Goal: Task Accomplishment & Management: Manage account settings

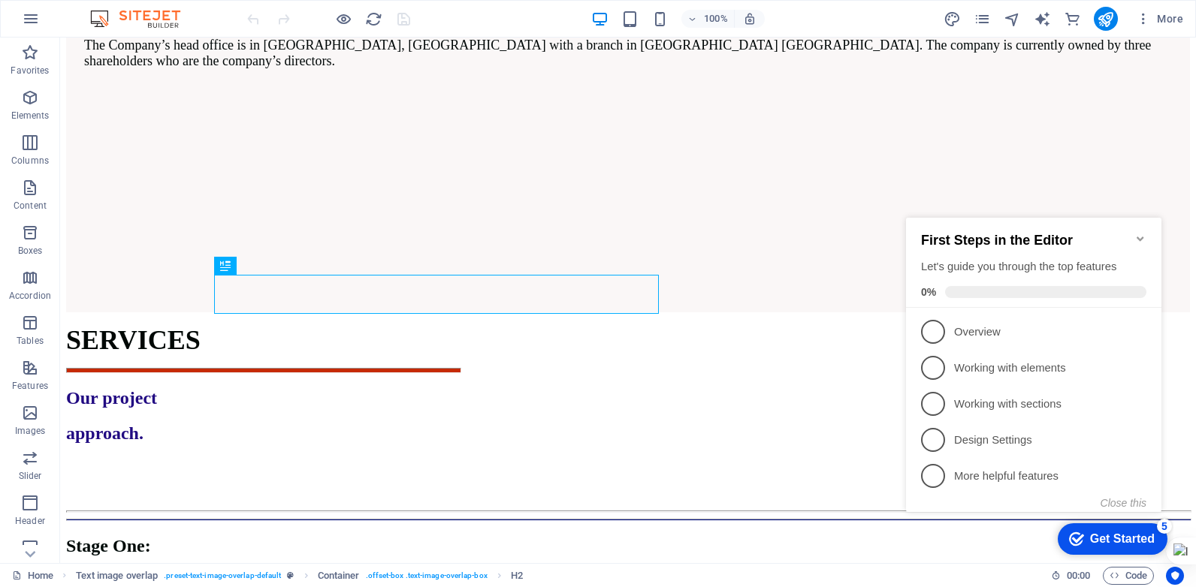
scroll to position [1294, 0]
click at [1136, 234] on icon "Minimize checklist" at bounding box center [1140, 239] width 12 height 12
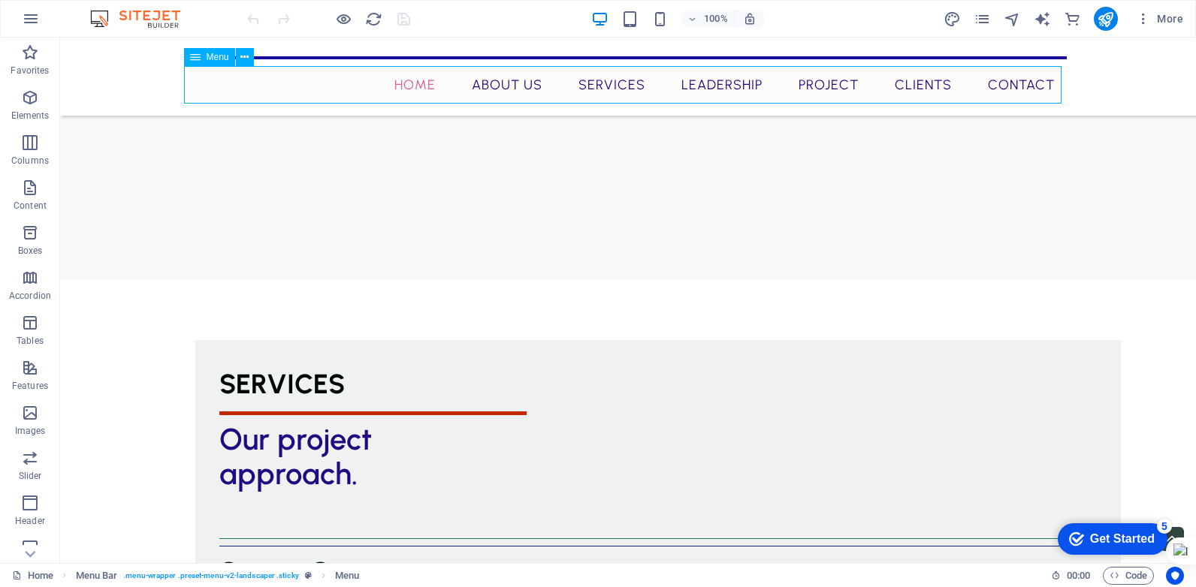
click at [545, 87] on nav "Home About Us Services Leadership Project Clients Contact" at bounding box center [627, 85] width 877 height 38
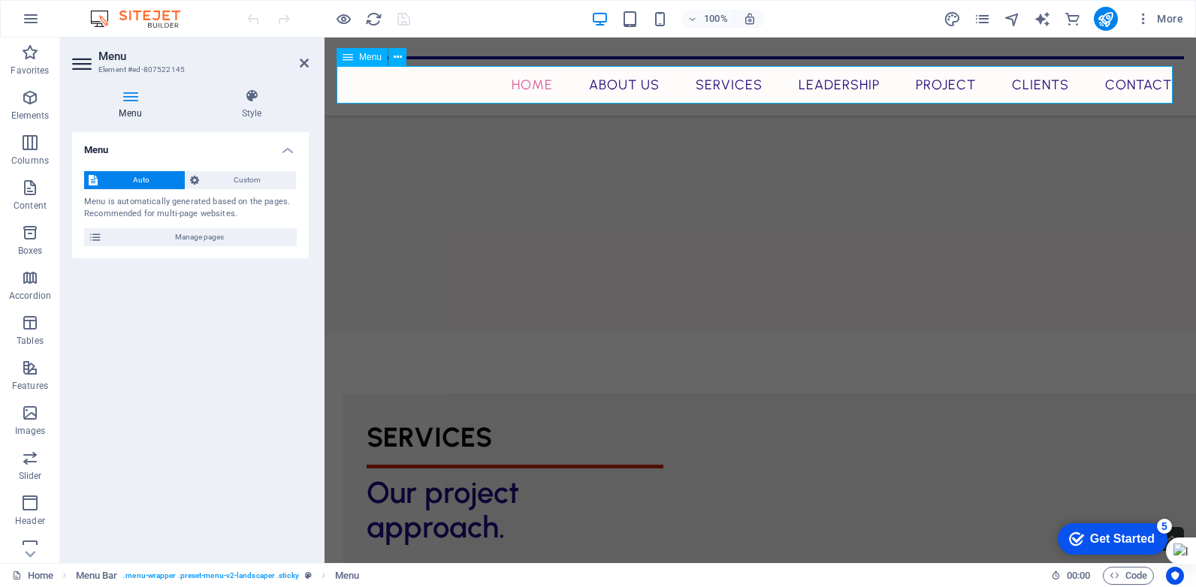
scroll to position [1334, 0]
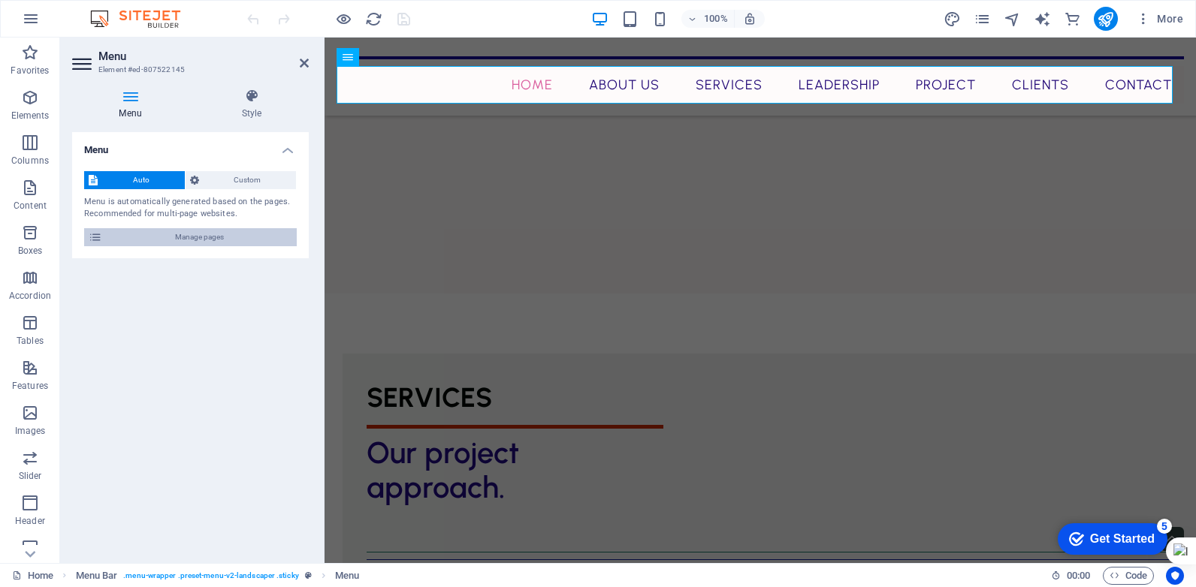
click at [216, 237] on span "Manage pages" at bounding box center [200, 237] width 186 height 18
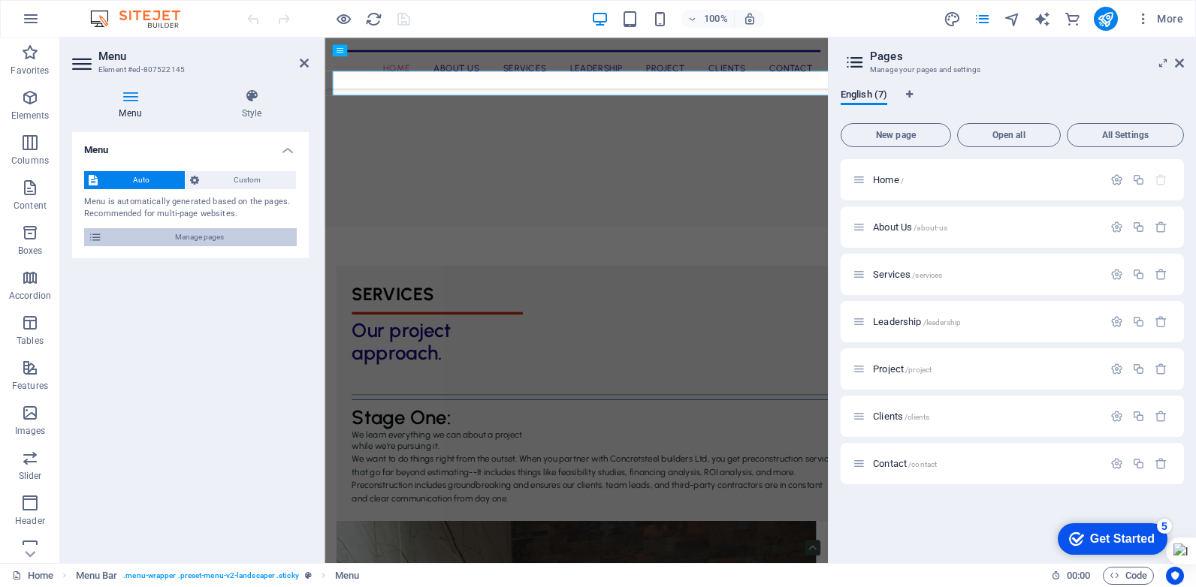
scroll to position [1311, 0]
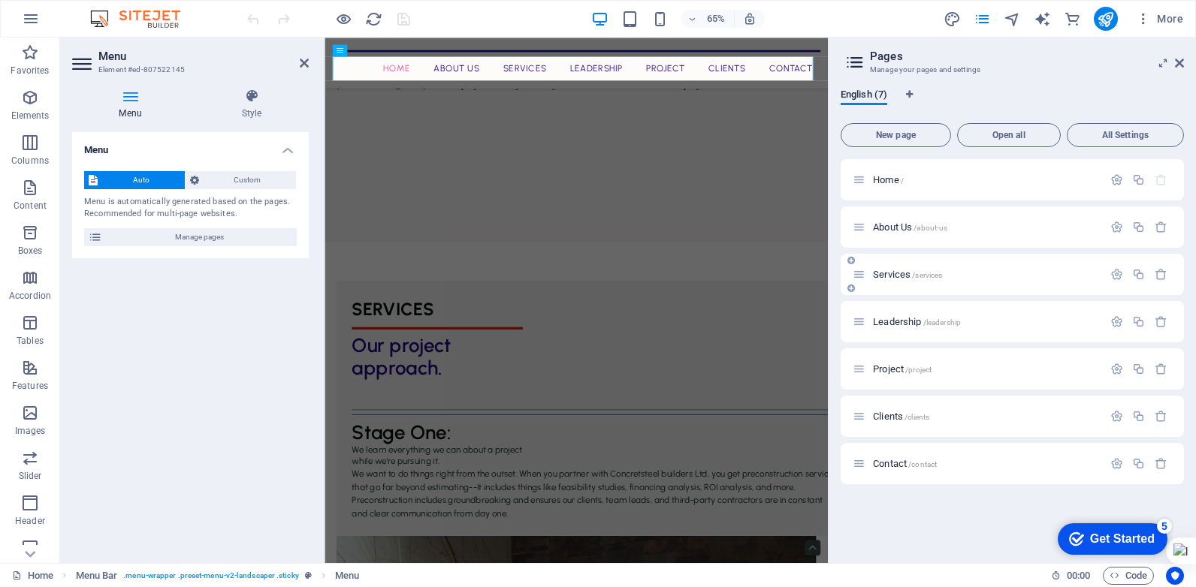
click at [940, 271] on span "/services" at bounding box center [927, 275] width 30 height 8
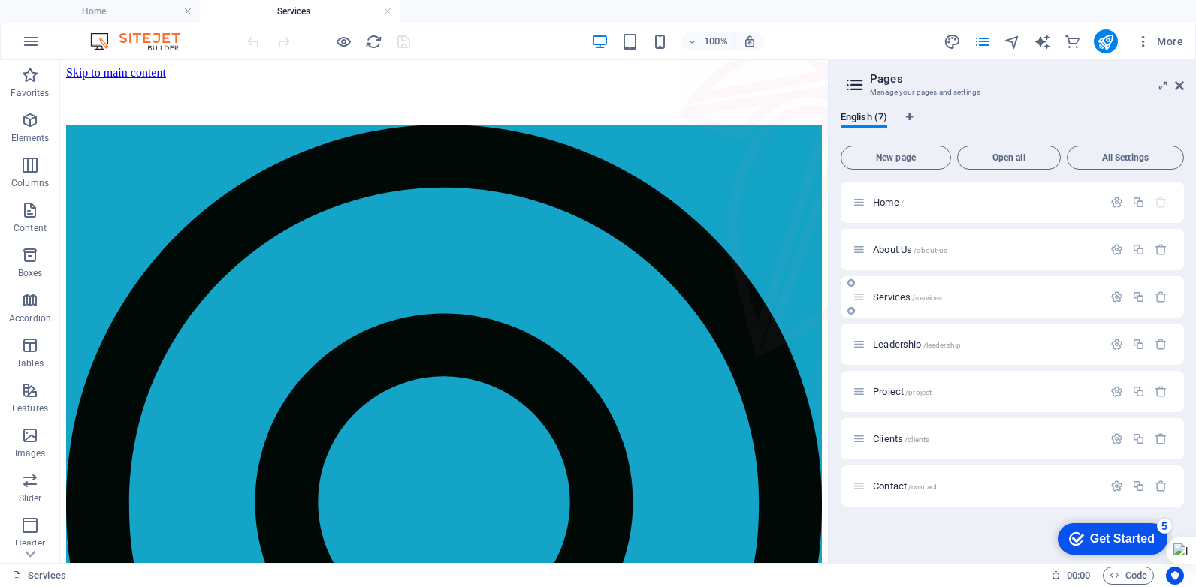
scroll to position [0, 0]
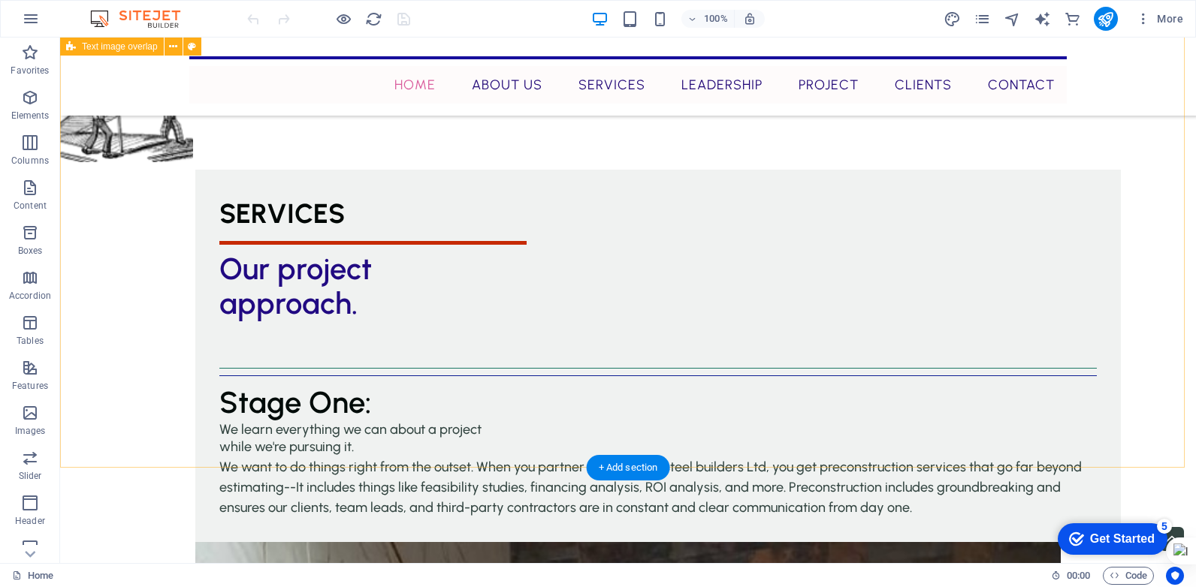
scroll to position [1444, 0]
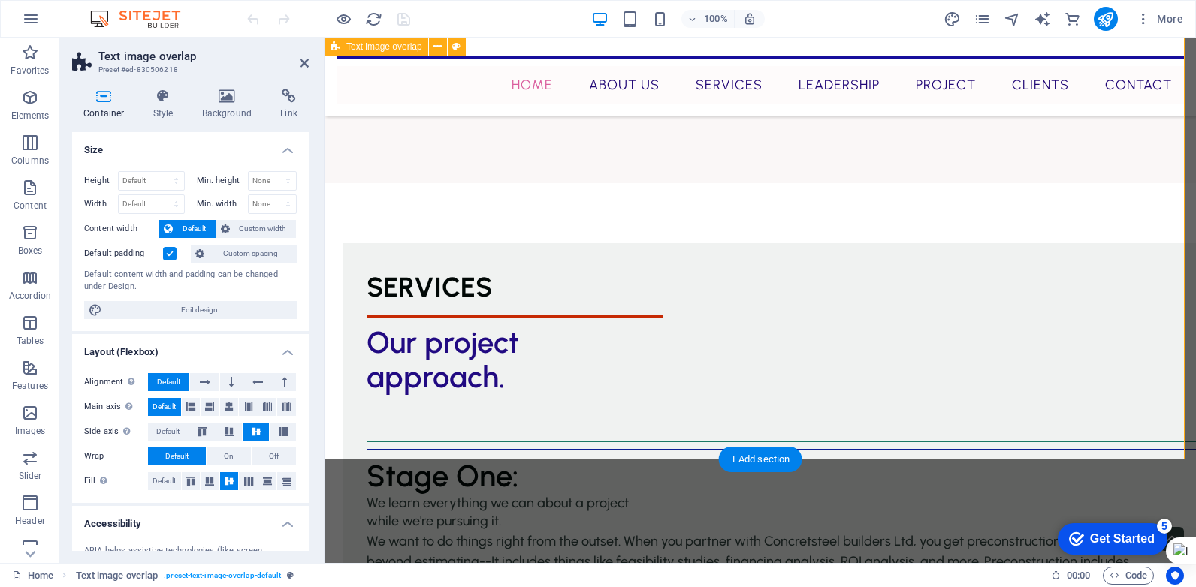
scroll to position [1484, 0]
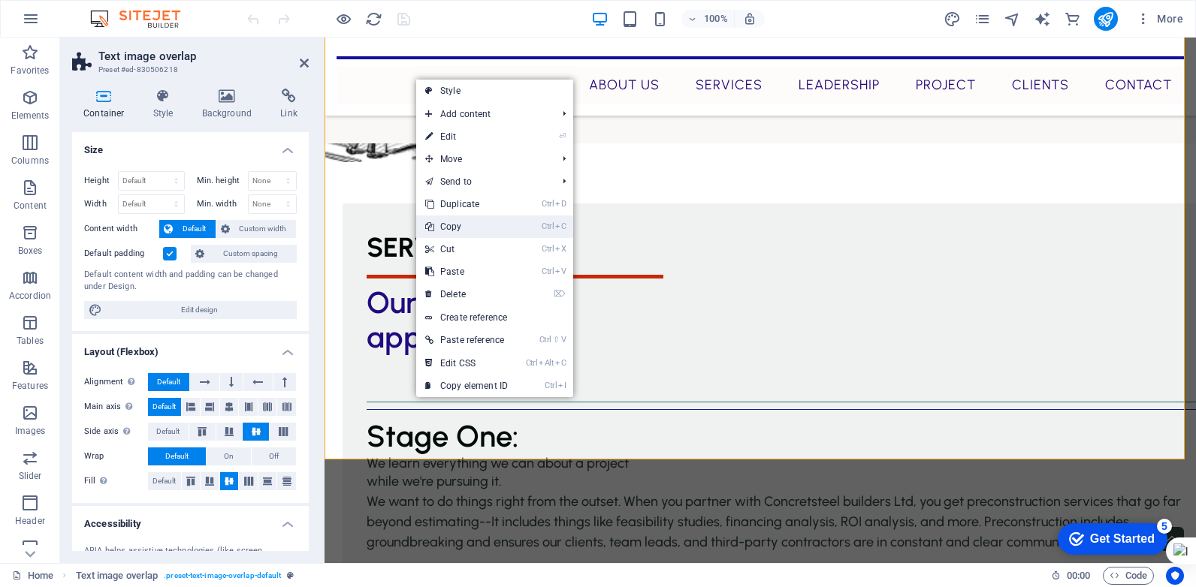
click at [460, 224] on link "Ctrl C Copy" at bounding box center [466, 227] width 101 height 23
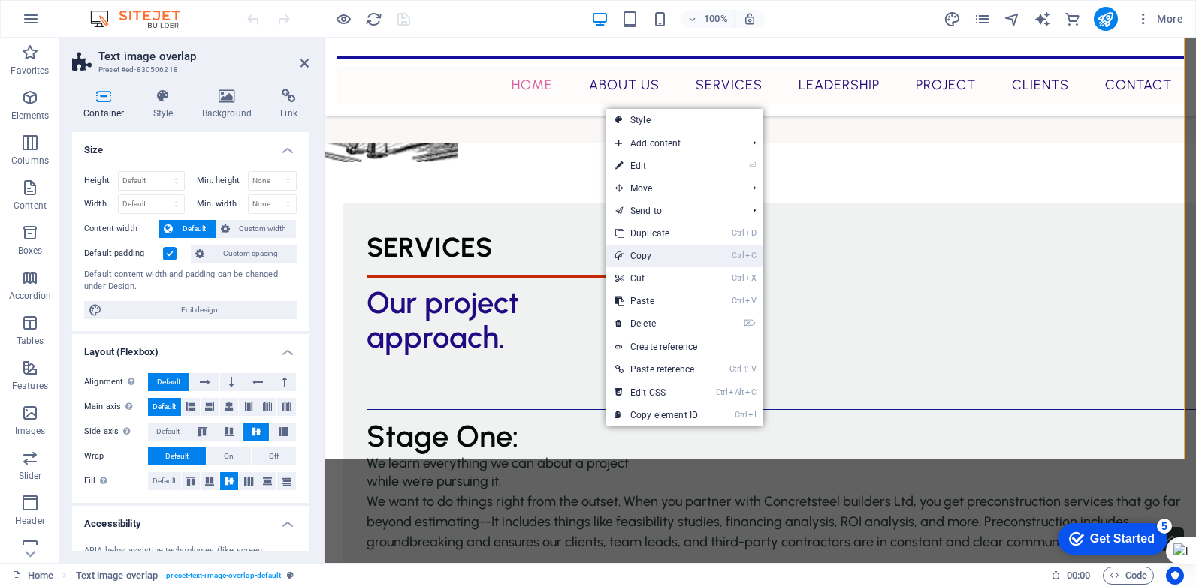
click at [659, 255] on link "Ctrl C Copy" at bounding box center [656, 256] width 101 height 23
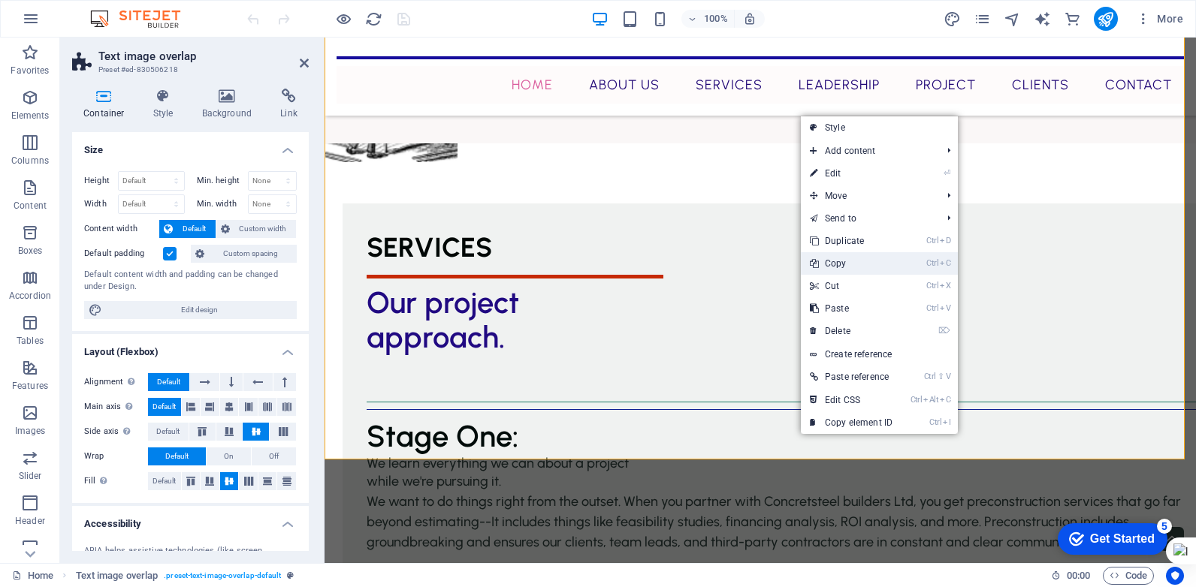
click at [849, 266] on link "Ctrl C Copy" at bounding box center [851, 263] width 101 height 23
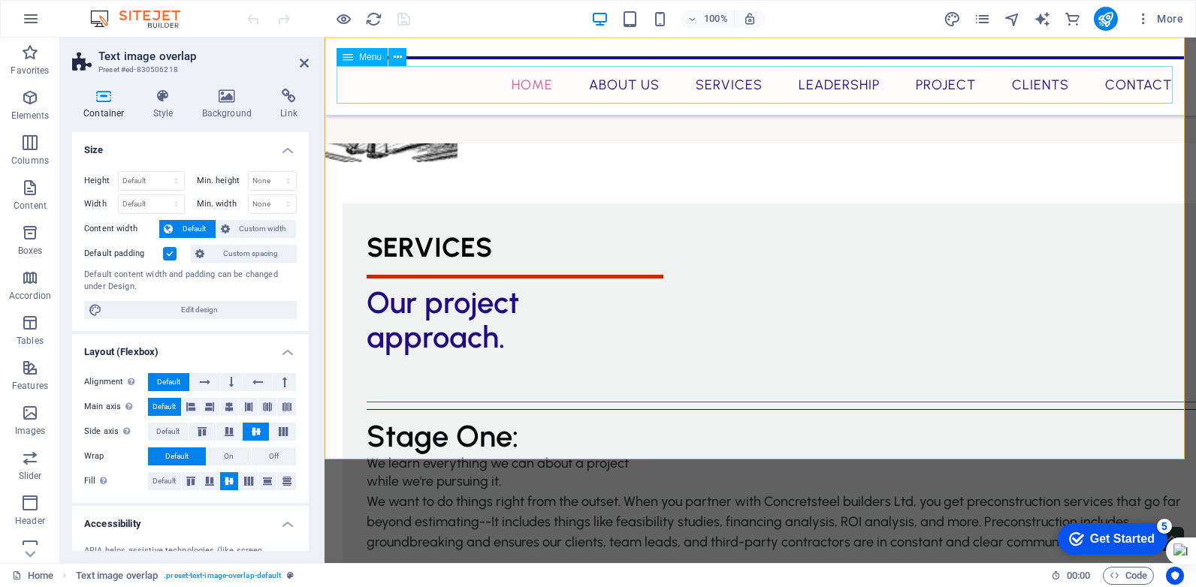
click at [594, 97] on nav "Home About Us Services Leadership Project Clients Contact" at bounding box center [759, 85] width 847 height 38
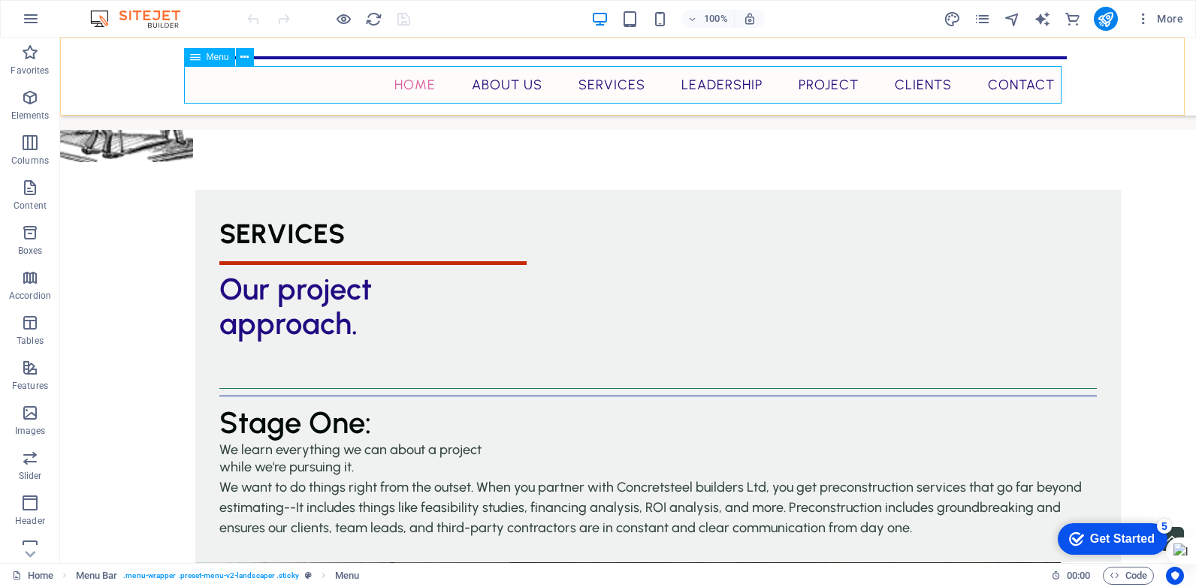
click at [373, 89] on nav "Home About Us Services Leadership Project Clients Contact" at bounding box center [627, 85] width 877 height 38
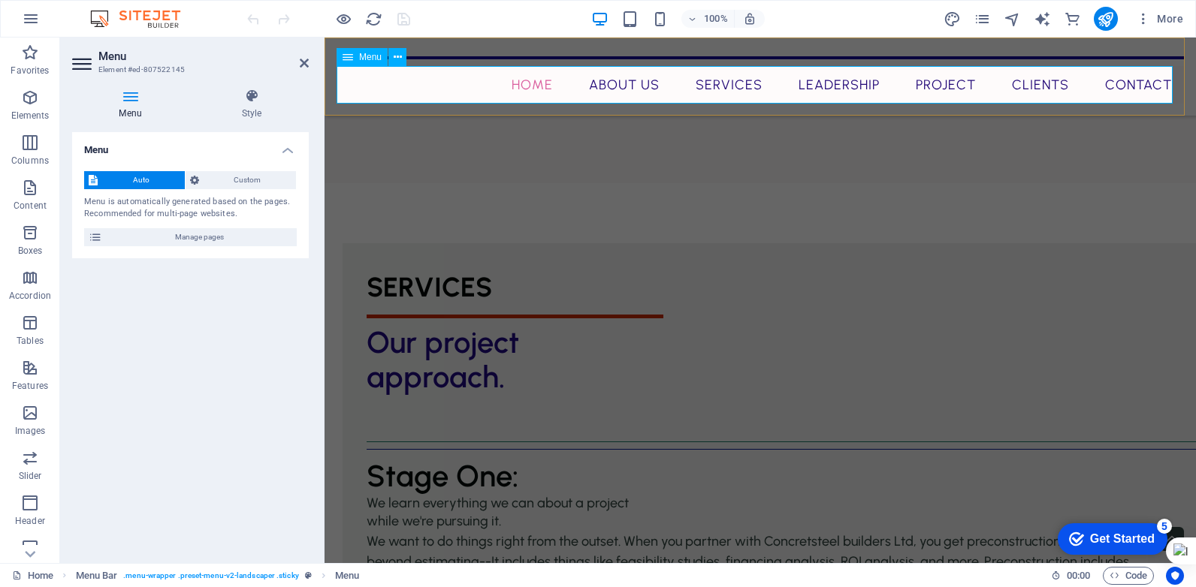
scroll to position [1484, 0]
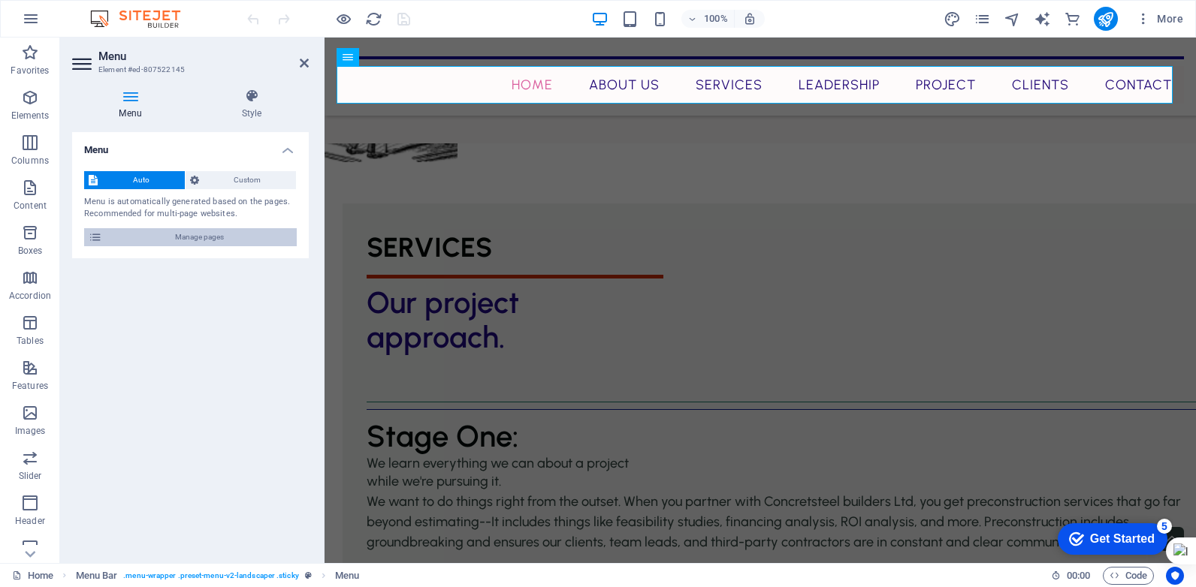
click at [204, 237] on span "Manage pages" at bounding box center [200, 237] width 186 height 18
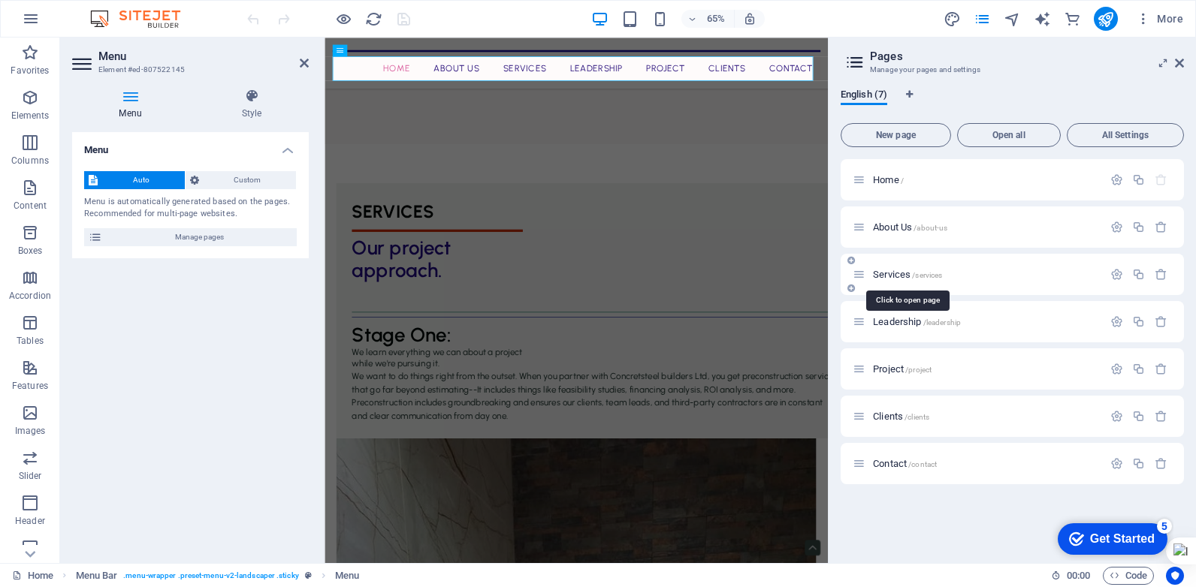
click at [934, 275] on span "/services" at bounding box center [927, 275] width 30 height 8
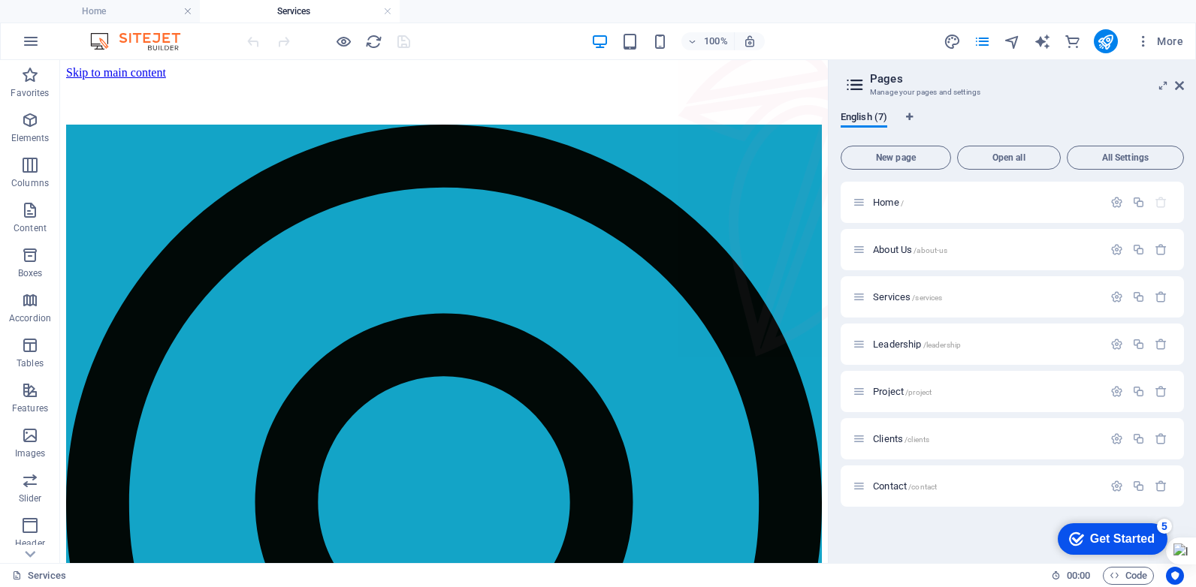
scroll to position [0, 0]
click at [441, 107] on div "+ Add section" at bounding box center [444, 105] width 83 height 26
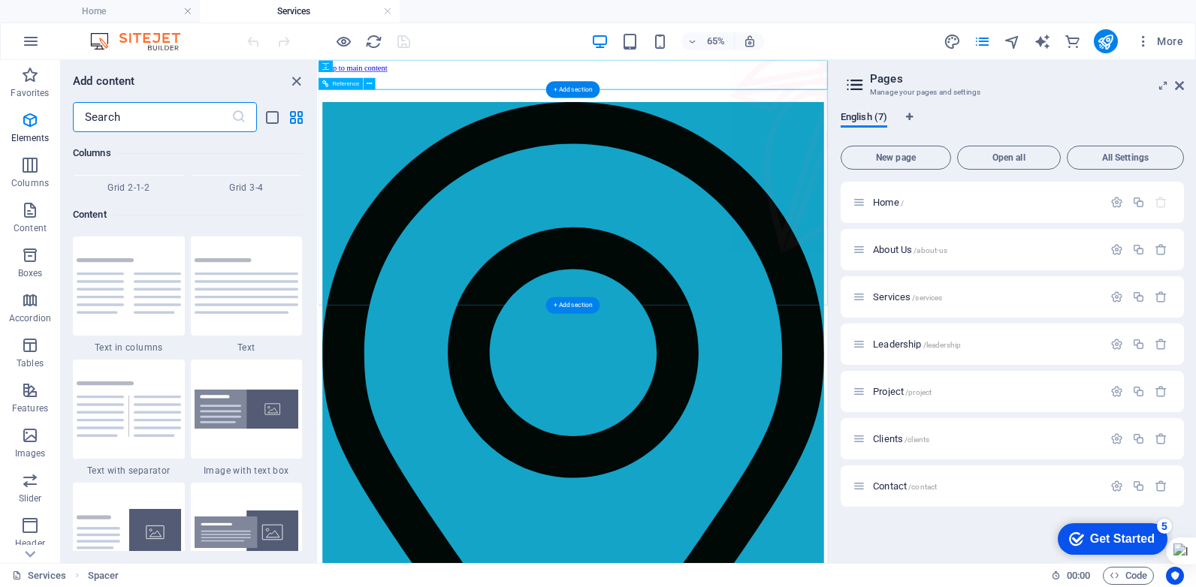
scroll to position [2628, 0]
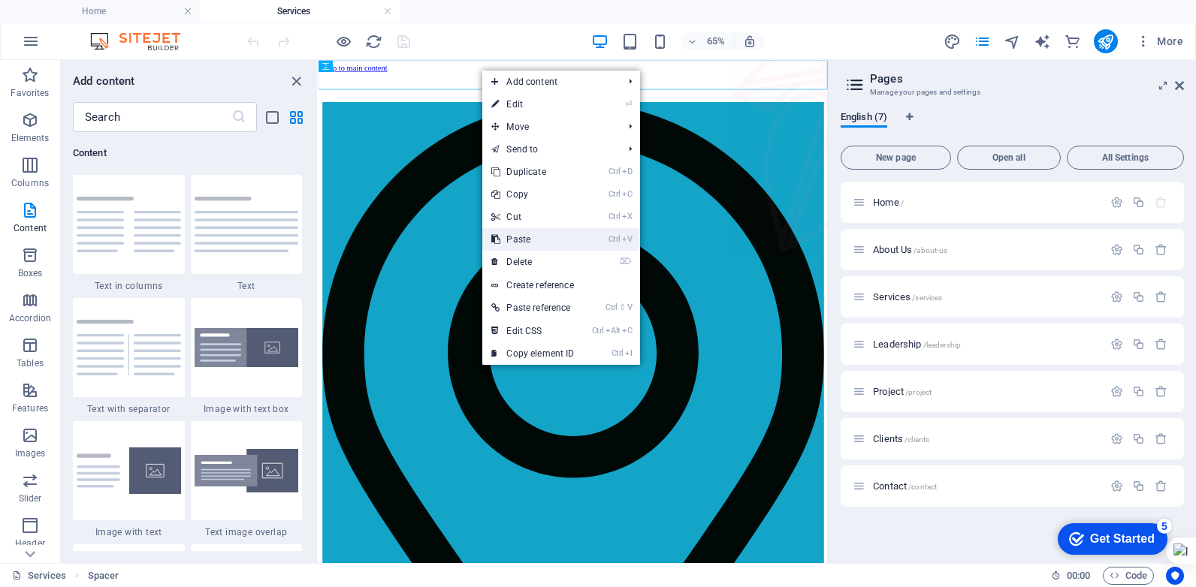
click at [523, 237] on link "Ctrl V Paste" at bounding box center [532, 239] width 101 height 23
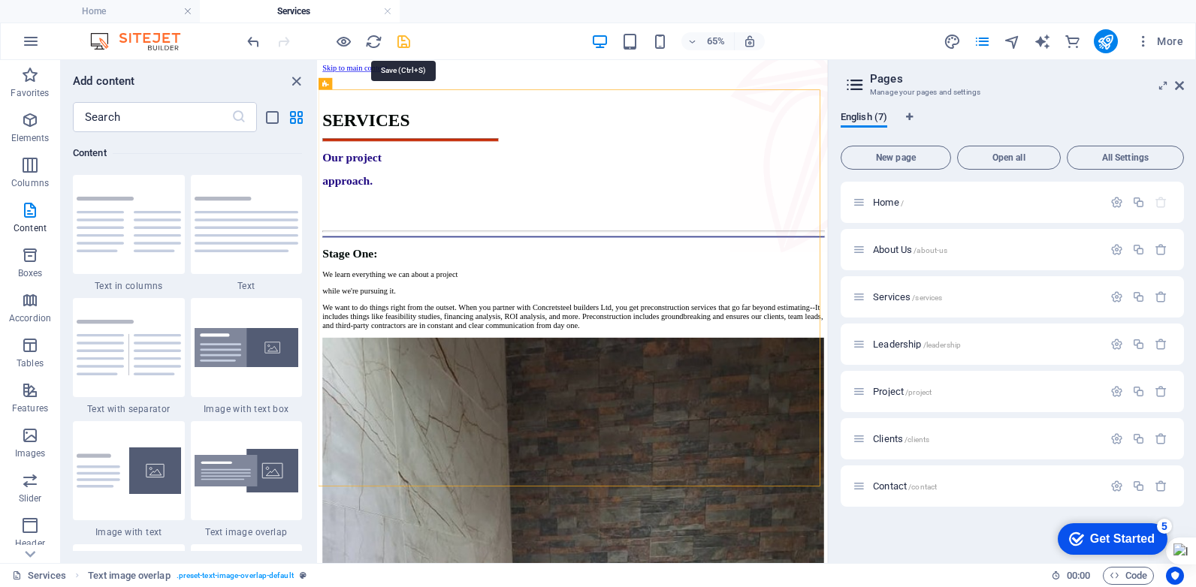
click at [406, 42] on icon "save" at bounding box center [403, 41] width 17 height 17
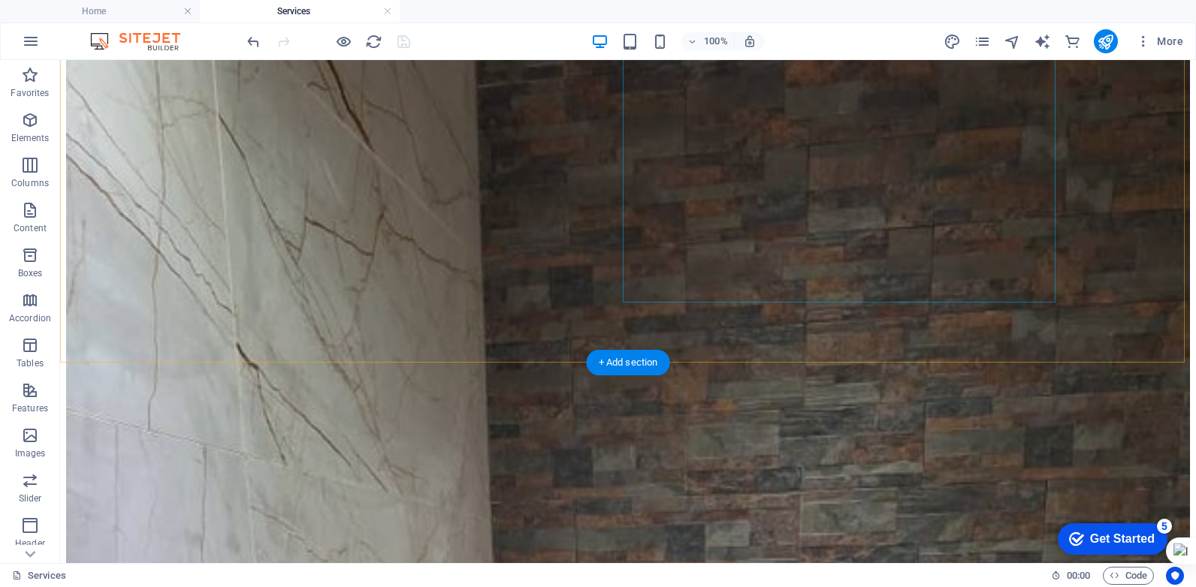
scroll to position [451, 0]
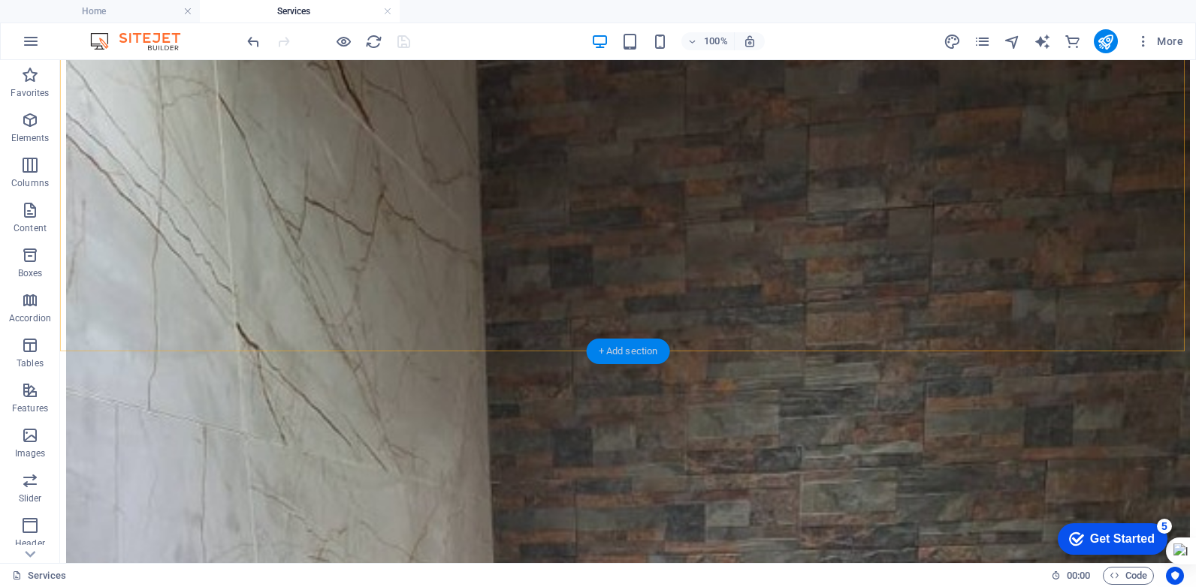
click at [638, 348] on div "+ Add section" at bounding box center [628, 352] width 83 height 26
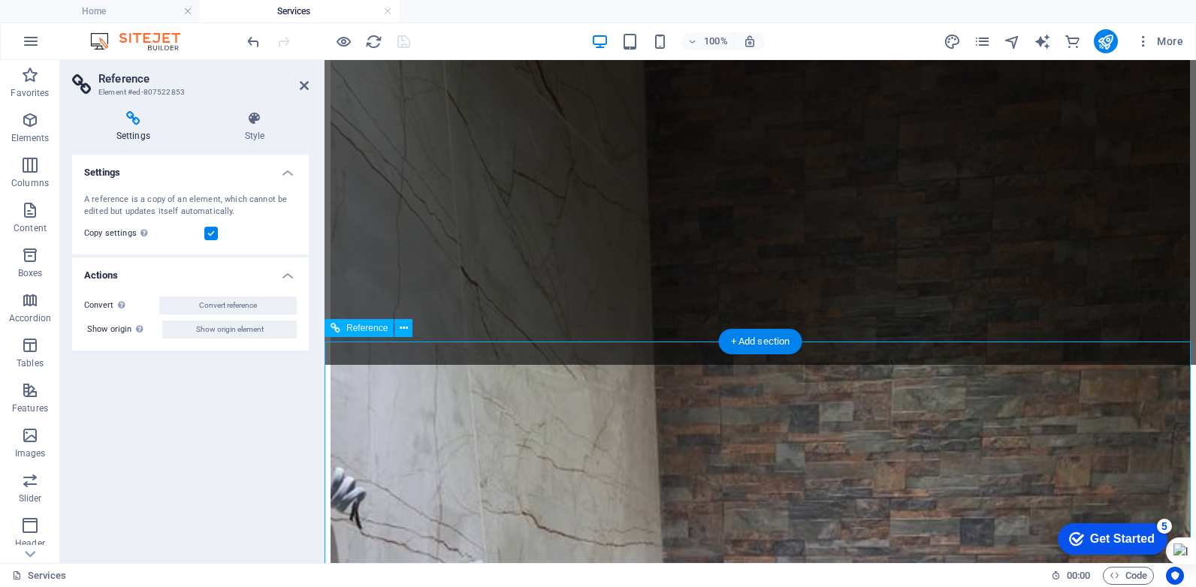
scroll to position [437, 0]
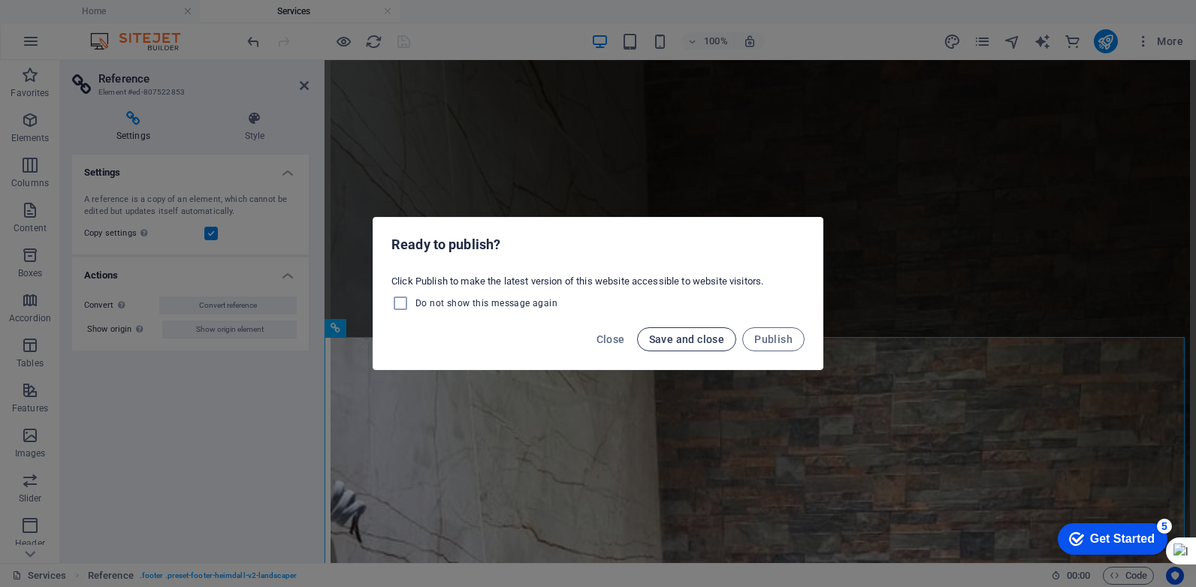
click at [674, 332] on button "Save and close" at bounding box center [687, 339] width 100 height 24
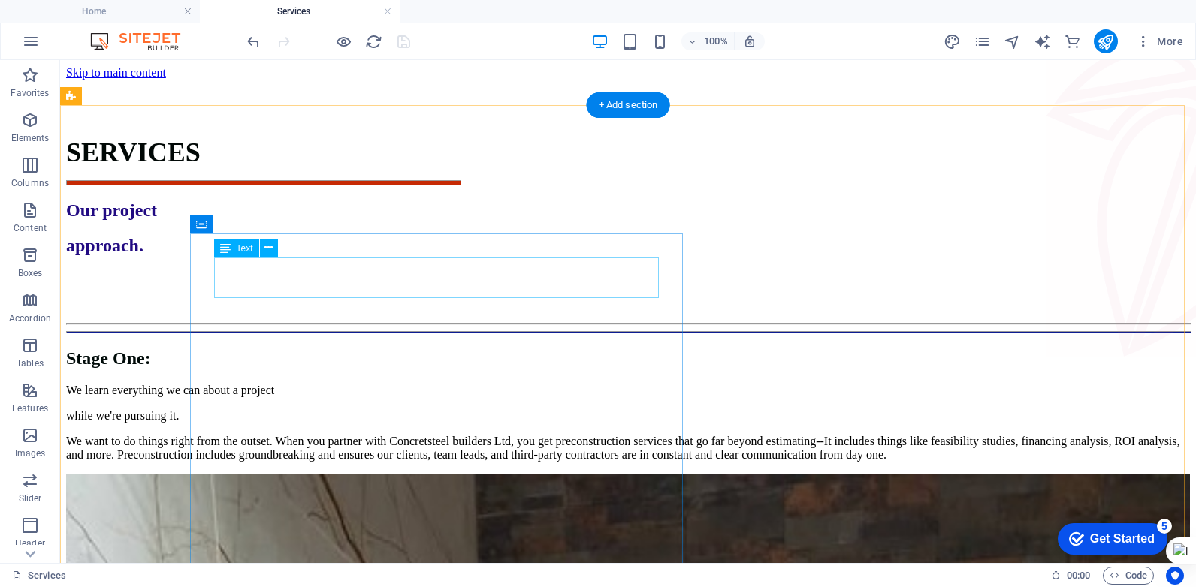
scroll to position [526, 0]
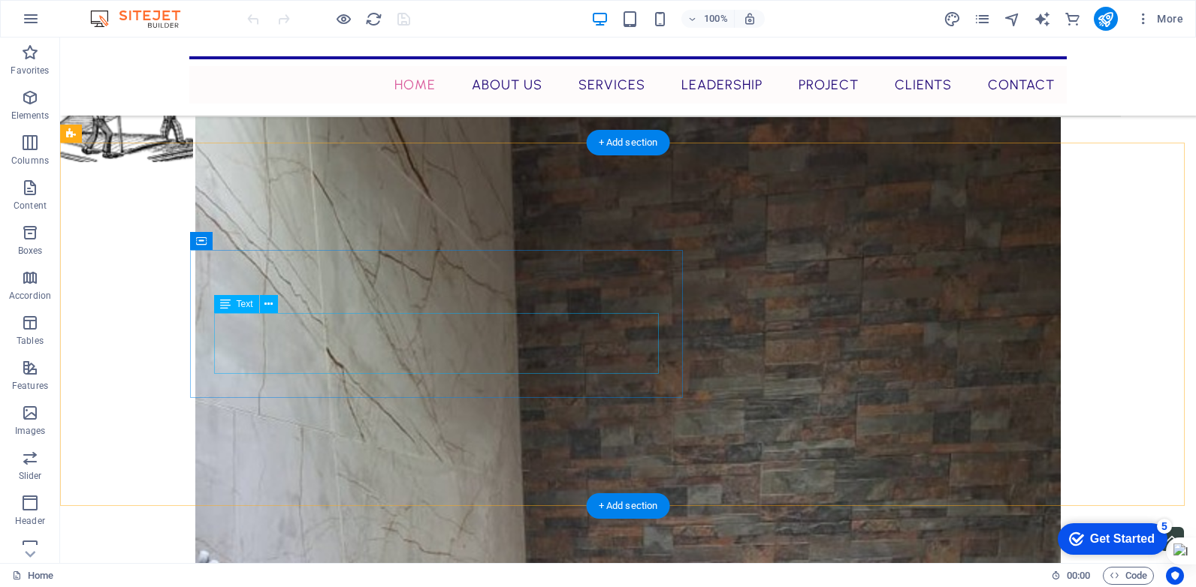
scroll to position [1895, 0]
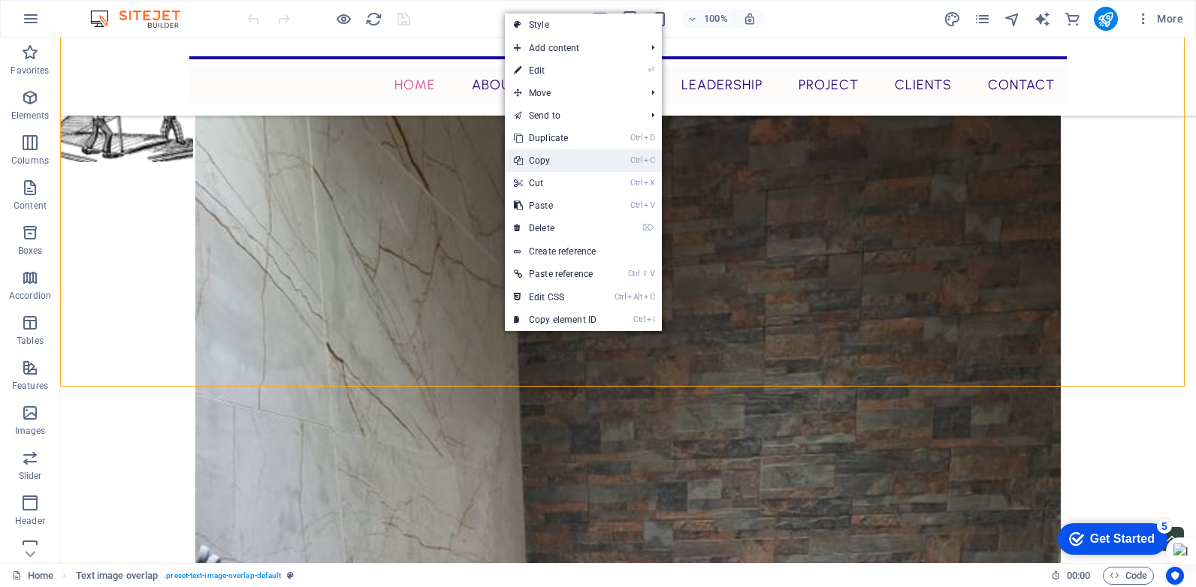
click at [558, 163] on link "Ctrl C Copy" at bounding box center [555, 160] width 101 height 23
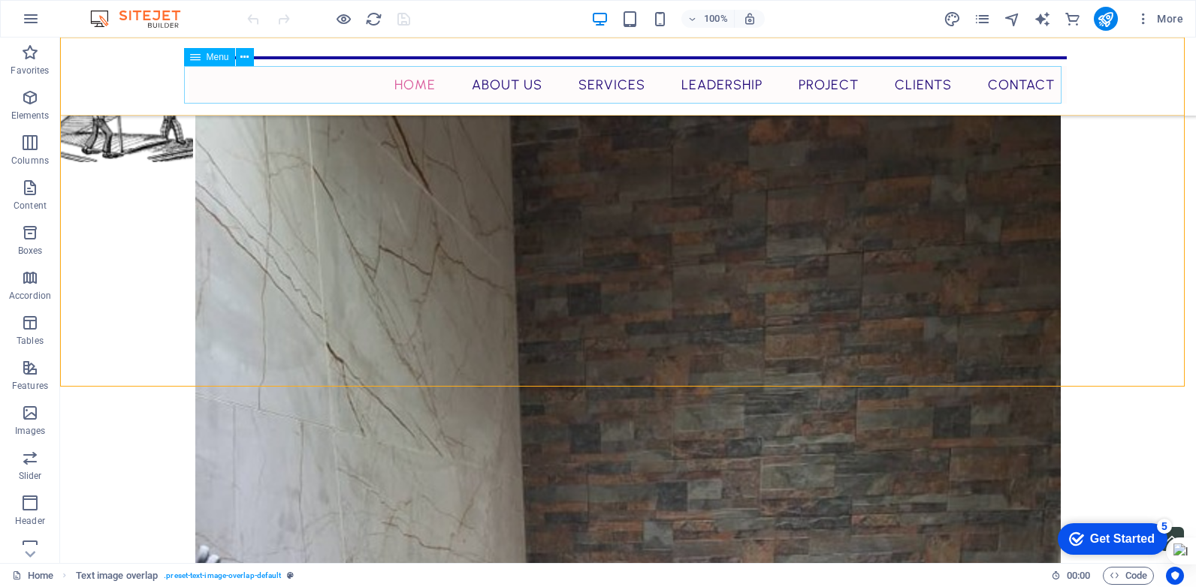
click at [513, 100] on nav "Home About Us Services Leadership Project Clients Contact" at bounding box center [627, 85] width 877 height 38
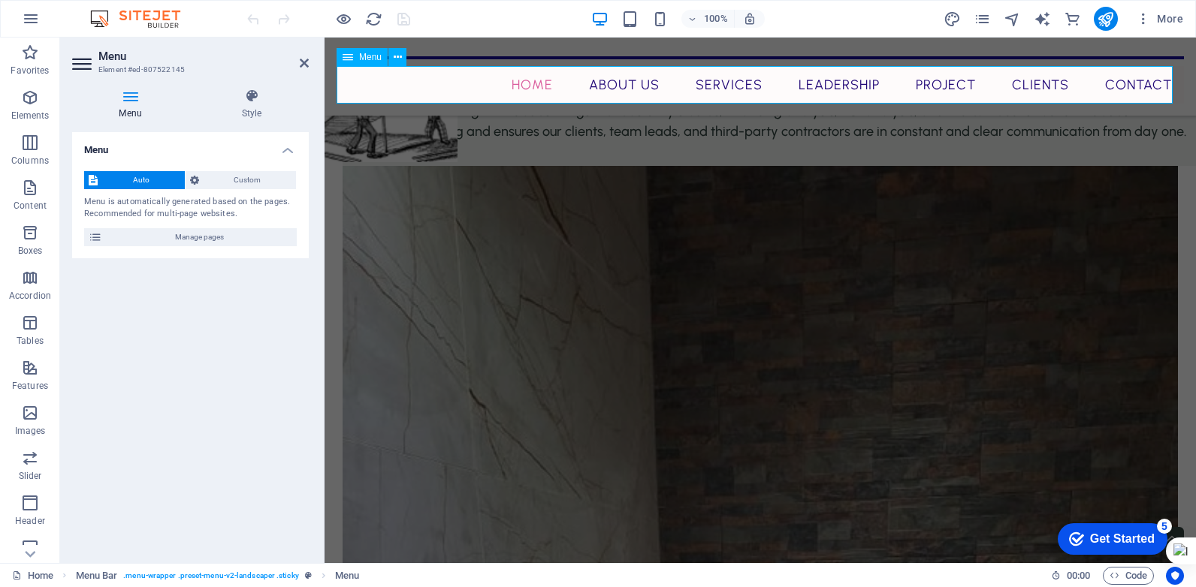
scroll to position [1905, 0]
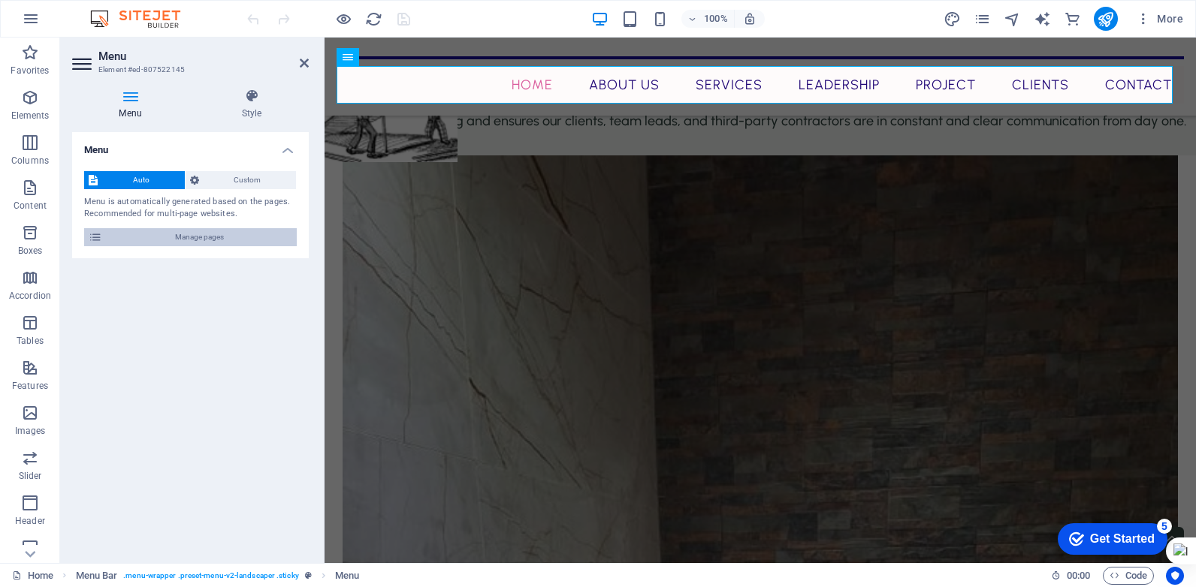
click at [189, 237] on span "Manage pages" at bounding box center [200, 237] width 186 height 18
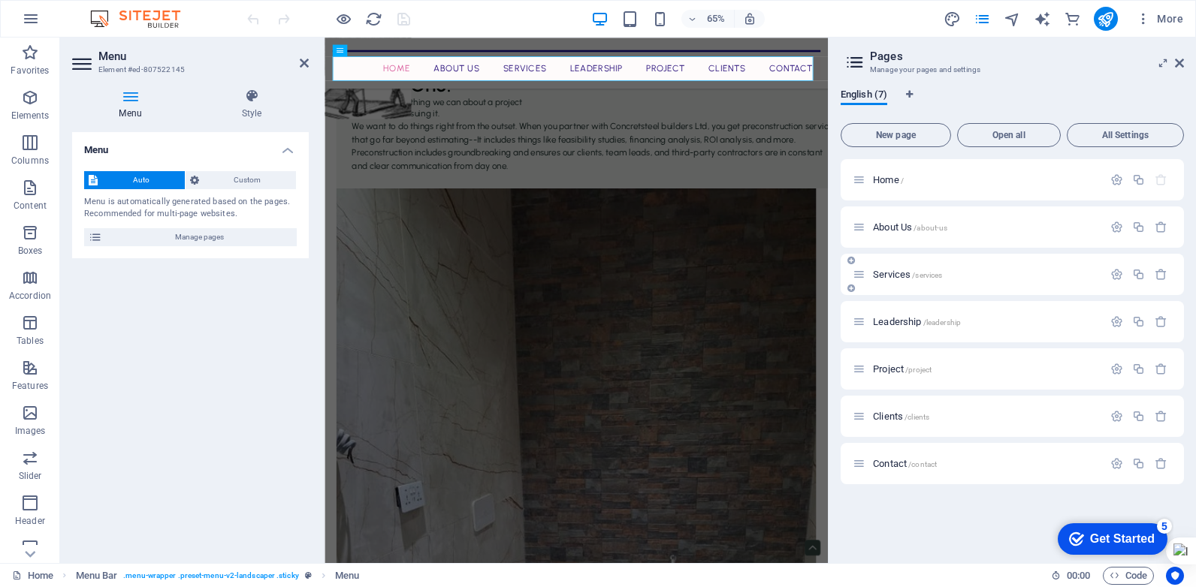
click at [918, 282] on div "Services /services" at bounding box center [977, 274] width 250 height 17
click at [888, 278] on span "Services /services" at bounding box center [907, 274] width 69 height 11
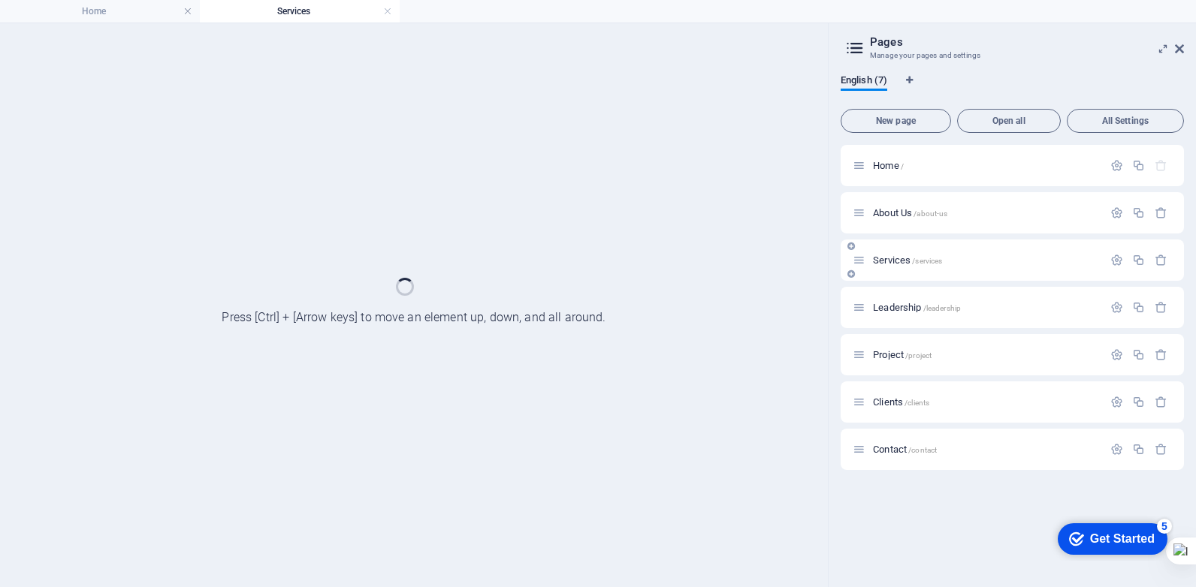
scroll to position [0, 0]
click at [888, 278] on div "Services /services" at bounding box center [1011, 260] width 343 height 41
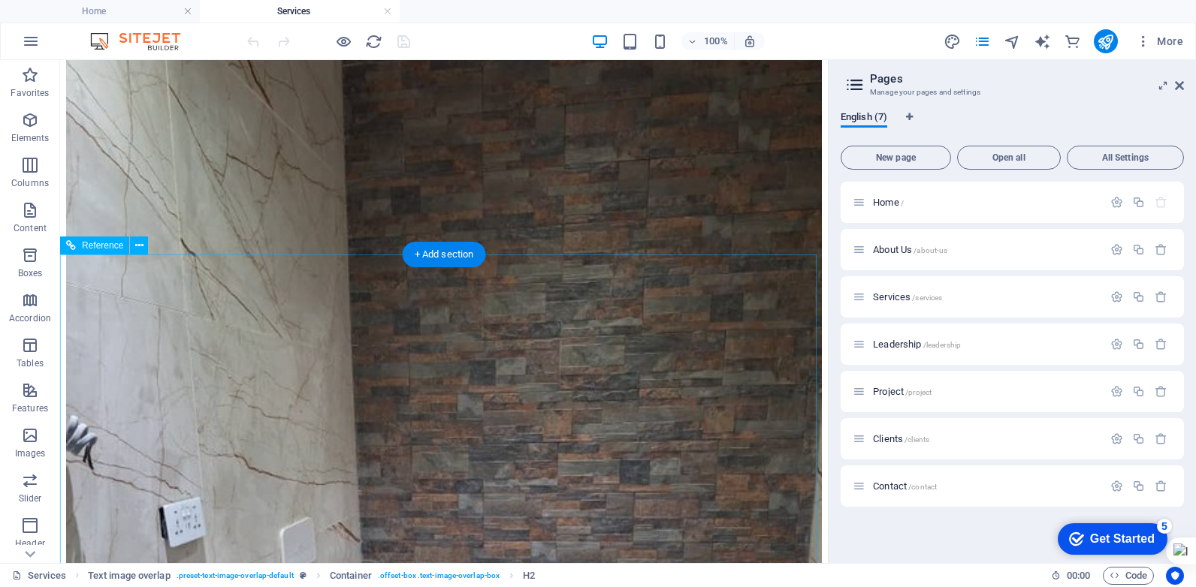
scroll to position [475, 0]
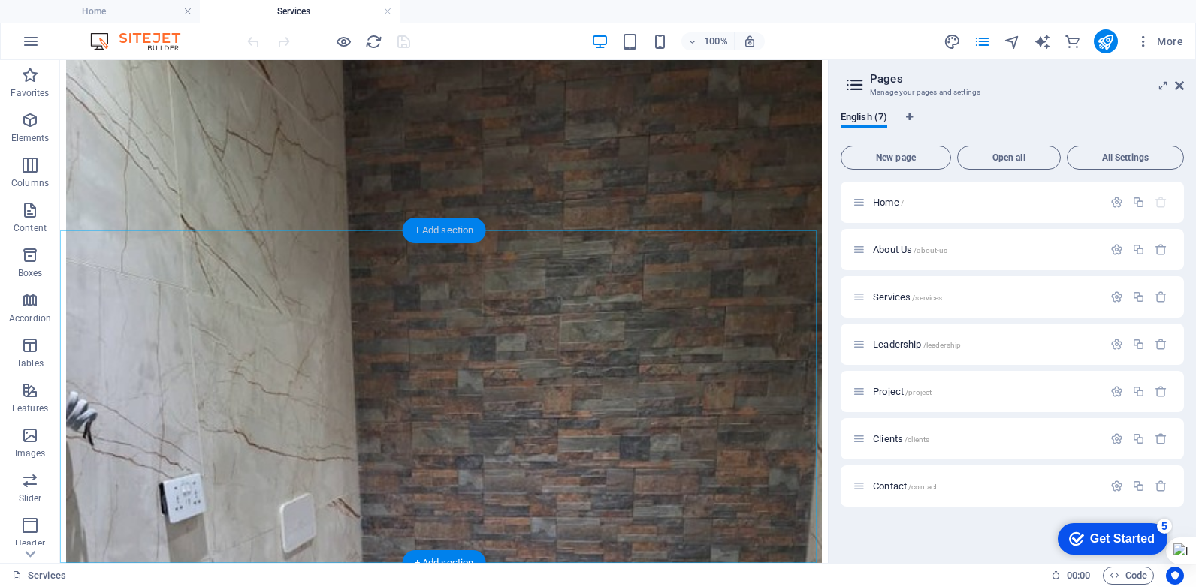
click at [466, 225] on div "+ Add section" at bounding box center [444, 231] width 83 height 26
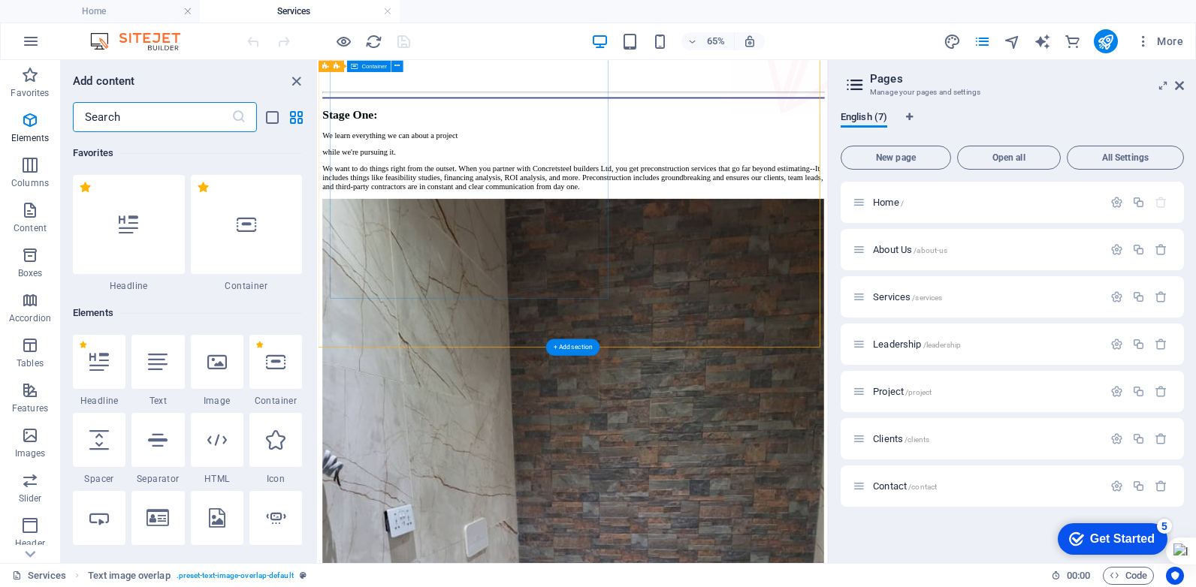
scroll to position [2628, 0]
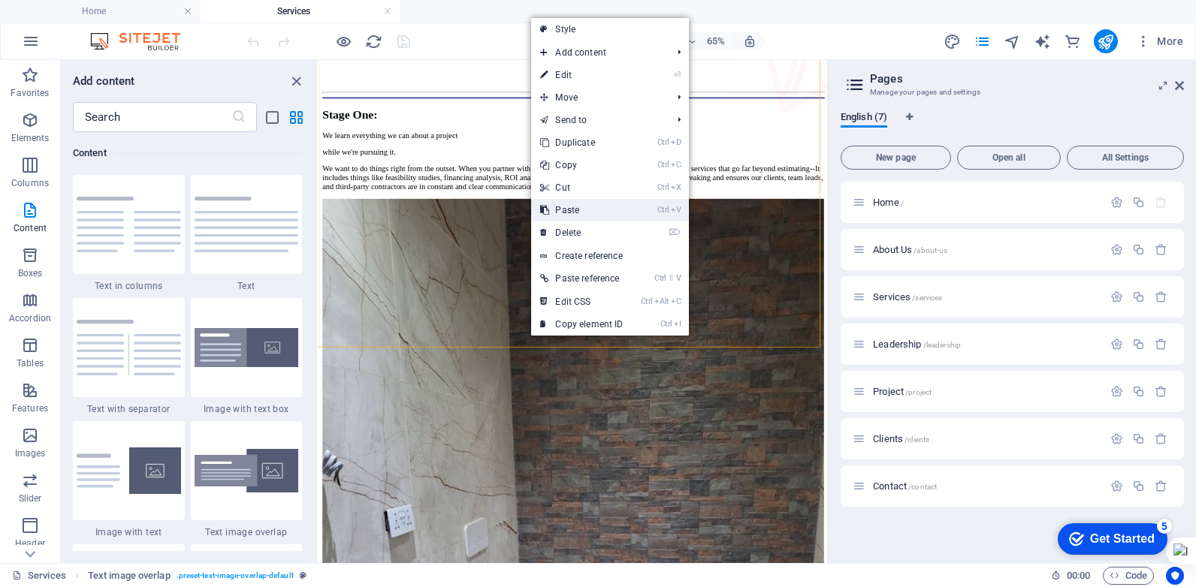
click at [596, 213] on link "Ctrl V Paste" at bounding box center [581, 210] width 101 height 23
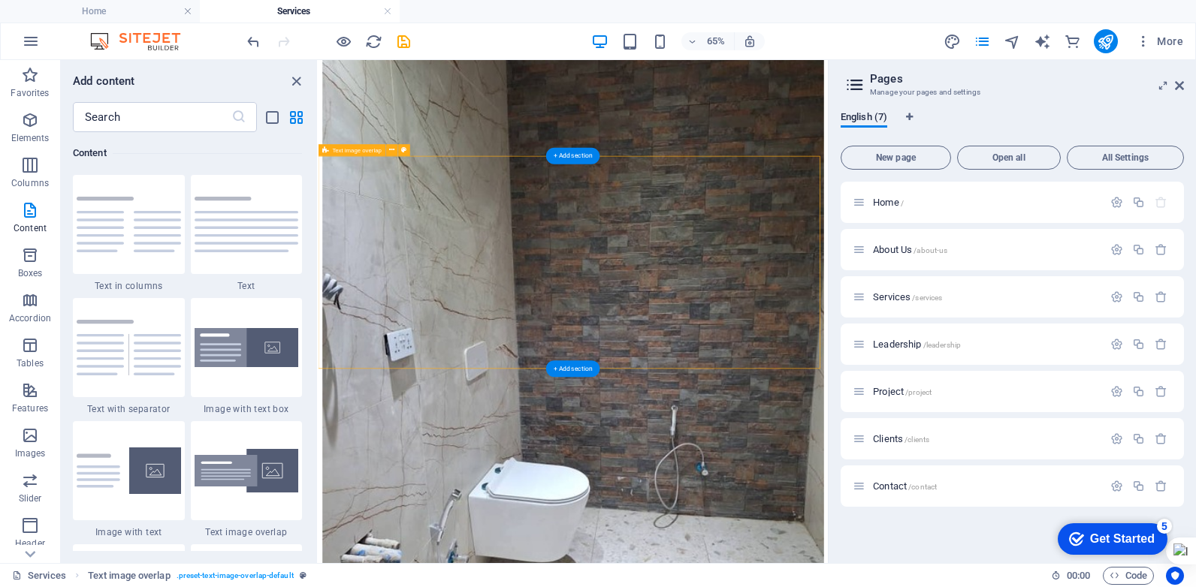
scroll to position [541, 0]
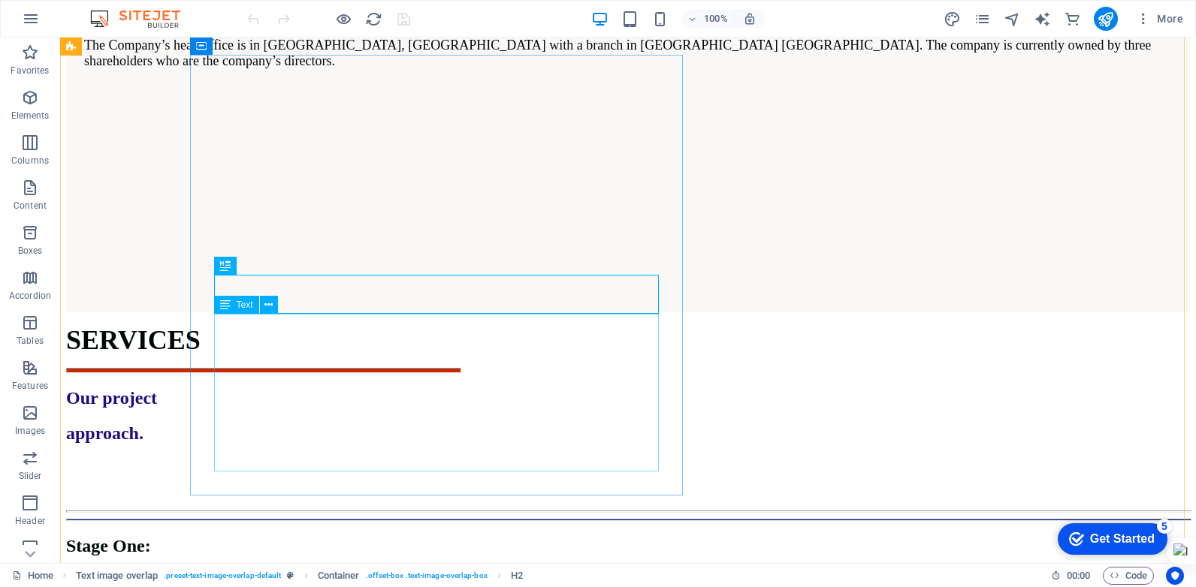
scroll to position [1294, 0]
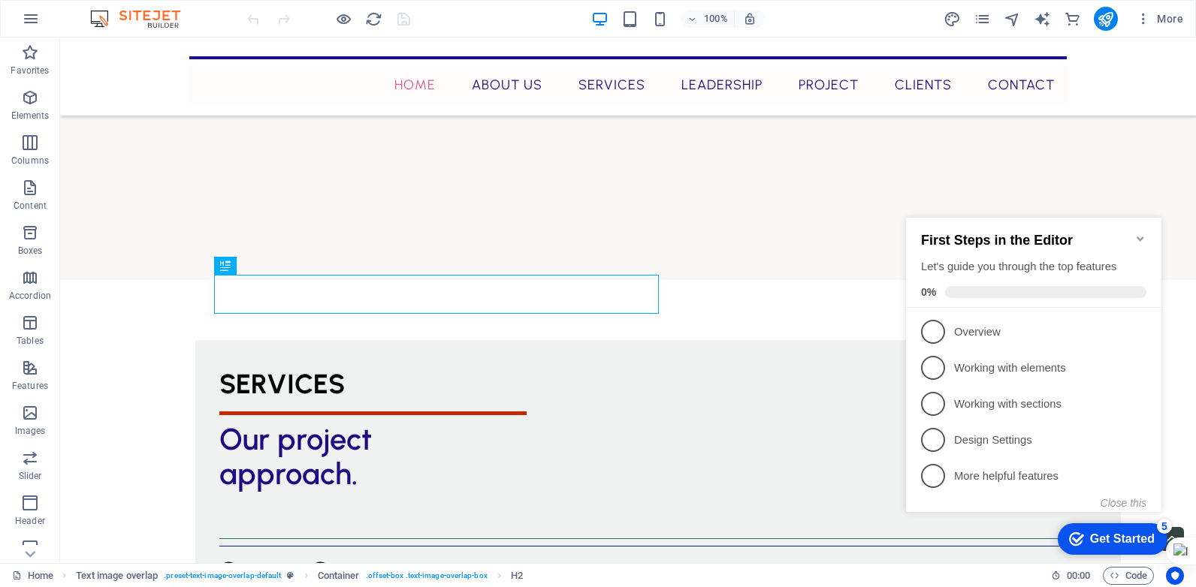
click at [1143, 233] on icon "Minimize checklist" at bounding box center [1140, 239] width 12 height 12
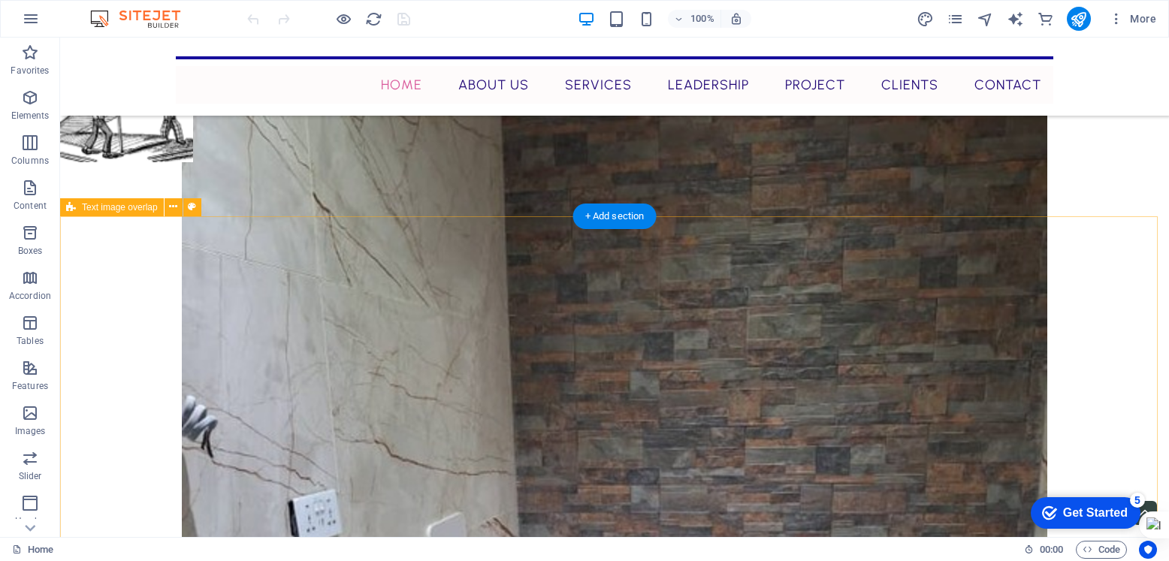
scroll to position [2346, 0]
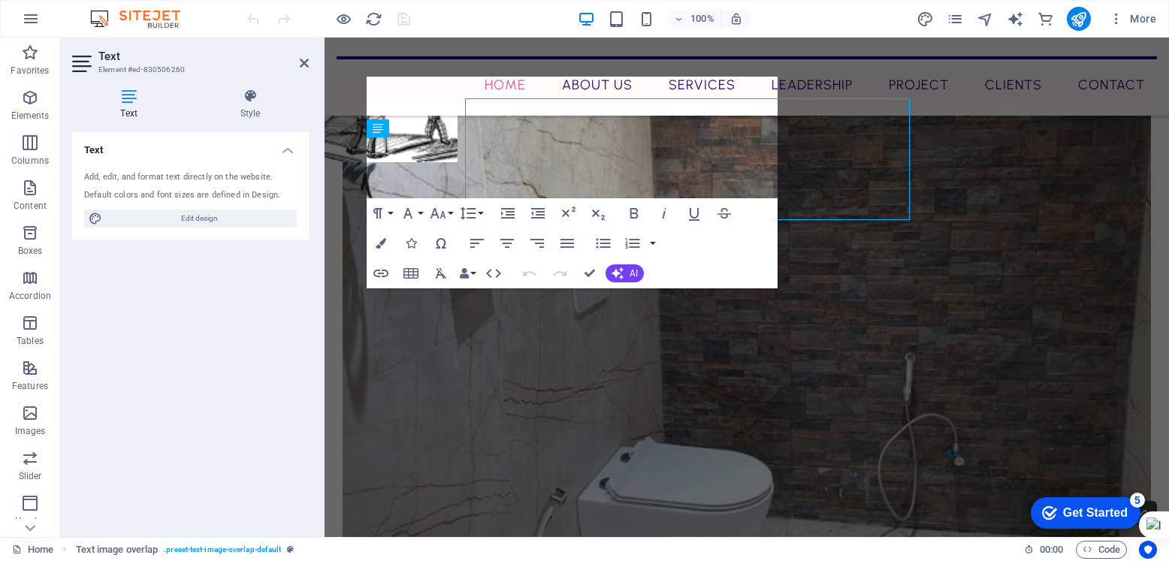
scroll to position [2324, 0]
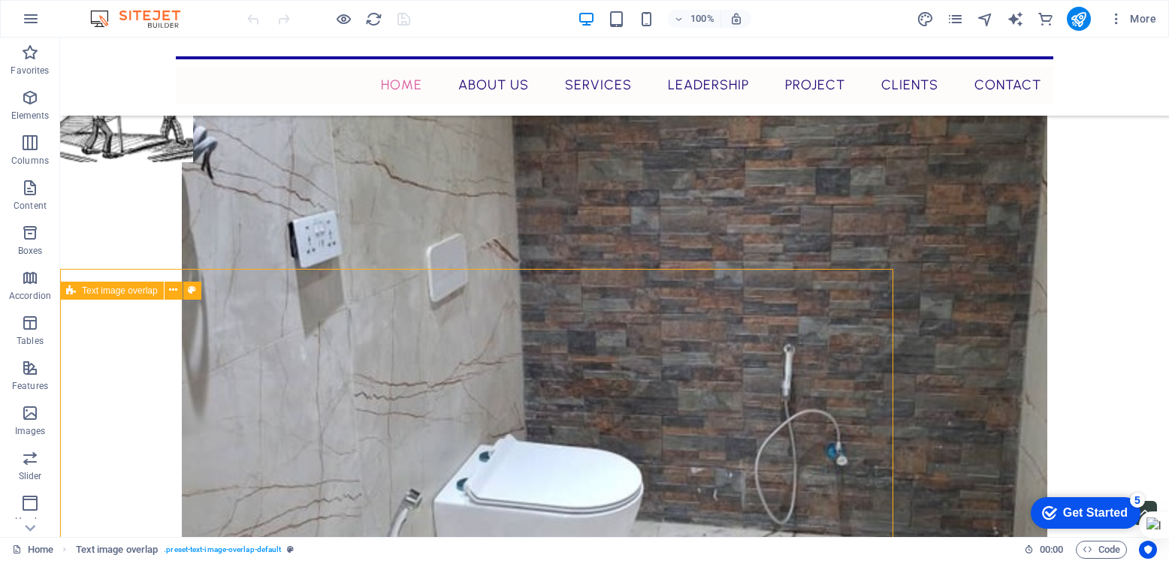
scroll to position [2346, 0]
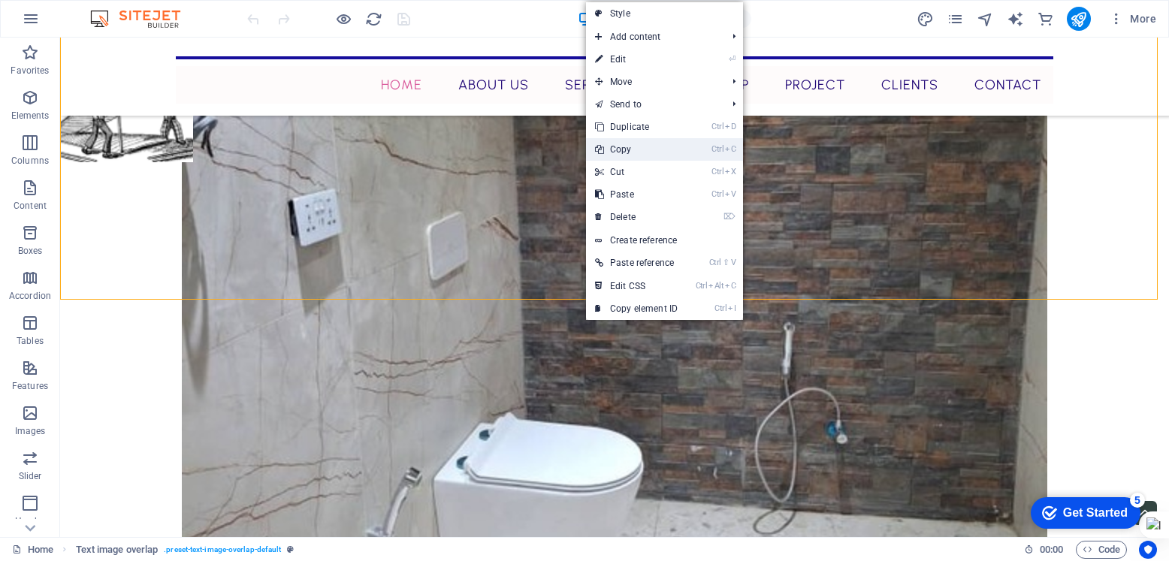
click at [647, 146] on link "Ctrl C Copy" at bounding box center [636, 149] width 101 height 23
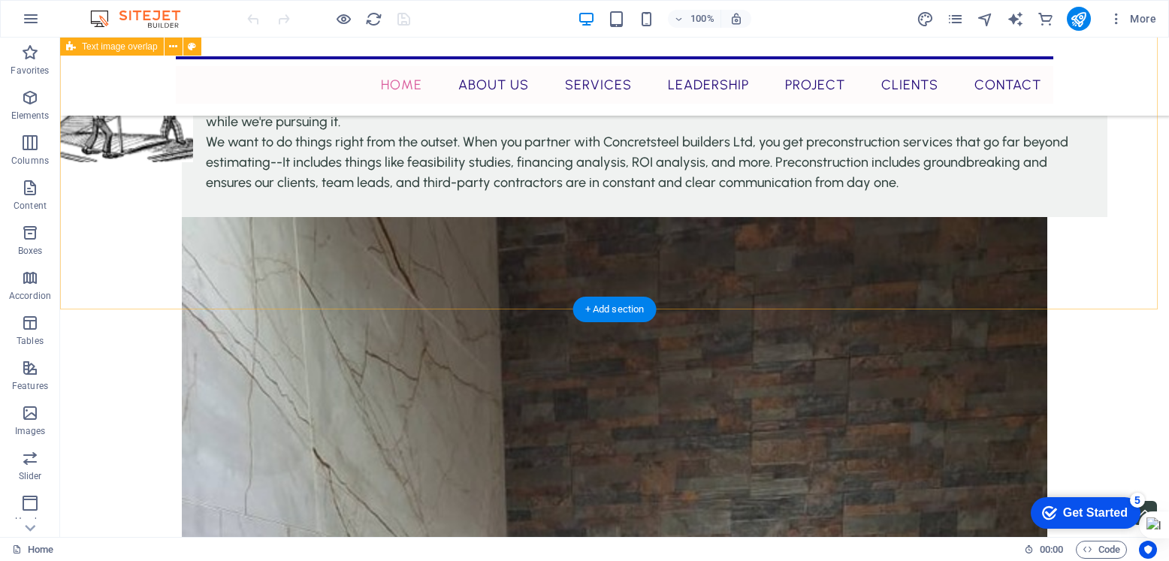
scroll to position [1820, 0]
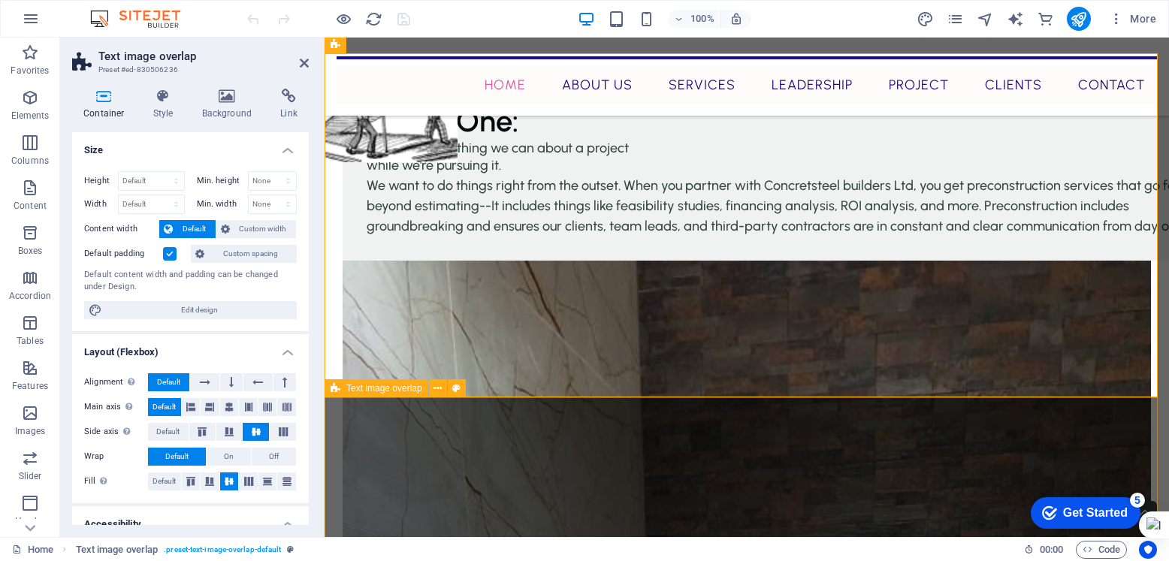
scroll to position [1872, 0]
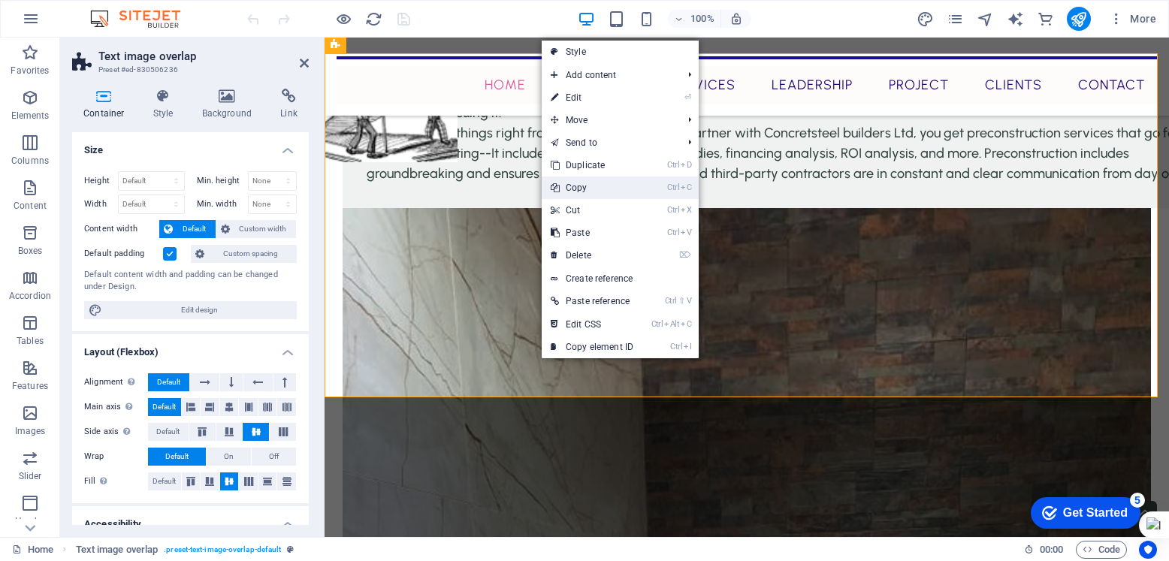
click at [602, 190] on link "Ctrl C Copy" at bounding box center [592, 187] width 101 height 23
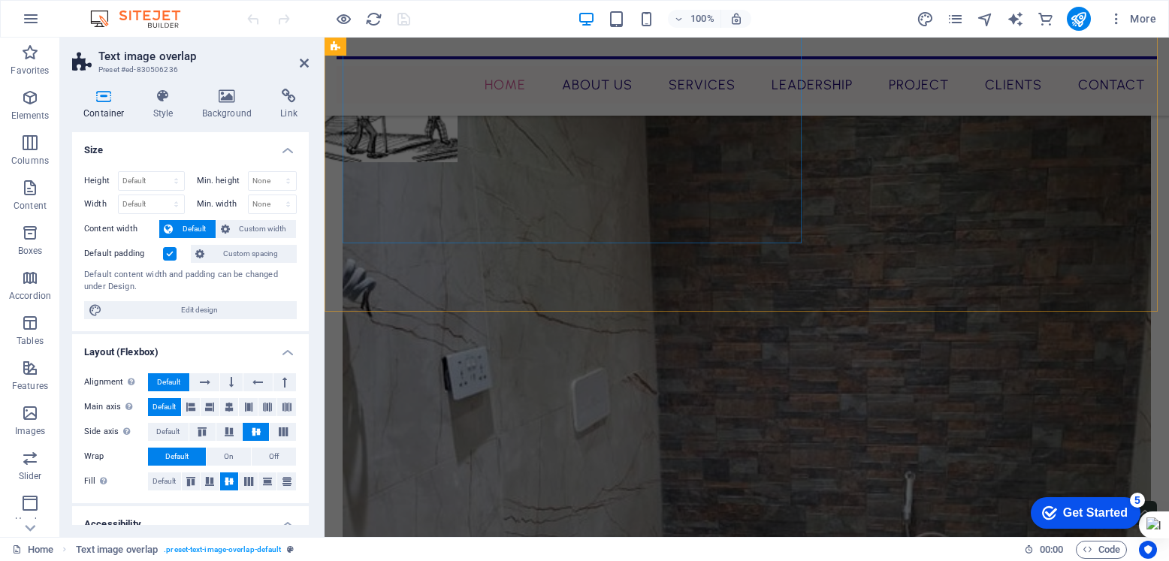
scroll to position [2323, 0]
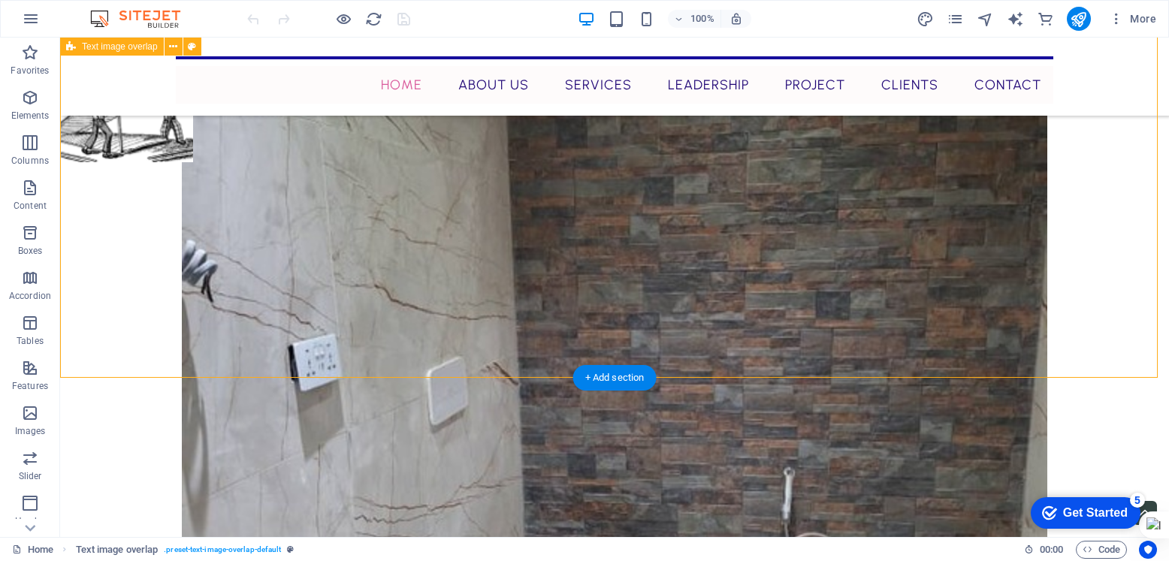
scroll to position [2195, 0]
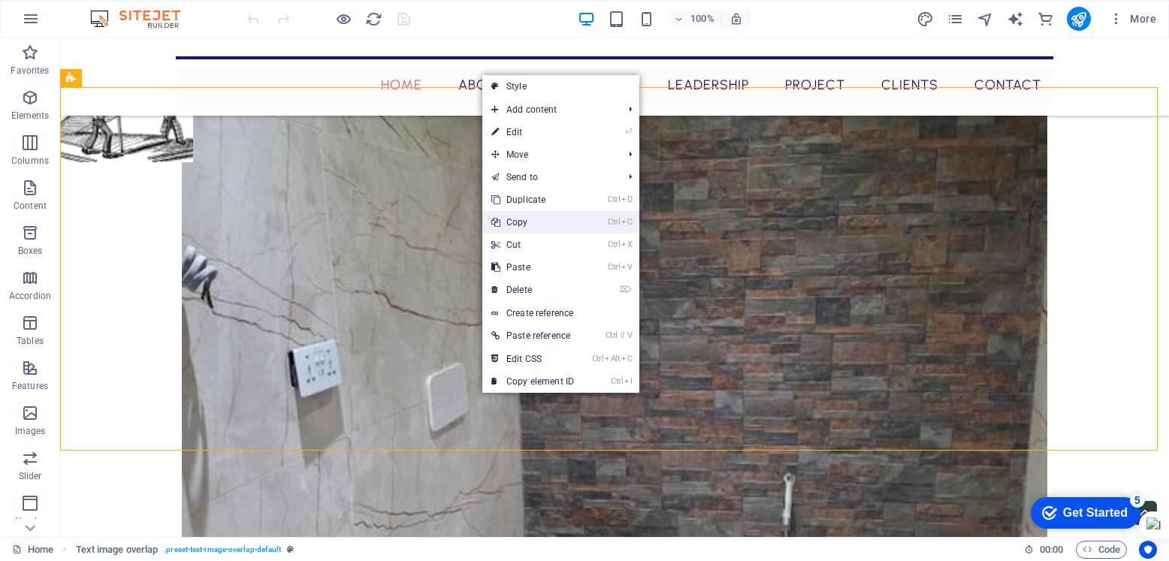
click at [538, 217] on link "Ctrl C Copy" at bounding box center [532, 222] width 101 height 23
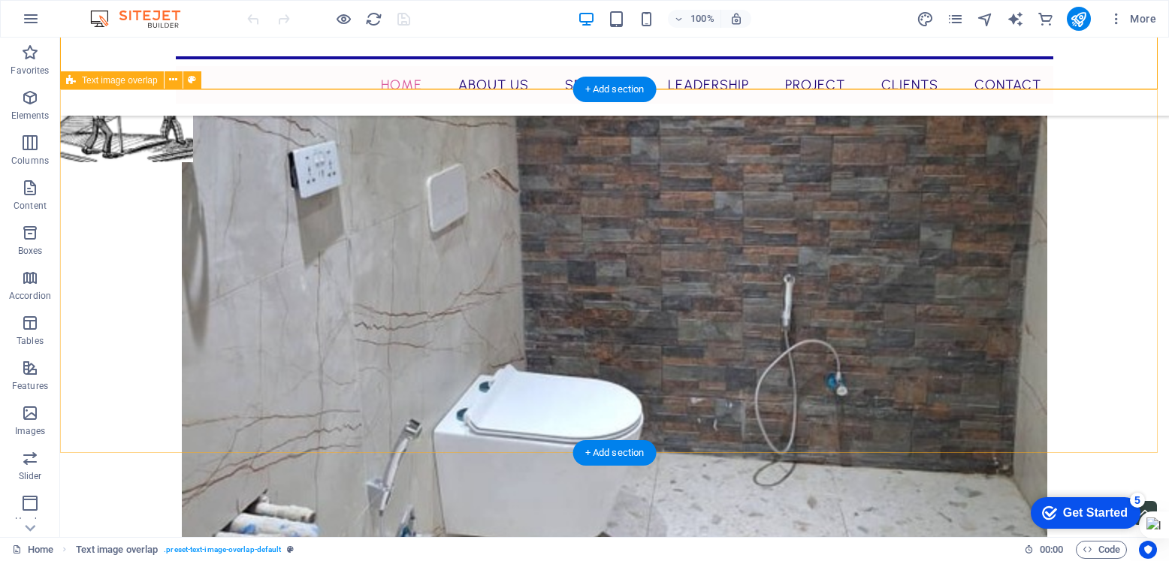
scroll to position [2570, 0]
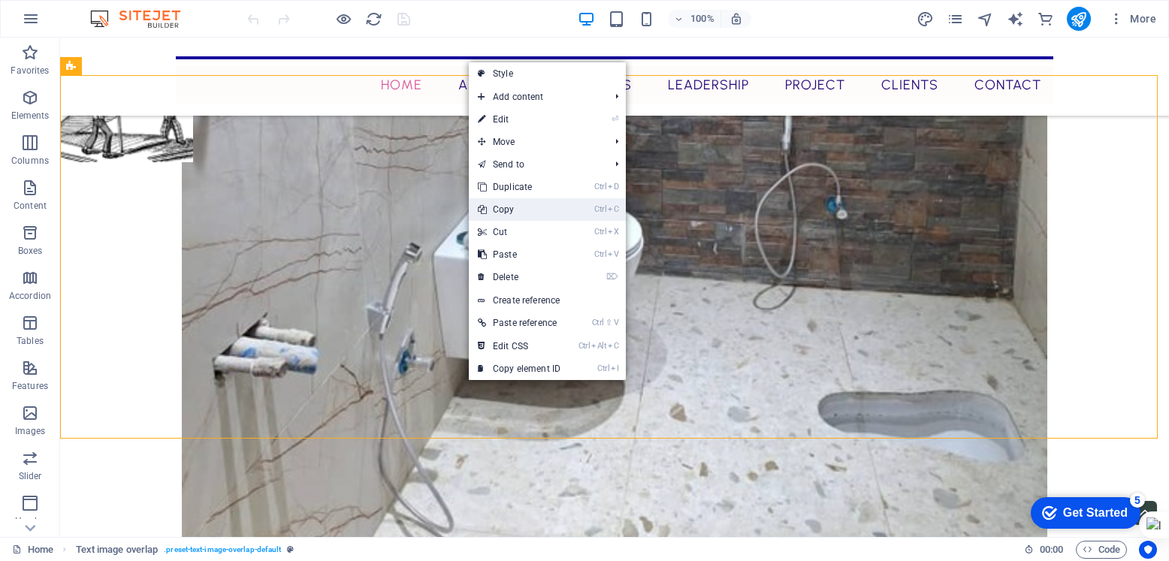
click at [532, 211] on link "Ctrl C Copy" at bounding box center [519, 209] width 101 height 23
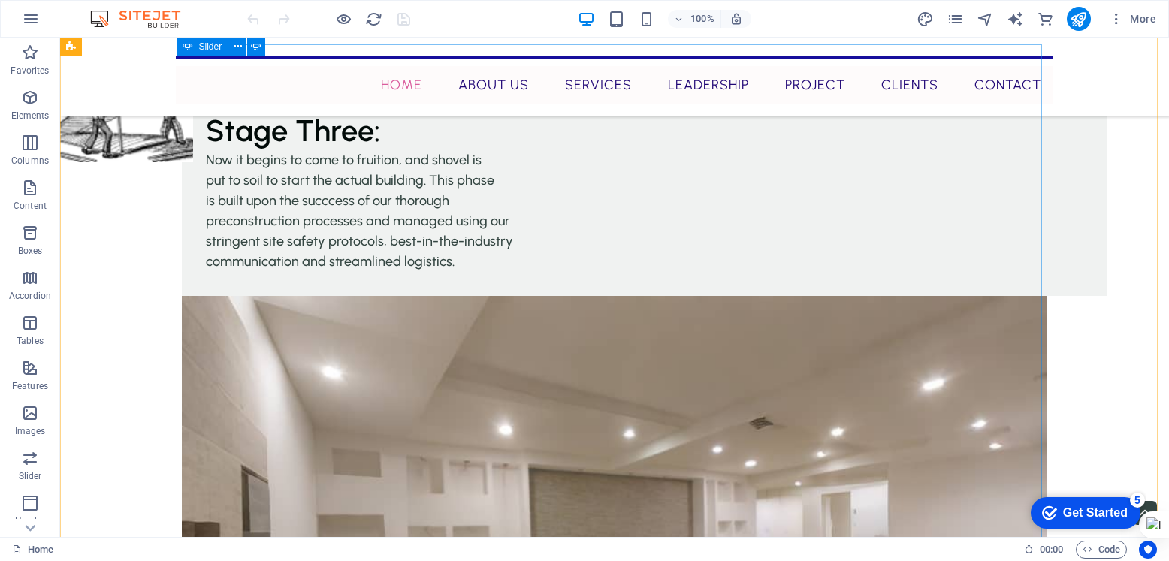
scroll to position [3847, 0]
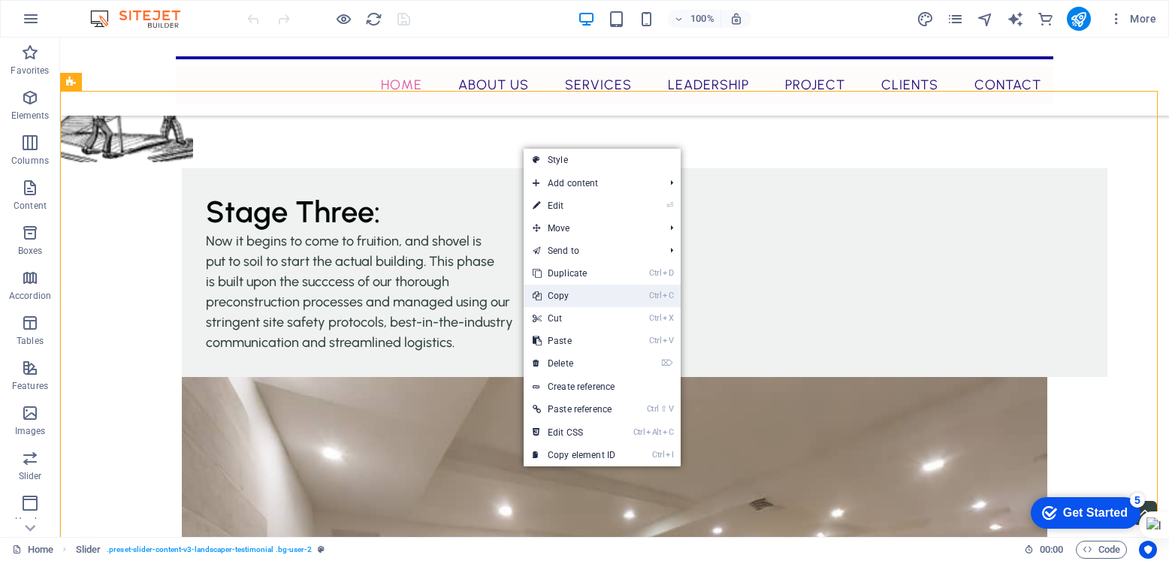
click at [563, 293] on link "Ctrl C Copy" at bounding box center [573, 296] width 101 height 23
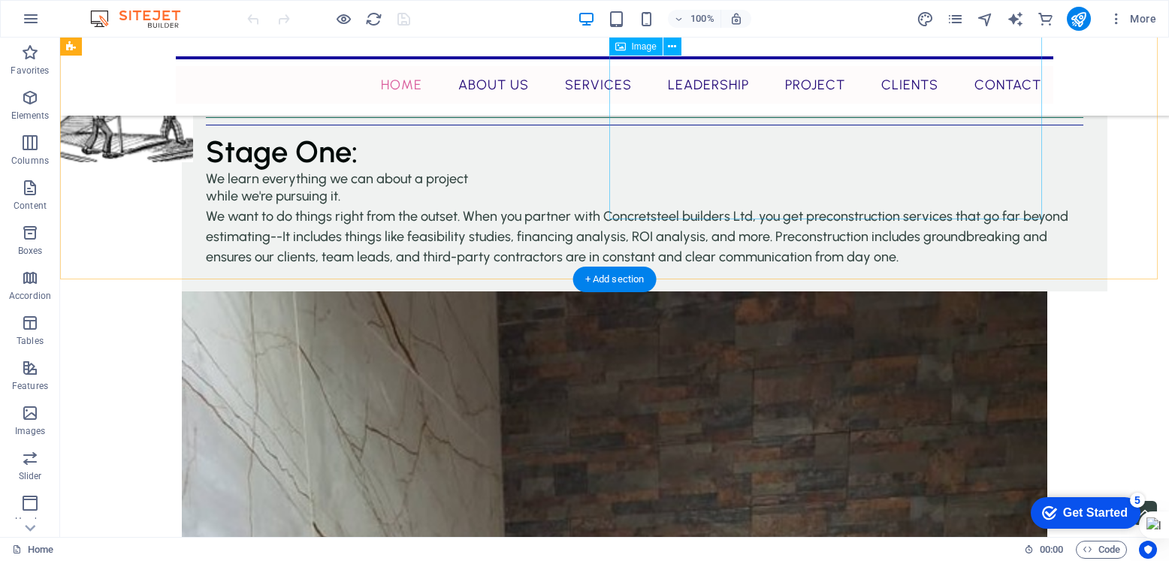
scroll to position [1615, 0]
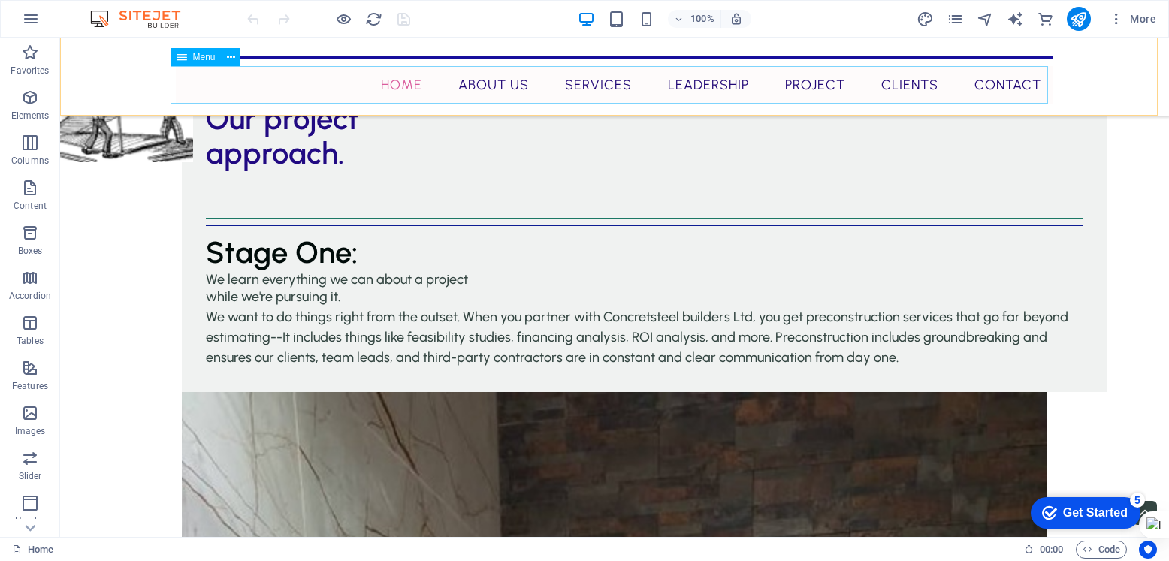
click at [431, 95] on nav "Home About Us Services Leadership Project Clients Contact" at bounding box center [614, 85] width 877 height 38
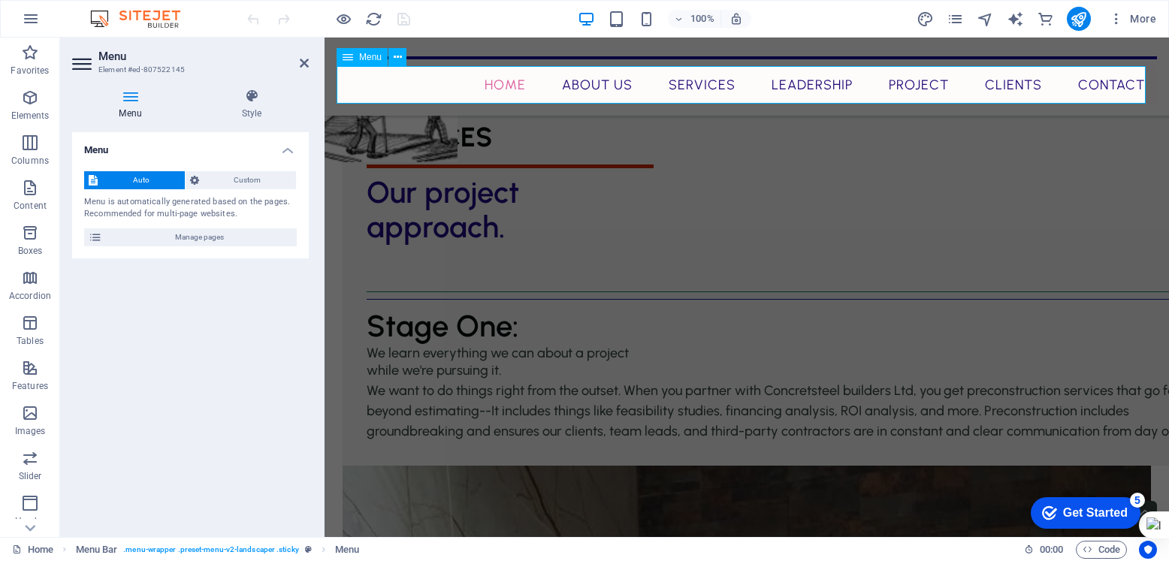
scroll to position [1645, 0]
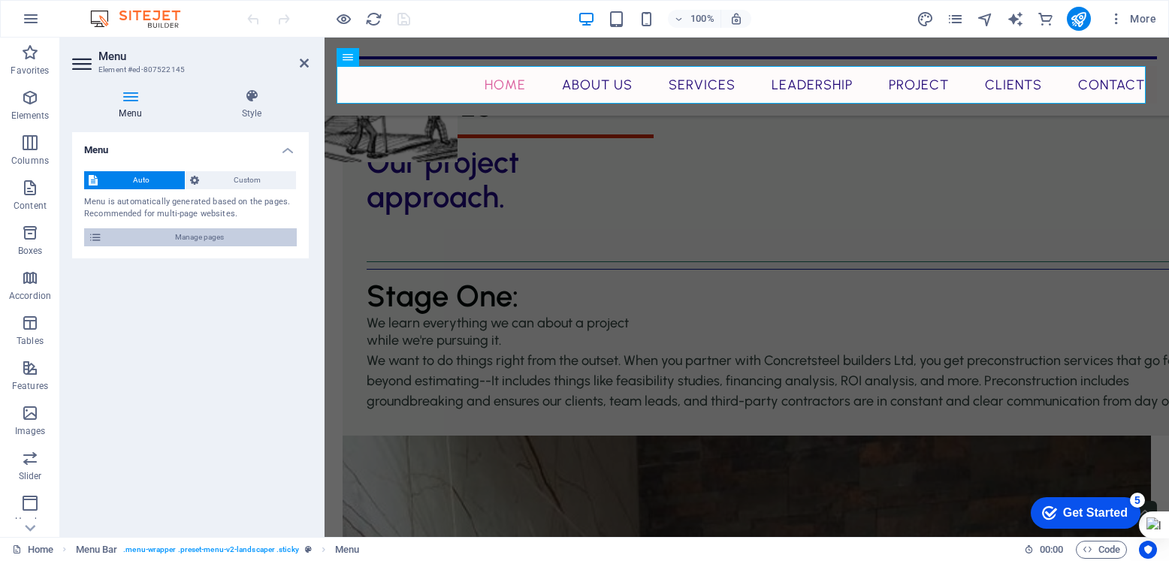
click at [189, 236] on span "Manage pages" at bounding box center [200, 237] width 186 height 18
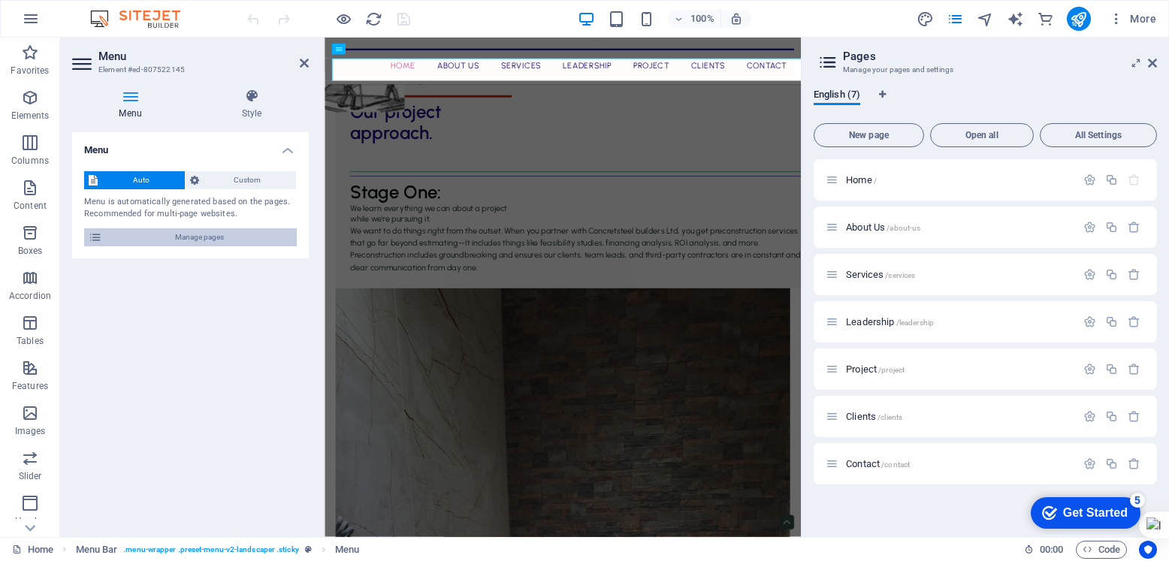
scroll to position [1638, 0]
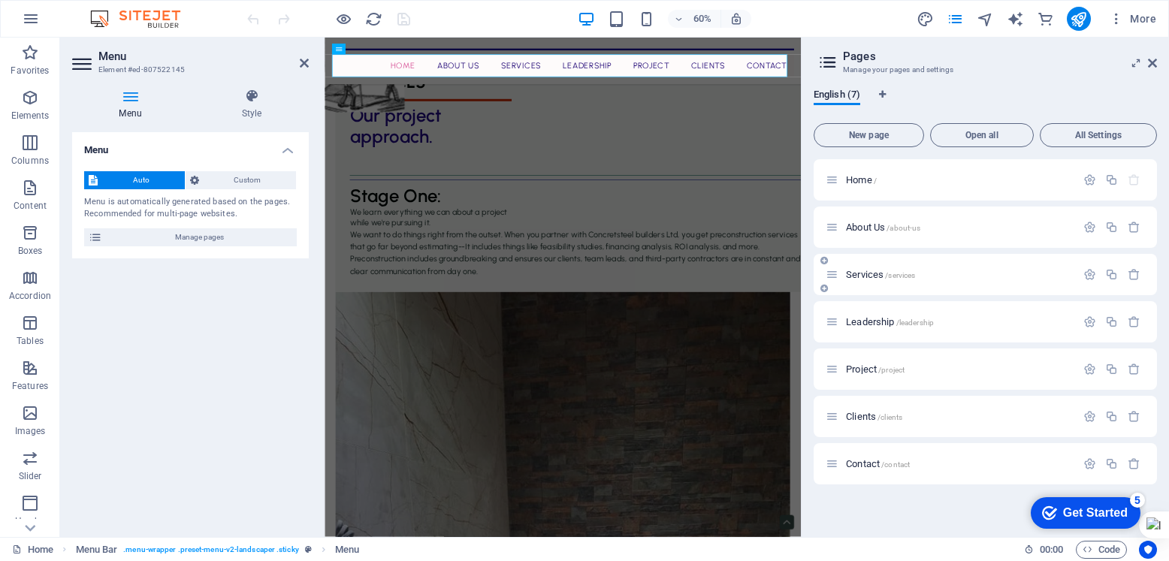
click at [889, 277] on span "/services" at bounding box center [900, 275] width 30 height 8
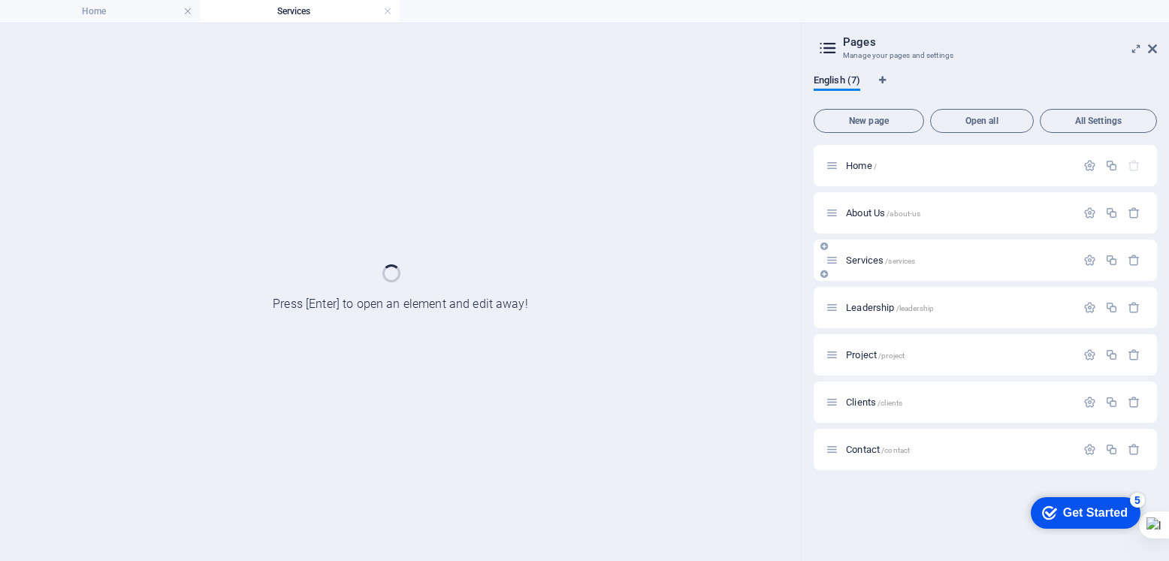
click at [889, 277] on div "Services /services" at bounding box center [984, 260] width 343 height 41
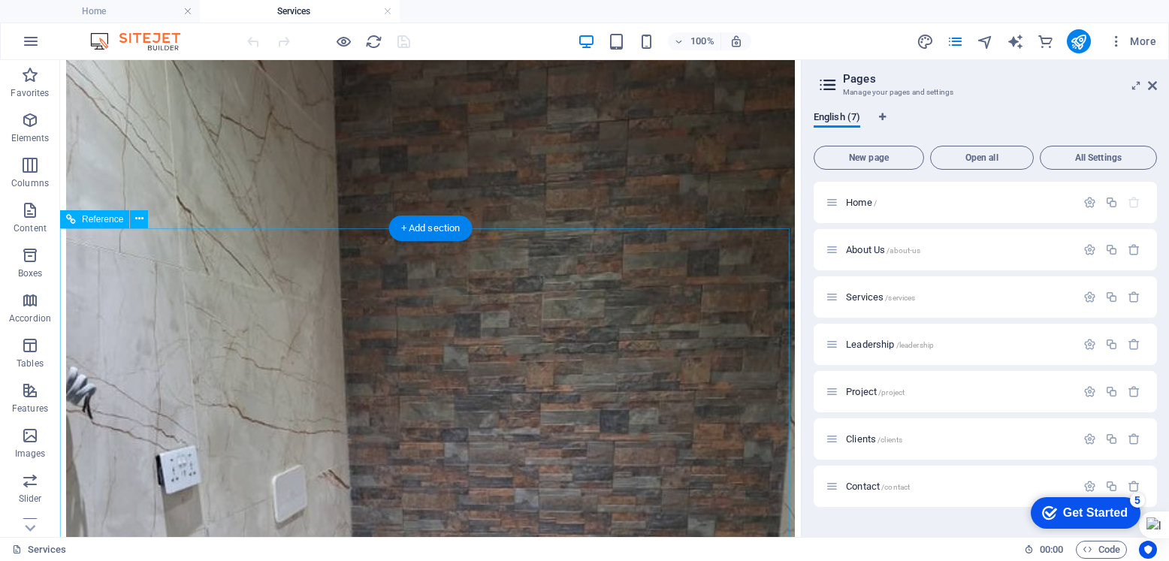
scroll to position [502, 0]
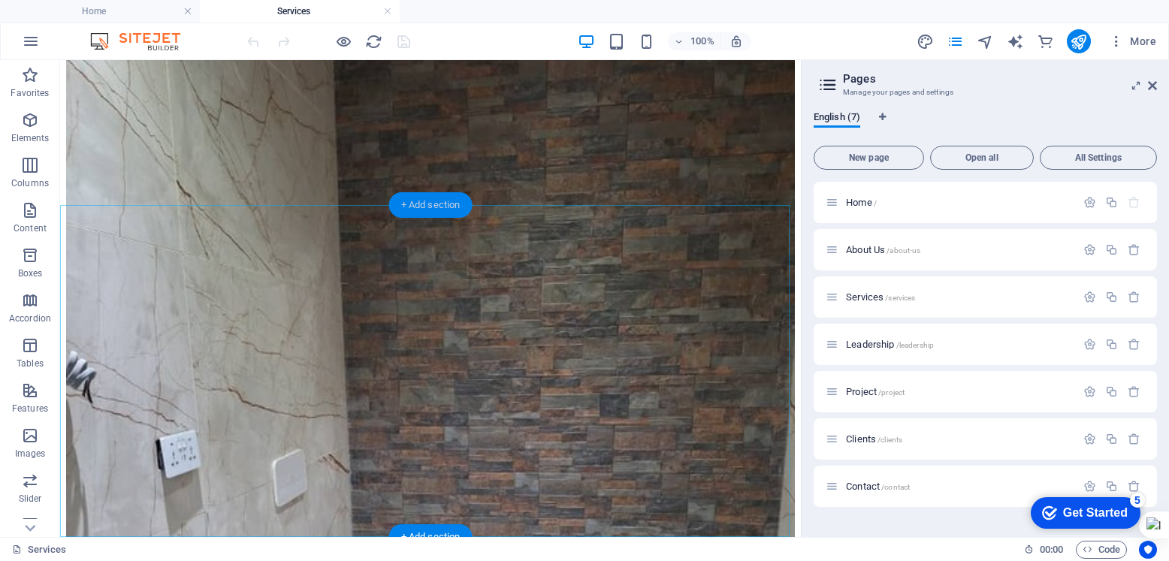
click at [425, 198] on div "+ Add section" at bounding box center [430, 205] width 83 height 26
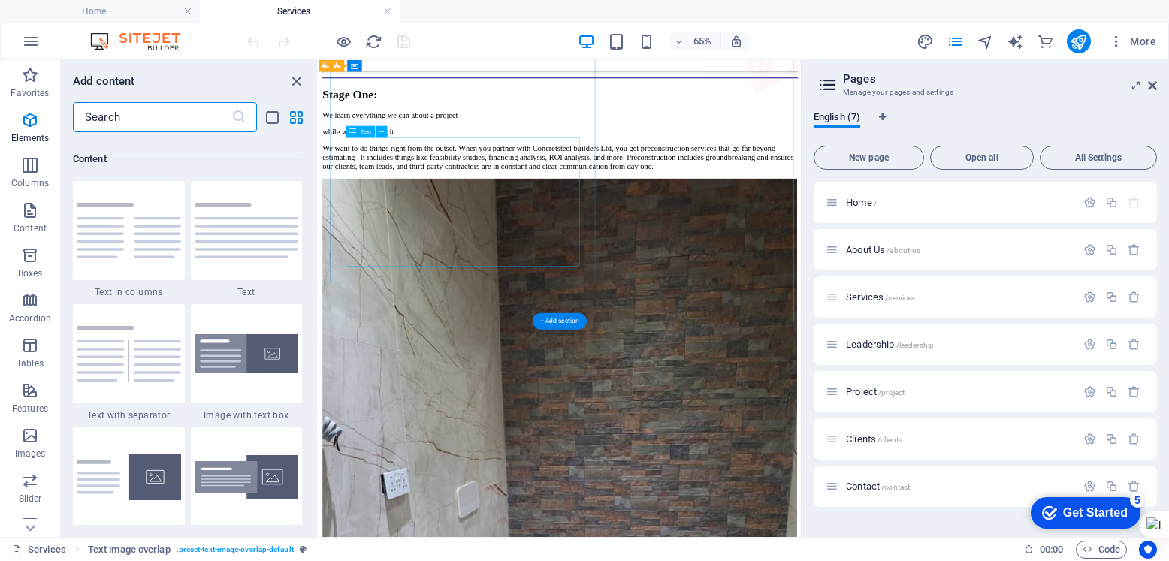
scroll to position [2628, 0]
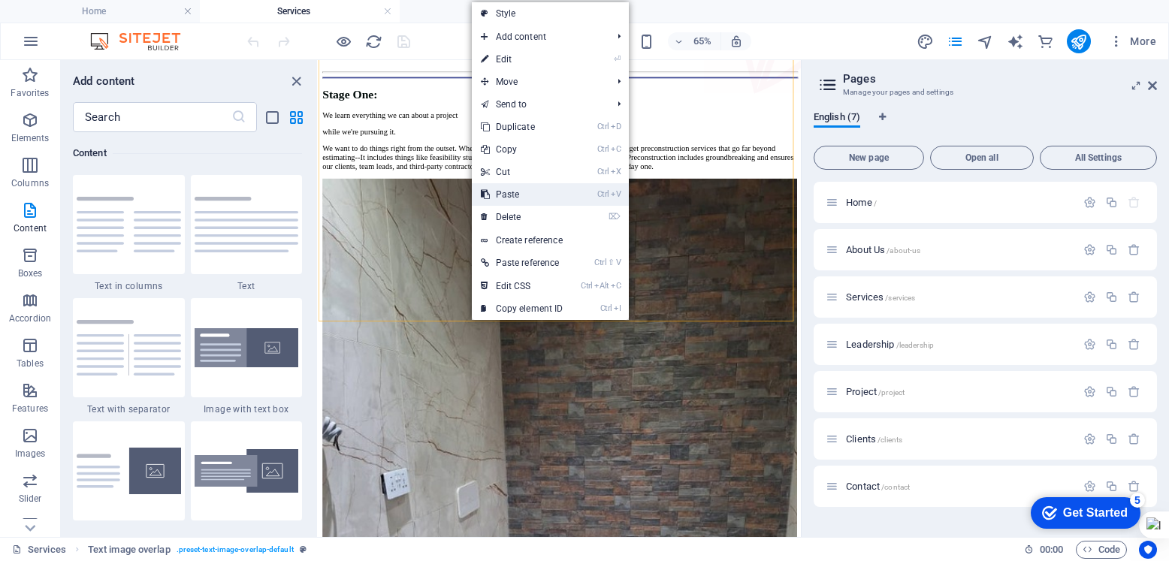
click at [523, 196] on link "Ctrl V Paste" at bounding box center [522, 194] width 101 height 23
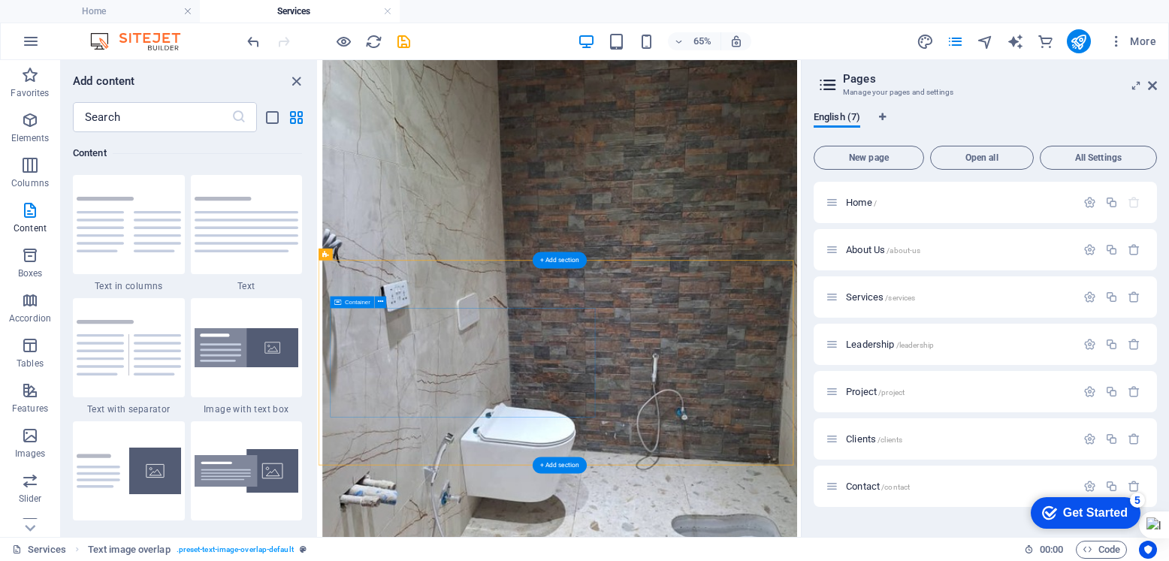
scroll to position [545, 0]
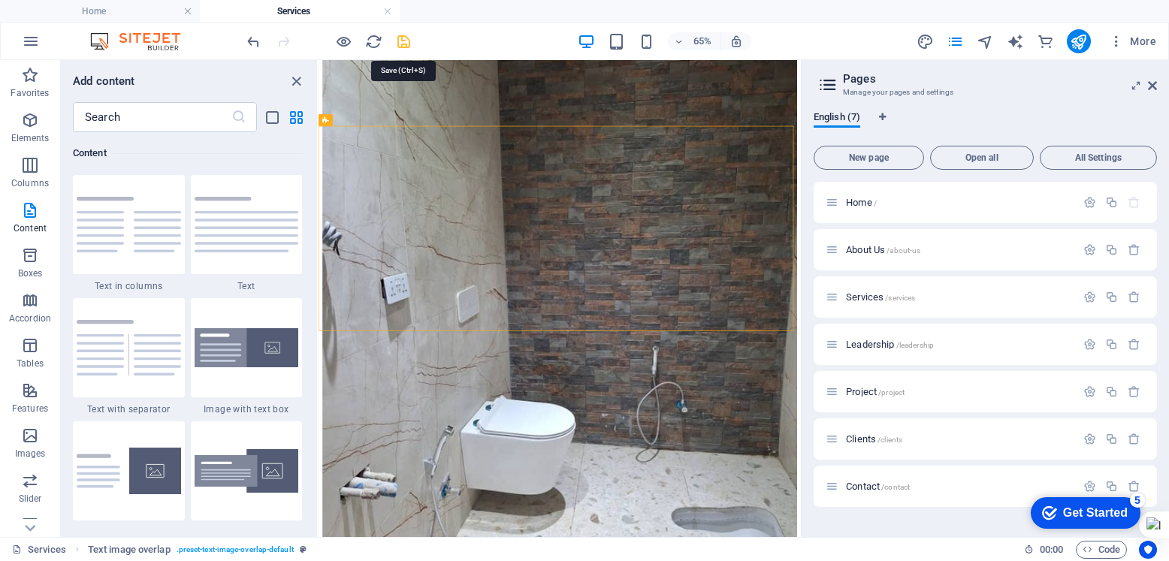
click at [403, 41] on icon "save" at bounding box center [403, 41] width 17 height 17
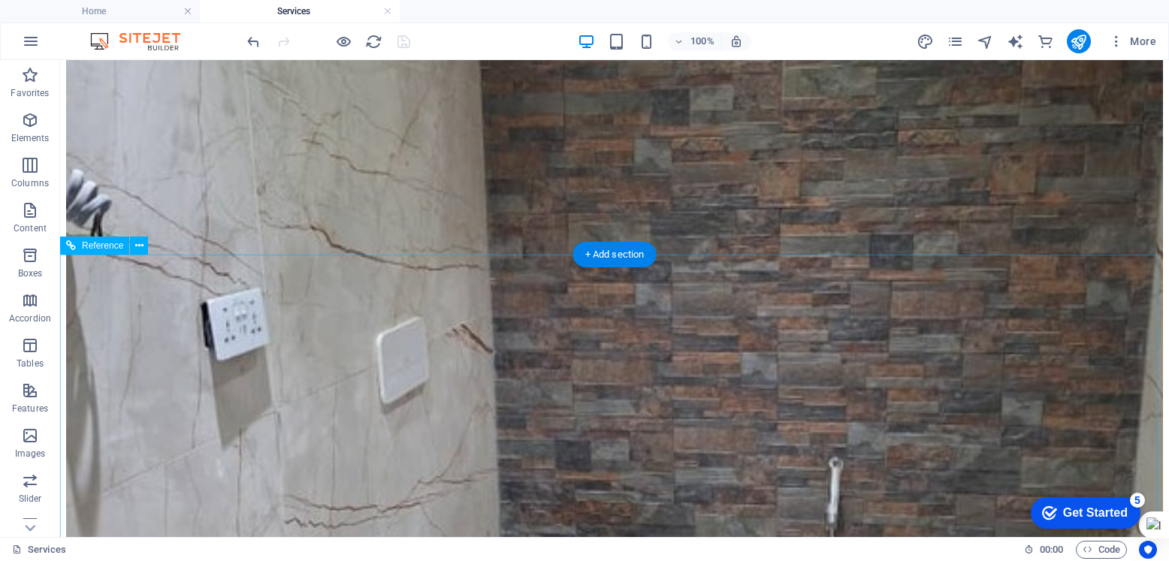
scroll to position [940, 0]
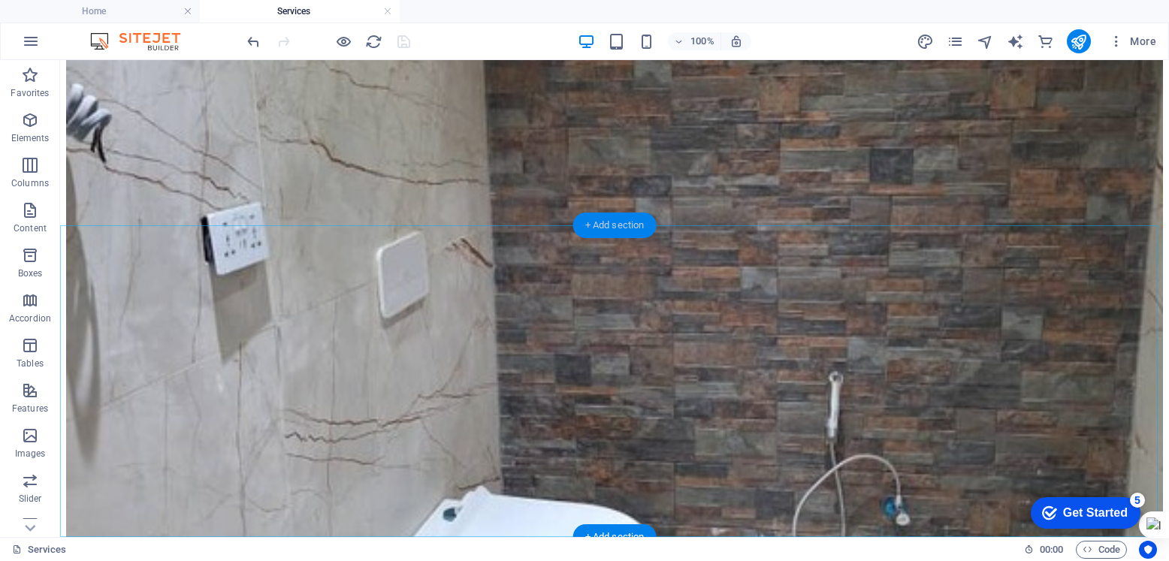
click at [614, 227] on div "+ Add section" at bounding box center [614, 226] width 83 height 26
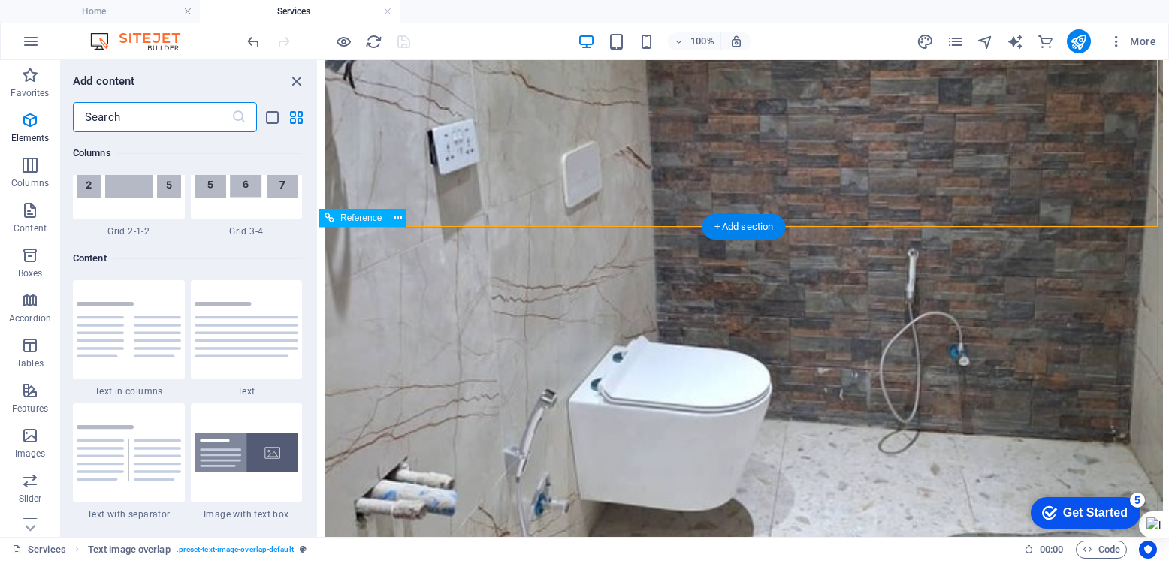
scroll to position [2628, 0]
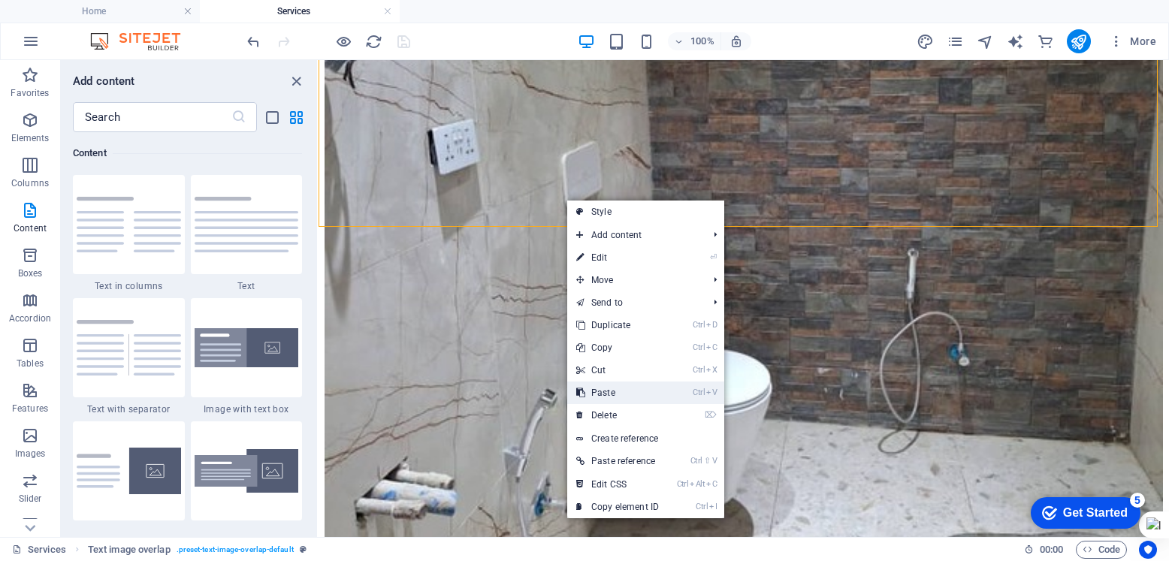
click at [615, 393] on link "Ctrl V Paste" at bounding box center [617, 393] width 101 height 23
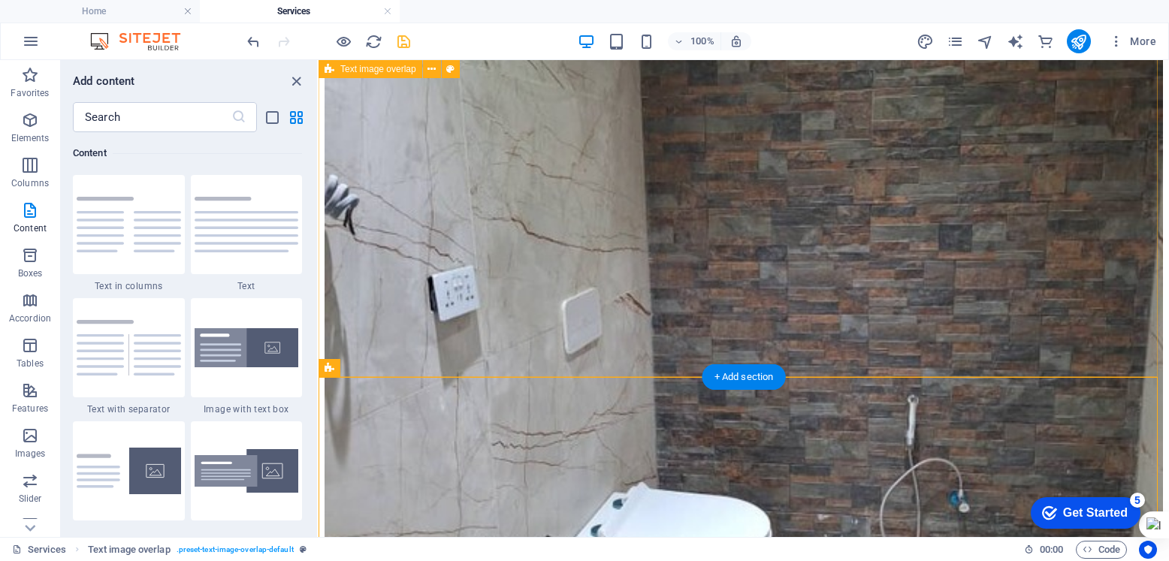
scroll to position [729, 0]
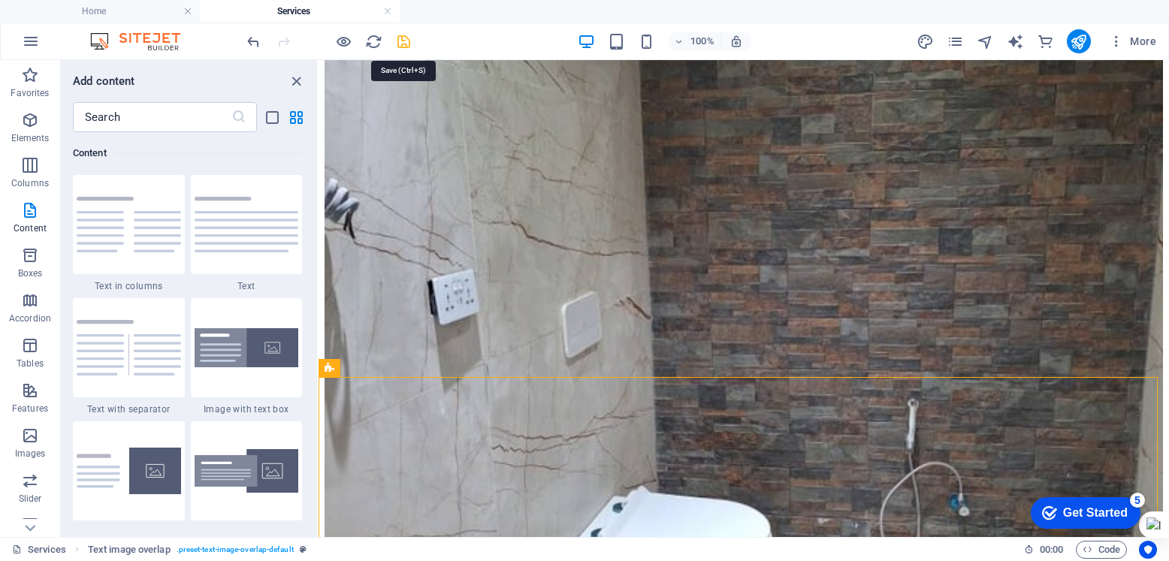
click at [411, 43] on icon "save" at bounding box center [403, 41] width 17 height 17
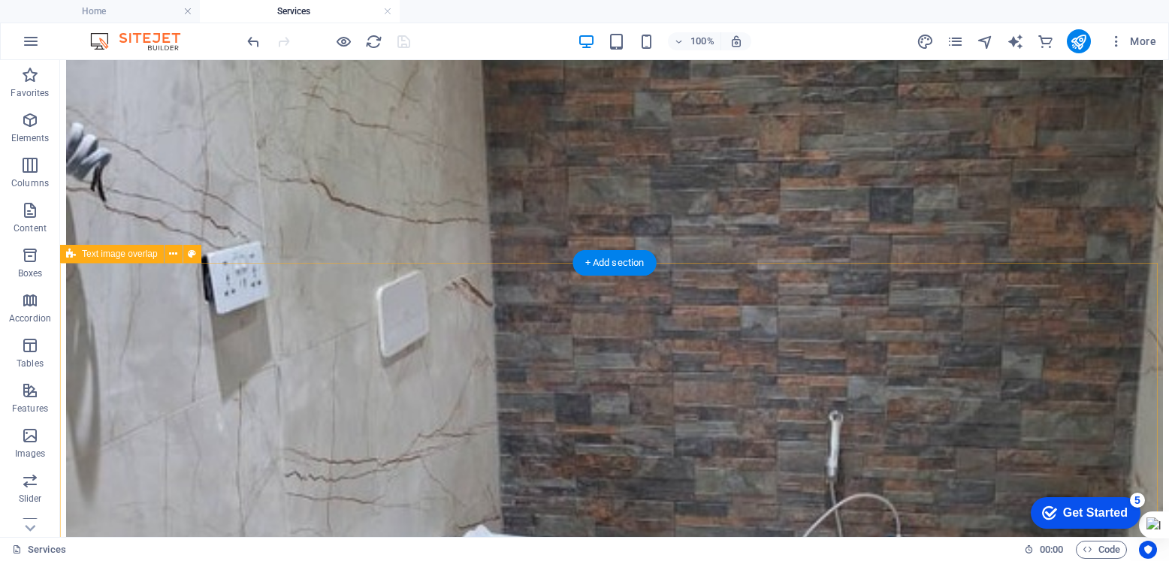
scroll to position [1277, 0]
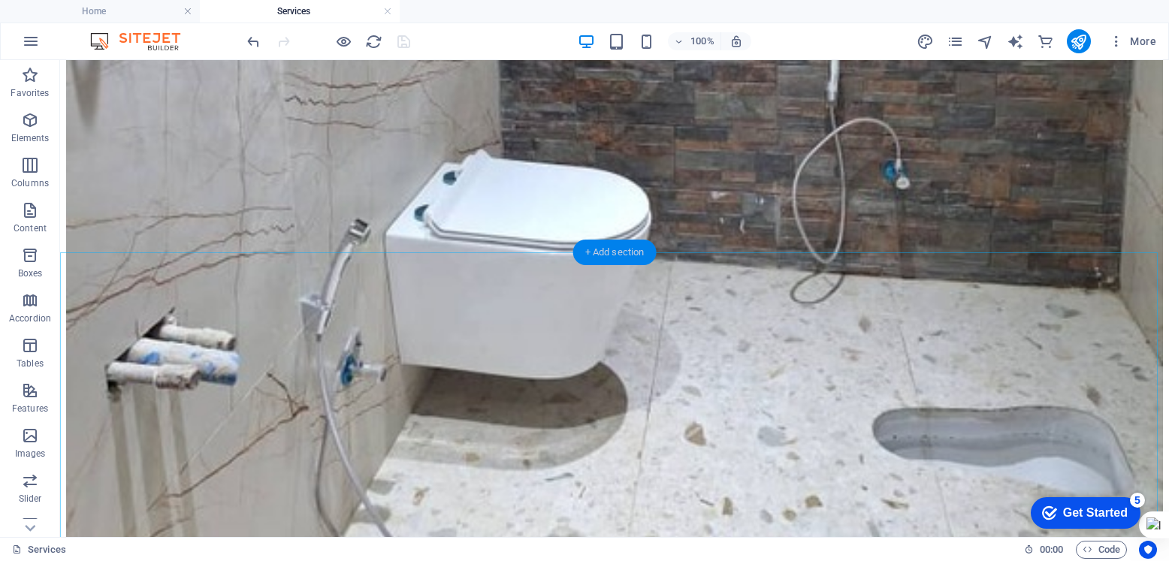
click at [620, 247] on div "+ Add section" at bounding box center [614, 253] width 83 height 26
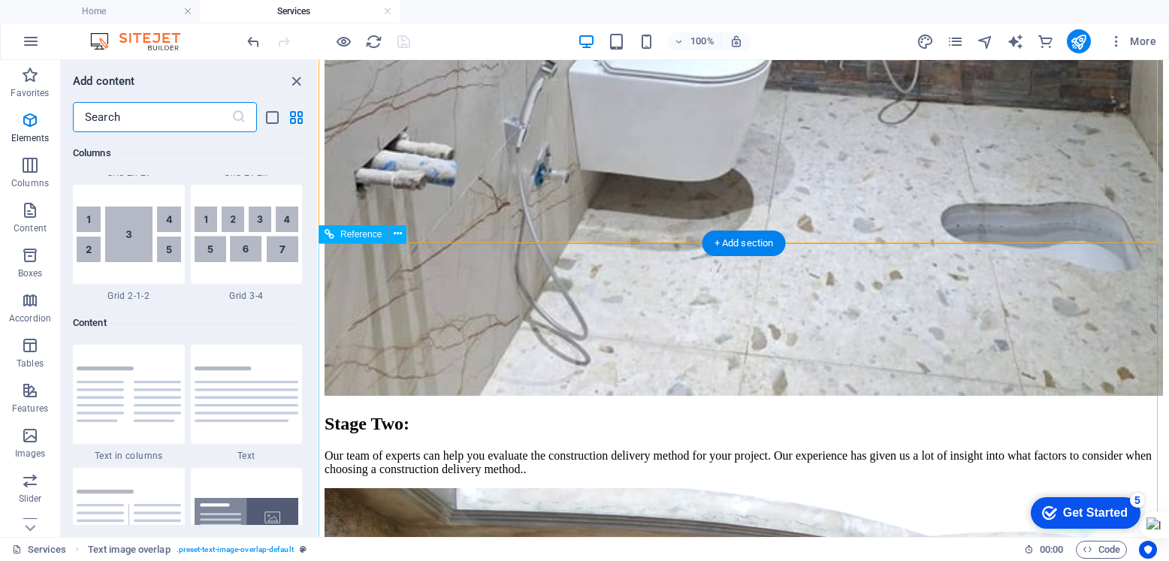
scroll to position [2628, 0]
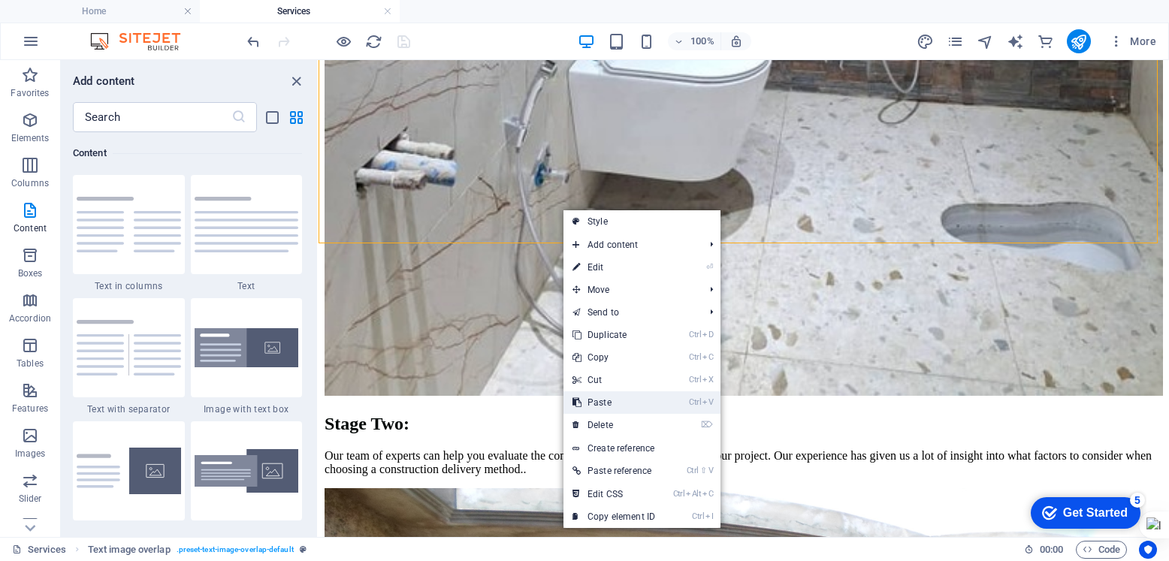
click at [610, 404] on link "Ctrl V Paste" at bounding box center [613, 402] width 101 height 23
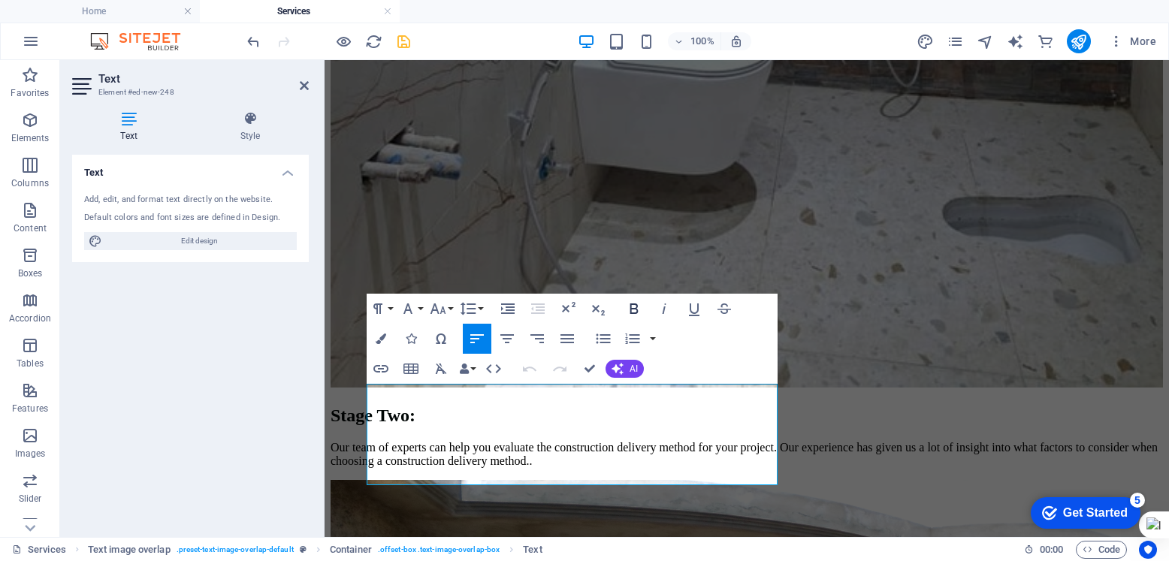
scroll to position [1202, 0]
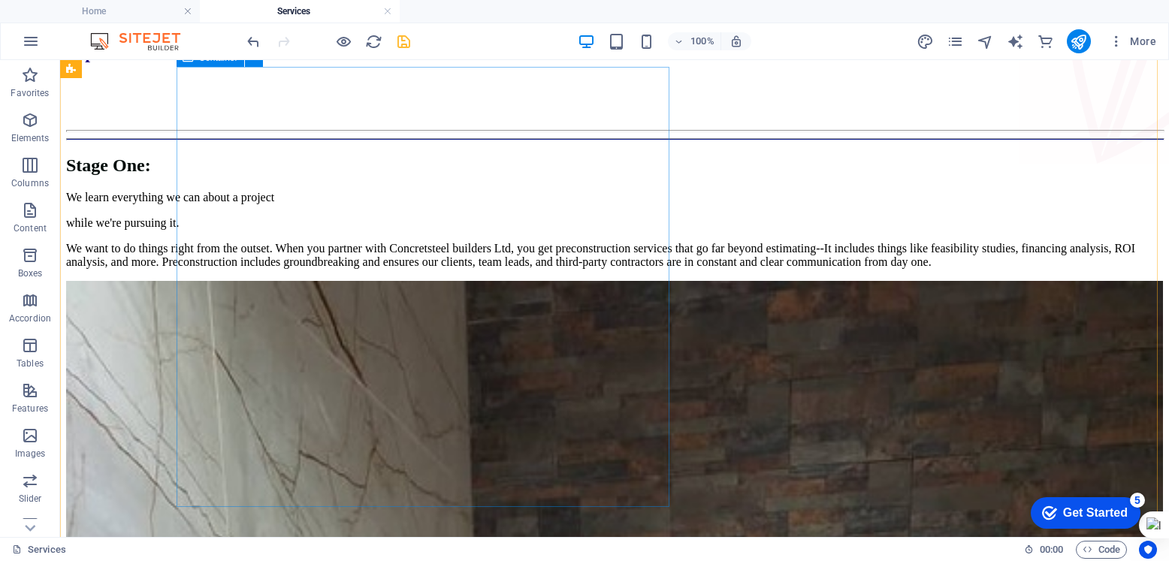
scroll to position [165, 0]
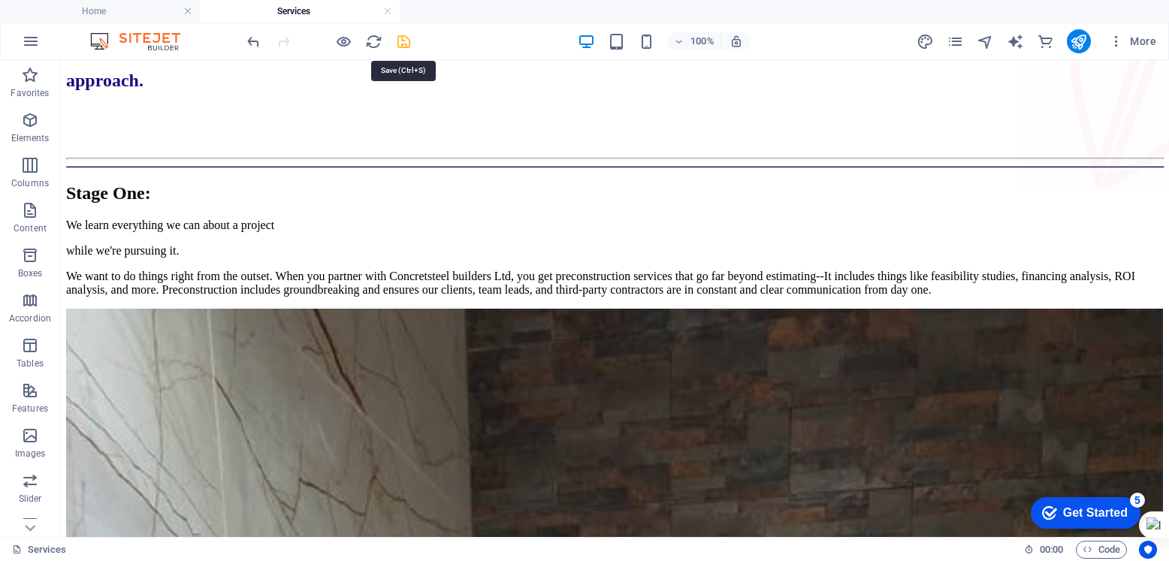
click at [406, 41] on icon "save" at bounding box center [403, 41] width 17 height 17
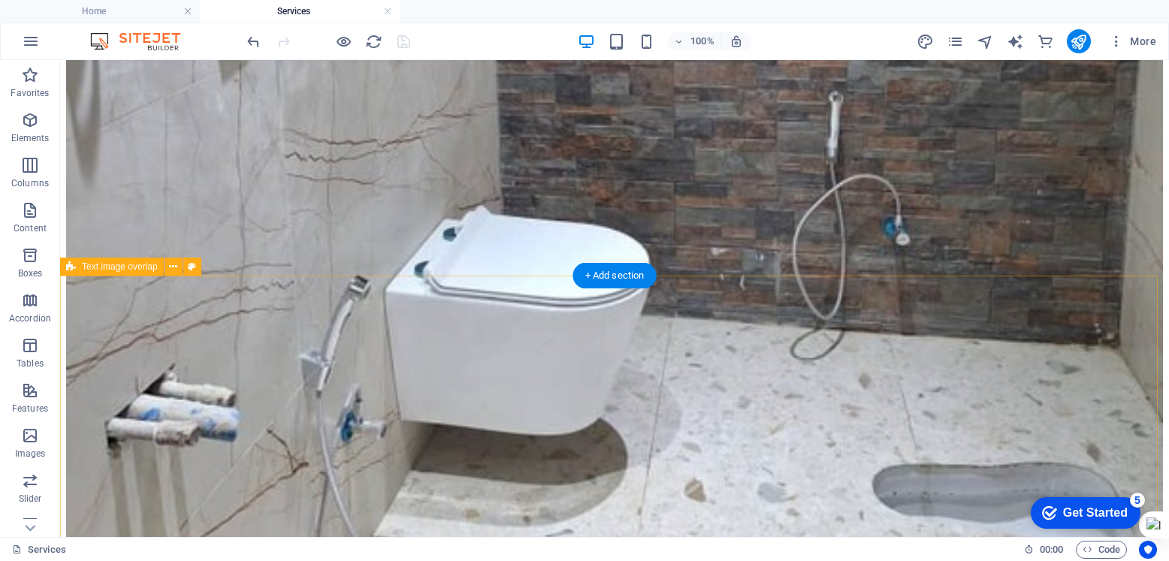
scroll to position [1217, 0]
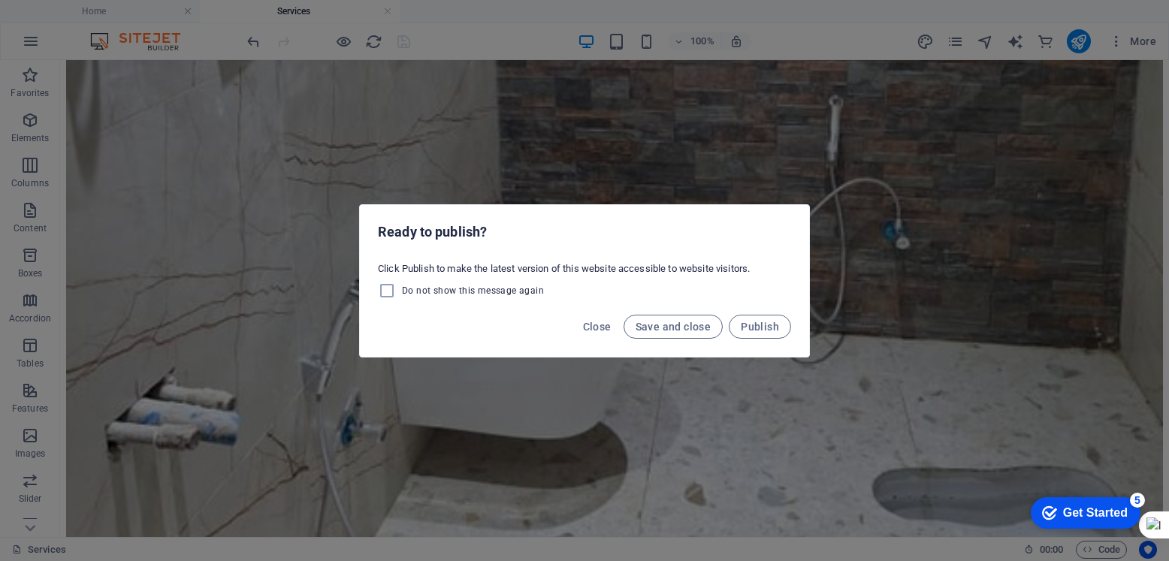
click at [715, 70] on div "Ready to publish? Click Publish to make the latest version of this website acce…" at bounding box center [584, 280] width 1169 height 561
click at [671, 327] on span "Save and close" at bounding box center [673, 327] width 76 height 12
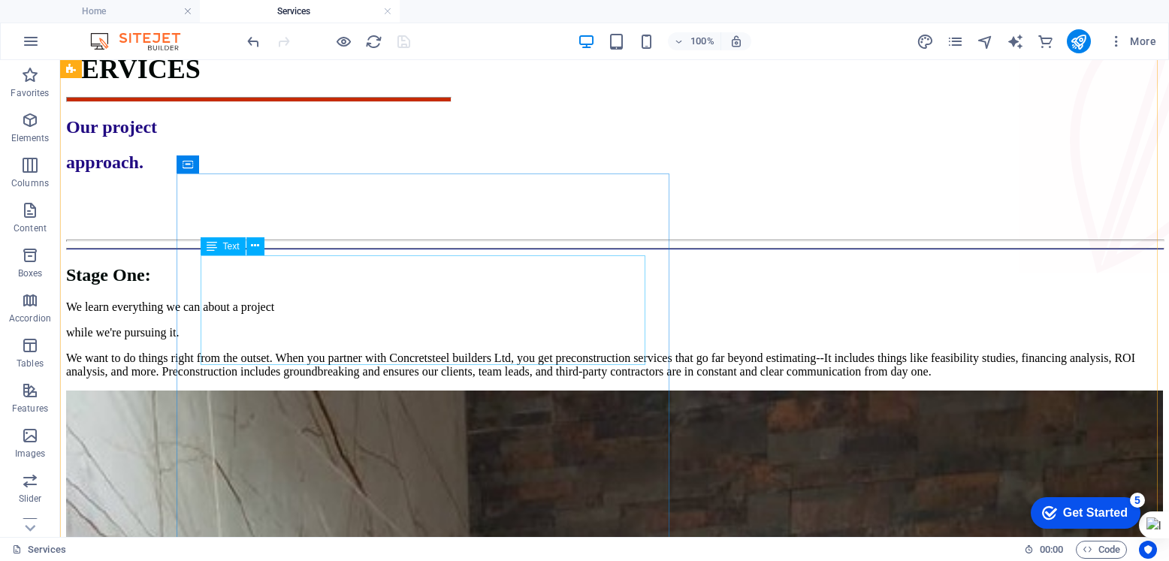
scroll to position [0, 0]
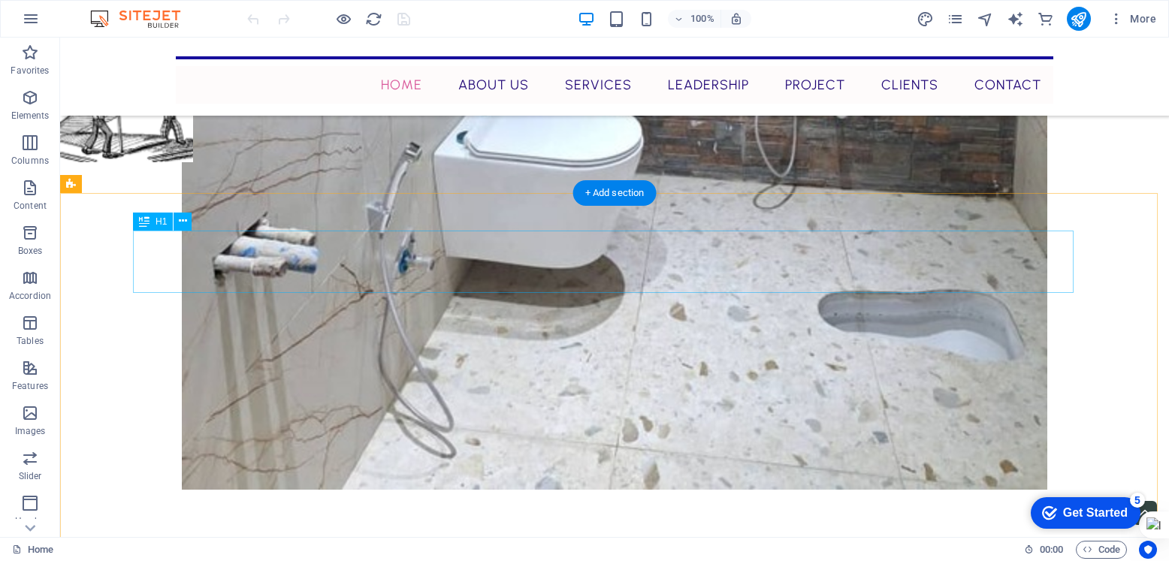
scroll to position [2659, 0]
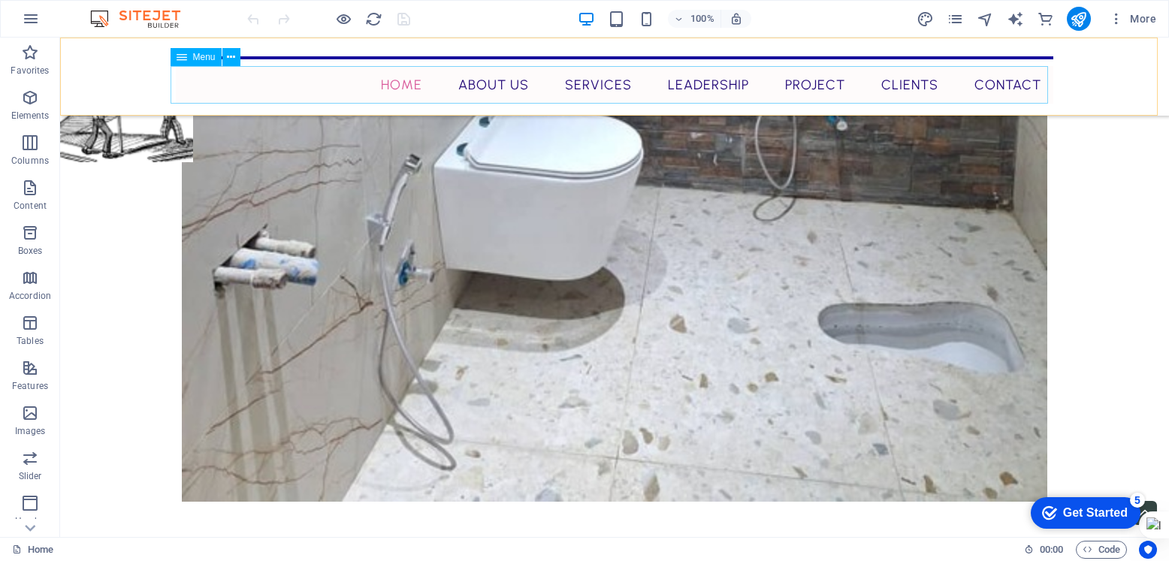
click at [529, 101] on nav "Home About Us Services Leadership Project Clients Contact" at bounding box center [614, 85] width 877 height 38
click at [265, 101] on nav "Home About Us Services Leadership Project Clients Contact" at bounding box center [614, 85] width 877 height 38
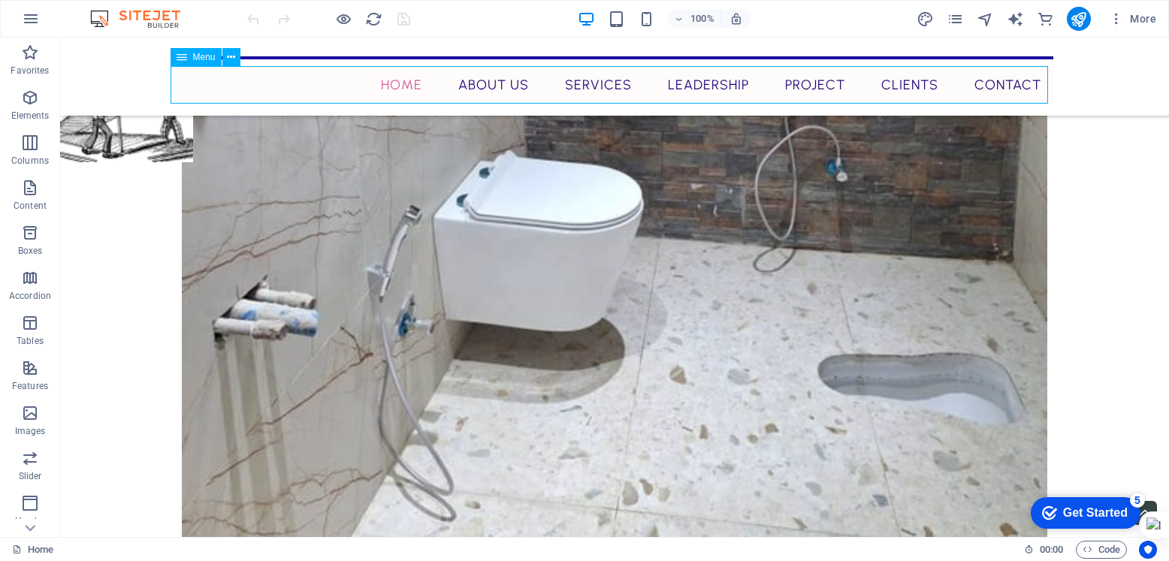
click at [265, 101] on nav "Home About Us Services Leadership Project Clients Contact" at bounding box center [614, 85] width 877 height 38
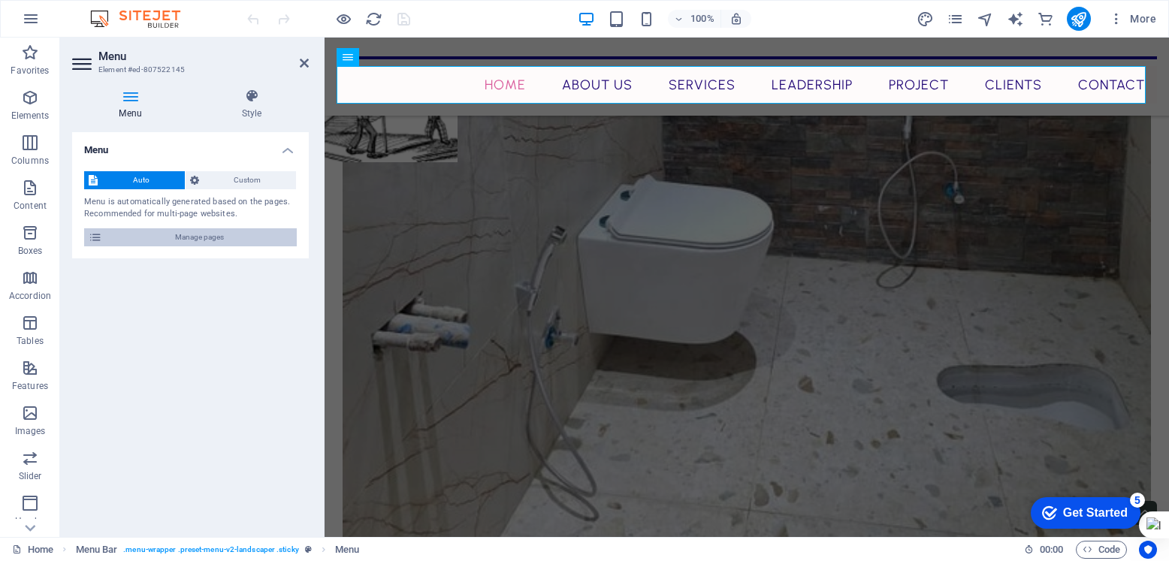
click at [212, 235] on span "Manage pages" at bounding box center [200, 237] width 186 height 18
click at [212, 234] on span "Manage pages" at bounding box center [200, 237] width 186 height 18
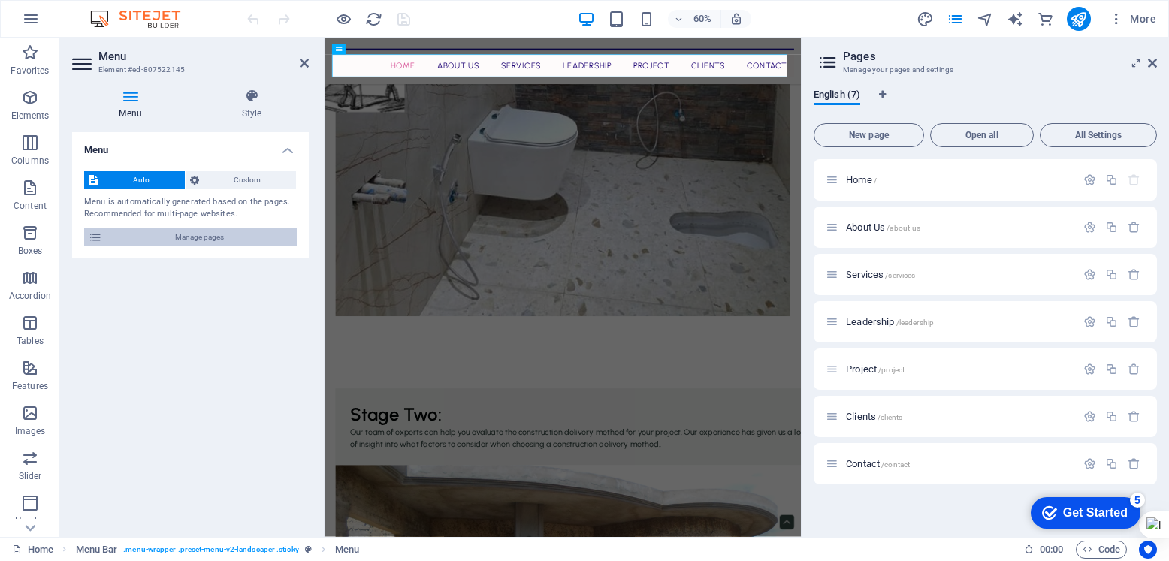
scroll to position [2559, 0]
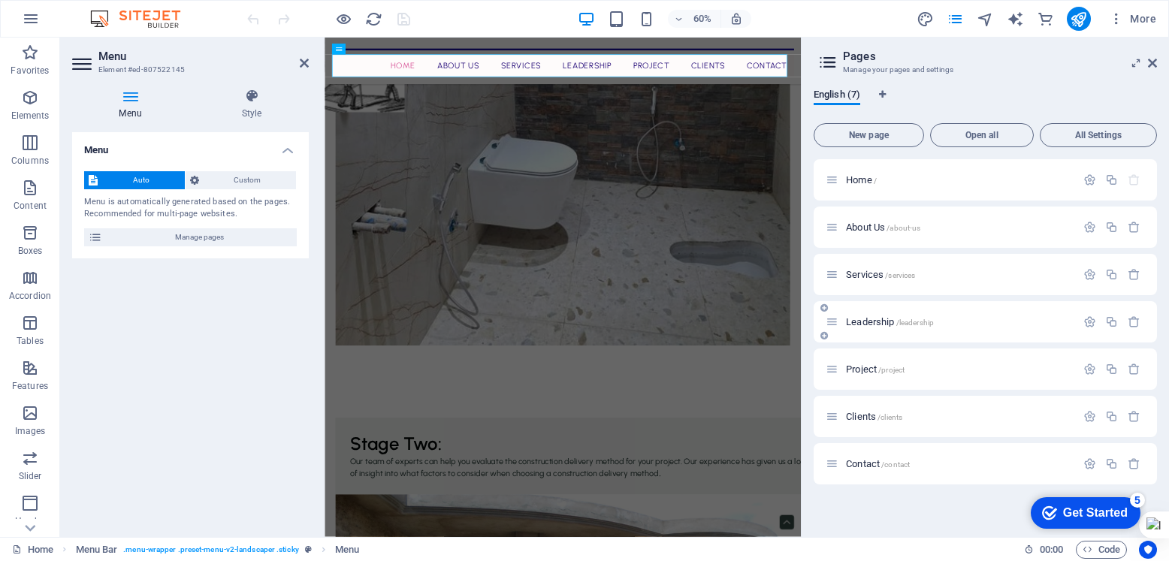
click at [867, 327] on div "Leadership /leadership" at bounding box center [950, 321] width 250 height 17
click at [873, 325] on span "Leadership /leadership" at bounding box center [890, 321] width 88 height 11
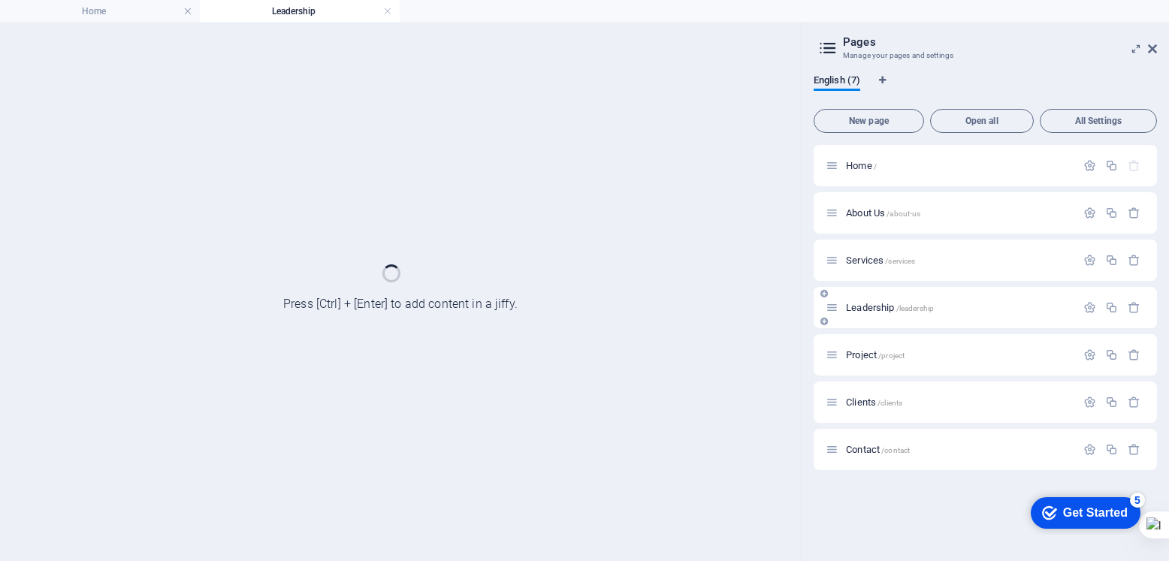
scroll to position [0, 0]
click at [873, 325] on div "Leadership /leadership" at bounding box center [984, 307] width 343 height 41
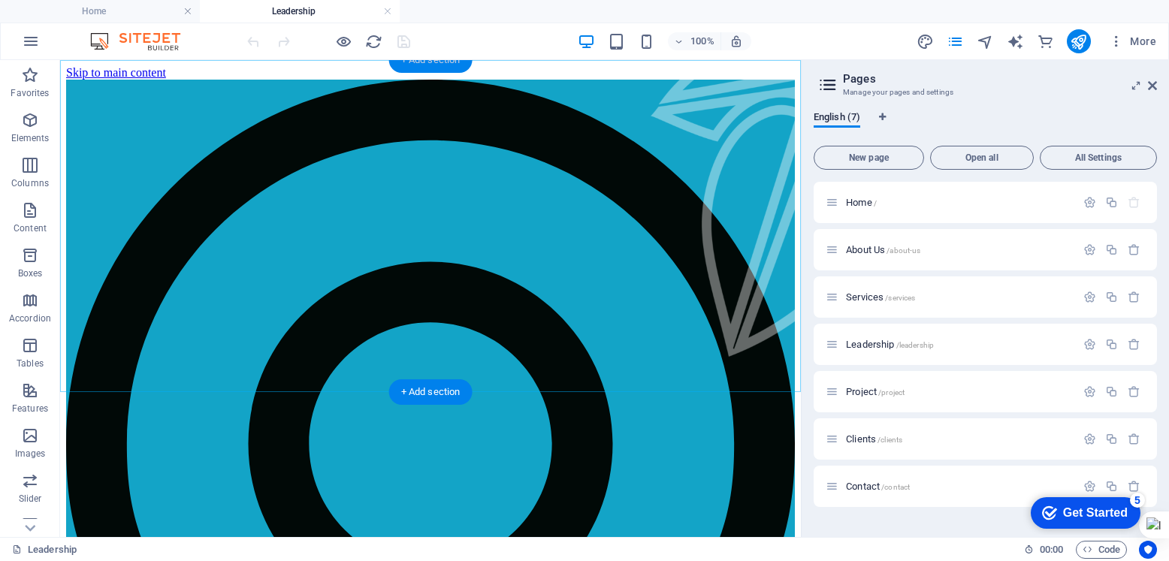
click at [444, 64] on div "+ Add section" at bounding box center [430, 60] width 83 height 26
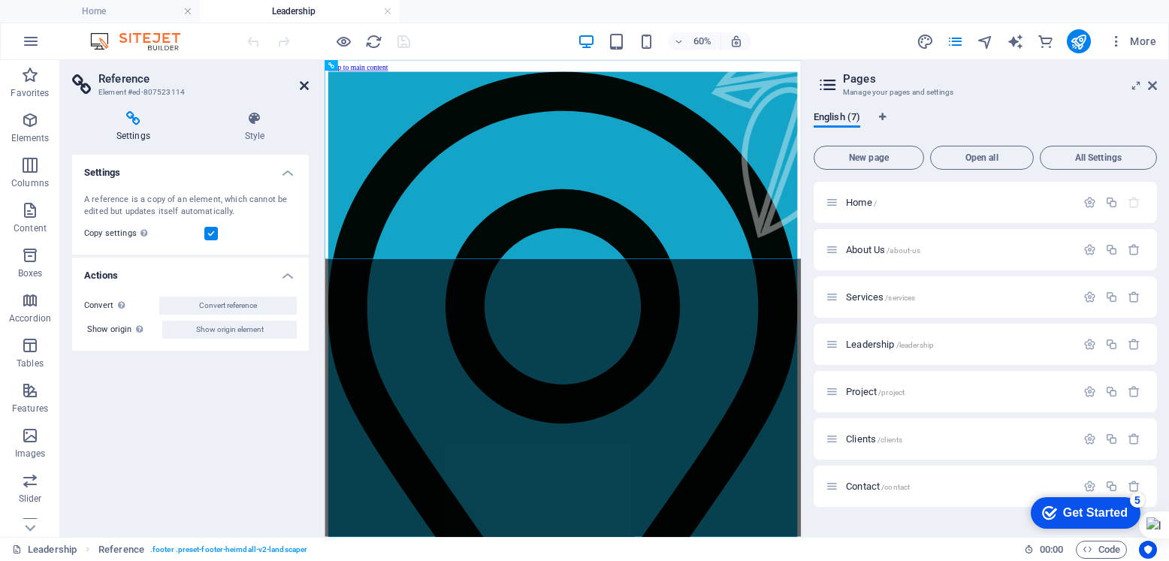
click at [306, 84] on icon at bounding box center [304, 86] width 9 height 12
click at [862, 345] on span "Leadership /leadership" at bounding box center [890, 344] width 88 height 11
drag, startPoint x: 626, startPoint y: 436, endPoint x: 566, endPoint y: 346, distance: 108.3
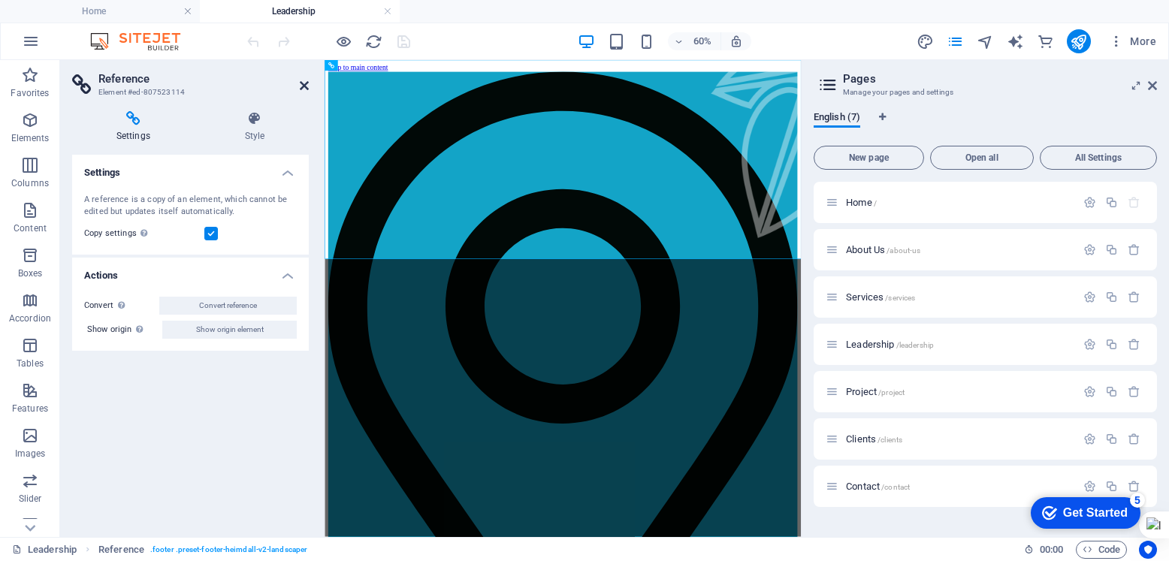
click at [306, 87] on icon at bounding box center [304, 86] width 9 height 12
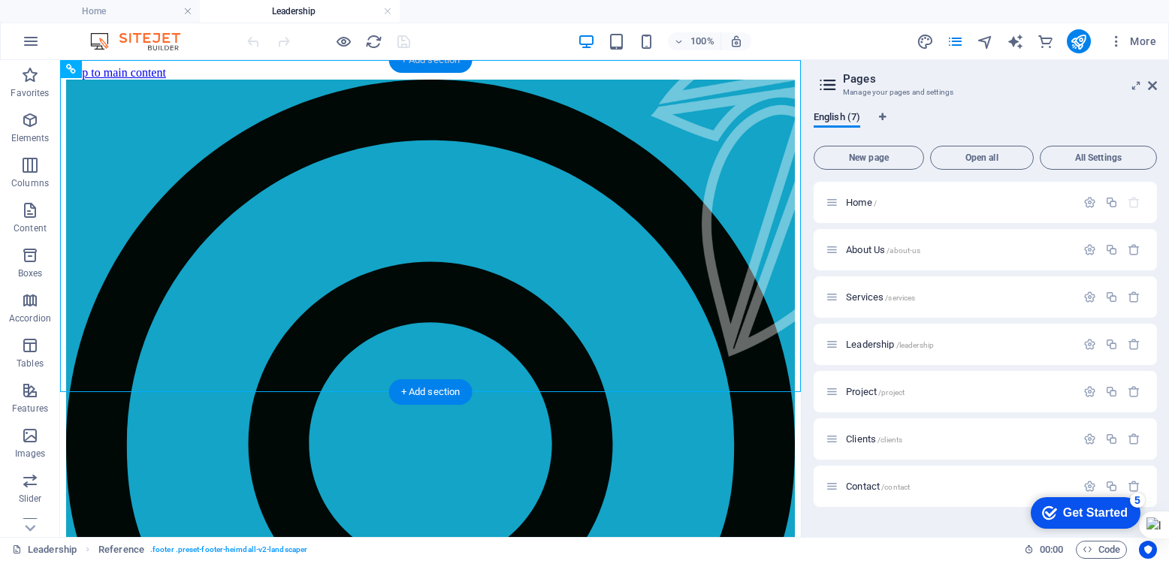
click at [427, 64] on div "+ Add section" at bounding box center [430, 60] width 83 height 26
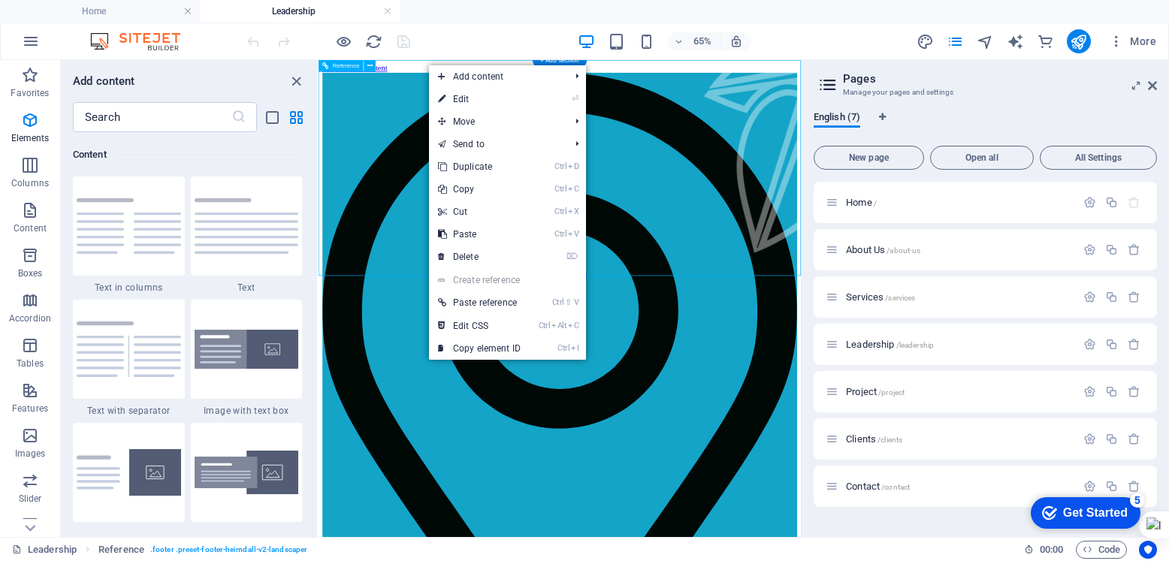
scroll to position [2628, 0]
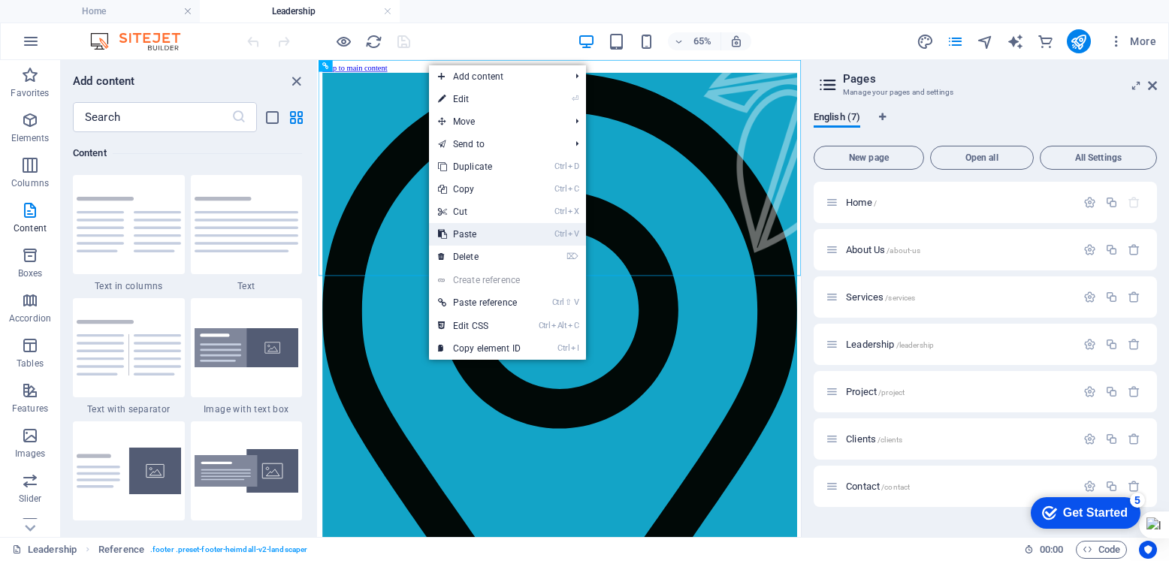
click at [471, 237] on link "Ctrl V Paste" at bounding box center [479, 234] width 101 height 23
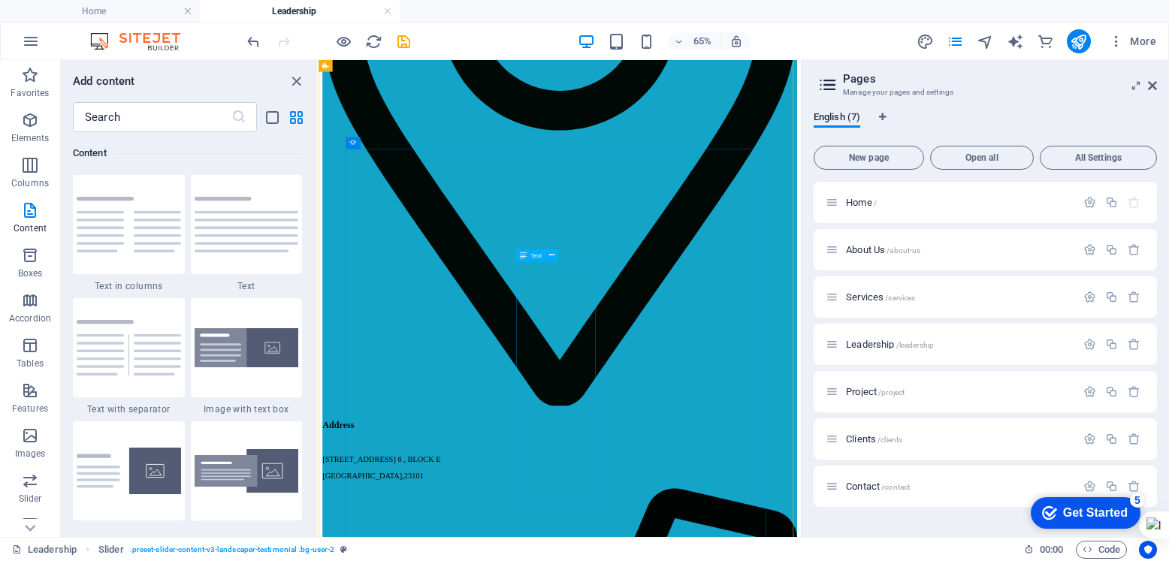
scroll to position [0, 0]
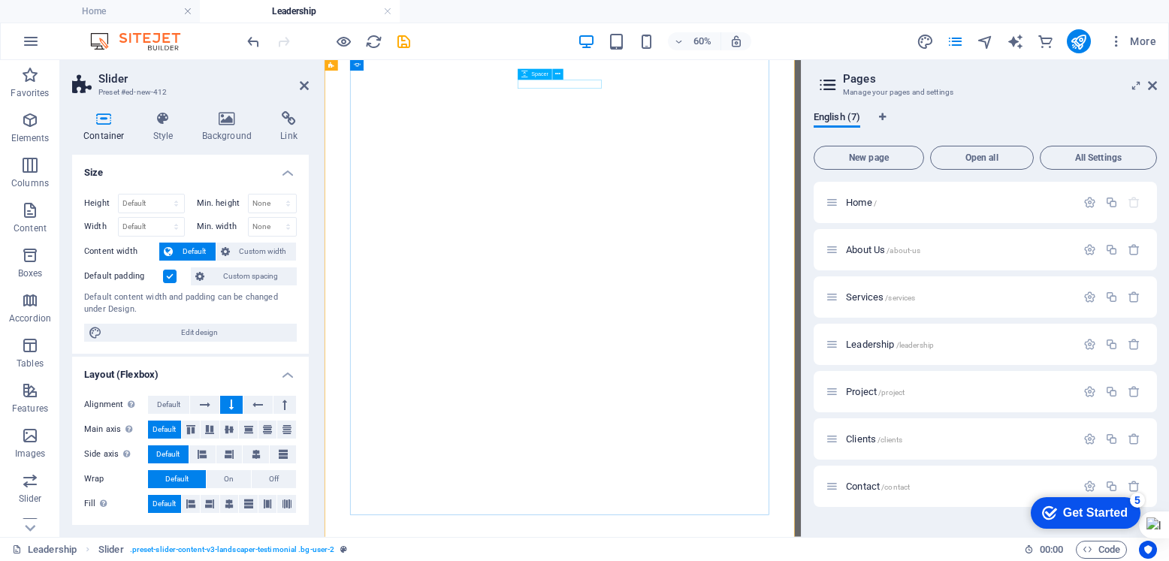
scroll to position [490, 0]
click at [398, 38] on icon "save" at bounding box center [403, 41] width 17 height 17
click at [398, 38] on div at bounding box center [328, 41] width 168 height 24
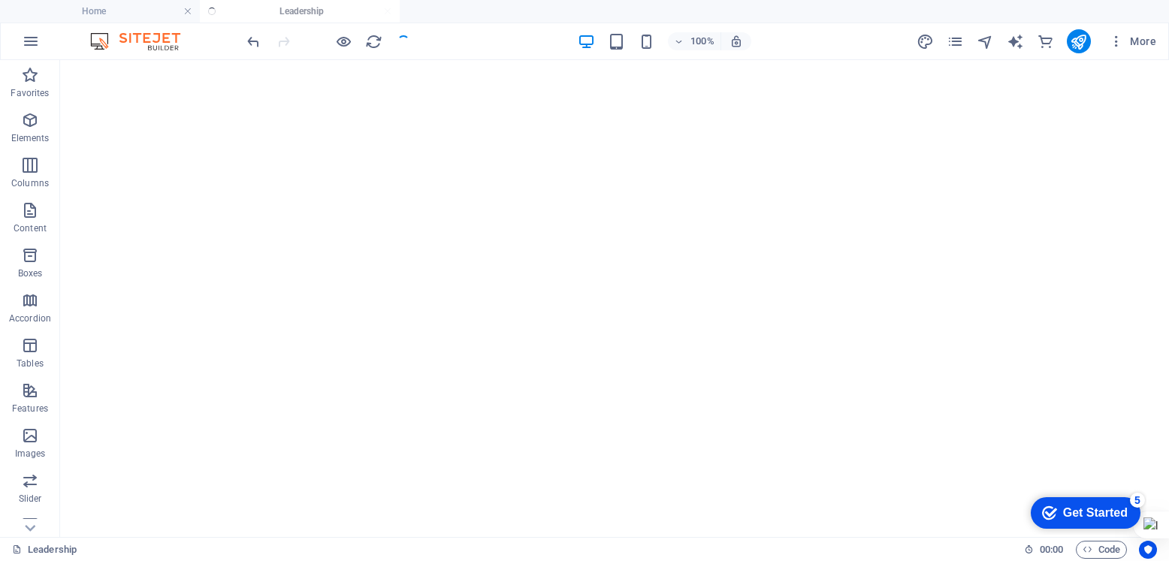
scroll to position [388, 0]
select select "ms"
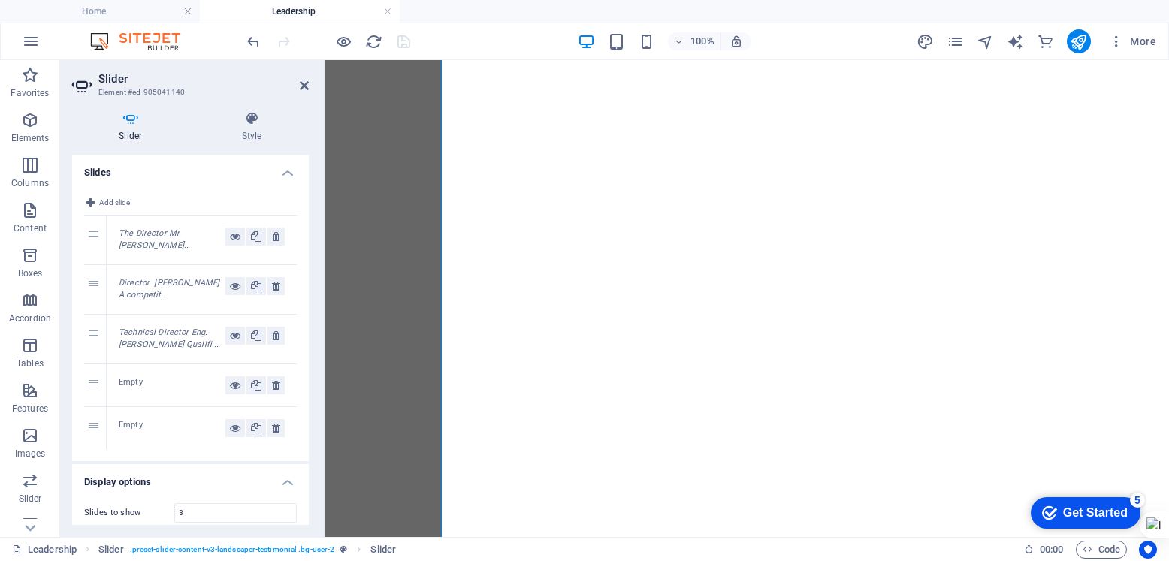
scroll to position [449, 0]
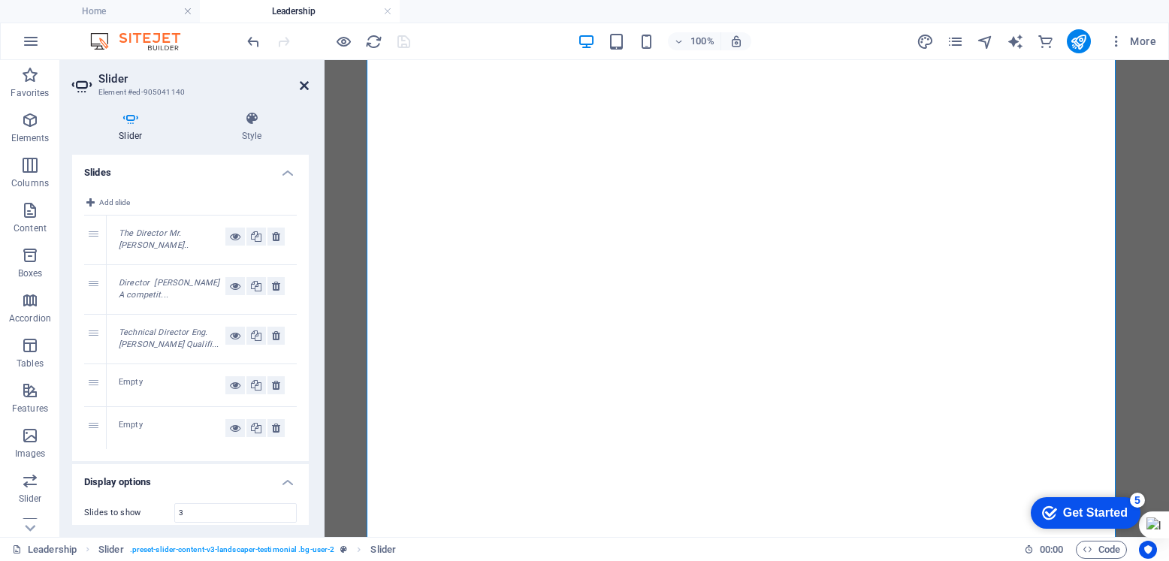
click at [303, 88] on icon at bounding box center [304, 86] width 9 height 12
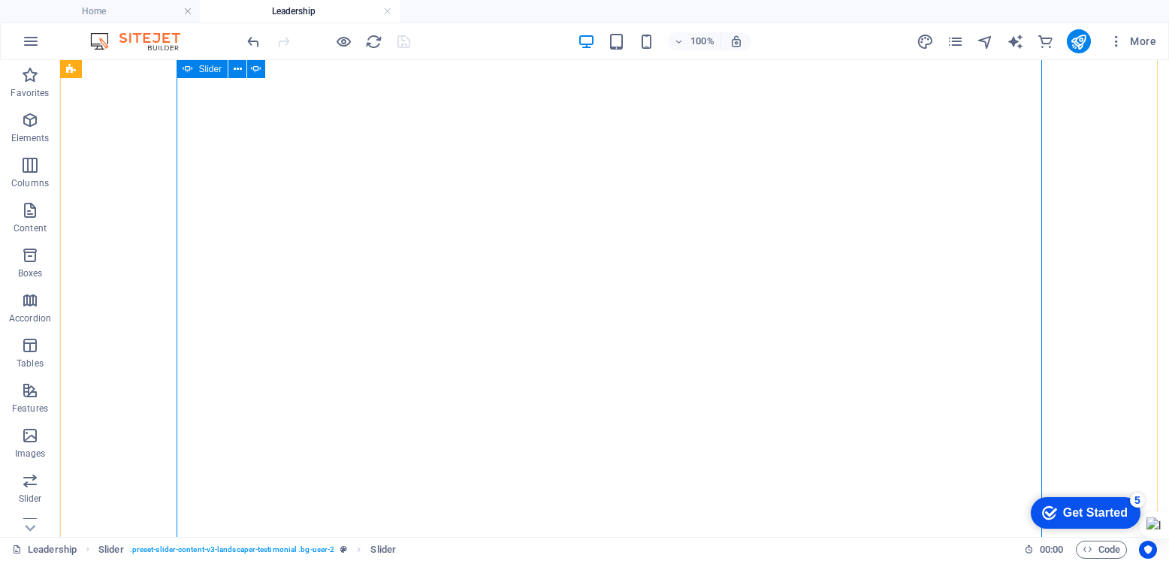
scroll to position [388, 0]
click at [1143, 41] on span "More" at bounding box center [1132, 41] width 47 height 15
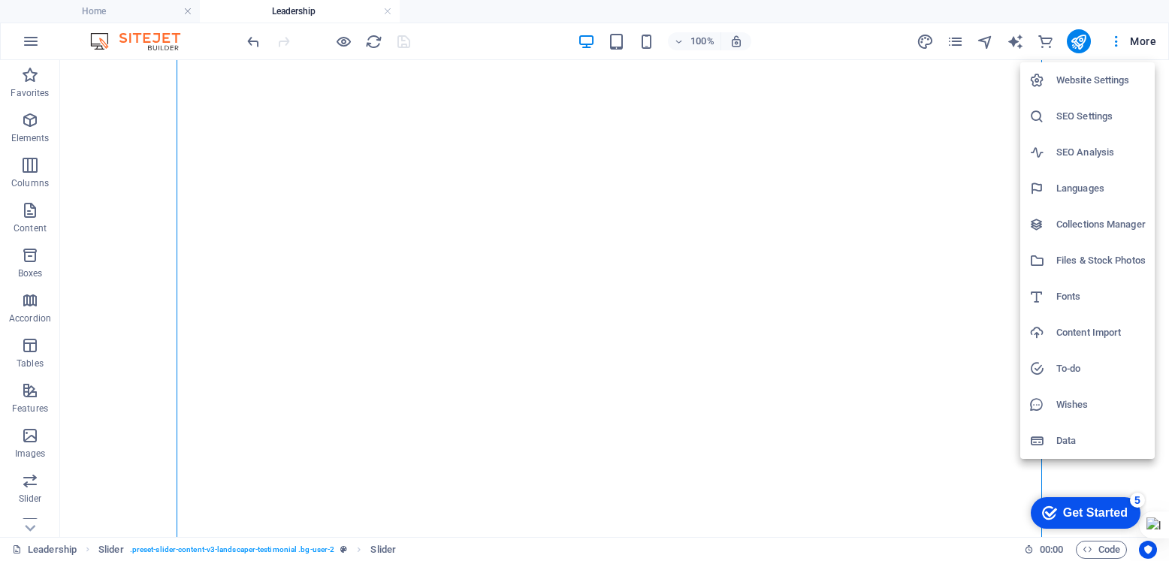
click at [357, 522] on div at bounding box center [584, 280] width 1169 height 561
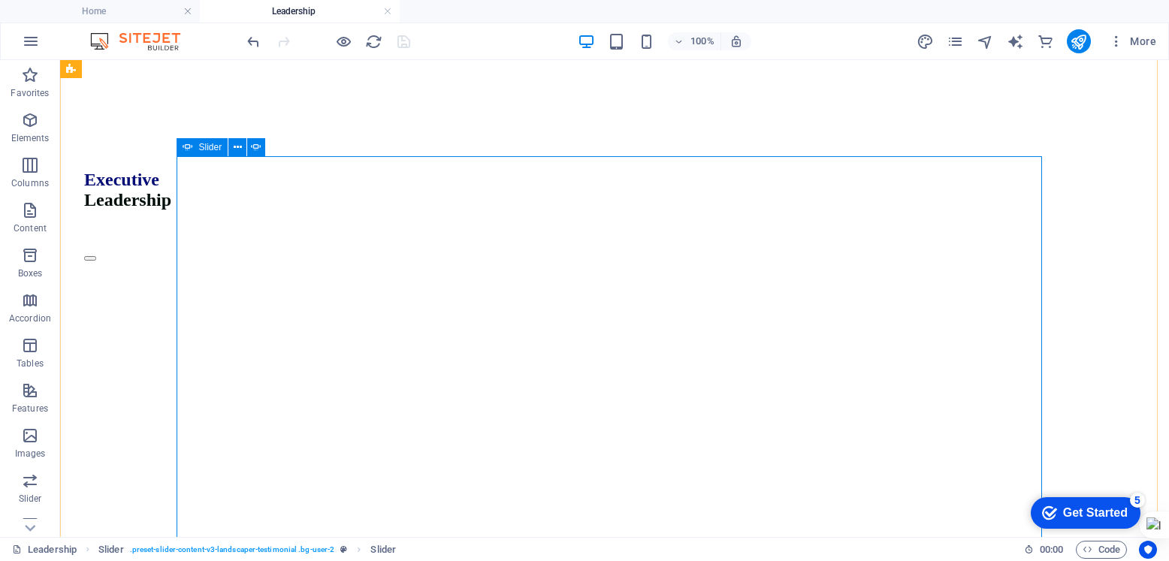
scroll to position [300, 0]
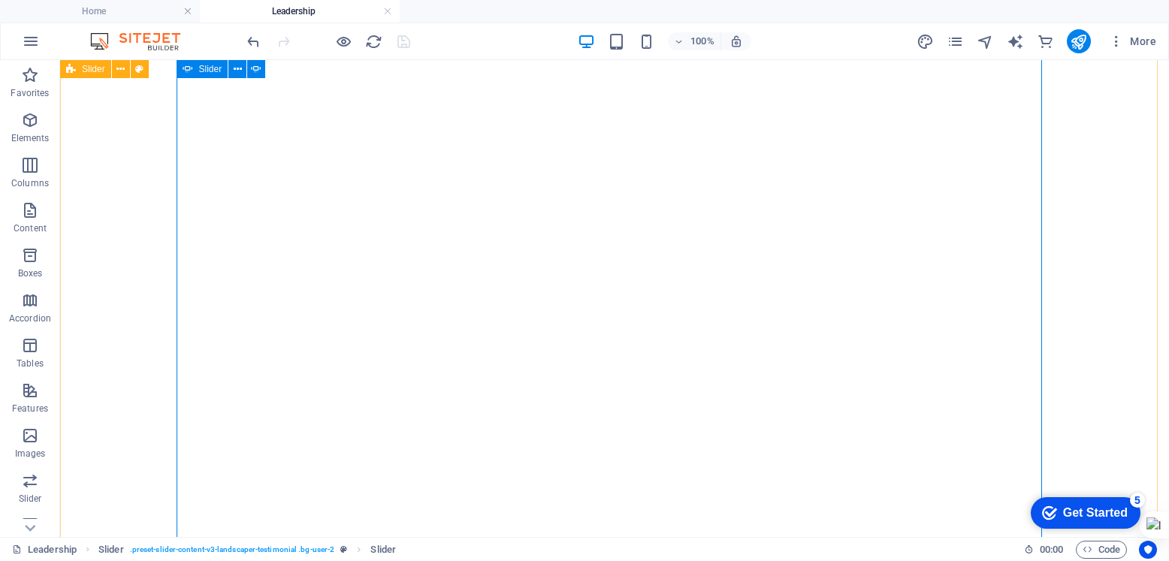
select select "ms"
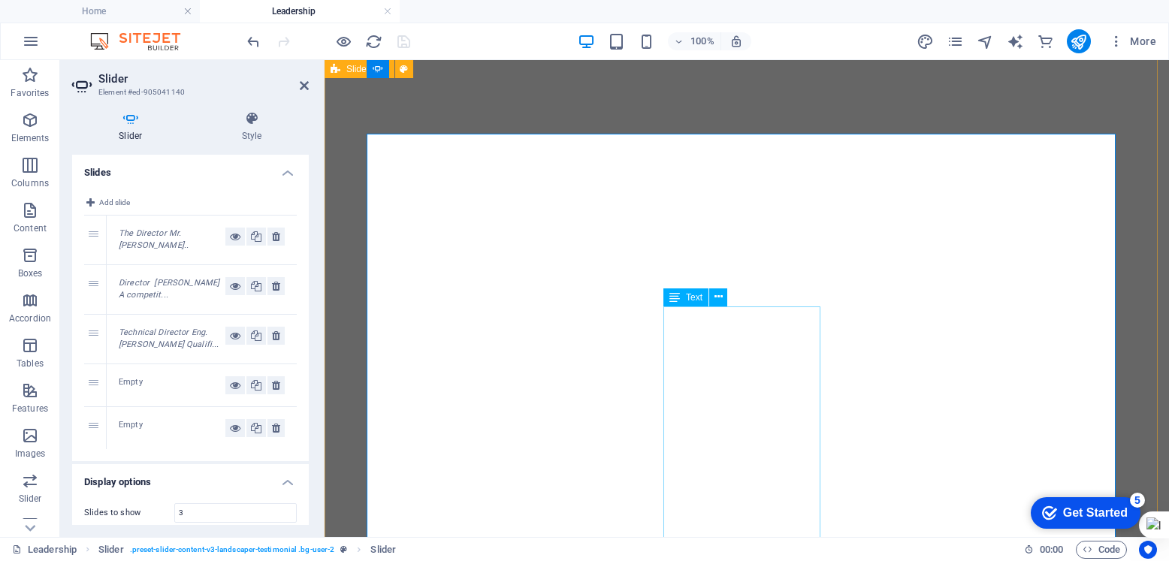
scroll to position [136, 0]
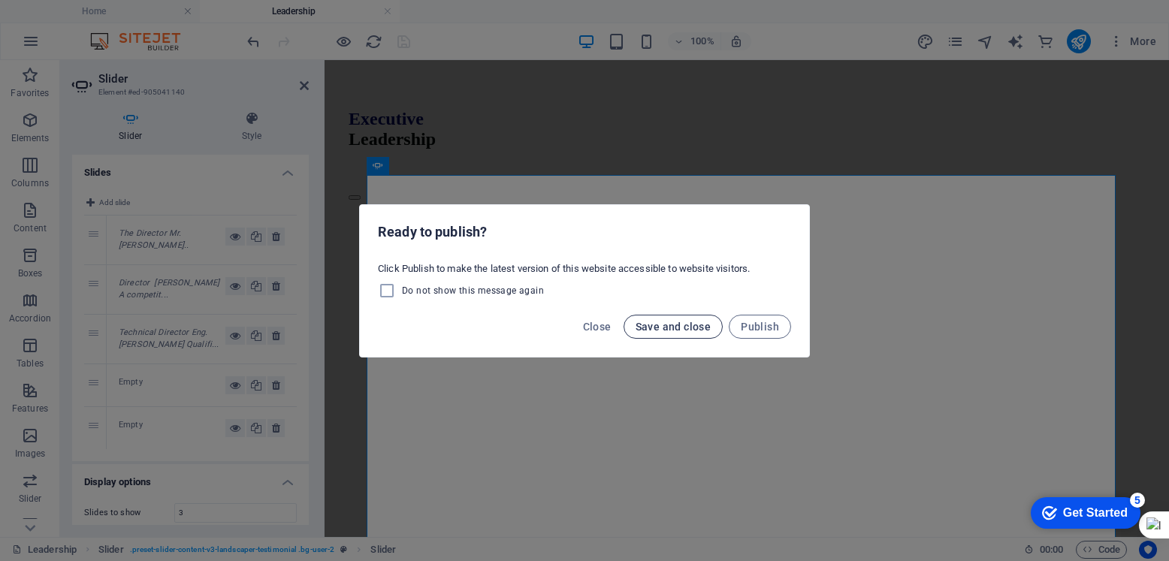
click at [675, 333] on button "Save and close" at bounding box center [673, 327] width 100 height 24
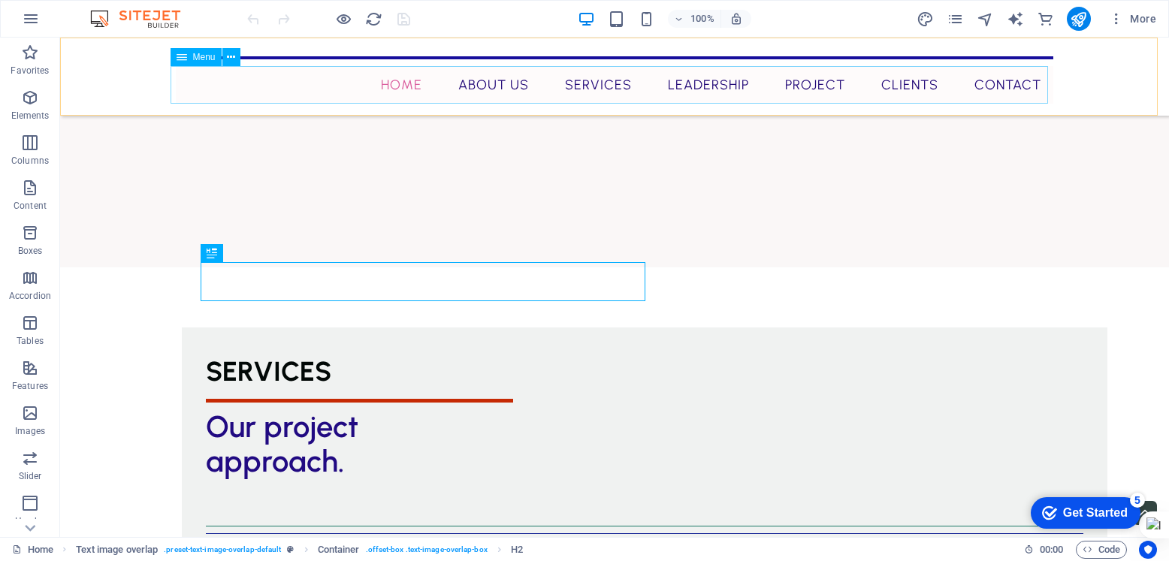
click at [555, 95] on nav "Home About Us Services Leadership Project Clients Contact" at bounding box center [614, 85] width 877 height 38
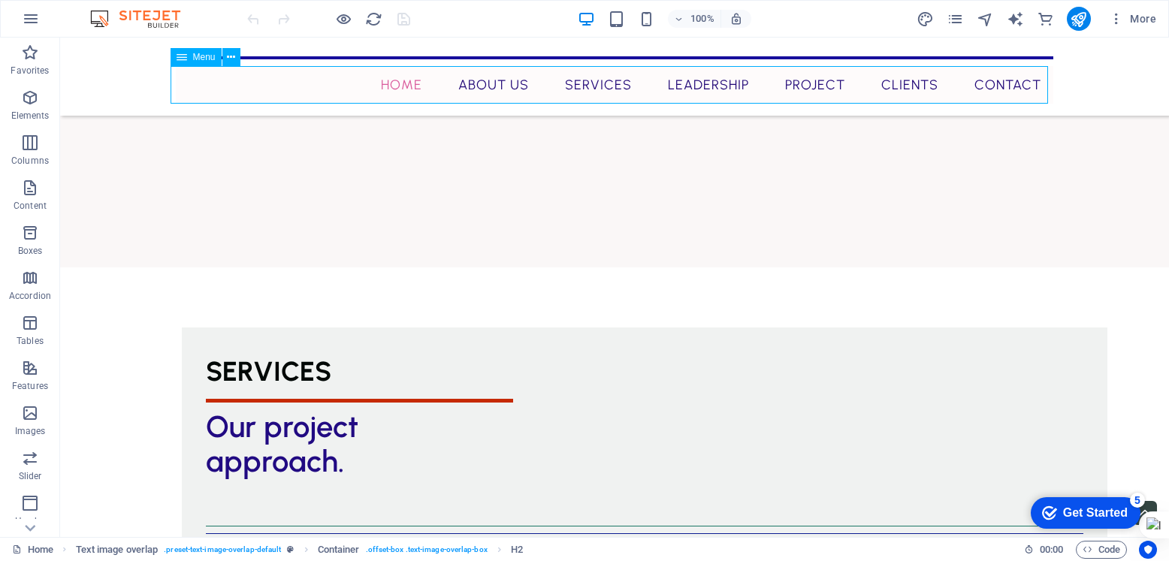
click at [555, 95] on nav "Home About Us Services Leadership Project Clients Contact" at bounding box center [614, 85] width 877 height 38
click at [291, 95] on nav "Home About Us Services Leadership Project Clients Contact" at bounding box center [614, 85] width 877 height 38
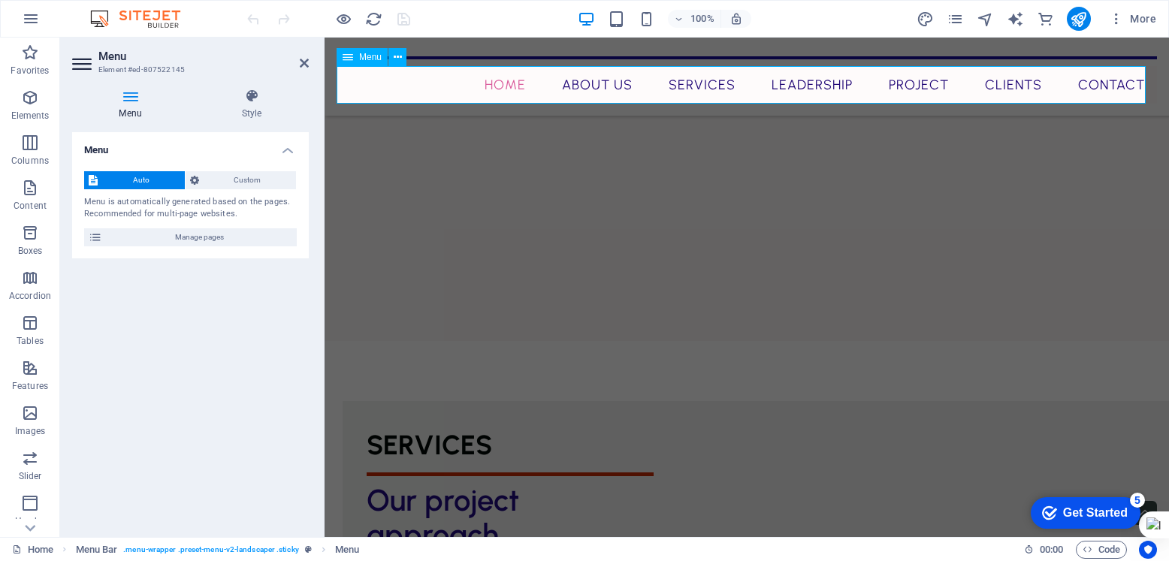
scroll to position [1338, 0]
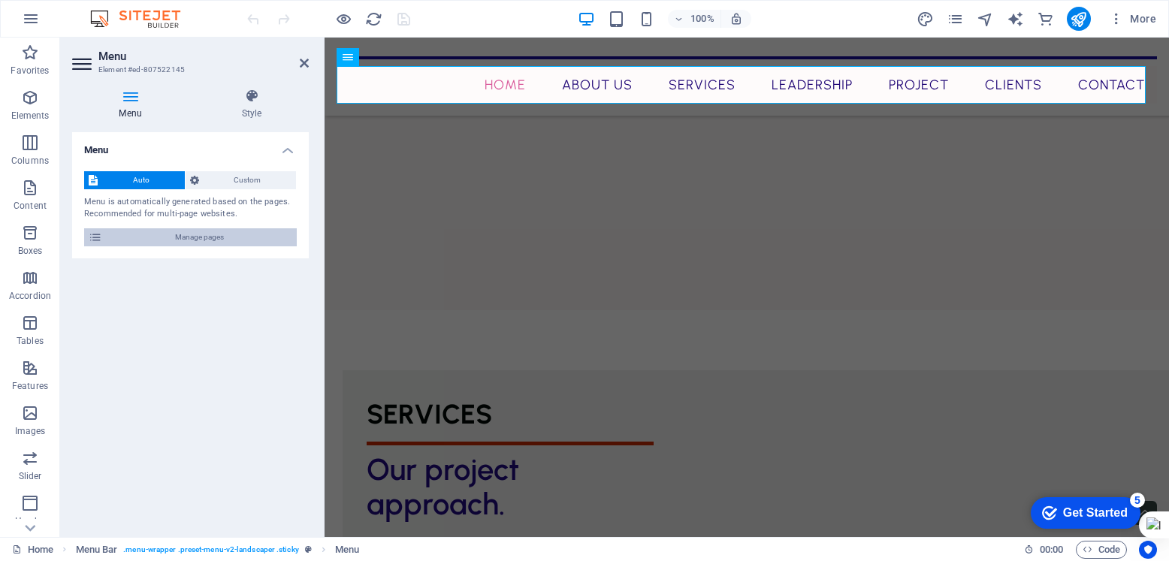
click at [231, 235] on span "Manage pages" at bounding box center [200, 237] width 186 height 18
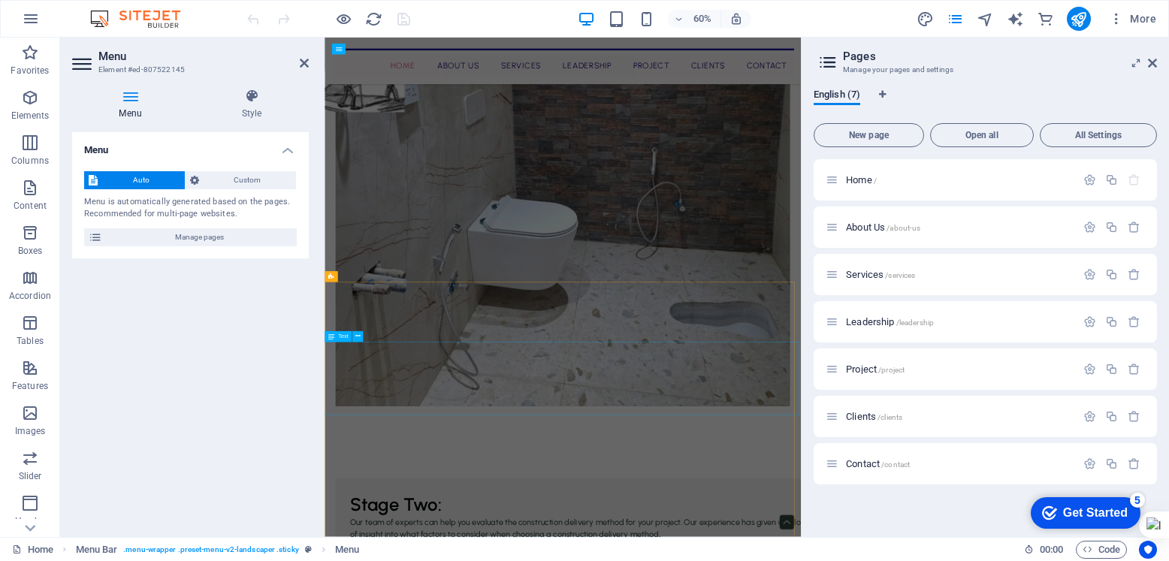
scroll to position [0, 0]
click at [866, 324] on span "Leadership /leadership" at bounding box center [890, 321] width 88 height 11
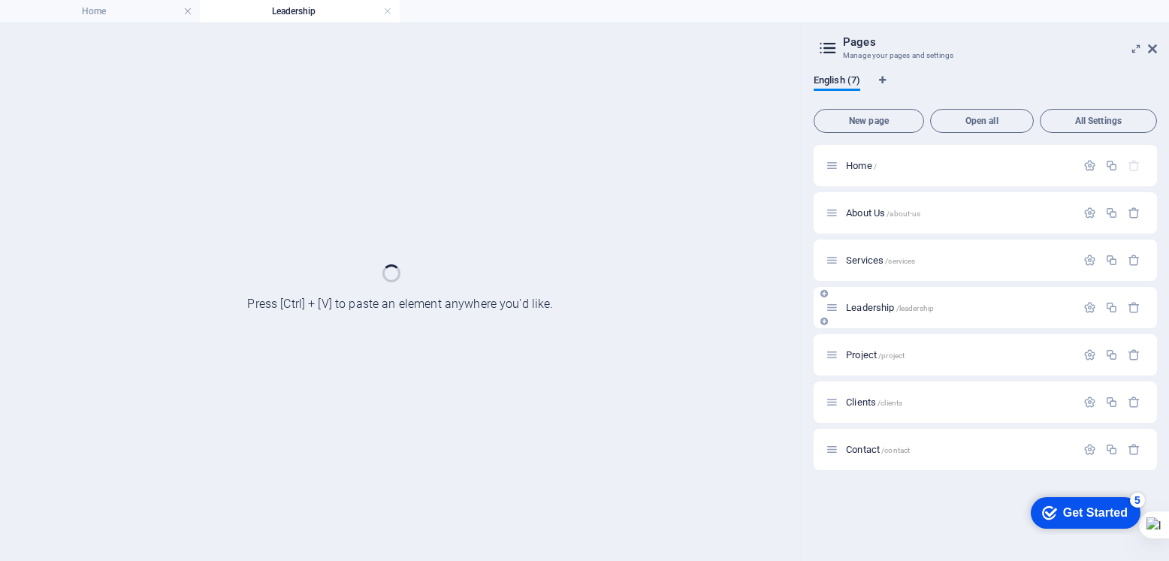
click at [866, 324] on div "Leadership /leadership" at bounding box center [984, 307] width 343 height 41
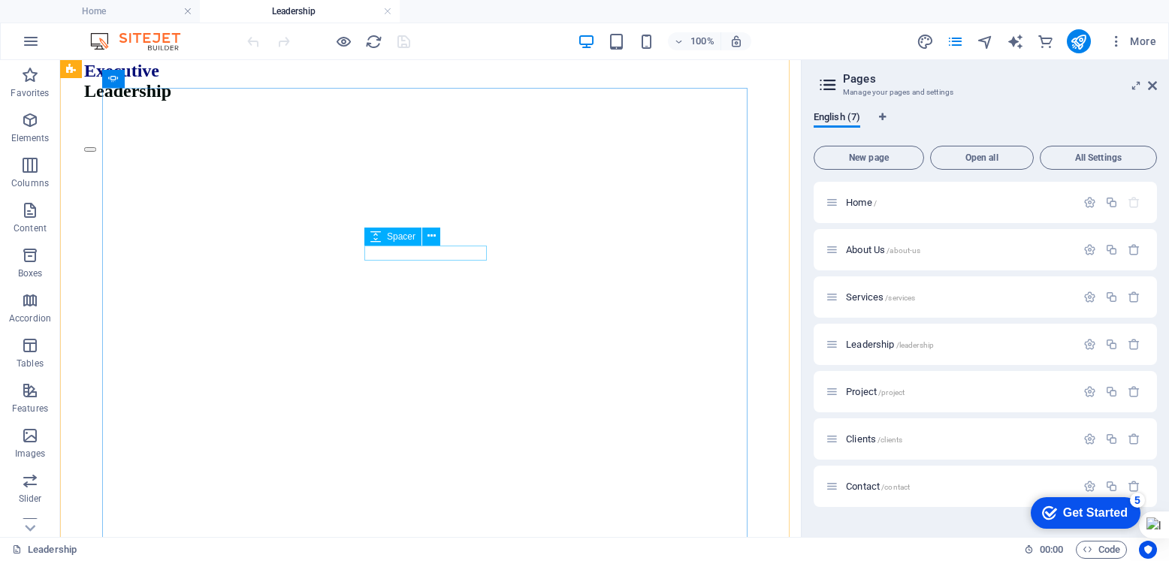
scroll to position [158, 0]
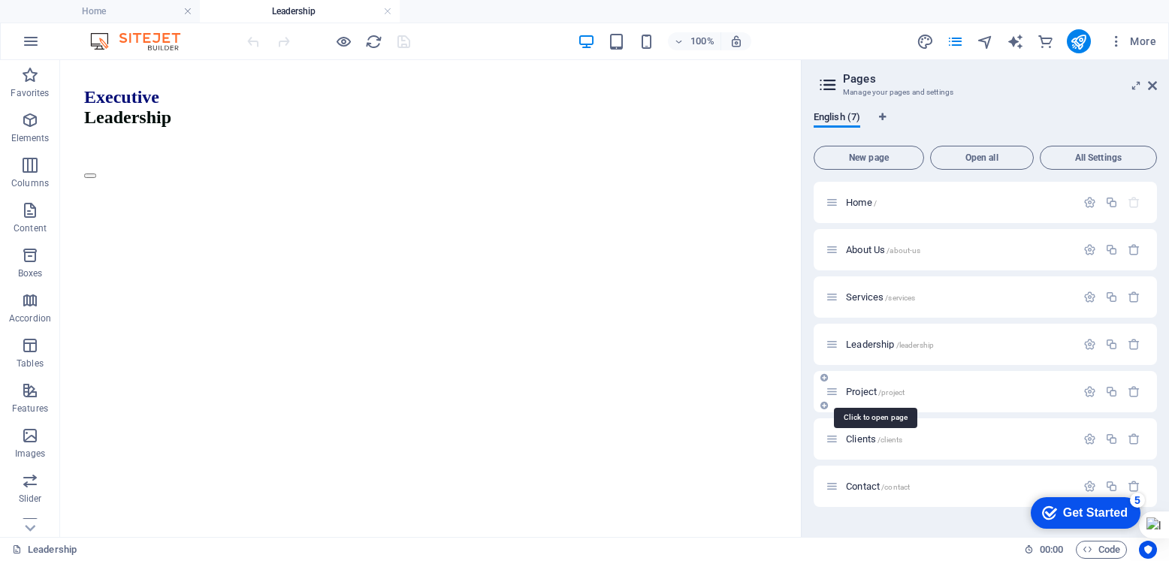
click at [882, 392] on span "/project" at bounding box center [891, 392] width 26 height 8
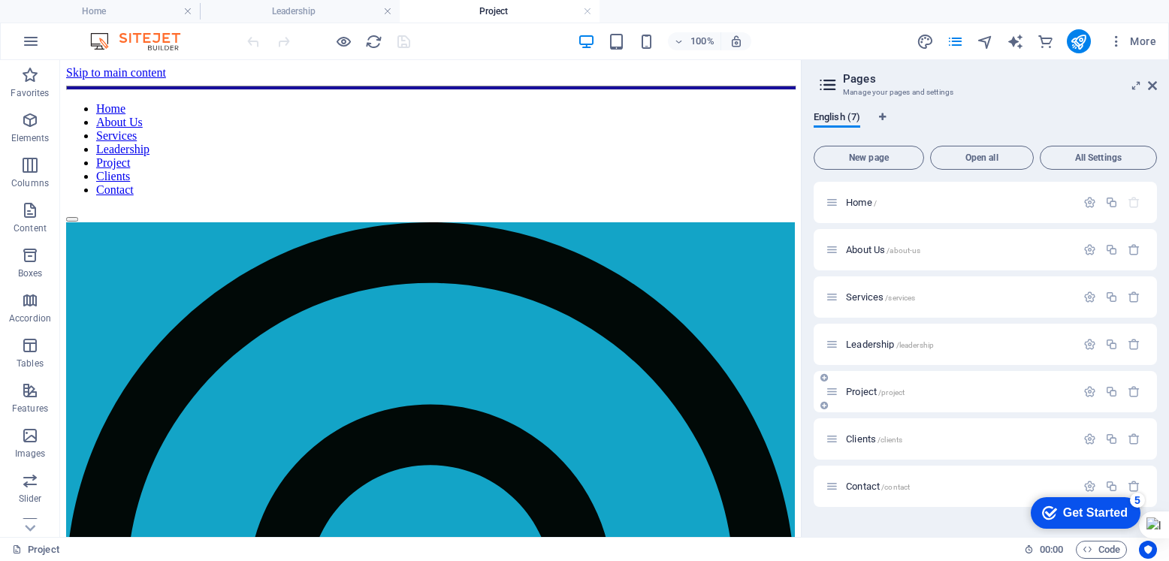
scroll to position [0, 0]
click at [438, 136] on div "+ Add section" at bounding box center [430, 138] width 83 height 26
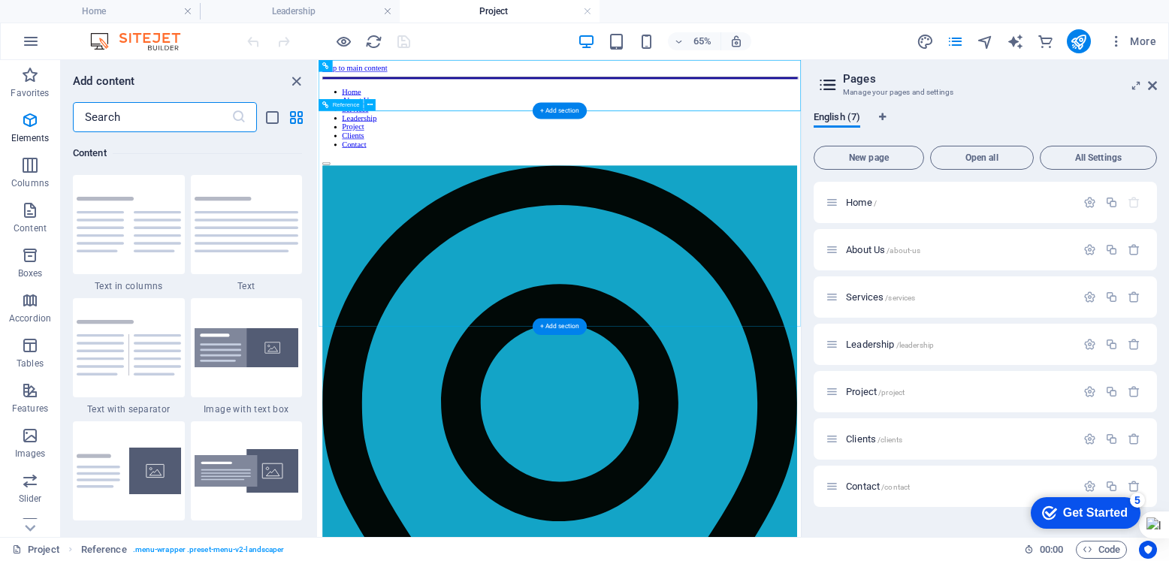
scroll to position [2628, 0]
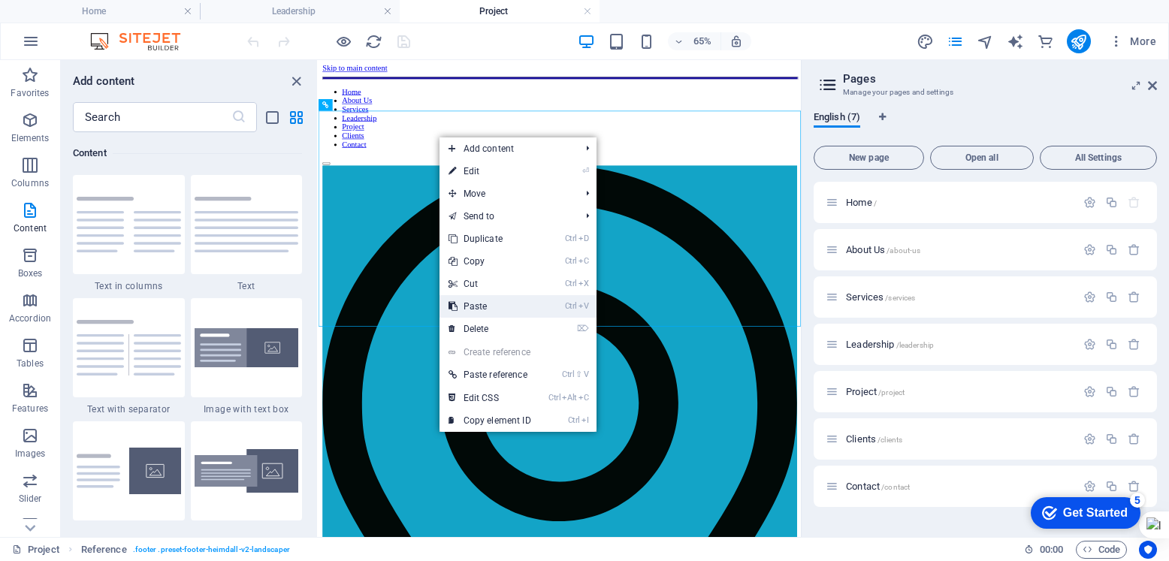
click at [482, 306] on link "Ctrl V Paste" at bounding box center [489, 306] width 101 height 23
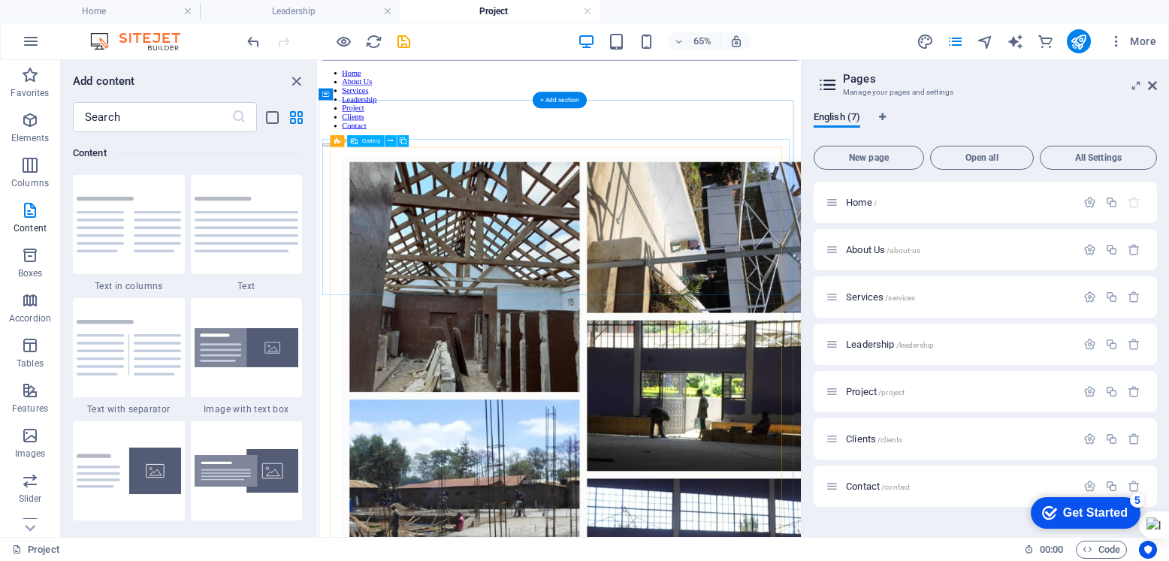
scroll to position [0, 0]
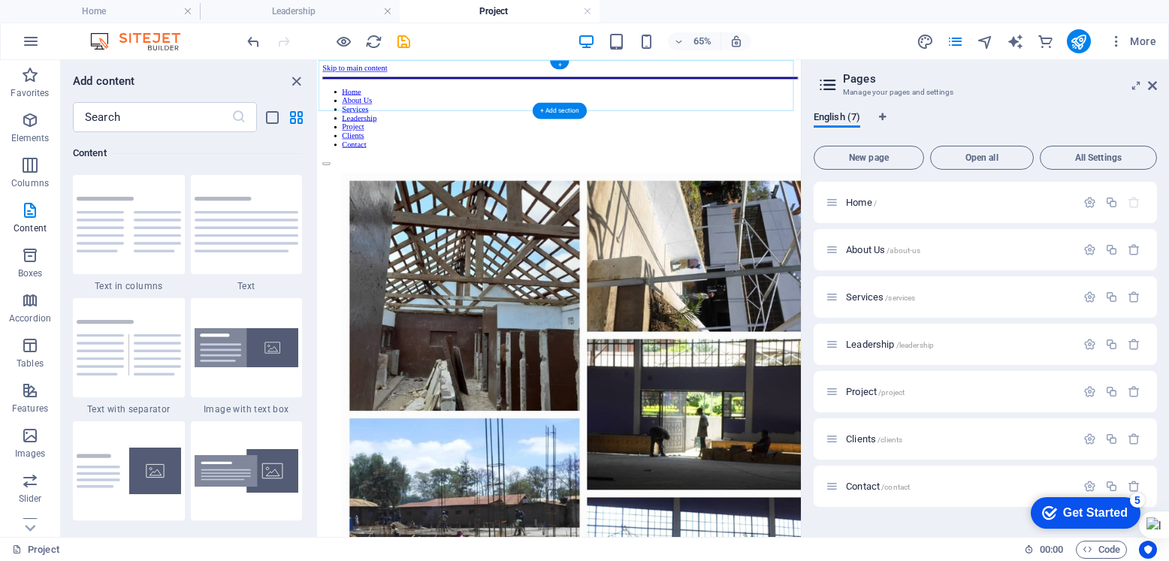
click at [537, 110] on div "+ Add section" at bounding box center [559, 111] width 54 height 17
drag, startPoint x: 638, startPoint y: 136, endPoint x: 551, endPoint y: 185, distance: 99.9
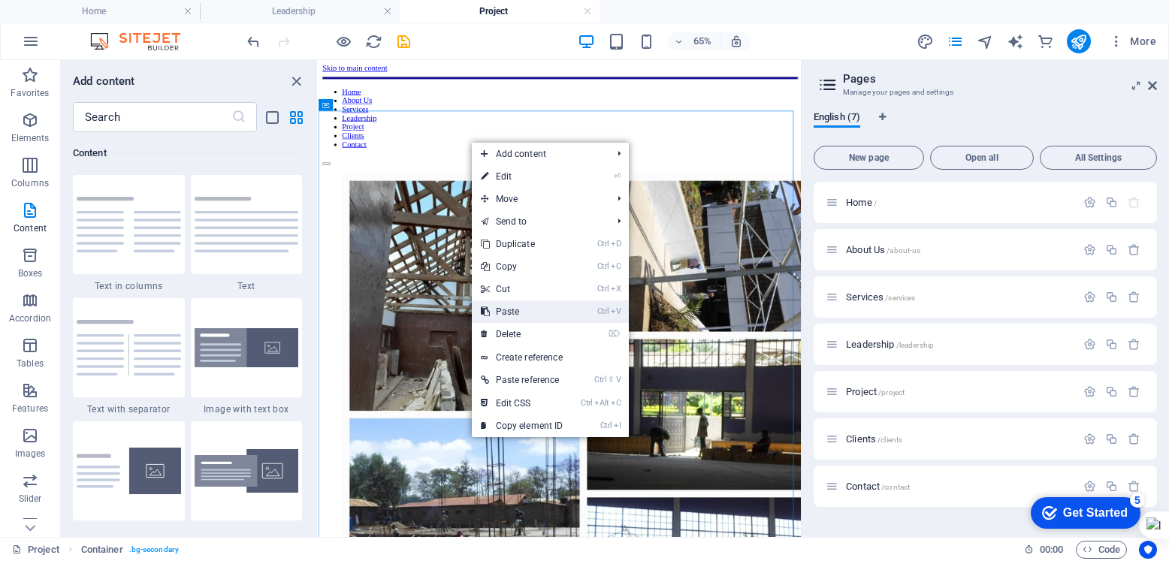
click at [514, 312] on link "Ctrl V Paste" at bounding box center [522, 311] width 101 height 23
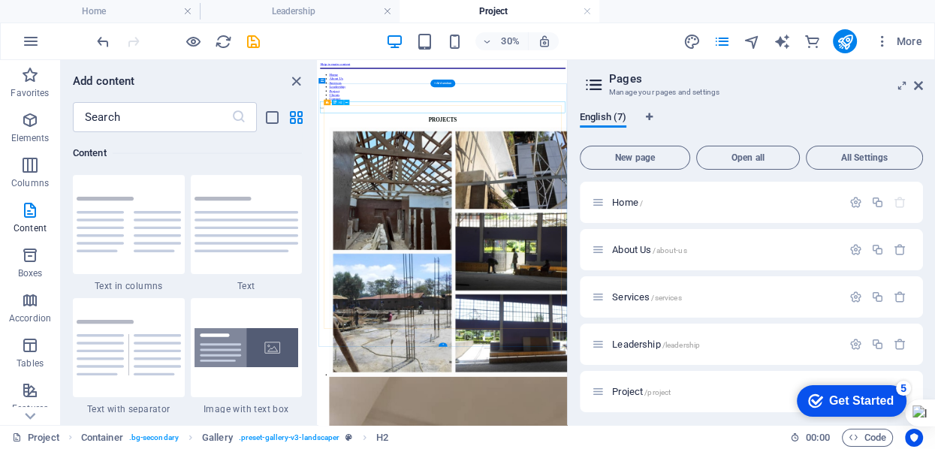
click at [846, 249] on div "PROJECTS" at bounding box center [732, 259] width 816 height 20
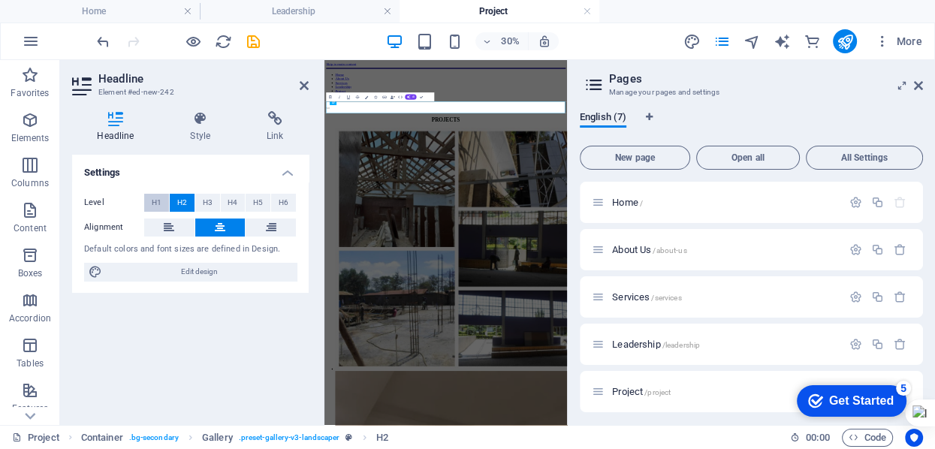
click at [157, 210] on span "H1" at bounding box center [157, 203] width 10 height 18
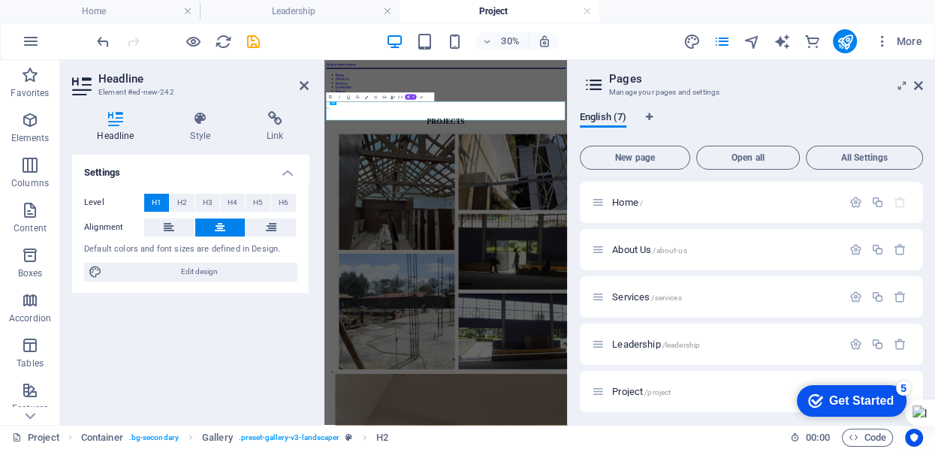
click at [258, 44] on icon "save" at bounding box center [253, 41] width 17 height 17
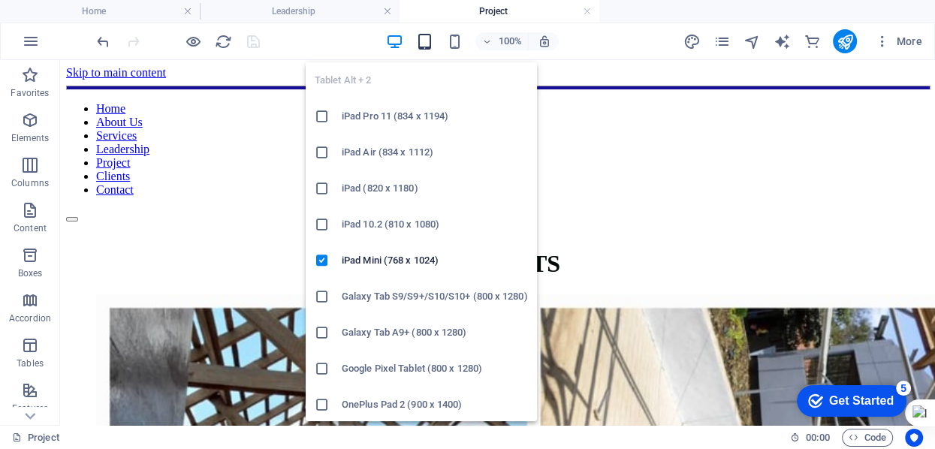
click at [419, 38] on icon "button" at bounding box center [424, 41] width 17 height 17
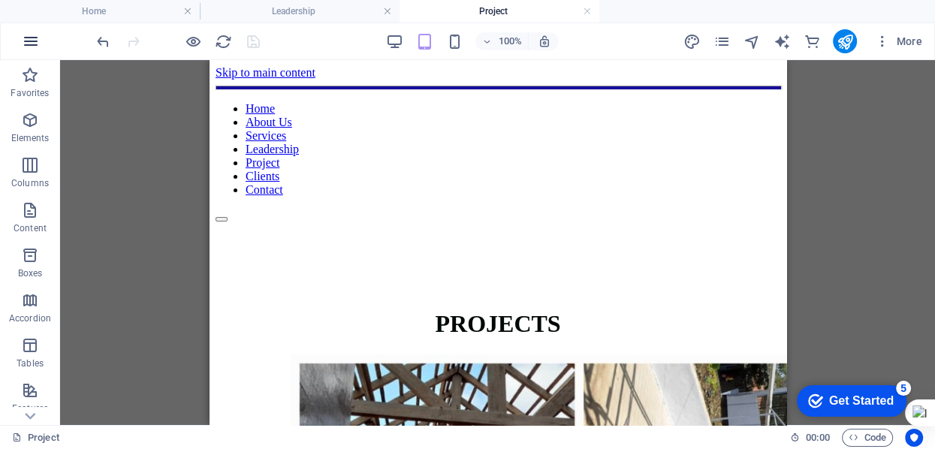
click at [32, 47] on icon "button" at bounding box center [31, 41] width 18 height 18
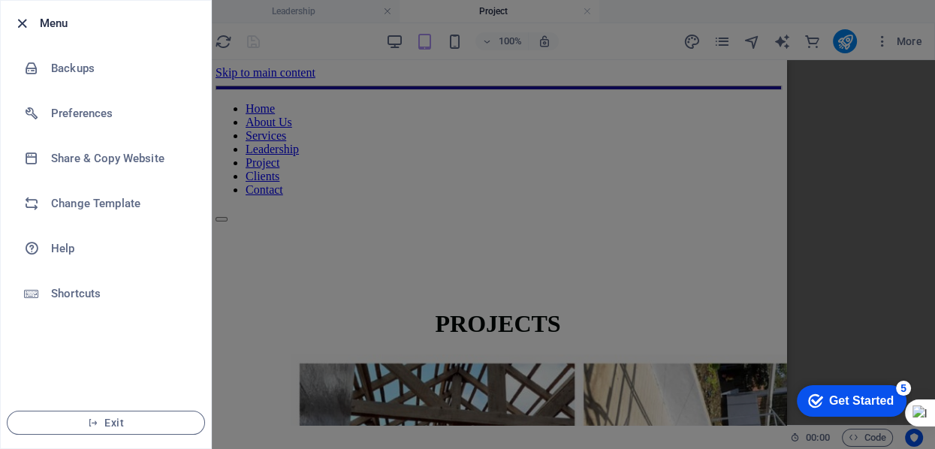
click at [21, 22] on icon "button" at bounding box center [22, 23] width 17 height 17
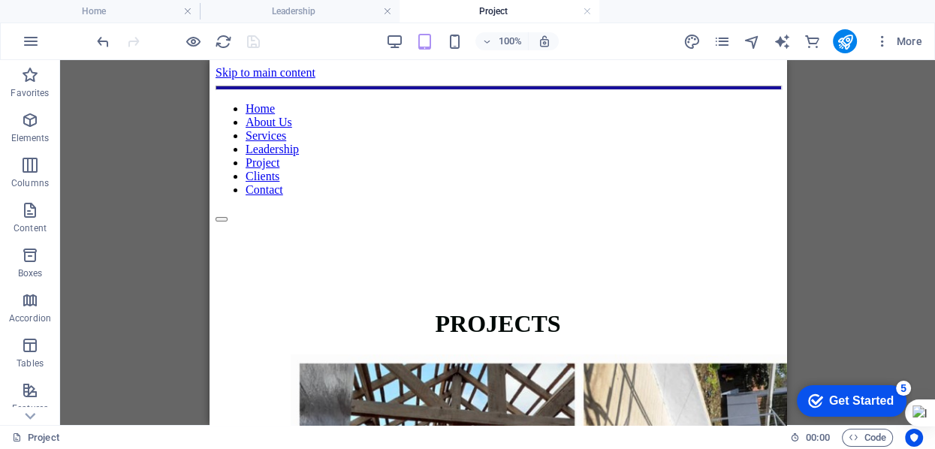
click at [880, 117] on div "Reference Reference Container Gallery Gallery Spacer Gallery H1 Image Container…" at bounding box center [497, 242] width 875 height 365
click at [886, 41] on icon "button" at bounding box center [882, 41] width 15 height 15
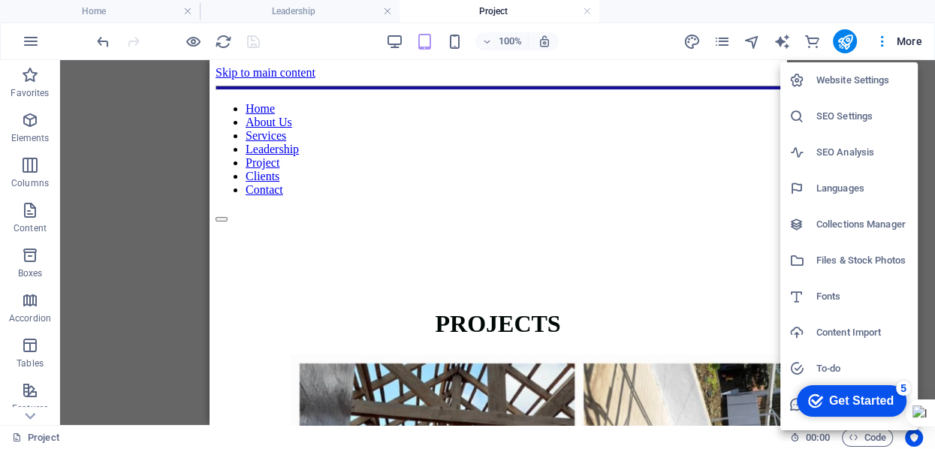
click at [723, 41] on div at bounding box center [467, 224] width 935 height 449
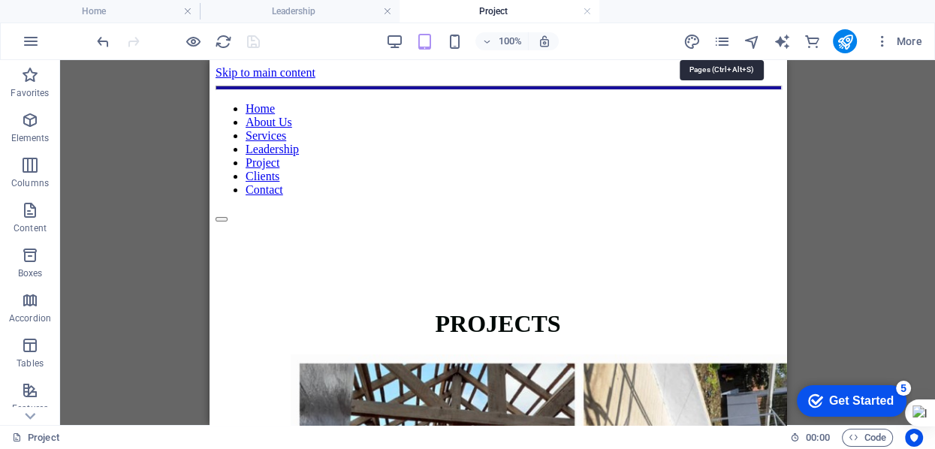
click at [723, 41] on icon "pages" at bounding box center [721, 41] width 17 height 17
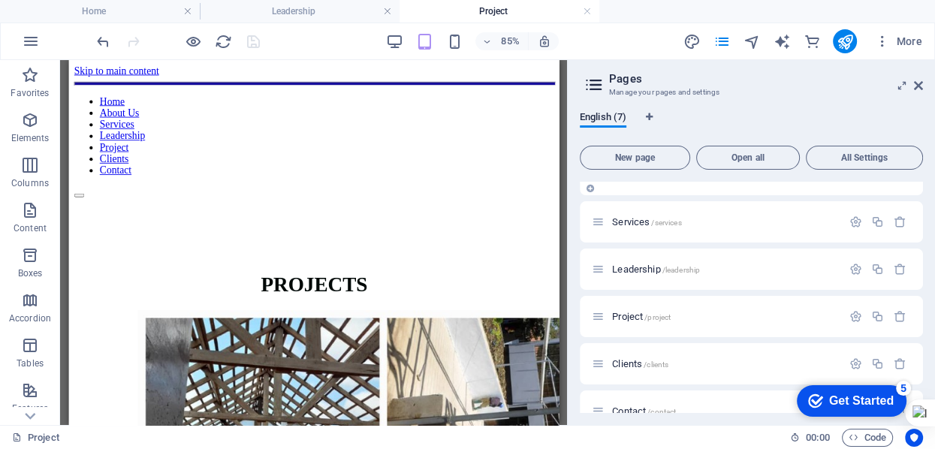
scroll to position [99, 0]
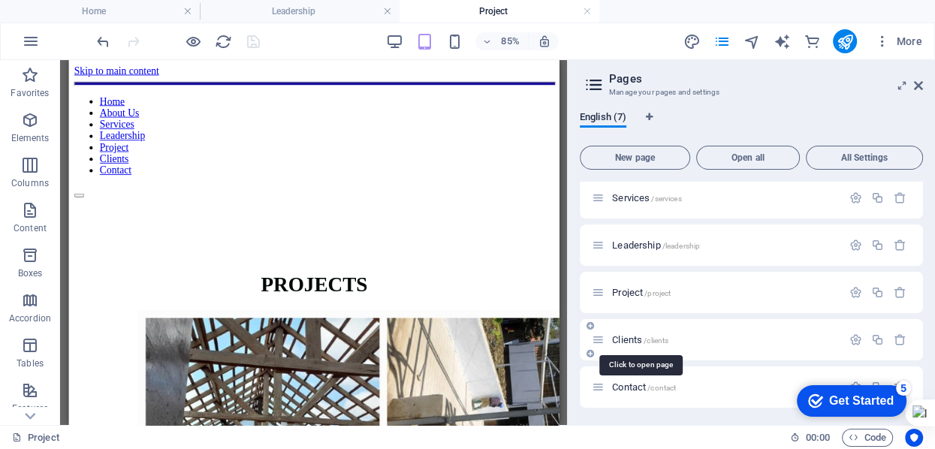
click at [632, 339] on span "Clients /clients" at bounding box center [640, 339] width 56 height 11
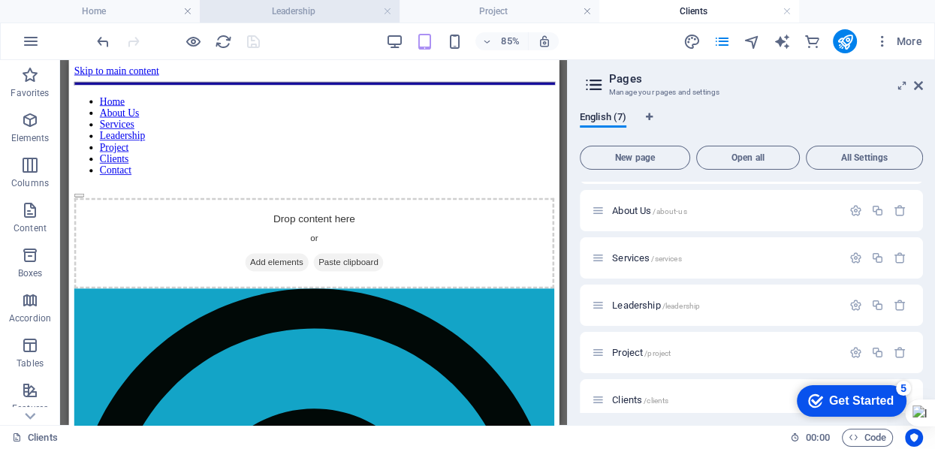
scroll to position [0, 0]
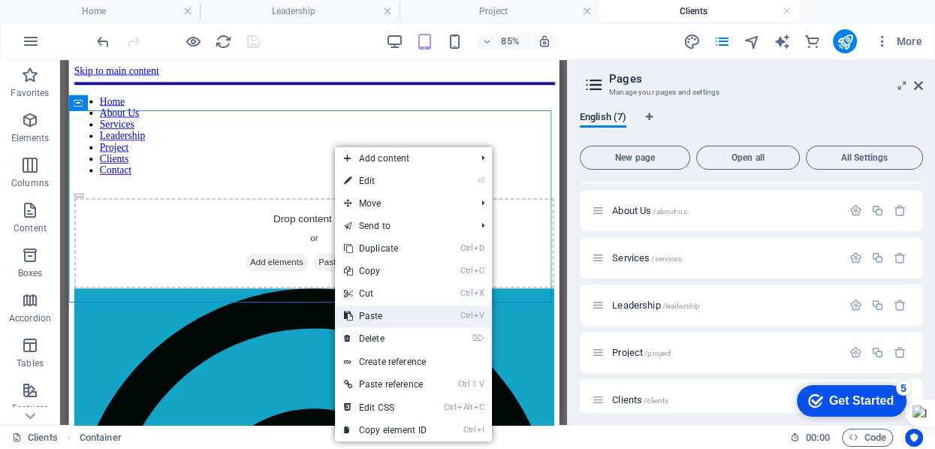
click at [373, 318] on link "Ctrl V Paste" at bounding box center [385, 316] width 101 height 23
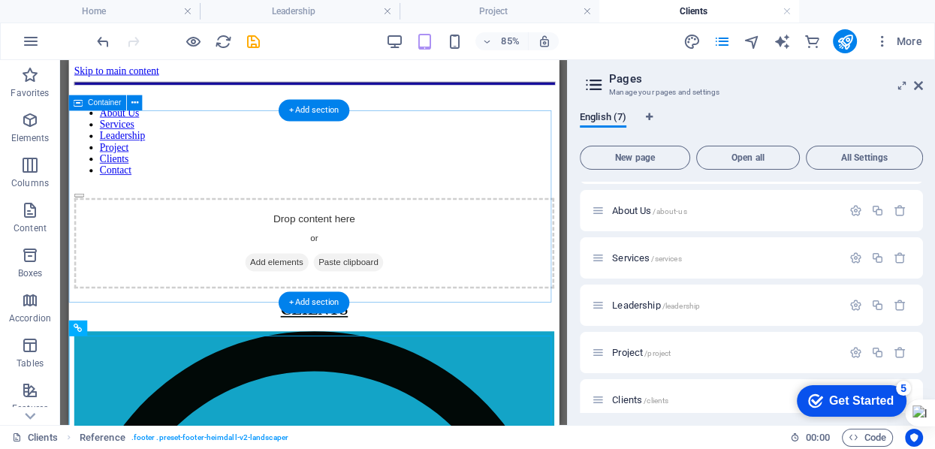
click at [556, 269] on div "Drop content here or Add elements Paste clipboard" at bounding box center [356, 275] width 565 height 107
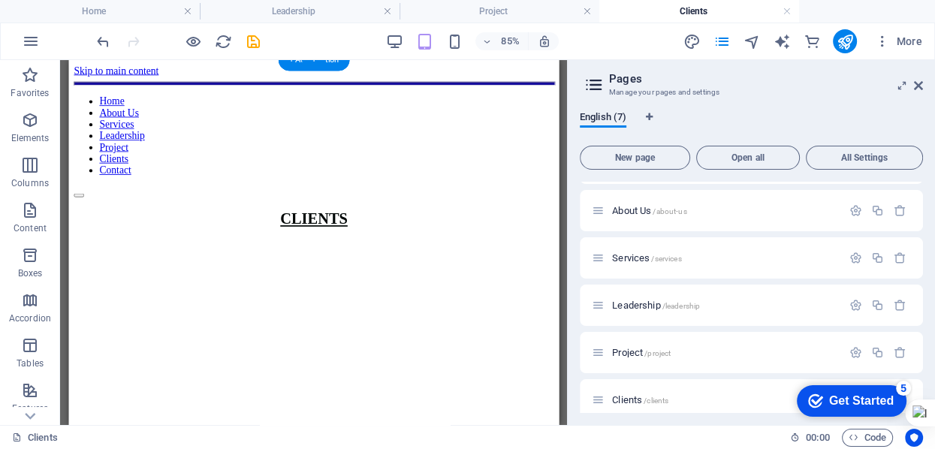
drag, startPoint x: 397, startPoint y: 188, endPoint x: 330, endPoint y: 284, distance: 117.5
click at [330, 273] on html "Skip to main content Home About Us Services Leadership Project Clients Contact …" at bounding box center [356, 166] width 577 height 213
drag, startPoint x: 330, startPoint y: 284, endPoint x: 297, endPoint y: 291, distance: 33.9
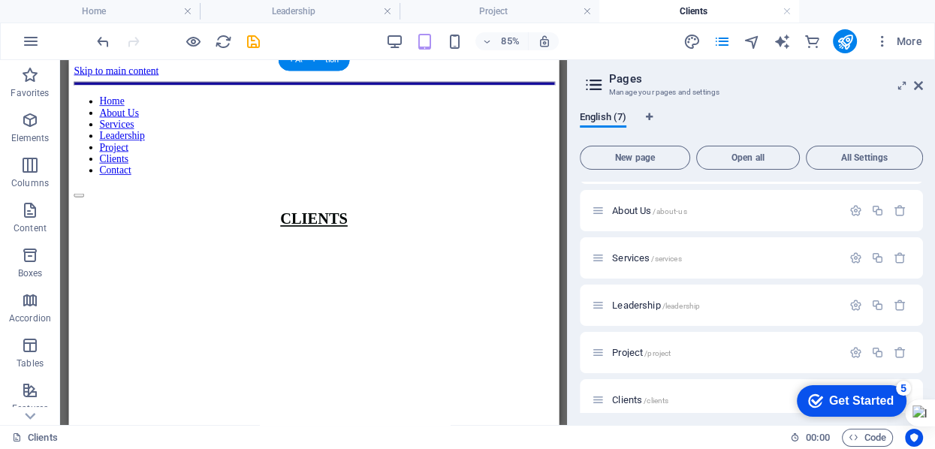
click at [297, 273] on html "Skip to main content Home About Us Services Leadership Project Clients Contact …" at bounding box center [356, 166] width 577 height 213
click at [315, 104] on div "+ Add section" at bounding box center [313, 111] width 71 height 22
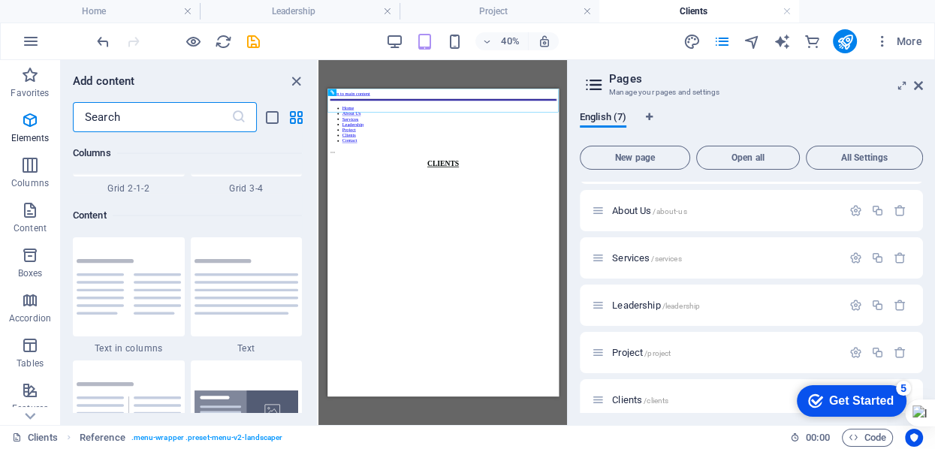
scroll to position [2628, 0]
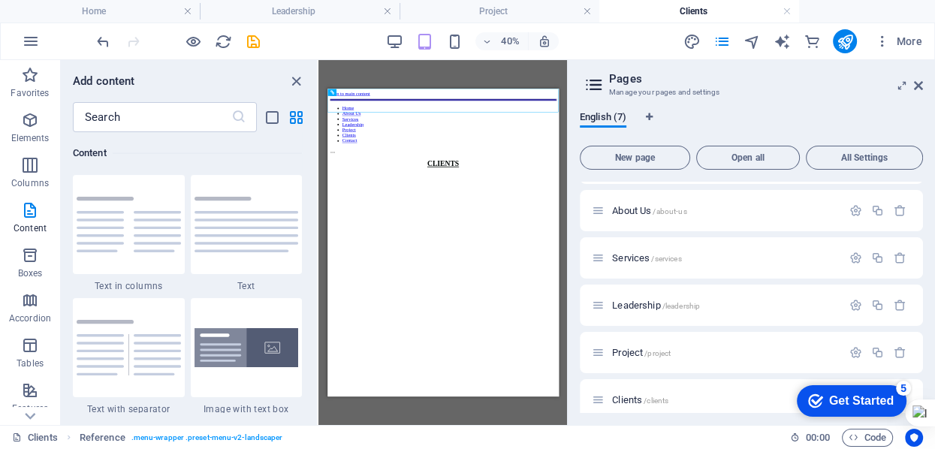
drag, startPoint x: 492, startPoint y: 249, endPoint x: 417, endPoint y: 510, distance: 271.9
click at [417, 301] on html "Skip to main content Home About Us Services Leadership Project Clients Contact …" at bounding box center [615, 195] width 577 height 213
click at [584, 237] on div at bounding box center [615, 244] width 565 height 14
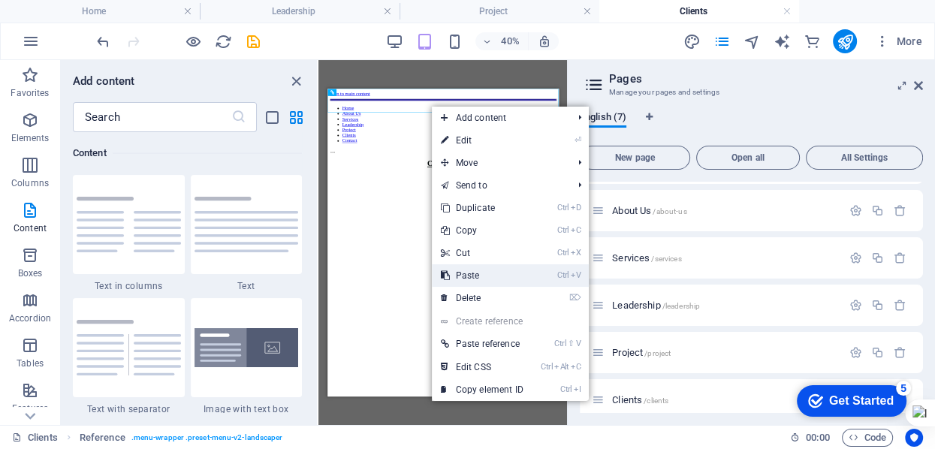
click at [472, 273] on link "Ctrl V Paste" at bounding box center [482, 275] width 101 height 23
click at [687, 301] on html "Skip to main content Home About Us Services Leadership Project Clients Contact …" at bounding box center [615, 195] width 577 height 213
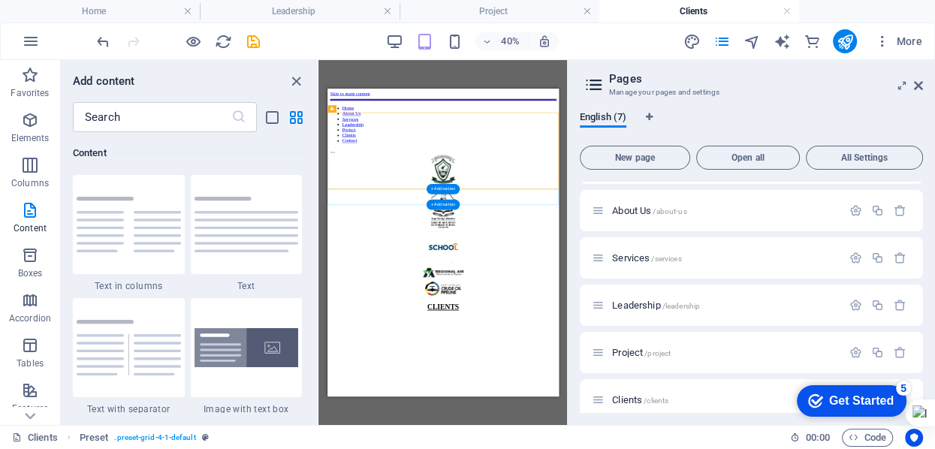
click at [446, 201] on div "+ Add section" at bounding box center [442, 205] width 33 height 11
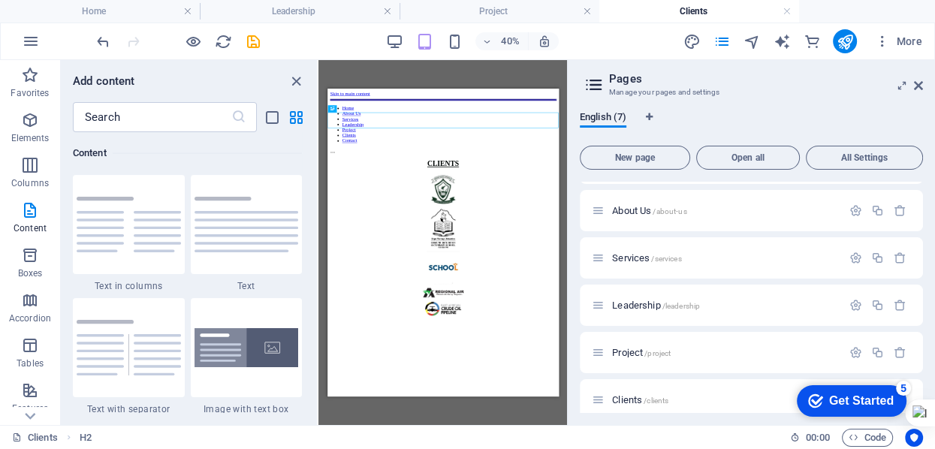
click at [687, 560] on html "Skip to main content Home About Us Services Leadership Project Clients Contact …" at bounding box center [615, 377] width 577 height 577
click at [249, 43] on icon "save" at bounding box center [253, 41] width 17 height 17
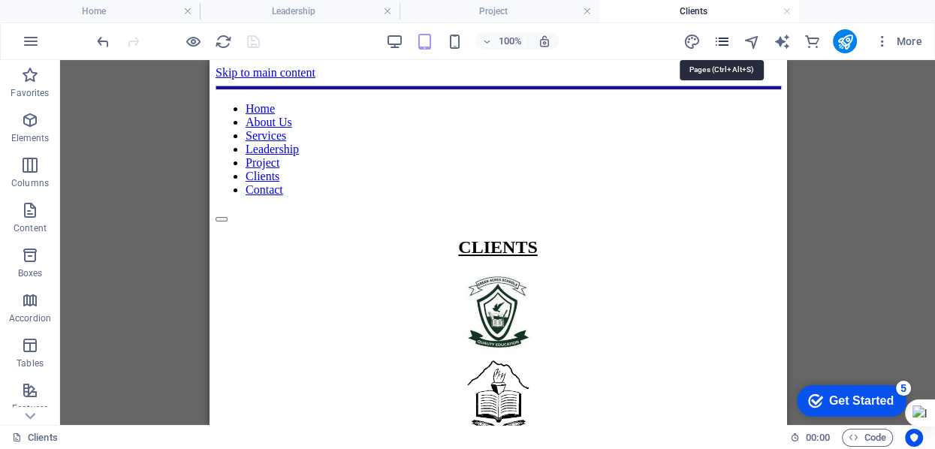
click at [724, 44] on icon "pages" at bounding box center [721, 41] width 17 height 17
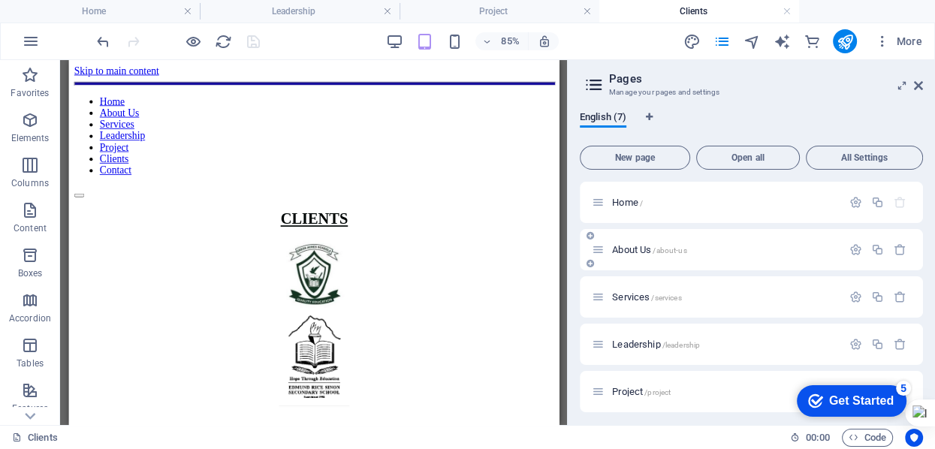
scroll to position [99, 0]
click at [638, 388] on span "Contact /contact" at bounding box center [644, 387] width 64 height 11
click at [638, 388] on div "Home / About Us /about-us Services /services Leadership /leadership Project /pr…" at bounding box center [751, 245] width 343 height 325
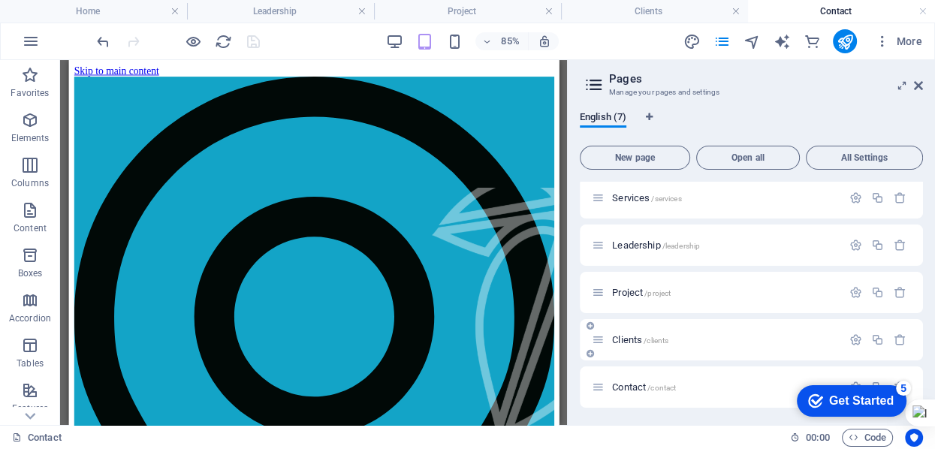
click at [662, 339] on span "/clients" at bounding box center [656, 340] width 25 height 8
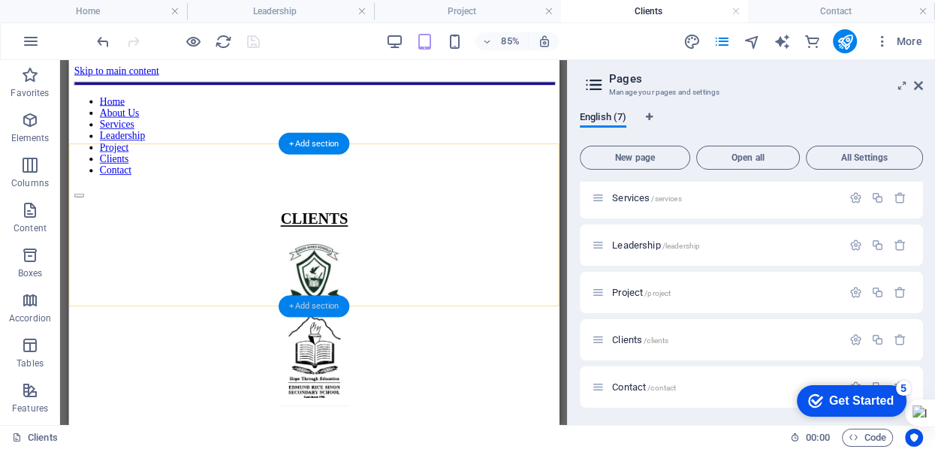
click at [317, 300] on div "+ Add section" at bounding box center [313, 306] width 71 height 22
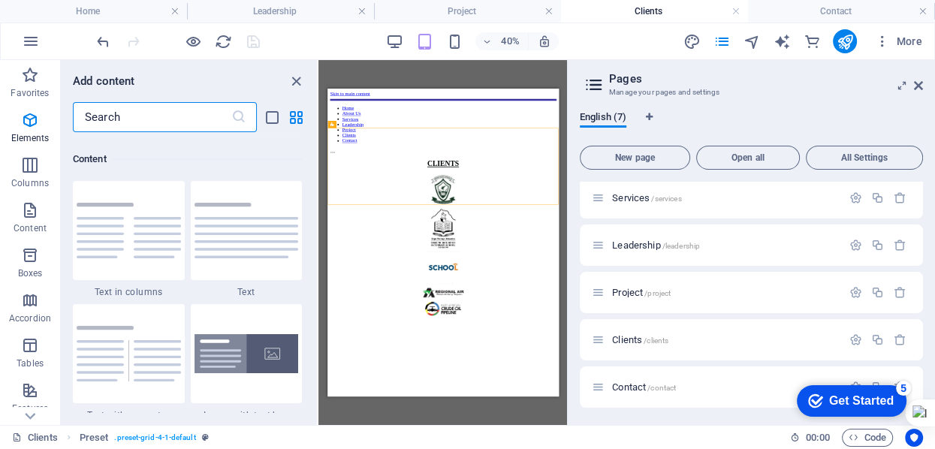
scroll to position [2628, 0]
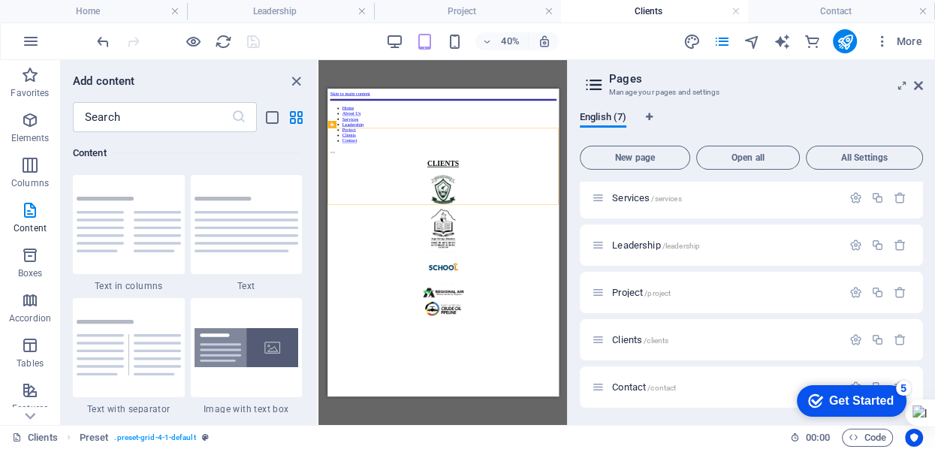
drag, startPoint x: 525, startPoint y: 609, endPoint x: 378, endPoint y: 591, distance: 148.3
click at [378, 560] on html "Skip to main content Home About Us Services Leadership Project Clients Contact …" at bounding box center [615, 377] width 577 height 577
drag, startPoint x: 495, startPoint y: 529, endPoint x: 421, endPoint y: 480, distance: 88.7
click at [421, 480] on html "Skip to main content Home About Us Services Leadership Project Clients Contact …" at bounding box center [615, 377] width 577 height 577
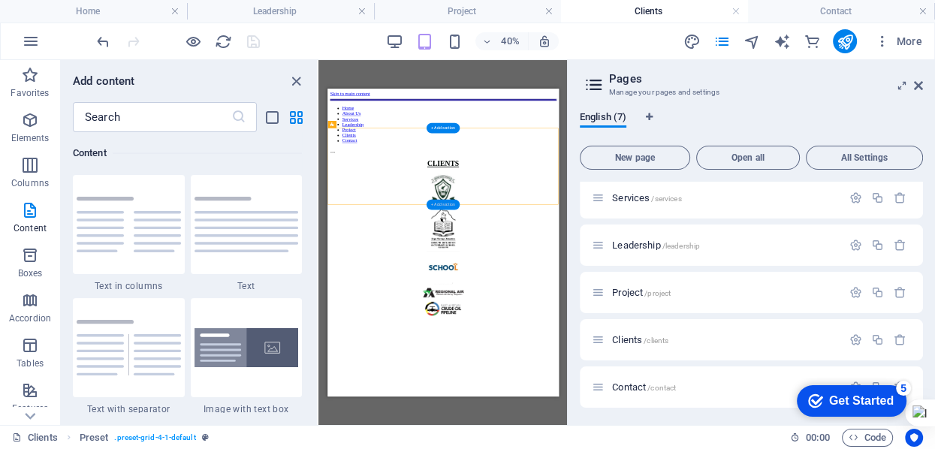
click at [451, 203] on div "+ Add section" at bounding box center [442, 205] width 33 height 11
drag, startPoint x: 777, startPoint y: 291, endPoint x: 555, endPoint y: 526, distance: 323.5
click at [558, 528] on html "Skip to main content Home About Us Services Leadership Project Clients Contact …" at bounding box center [615, 377] width 577 height 577
drag, startPoint x: 555, startPoint y: 525, endPoint x: 486, endPoint y: 498, distance: 74.2
click at [486, 498] on html "Skip to main content Home About Us Services Leadership Project Clients Contact …" at bounding box center [615, 377] width 577 height 577
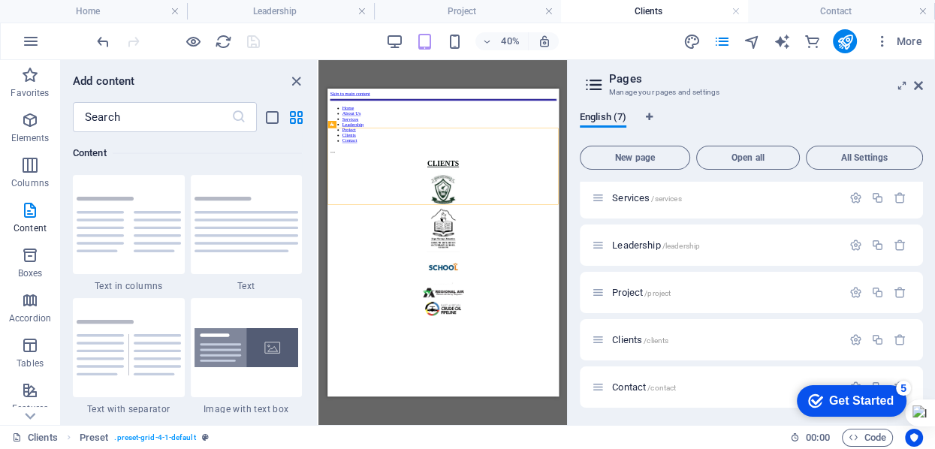
drag, startPoint x: 486, startPoint y: 492, endPoint x: 481, endPoint y: 510, distance: 18.6
click at [481, 510] on html "Skip to main content Home About Us Services Leadership Project Clients Contact …" at bounding box center [615, 377] width 577 height 577
drag, startPoint x: 481, startPoint y: 510, endPoint x: 450, endPoint y: 576, distance: 73.2
click at [450, 560] on html "Skip to main content Home About Us Services Leadership Project Clients Contact …" at bounding box center [615, 377] width 577 height 577
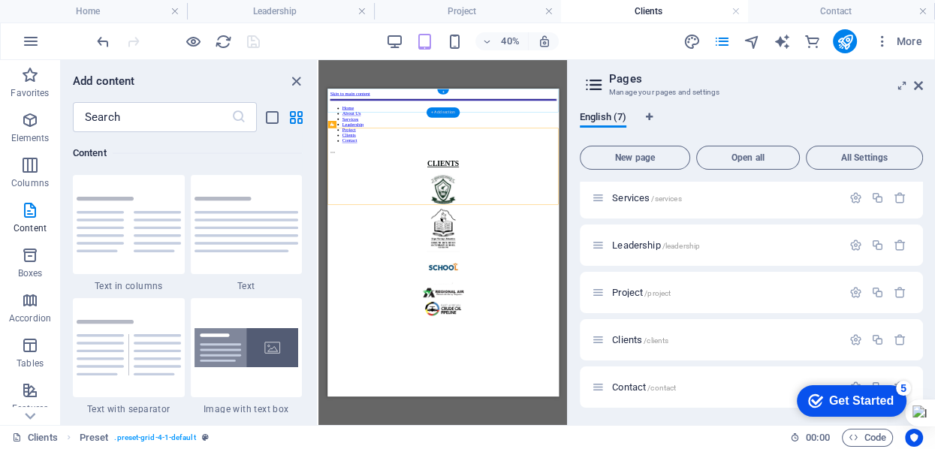
click at [449, 110] on div "+ Add section" at bounding box center [442, 112] width 33 height 11
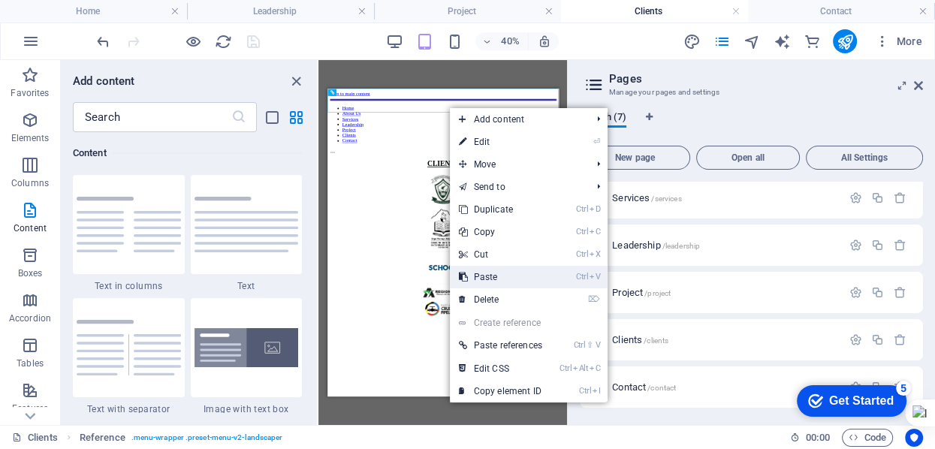
click at [499, 276] on link "Ctrl V Paste" at bounding box center [500, 277] width 101 height 23
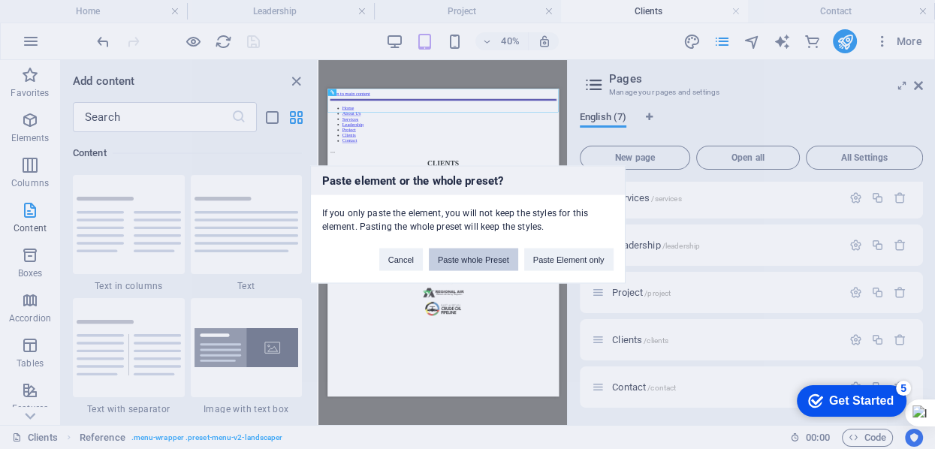
click at [499, 258] on button "Paste whole Preset" at bounding box center [473, 260] width 89 height 23
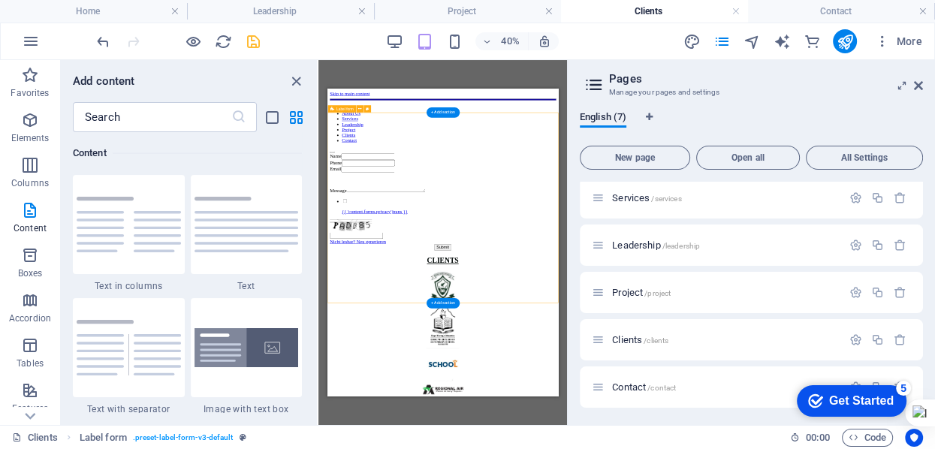
click at [674, 251] on div "Name Phone Email Message {{ 'content.forms.privacy'|trans }} Nicht lesbar? Neu …" at bounding box center [615, 372] width 565 height 243
click at [477, 493] on div "Name Phone Email Message {{ 'content.forms.privacy'|trans }} Nicht lesbar? Neu …" at bounding box center [615, 372] width 565 height 243
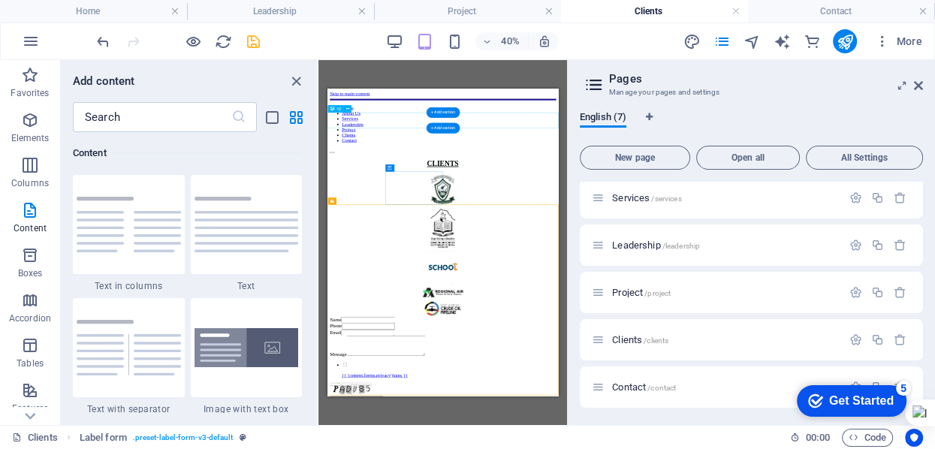
click at [638, 266] on div "CLIENTS" at bounding box center [615, 276] width 565 height 20
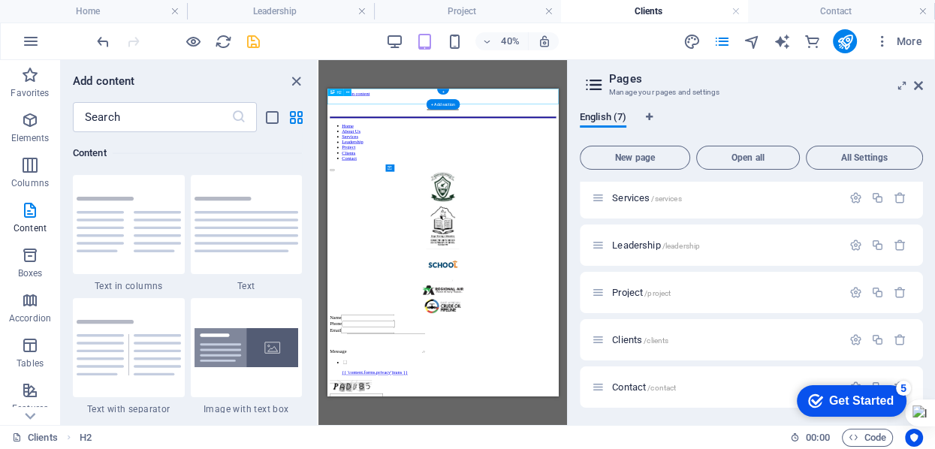
click at [663, 123] on div "CLIENTS" at bounding box center [615, 133] width 565 height 20
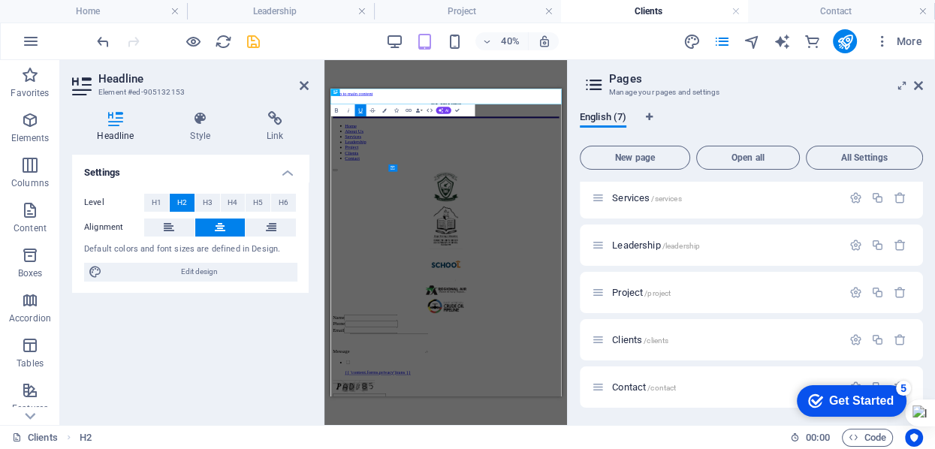
click at [358, 110] on icon "button" at bounding box center [360, 110] width 5 height 5
click at [901, 124] on h2 "CLIENTS" at bounding box center [618, 133] width 565 height 20
click at [538, 72] on div "Reference Container H2 Reference Placeholder Preset Container Container Contain…" at bounding box center [445, 242] width 243 height 365
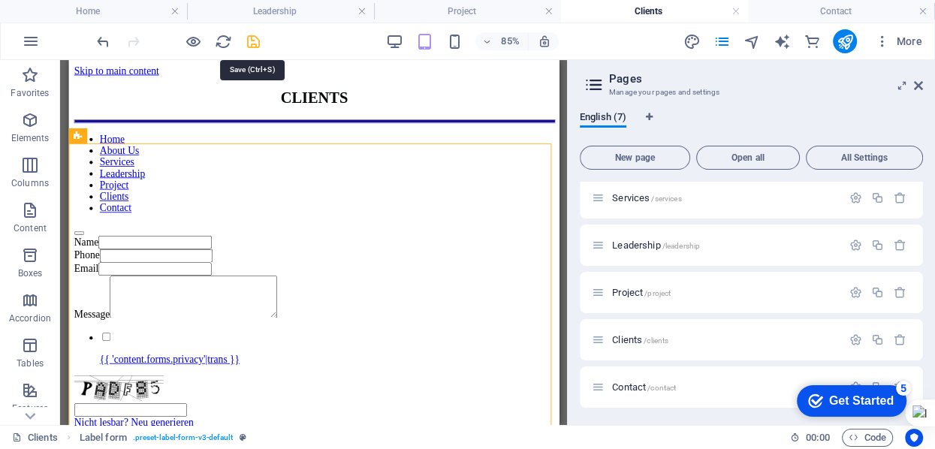
click at [255, 45] on icon "save" at bounding box center [253, 41] width 17 height 17
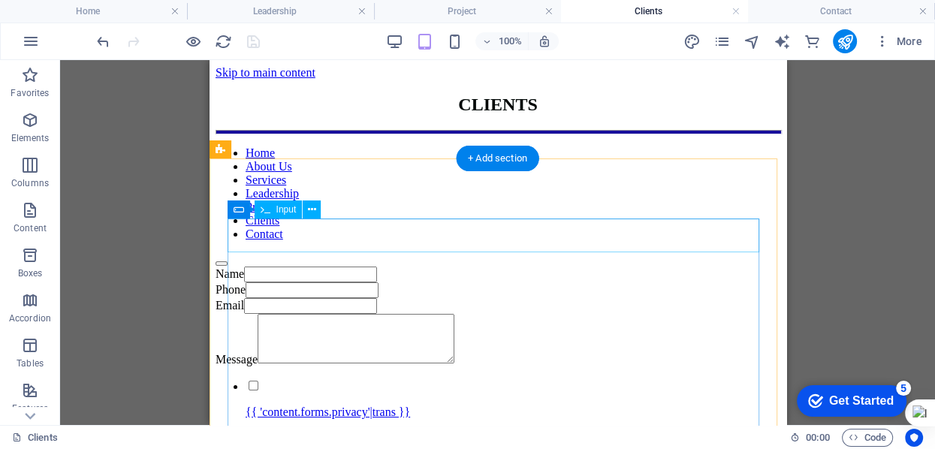
click at [383, 267] on div "Name" at bounding box center [497, 275] width 565 height 16
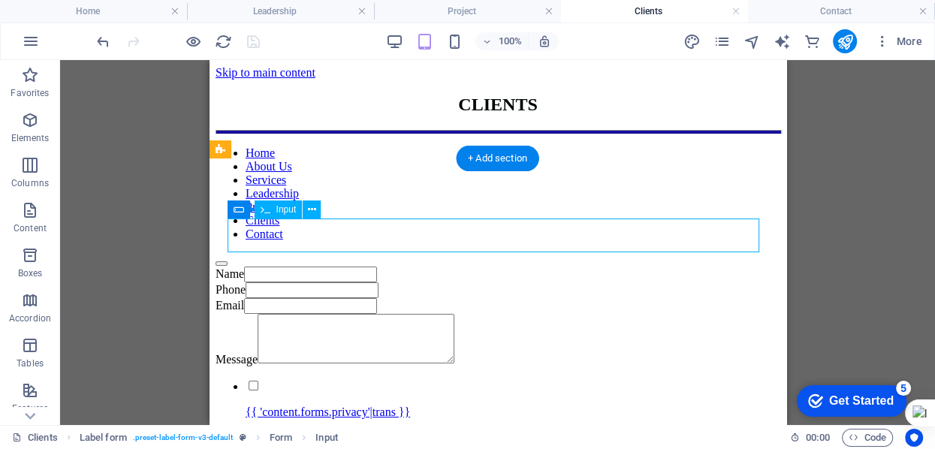
click at [383, 267] on div "Name" at bounding box center [497, 275] width 565 height 16
click at [251, 267] on div "Name" at bounding box center [497, 275] width 565 height 16
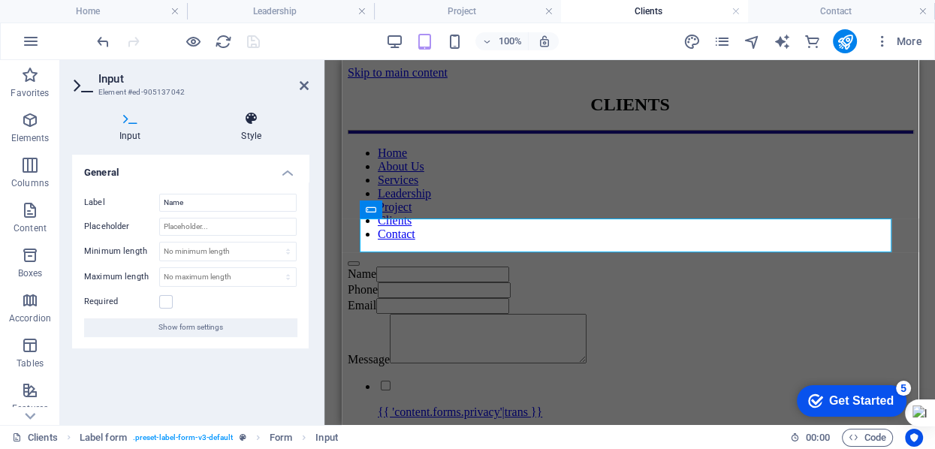
click at [268, 126] on h4 "Style" at bounding box center [252, 127] width 115 height 32
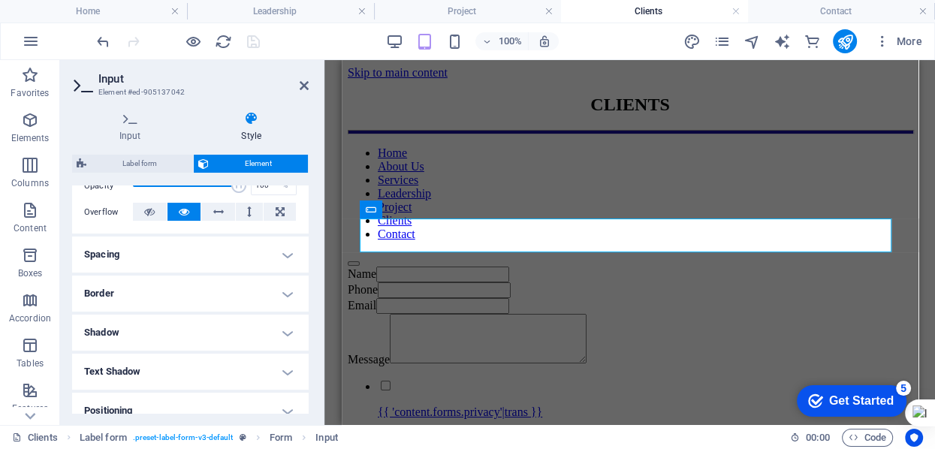
scroll to position [240, 0]
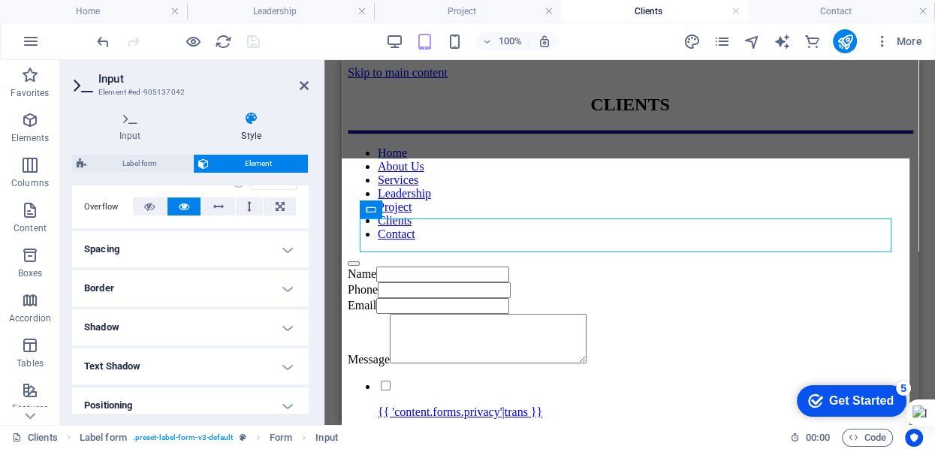
click at [141, 158] on span "Label form" at bounding box center [140, 164] width 98 height 18
select select "rem"
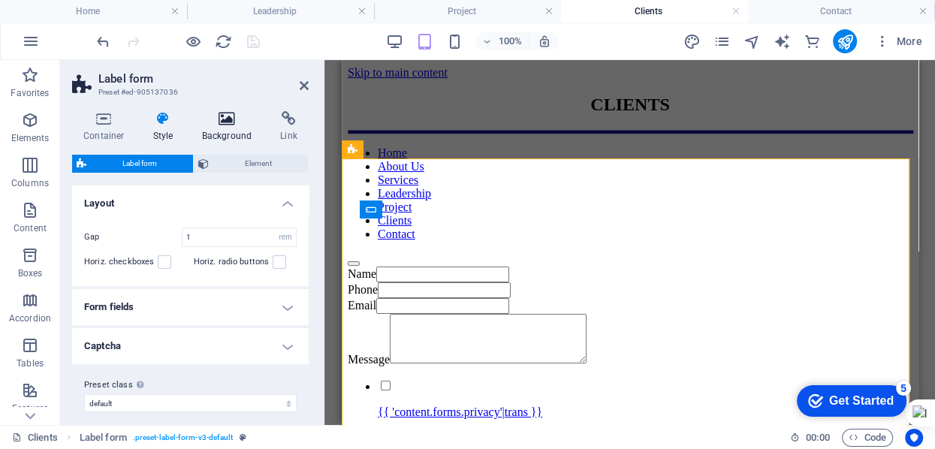
click at [242, 131] on h4 "Background" at bounding box center [230, 127] width 79 height 32
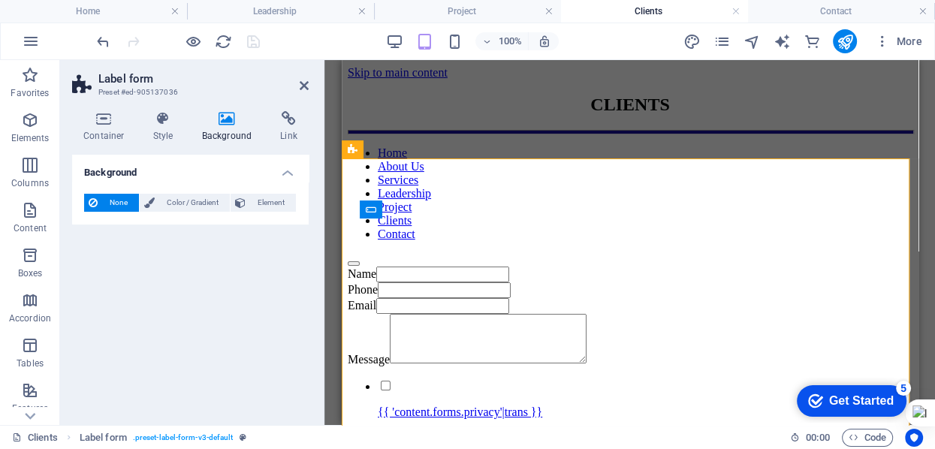
click at [242, 131] on h4 "Background" at bounding box center [230, 127] width 79 height 32
click at [204, 204] on span "Color / Gradient" at bounding box center [192, 203] width 66 height 18
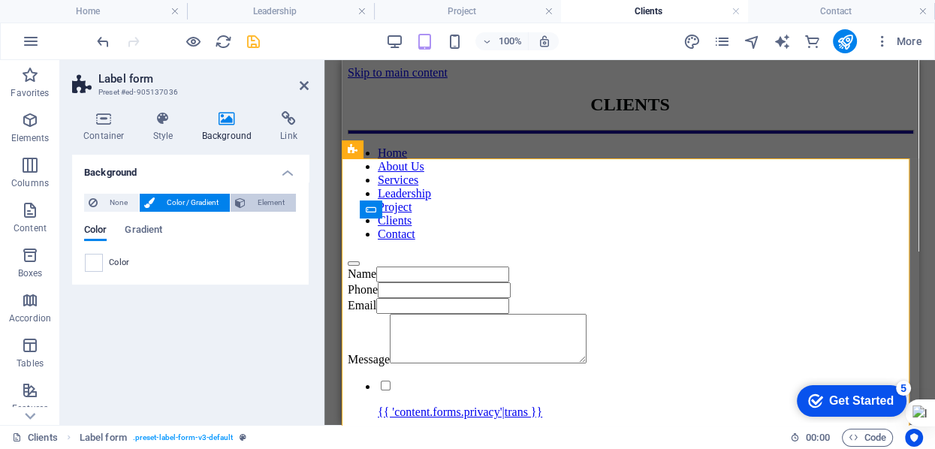
click at [264, 201] on span "Element" at bounding box center [270, 203] width 41 height 18
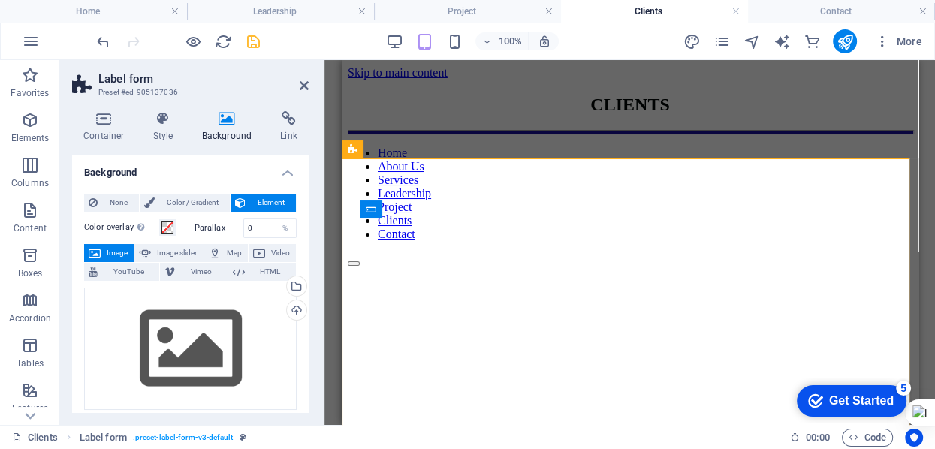
click at [264, 201] on span "Element" at bounding box center [270, 203] width 41 height 18
click at [216, 204] on span "Color / Gradient" at bounding box center [192, 203] width 66 height 18
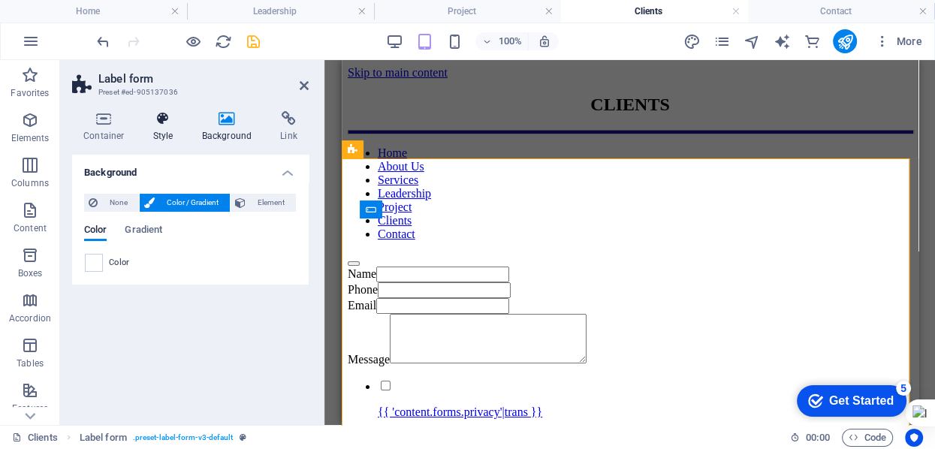
click at [162, 114] on icon at bounding box center [163, 118] width 43 height 15
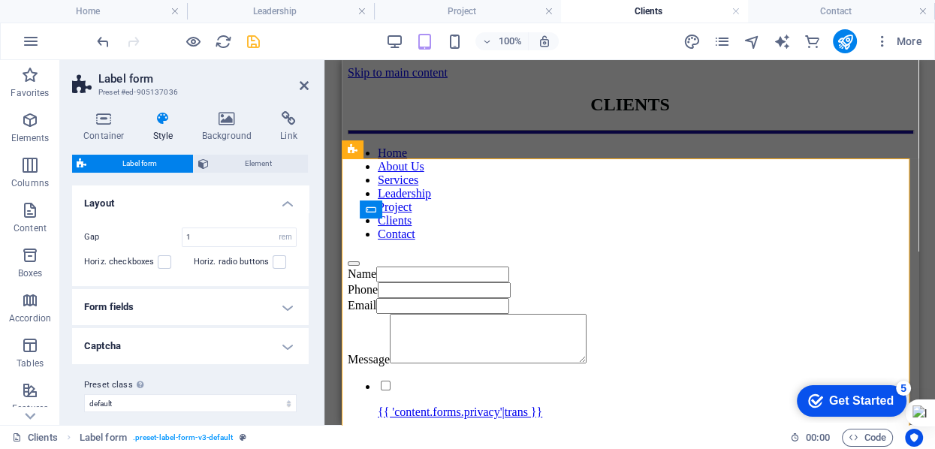
scroll to position [11, 0]
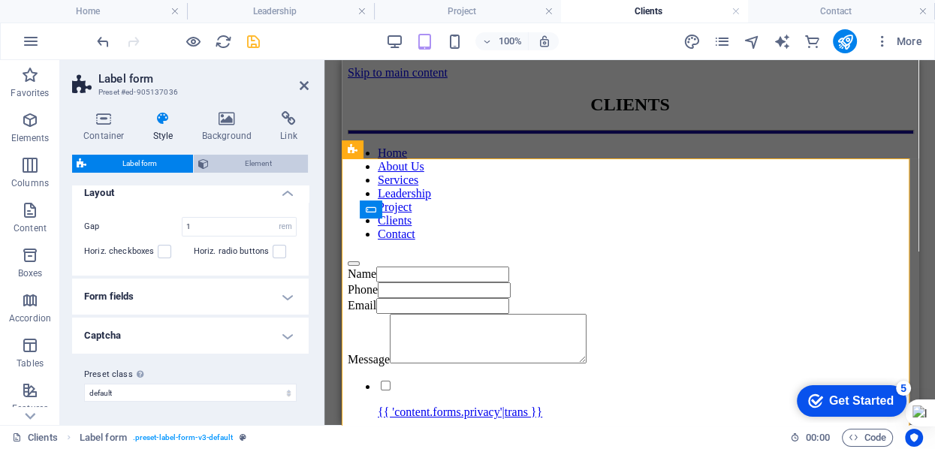
click at [253, 164] on span "Element" at bounding box center [258, 164] width 90 height 18
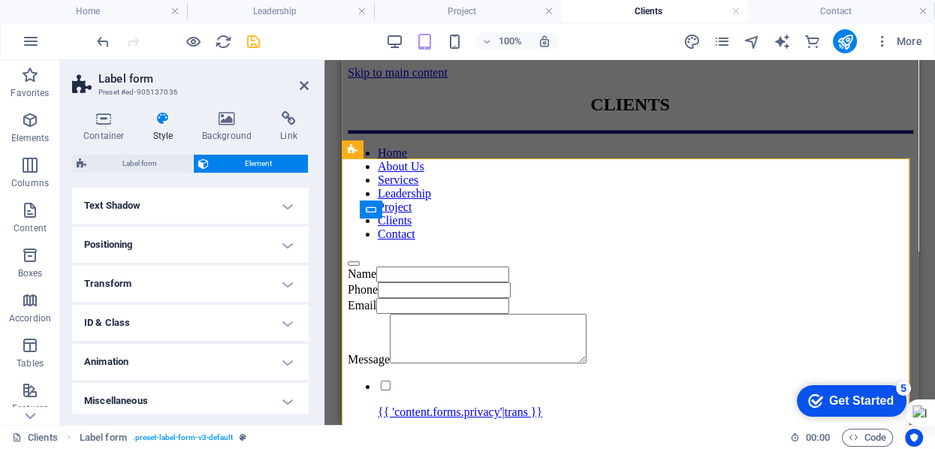
scroll to position [246, 0]
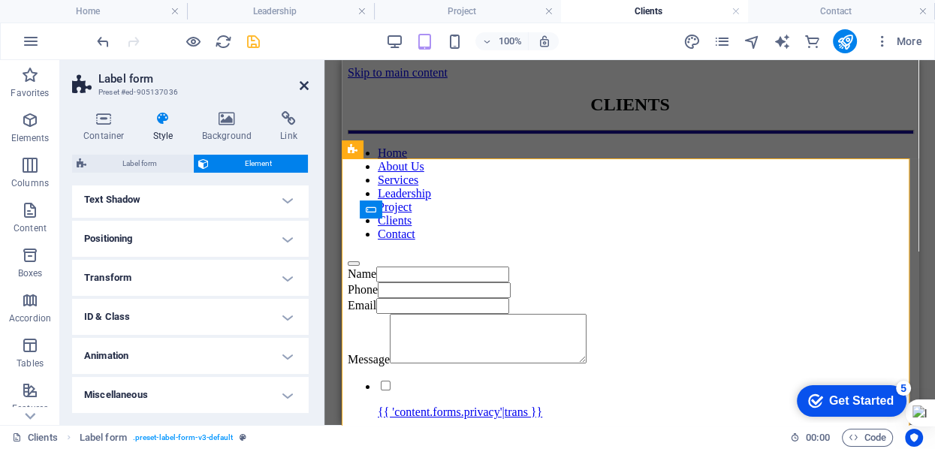
click at [306, 87] on icon at bounding box center [304, 86] width 9 height 12
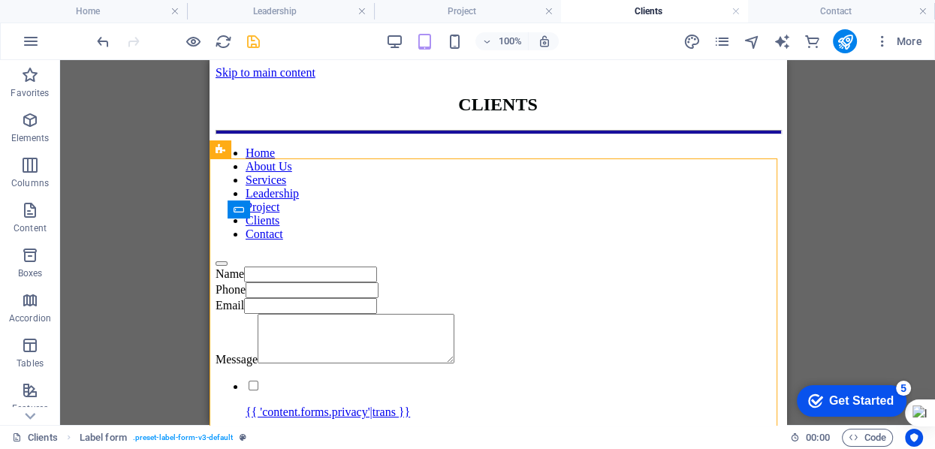
click at [258, 50] on div at bounding box center [178, 41] width 168 height 24
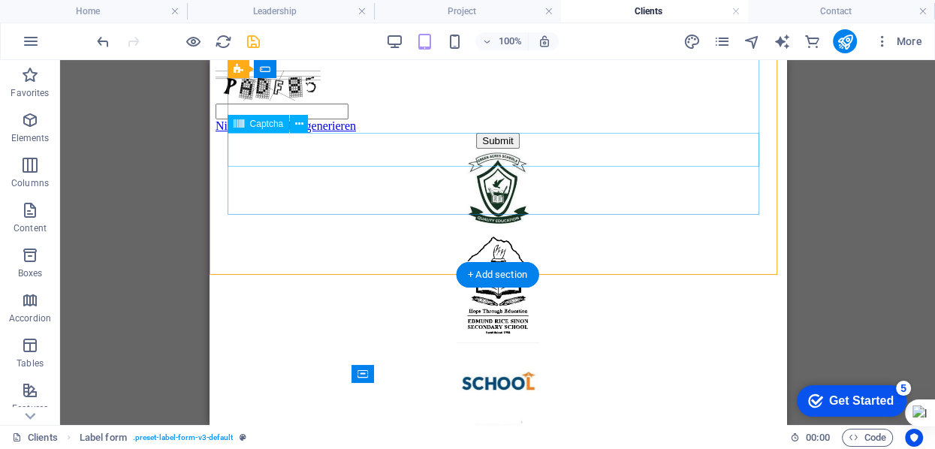
scroll to position [401, 0]
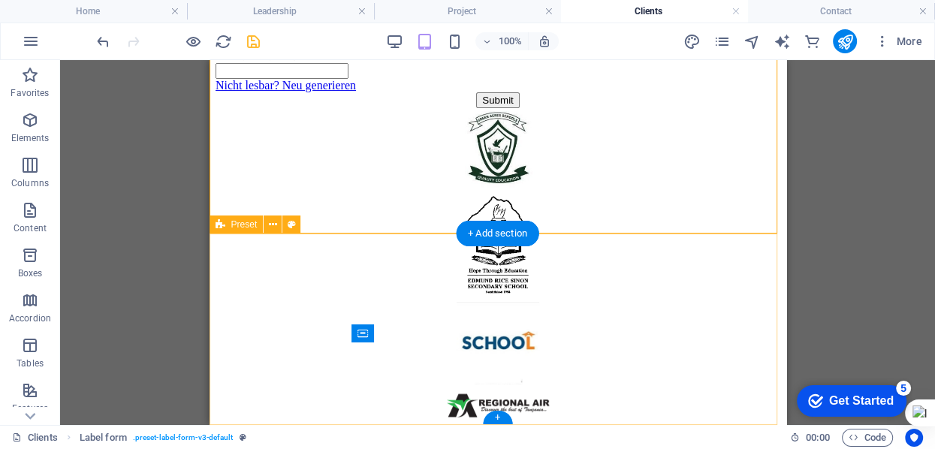
click at [681, 342] on div at bounding box center [497, 287] width 565 height 358
select select "px"
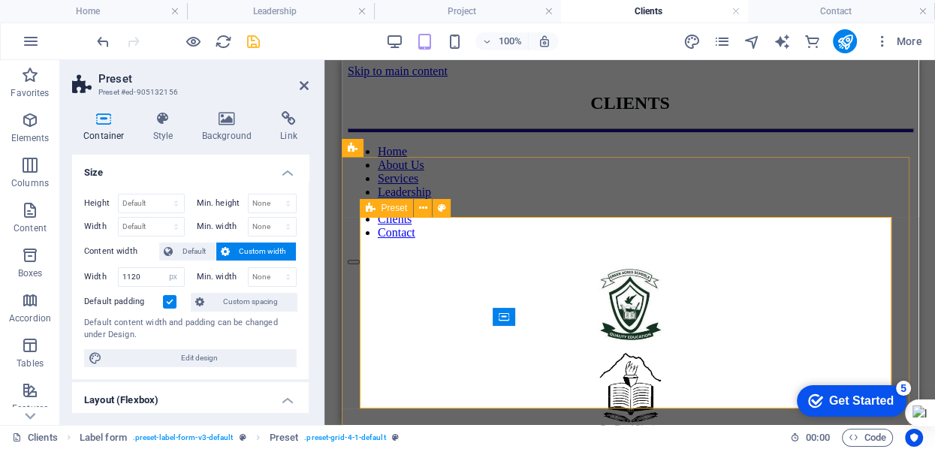
scroll to position [0, 0]
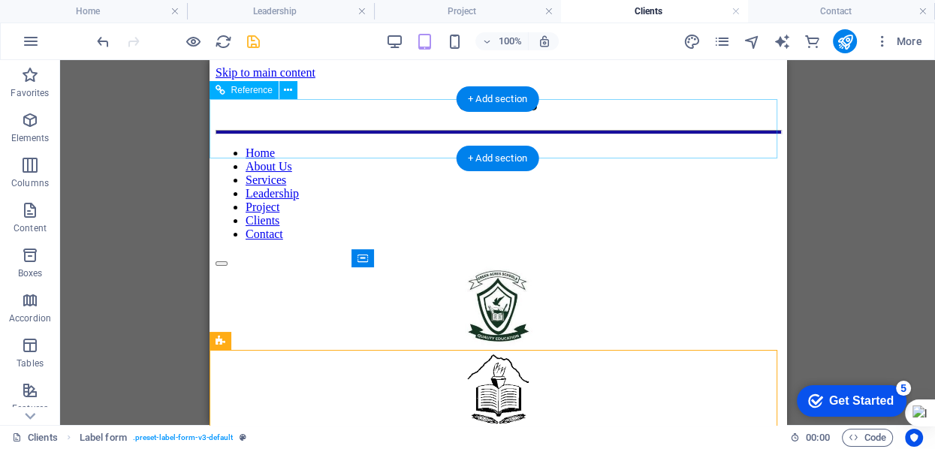
click at [341, 130] on div at bounding box center [497, 132] width 565 height 5
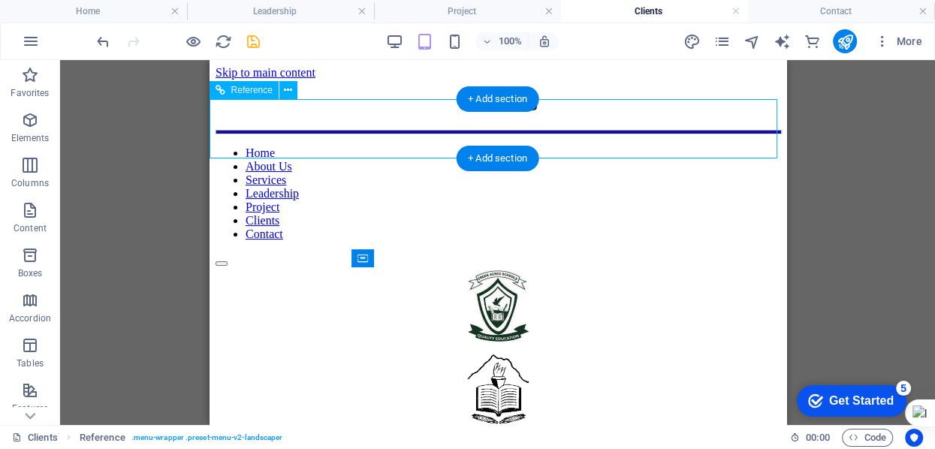
click at [341, 130] on div at bounding box center [497, 132] width 565 height 5
click at [215, 130] on div "Home About Us Services Leadership Project Clients Contact" at bounding box center [497, 198] width 565 height 137
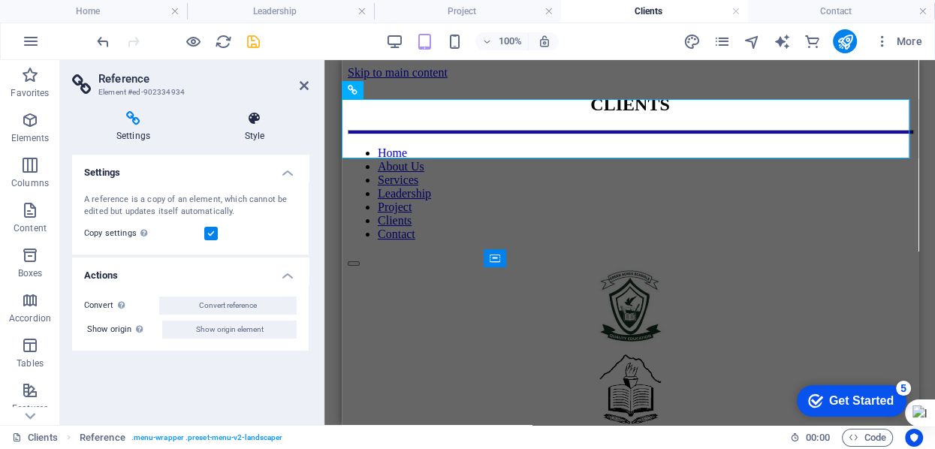
click at [249, 116] on icon at bounding box center [255, 118] width 108 height 15
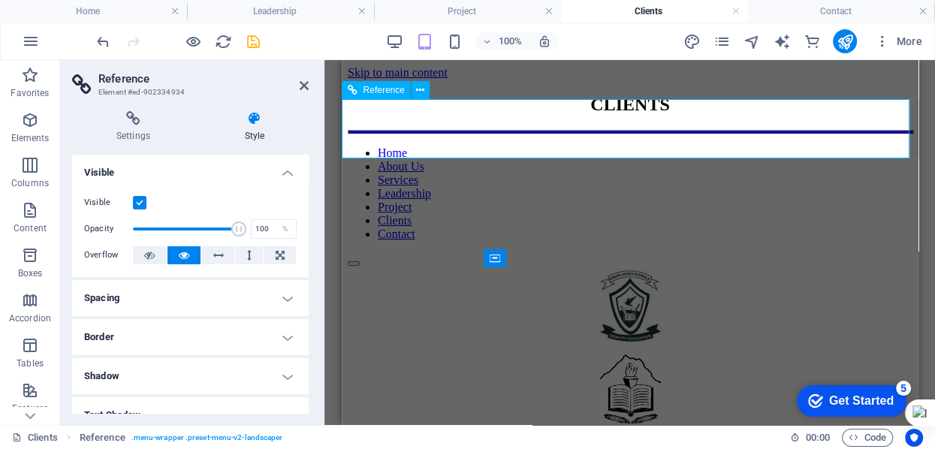
click at [407, 130] on div at bounding box center [629, 132] width 565 height 5
click at [403, 130] on div at bounding box center [629, 132] width 565 height 5
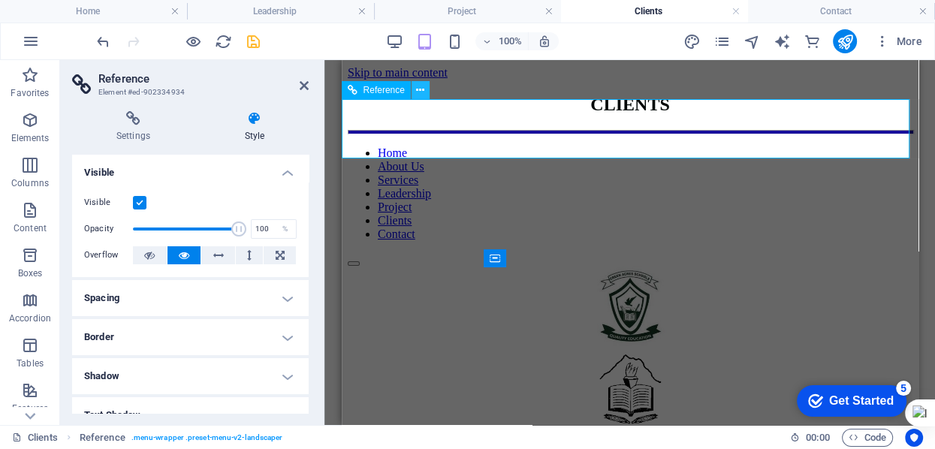
click at [424, 89] on button at bounding box center [421, 90] width 18 height 18
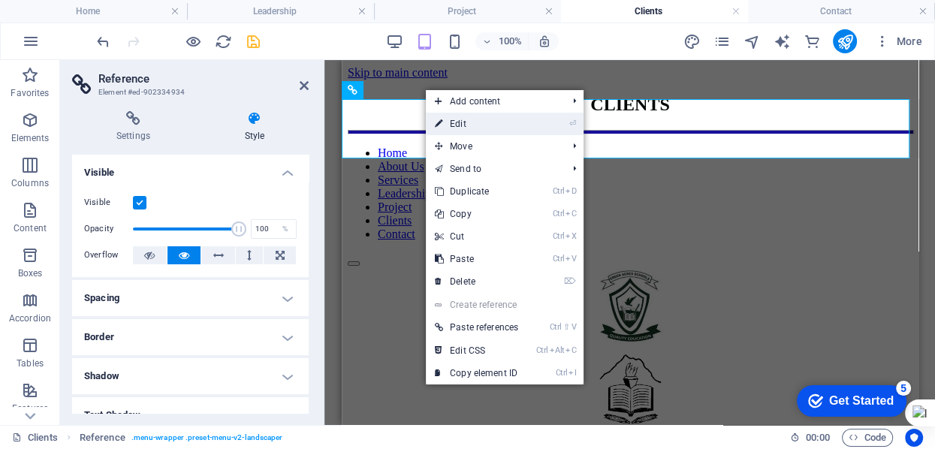
click at [468, 125] on link "⏎ Edit" at bounding box center [476, 124] width 101 height 23
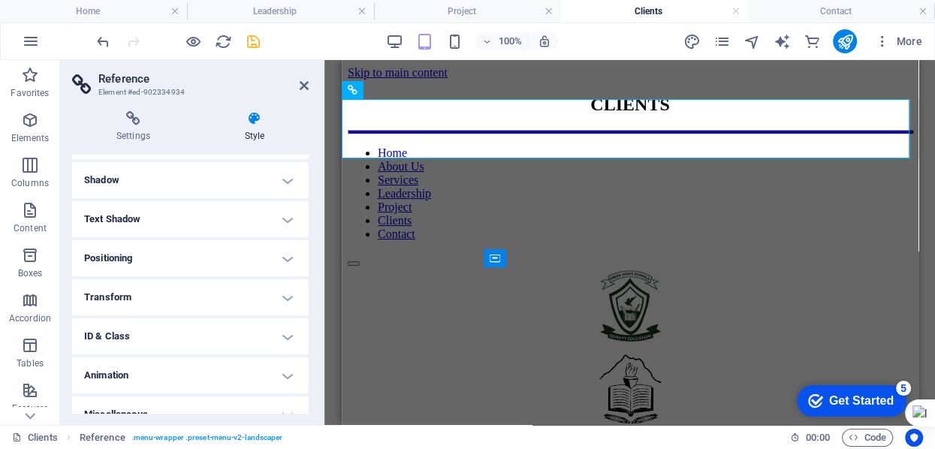
scroll to position [216, 0]
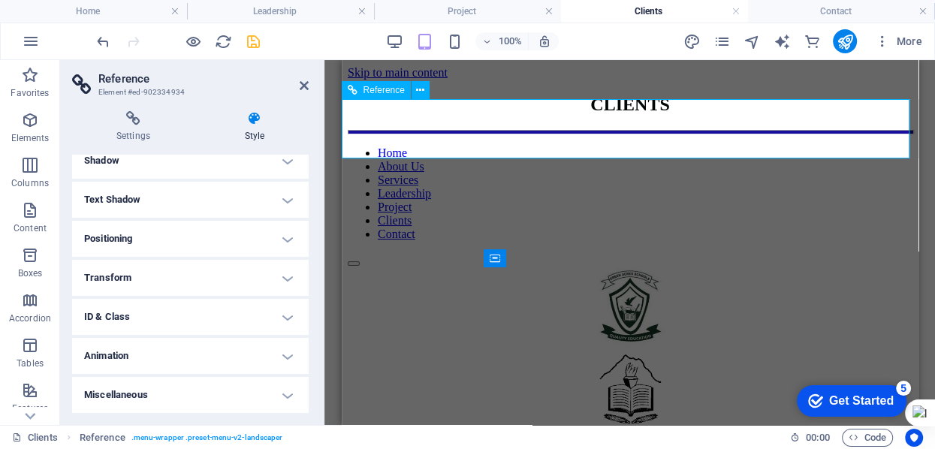
click at [436, 130] on div at bounding box center [629, 132] width 565 height 5
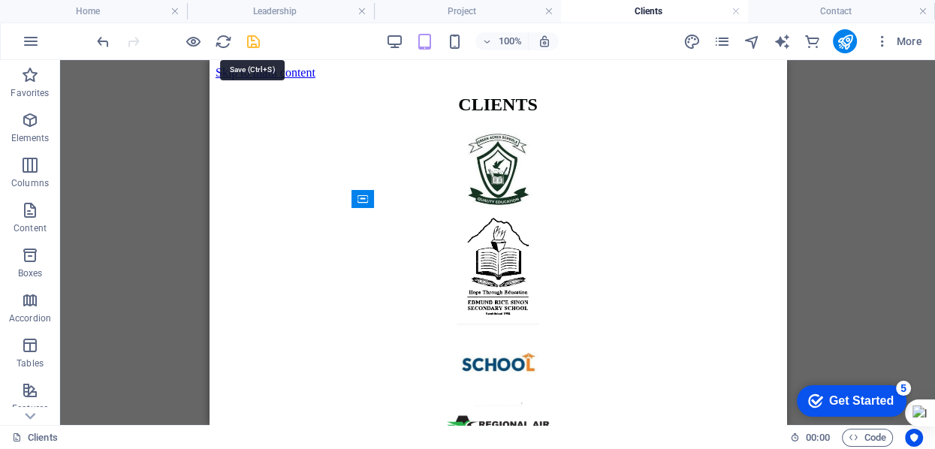
click at [255, 40] on icon "save" at bounding box center [253, 41] width 17 height 17
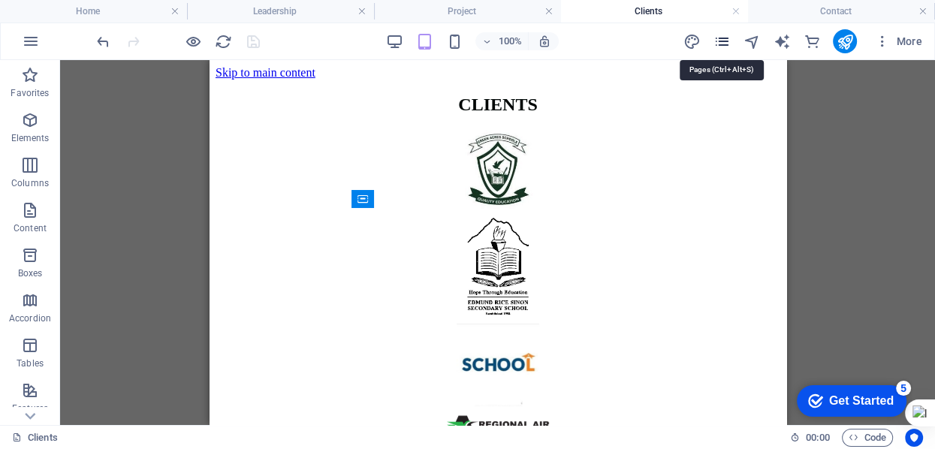
click at [725, 39] on icon "pages" at bounding box center [721, 41] width 17 height 17
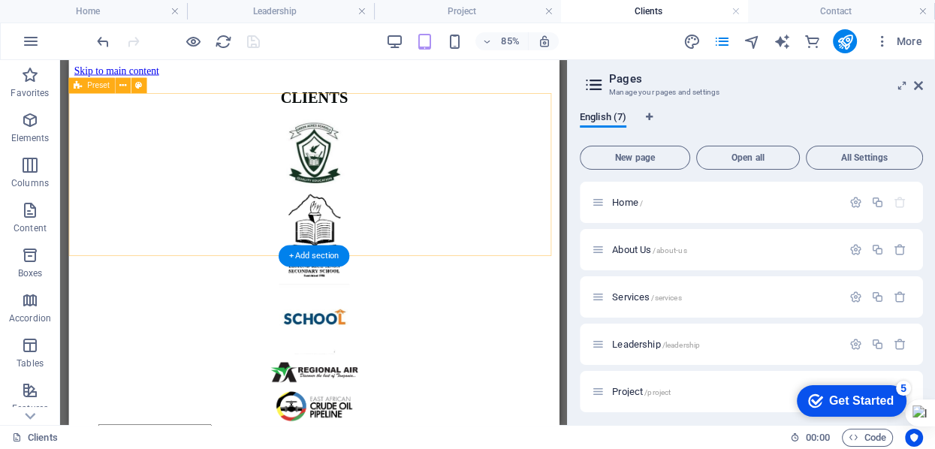
click at [481, 255] on div at bounding box center [356, 309] width 565 height 358
select select "px"
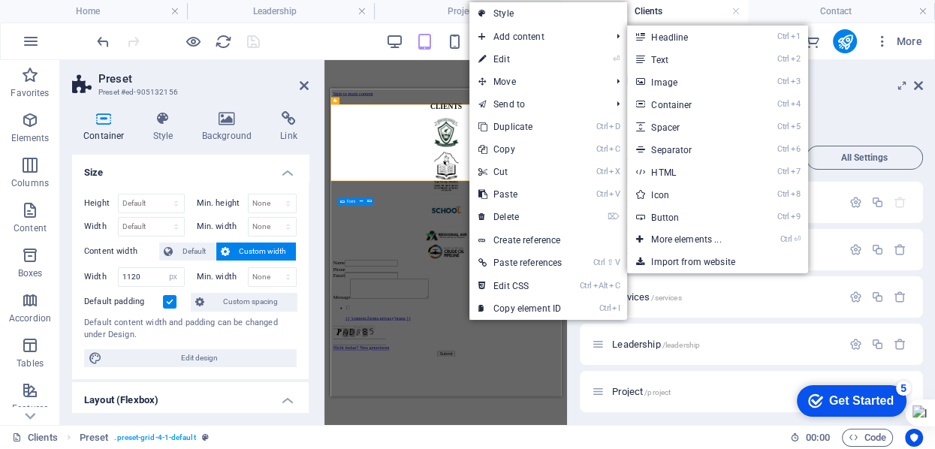
click at [680, 130] on link "Ctrl 5 Spacer" at bounding box center [689, 127] width 124 height 23
select select "px"
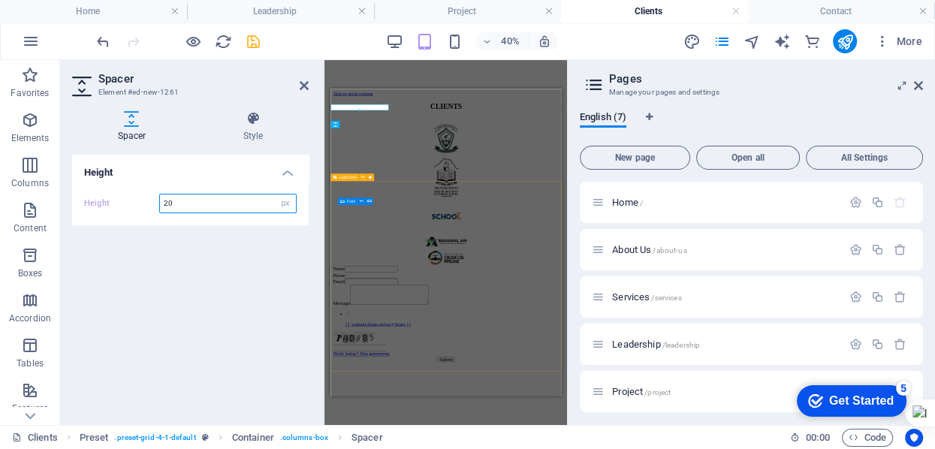
type input "20"
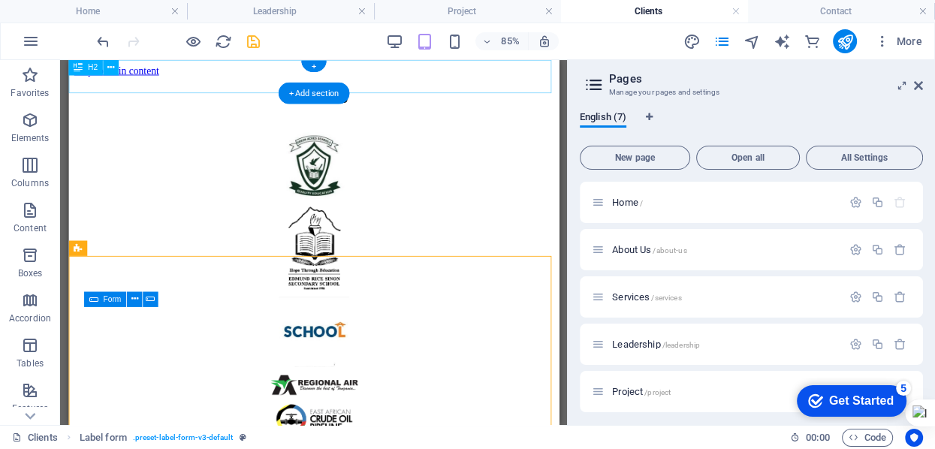
click at [481, 95] on div "CLIENTS" at bounding box center [356, 105] width 565 height 20
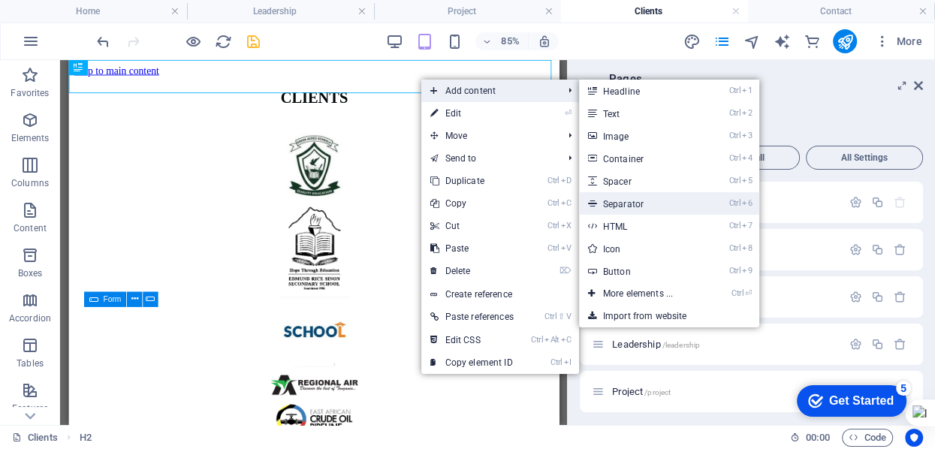
click at [629, 204] on link "Ctrl 6 Separator" at bounding box center [641, 203] width 124 height 23
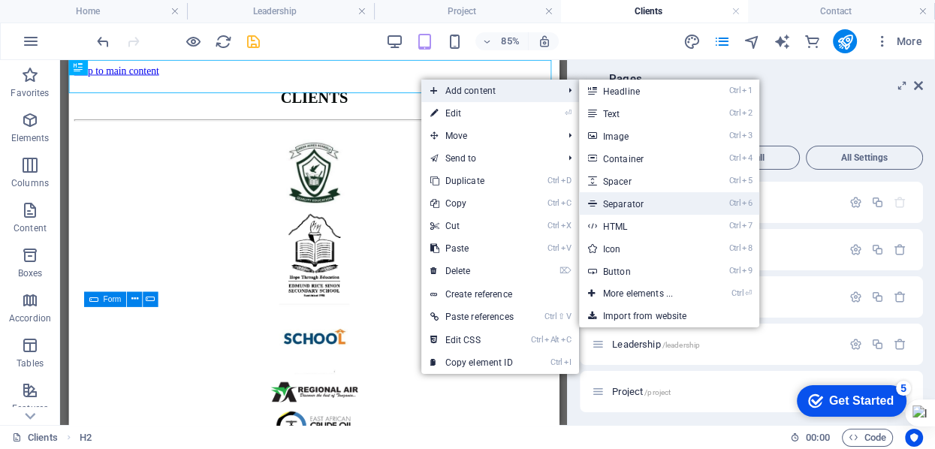
select select "%"
select select "px"
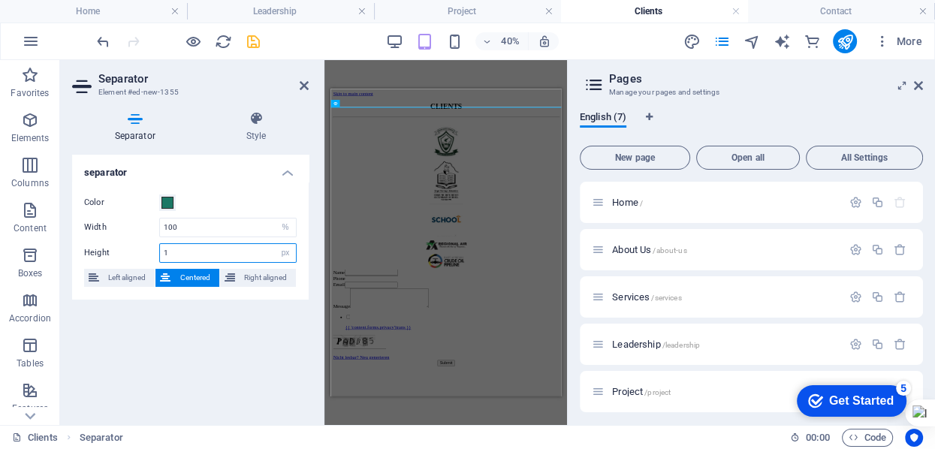
click at [189, 254] on input "1" at bounding box center [228, 253] width 136 height 18
type input "4"
click at [183, 225] on input "100" at bounding box center [228, 228] width 136 height 18
type input "1"
type input "20"
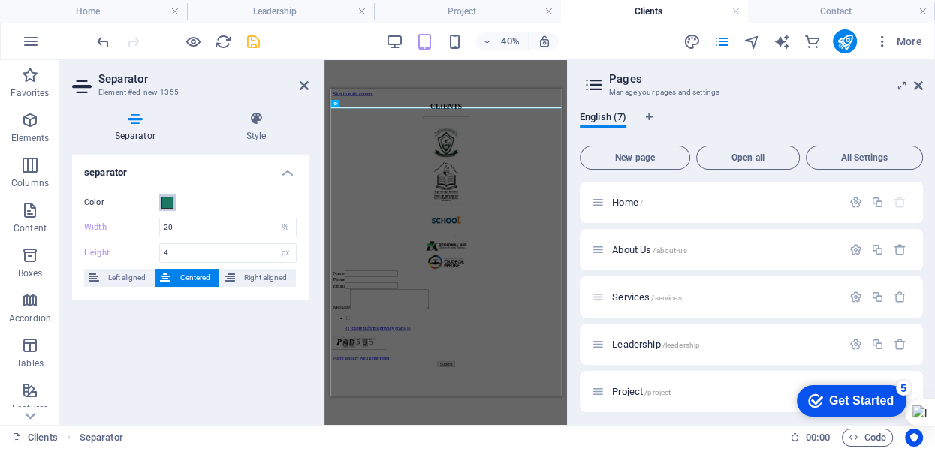
click at [170, 203] on span at bounding box center [167, 203] width 12 height 12
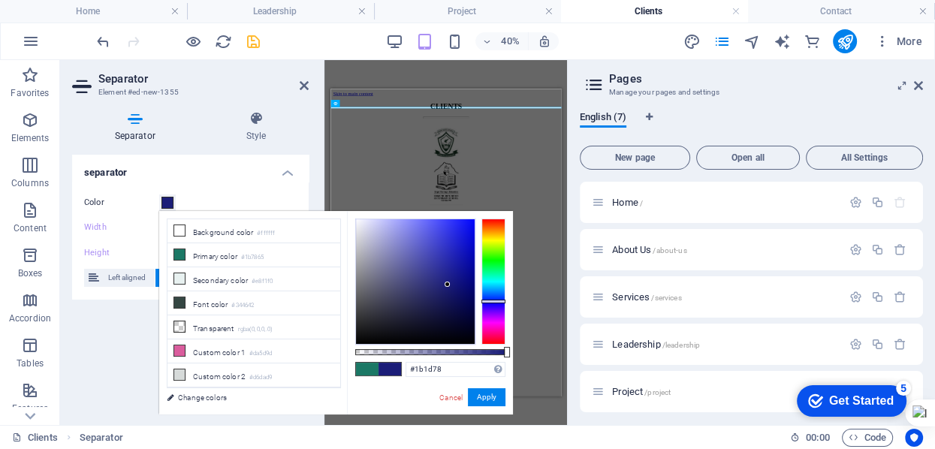
click at [498, 301] on div at bounding box center [493, 282] width 24 height 126
type input "#060970"
click at [467, 288] on div at bounding box center [415, 281] width 119 height 125
click at [481, 393] on button "Apply" at bounding box center [487, 397] width 38 height 18
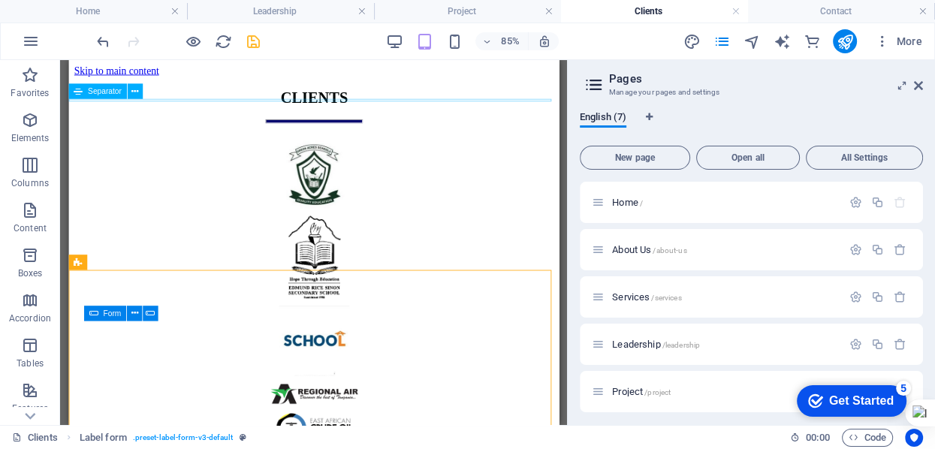
click at [471, 130] on div at bounding box center [356, 132] width 565 height 5
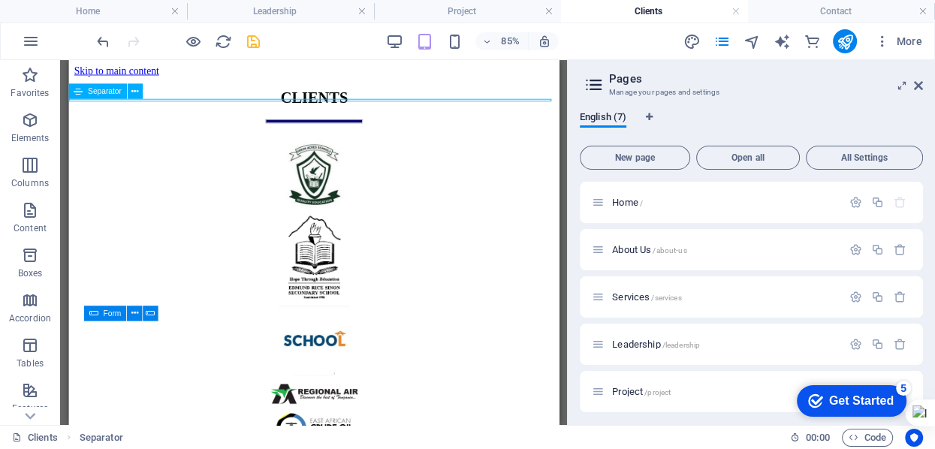
click at [471, 130] on div at bounding box center [356, 132] width 565 height 5
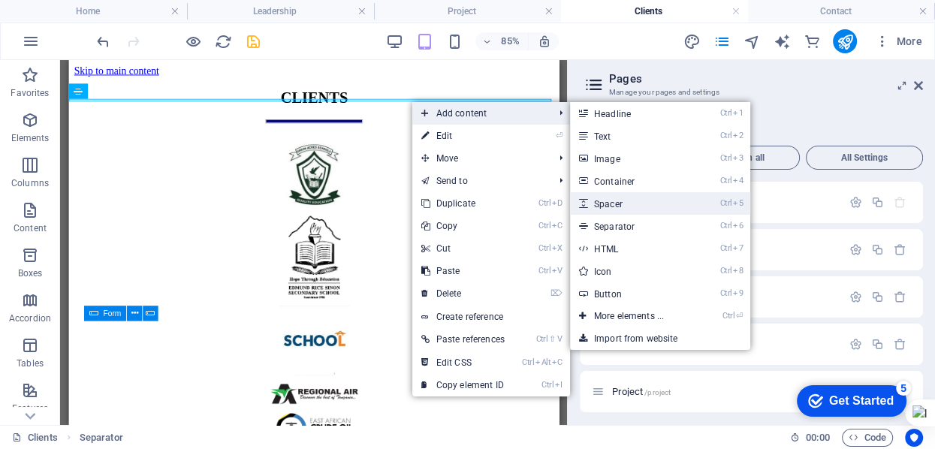
click at [604, 204] on link "Ctrl 5 Spacer" at bounding box center [632, 203] width 124 height 23
click at [604, 204] on div "Home /" at bounding box center [717, 202] width 250 height 17
select select "px"
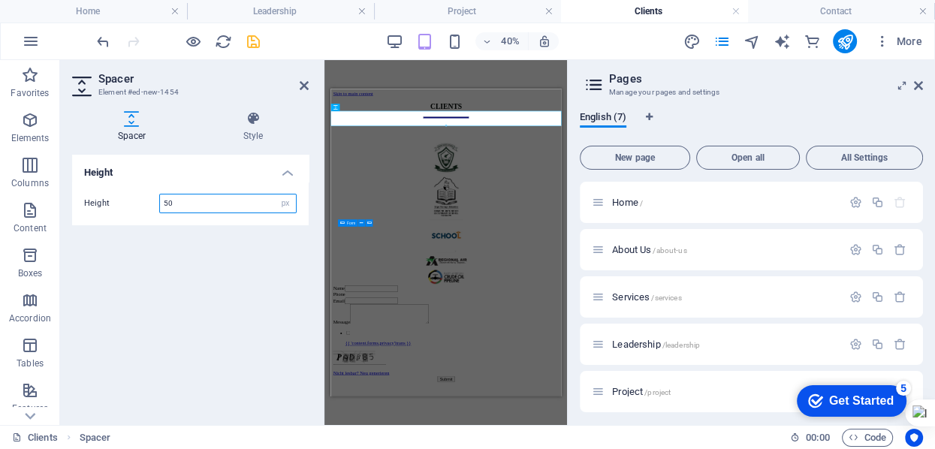
click at [176, 201] on input "50" at bounding box center [228, 204] width 136 height 18
type input "5"
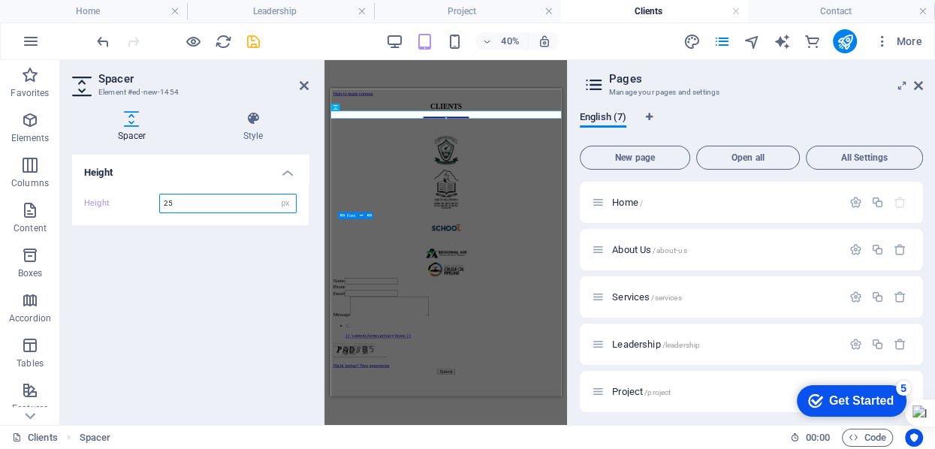
type input "25"
click at [215, 264] on div "Height Height 25 px rem vh vw" at bounding box center [190, 284] width 237 height 258
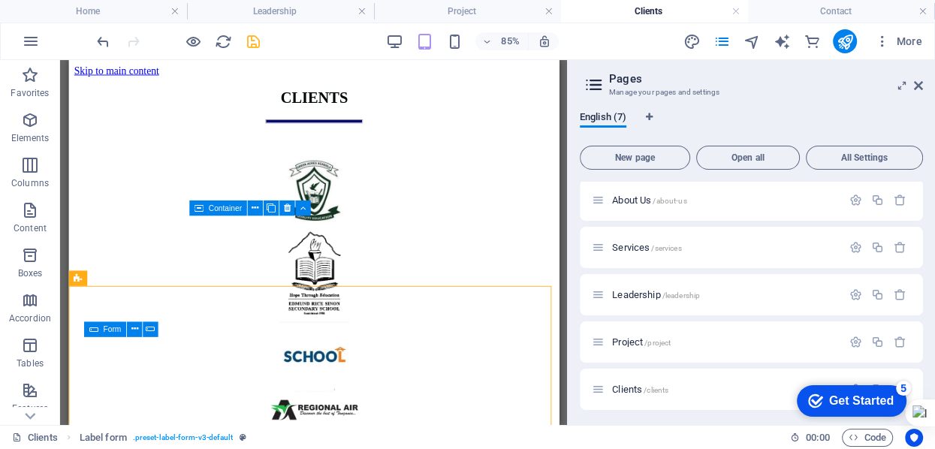
scroll to position [99, 0]
click at [255, 40] on icon "save" at bounding box center [253, 41] width 17 height 17
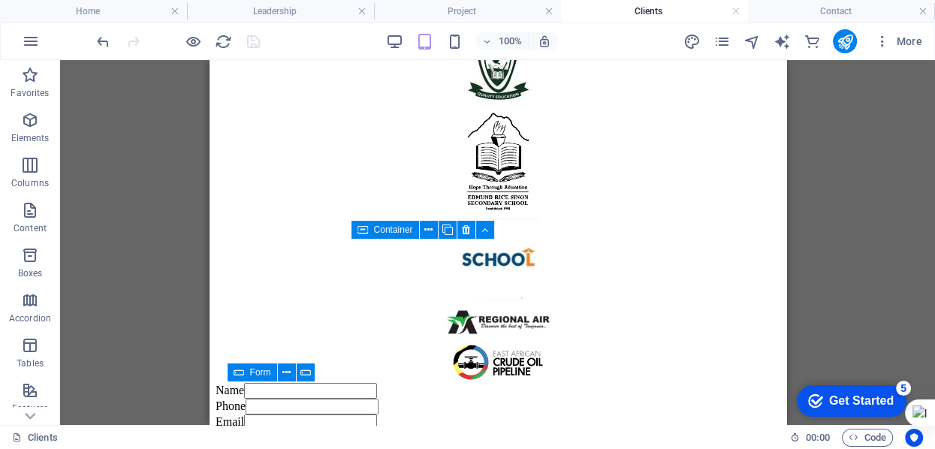
scroll to position [300, 0]
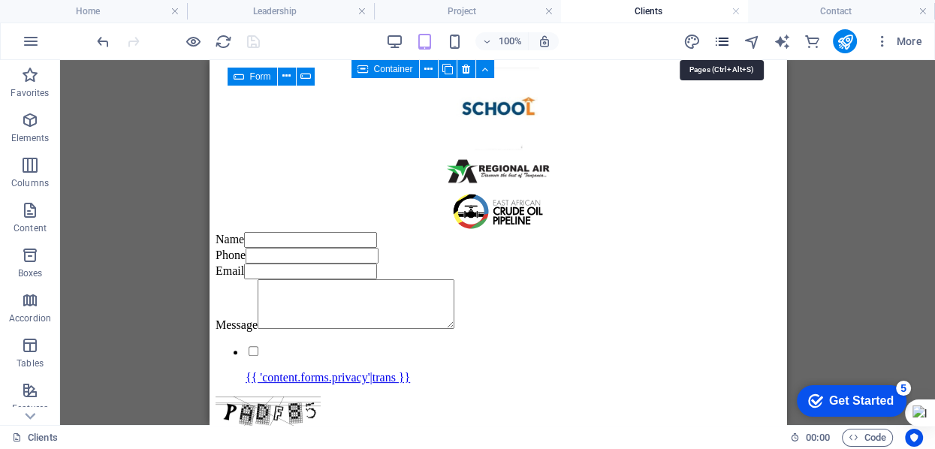
click at [726, 43] on icon "pages" at bounding box center [721, 41] width 17 height 17
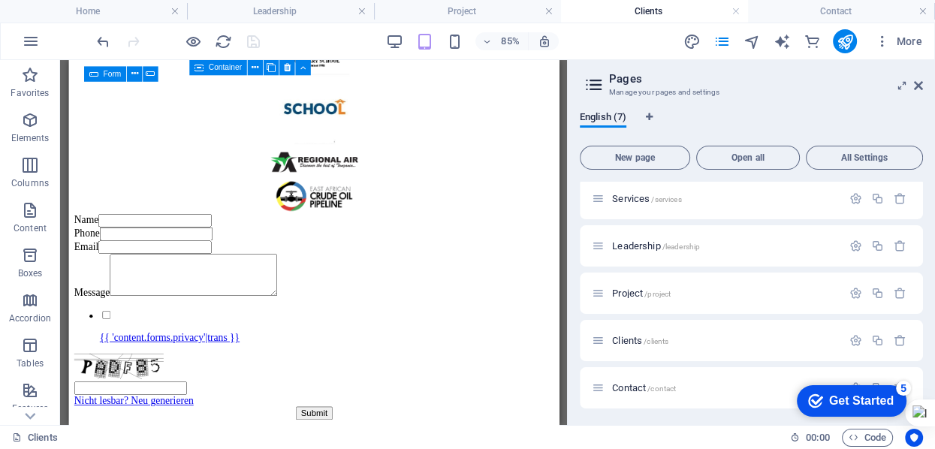
scroll to position [99, 0]
click at [647, 386] on span "Contact /contact" at bounding box center [644, 387] width 64 height 11
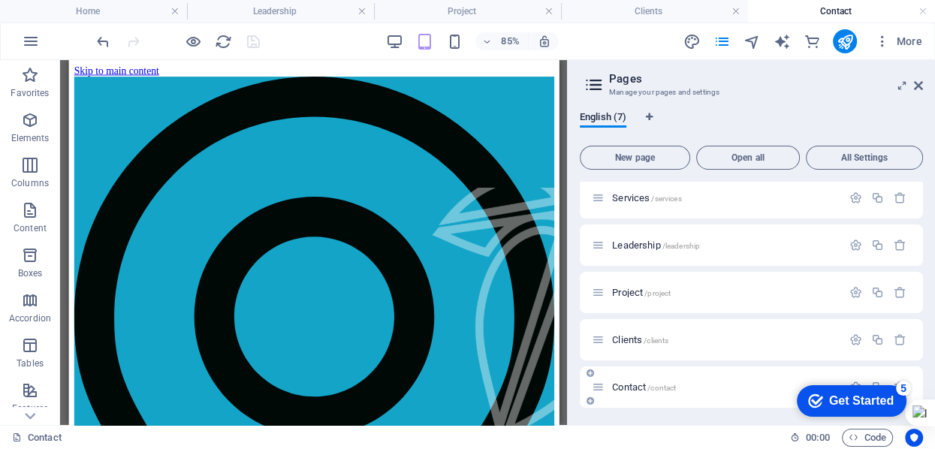
scroll to position [0, 0]
click at [667, 209] on div "Services /services" at bounding box center [751, 197] width 343 height 41
click at [659, 200] on span "/services" at bounding box center [666, 199] width 30 height 8
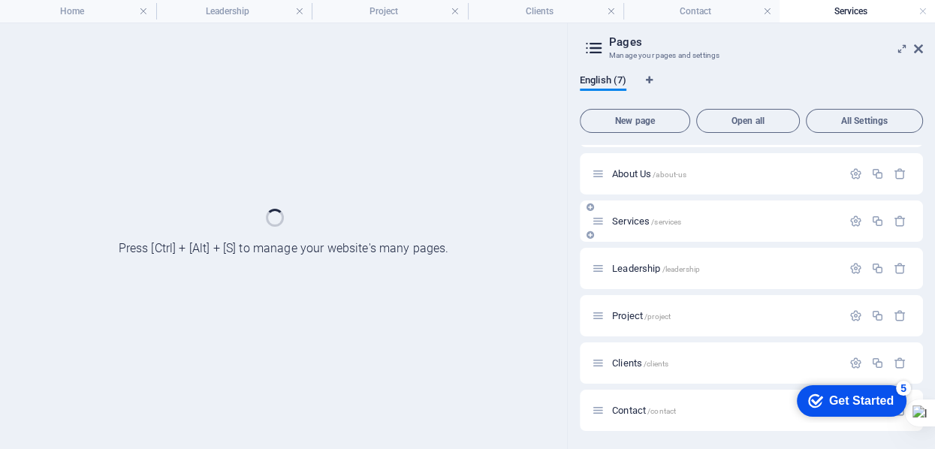
click at [659, 201] on div "Services /services" at bounding box center [751, 221] width 343 height 41
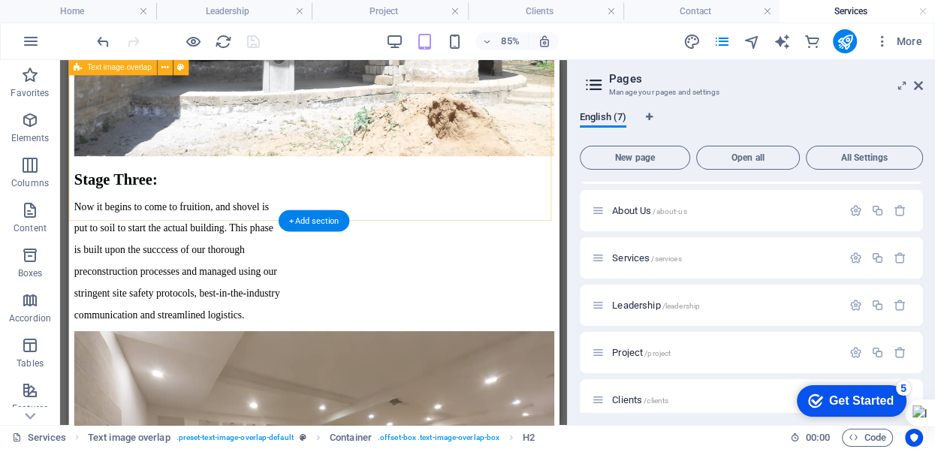
scroll to position [1602, 0]
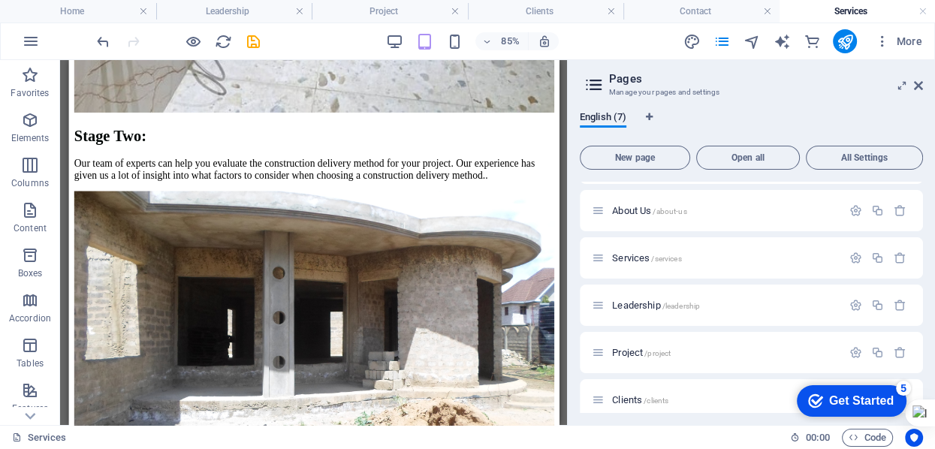
scroll to position [1270, 0]
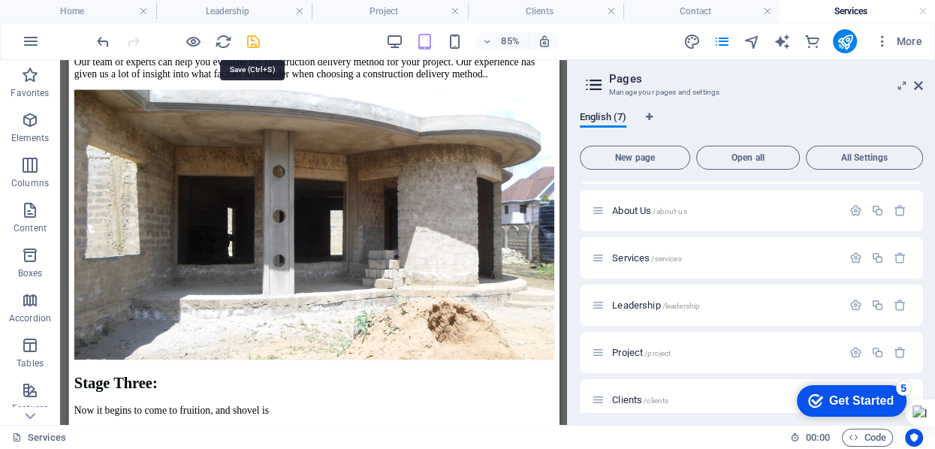
click at [251, 43] on icon "save" at bounding box center [253, 41] width 17 height 17
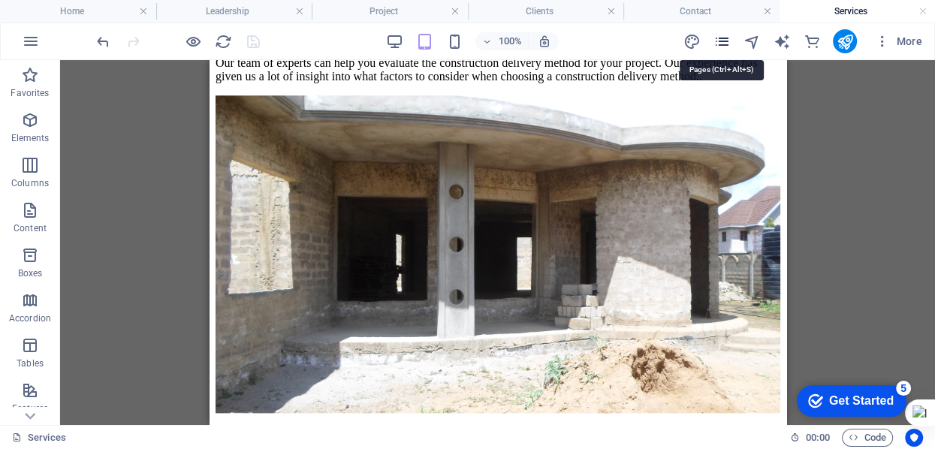
click at [724, 39] on icon "pages" at bounding box center [721, 41] width 17 height 17
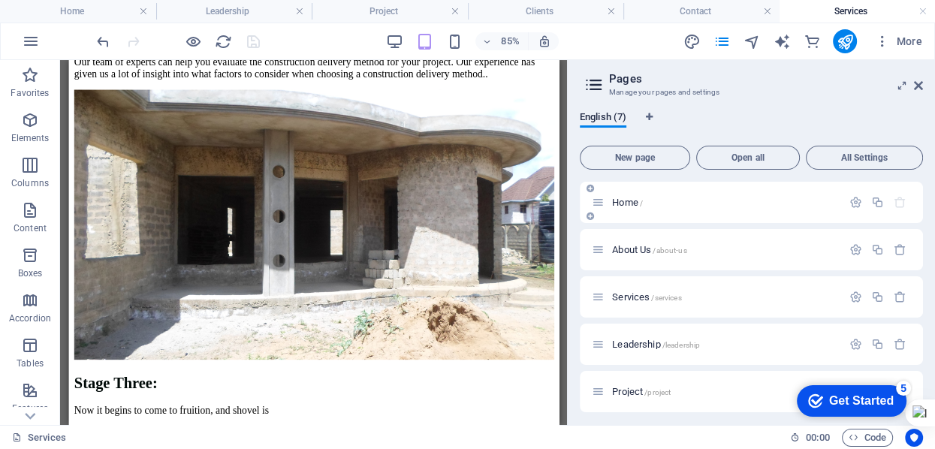
click at [669, 202] on p "Home /" at bounding box center [724, 203] width 225 height 10
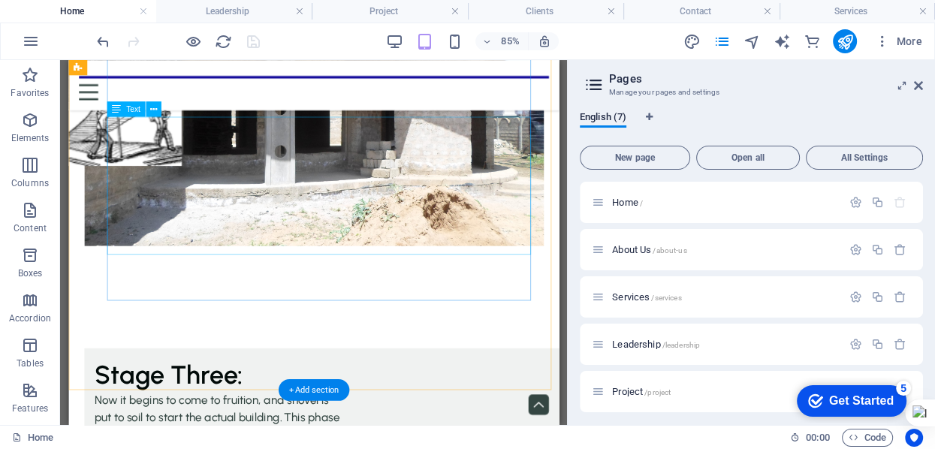
scroll to position [15, 0]
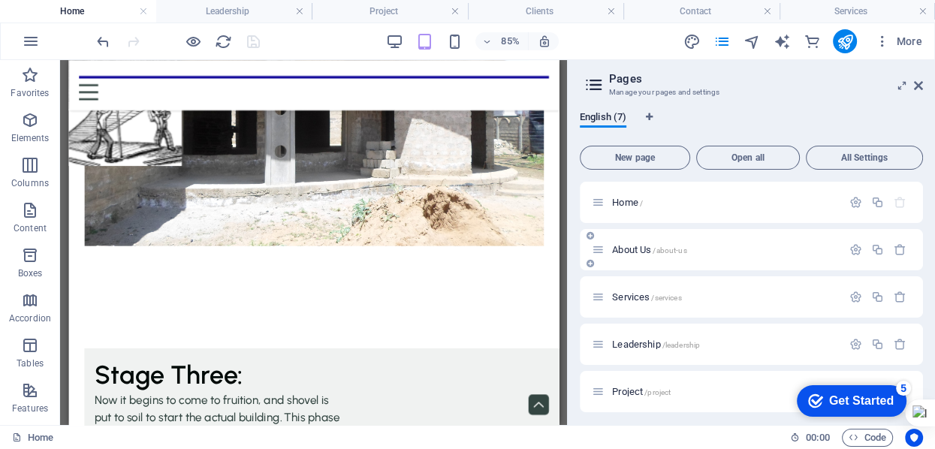
click at [706, 255] on div "About Us /about-us" at bounding box center [717, 249] width 250 height 17
click at [660, 252] on span "/about-us" at bounding box center [670, 250] width 34 height 8
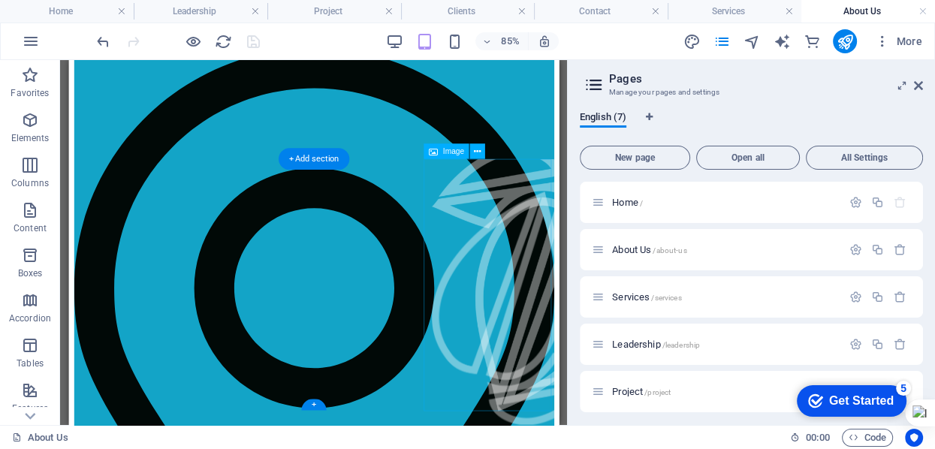
scroll to position [0, 0]
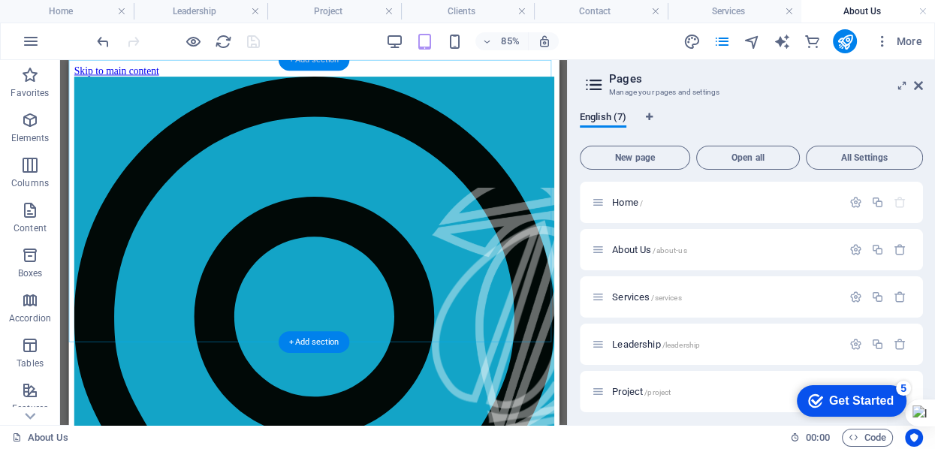
click at [315, 62] on div "+ Add section" at bounding box center [313, 61] width 71 height 22
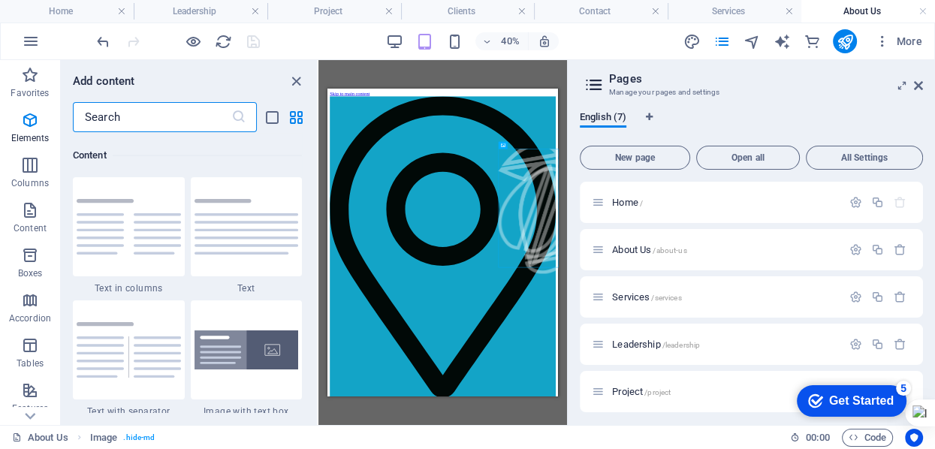
scroll to position [2628, 0]
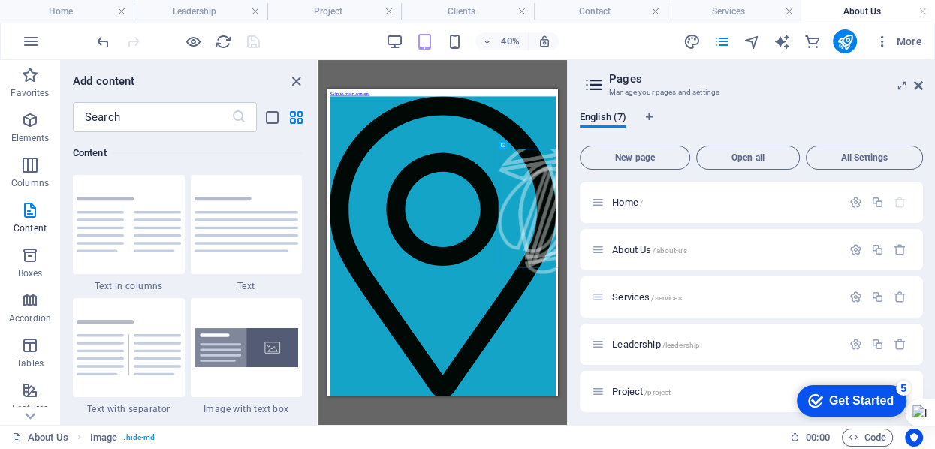
drag, startPoint x: 699, startPoint y: 164, endPoint x: 381, endPoint y: 563, distance: 509.8
drag, startPoint x: 381, startPoint y: 561, endPoint x: 684, endPoint y: 741, distance: 352.9
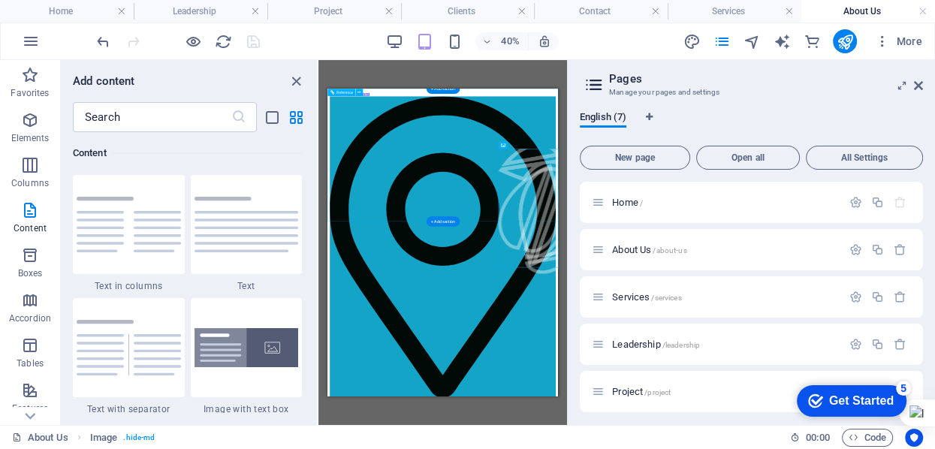
click at [450, 87] on div "Drag here to replace the existing content. Press “Ctrl” if you want to create a…" at bounding box center [442, 242] width 249 height 365
click at [450, 91] on div "+ Add section" at bounding box center [442, 88] width 33 height 11
drag, startPoint x: 777, startPoint y: 179, endPoint x: 561, endPoint y: 95, distance: 231.4
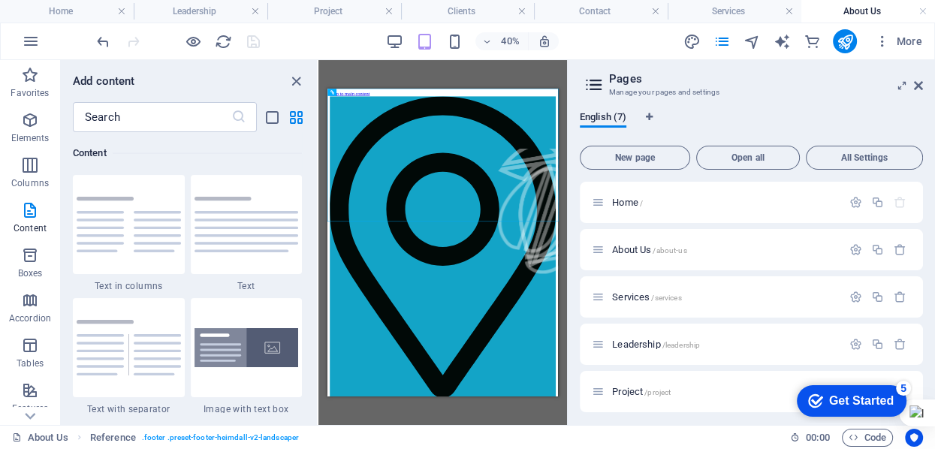
click at [439, 81] on div "Drag here to replace the existing content. Press “Ctrl” if you want to create a…" at bounding box center [442, 242] width 249 height 365
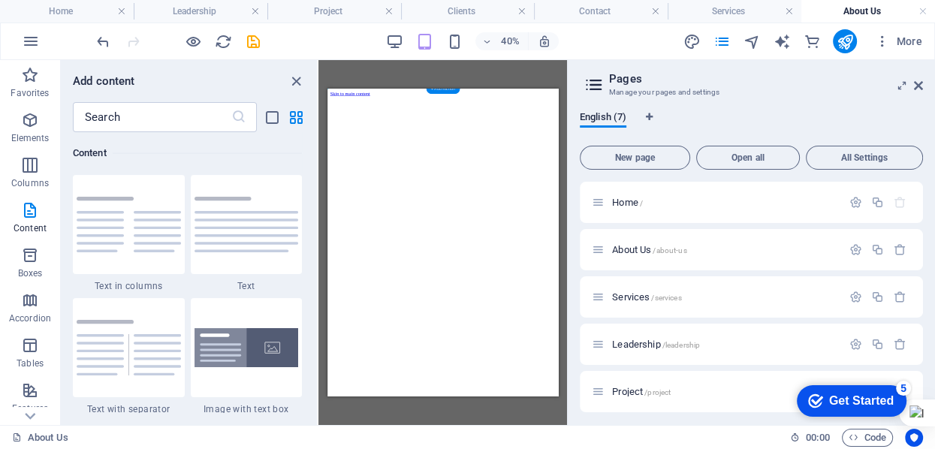
click at [436, 92] on div "+ Add section" at bounding box center [442, 88] width 33 height 11
drag, startPoint x: 763, startPoint y: 180, endPoint x: 436, endPoint y: 149, distance: 328.2
click at [436, 114] on html "Skip to main content" at bounding box center [615, 102] width 577 height 26
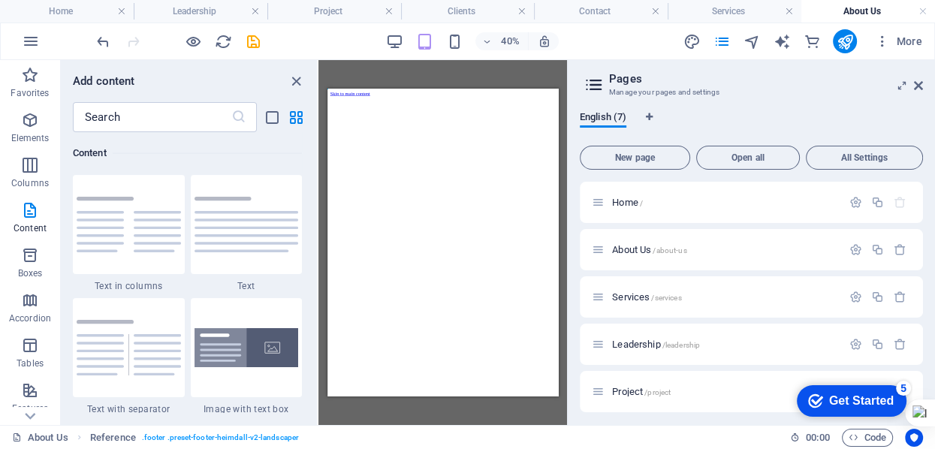
drag, startPoint x: 436, startPoint y: 149, endPoint x: 369, endPoint y: 261, distance: 130.1
click at [369, 114] on html "Skip to main content" at bounding box center [615, 102] width 577 height 26
click at [478, 68] on div "Drag here to replace the existing content. Press “Ctrl” if you want to create a…" at bounding box center [442, 242] width 249 height 365
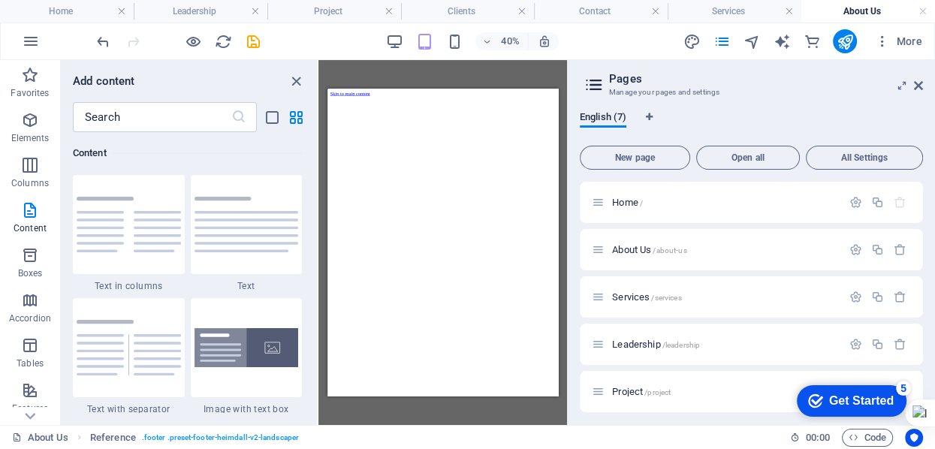
click at [478, 68] on div "Drag here to replace the existing content. Press “Ctrl” if you want to create a…" at bounding box center [442, 242] width 249 height 365
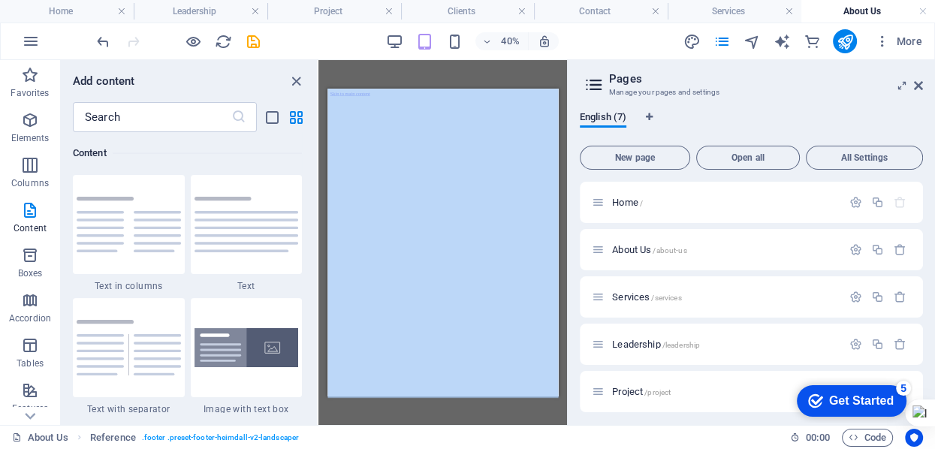
click at [478, 68] on div "Drag here to replace the existing content. Press “Ctrl” if you want to create a…" at bounding box center [442, 242] width 249 height 365
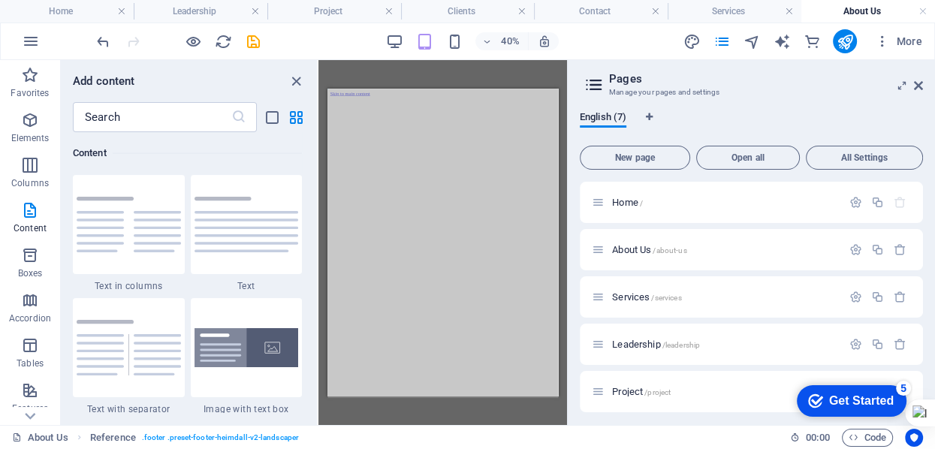
drag, startPoint x: 804, startPoint y: 156, endPoint x: 608, endPoint y: 198, distance: 201.1
click at [608, 114] on html "Skip to main content" at bounding box center [615, 102] width 577 height 26
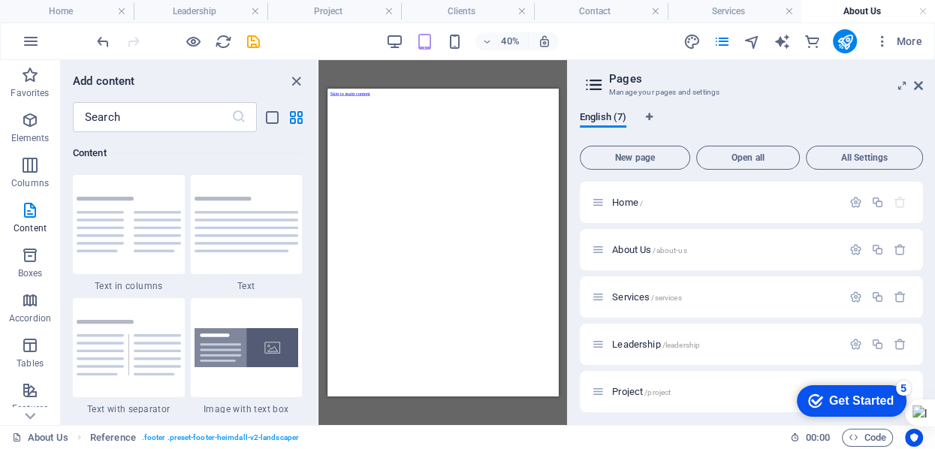
click at [608, 114] on html "Skip to main content" at bounding box center [615, 102] width 577 height 26
drag, startPoint x: 281, startPoint y: 109, endPoint x: 431, endPoint y: 70, distance: 155.2
click at [431, 70] on div "Drag here to replace the existing content. Press “Ctrl” if you want to create a…" at bounding box center [442, 242] width 249 height 365
drag, startPoint x: 431, startPoint y: 70, endPoint x: 394, endPoint y: 83, distance: 39.7
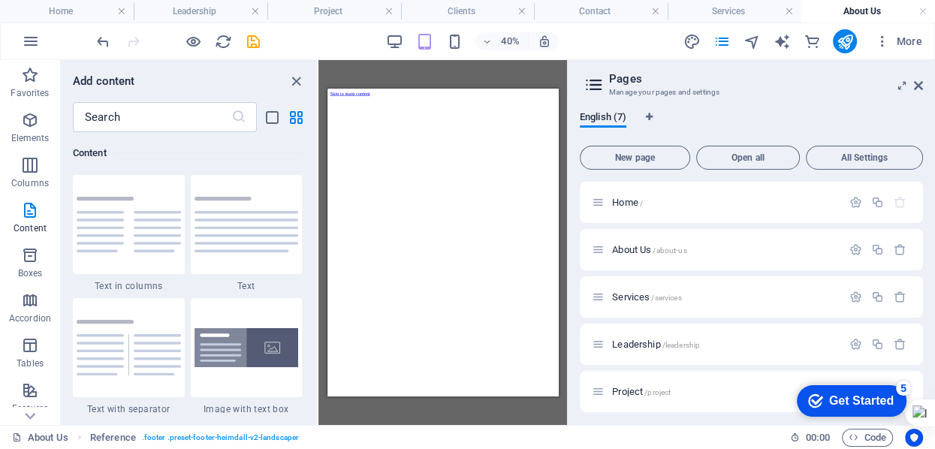
click at [394, 83] on div "Drag here to replace the existing content. Press “Ctrl” if you want to create a…" at bounding box center [442, 242] width 249 height 365
click at [101, 38] on icon "undo" at bounding box center [103, 41] width 17 height 17
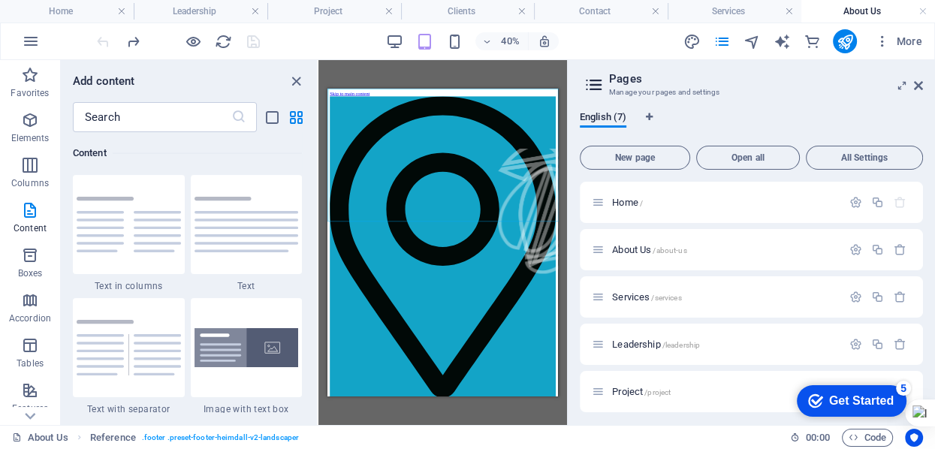
drag, startPoint x: 573, startPoint y: 504, endPoint x: 480, endPoint y: 689, distance: 206.9
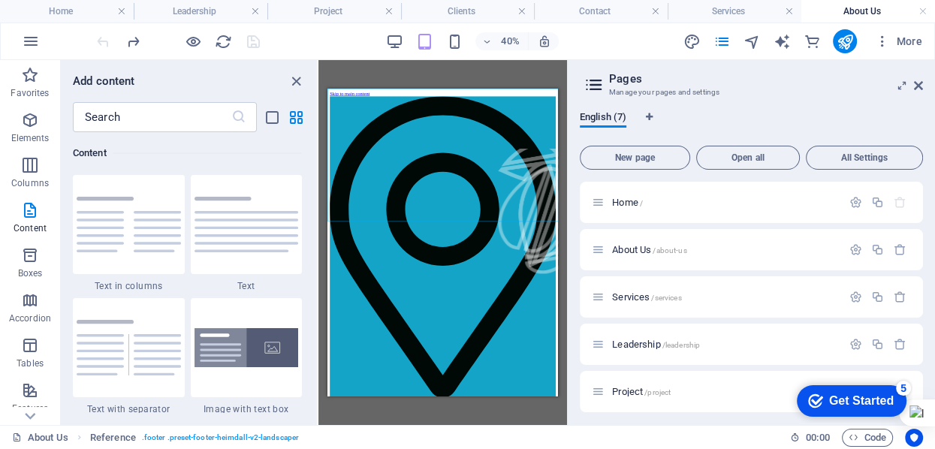
click at [434, 75] on div "Drag here to replace the existing content. Press “Ctrl” if you want to create a…" at bounding box center [442, 242] width 249 height 365
drag, startPoint x: 686, startPoint y: 603, endPoint x: 698, endPoint y: 609, distance: 13.4
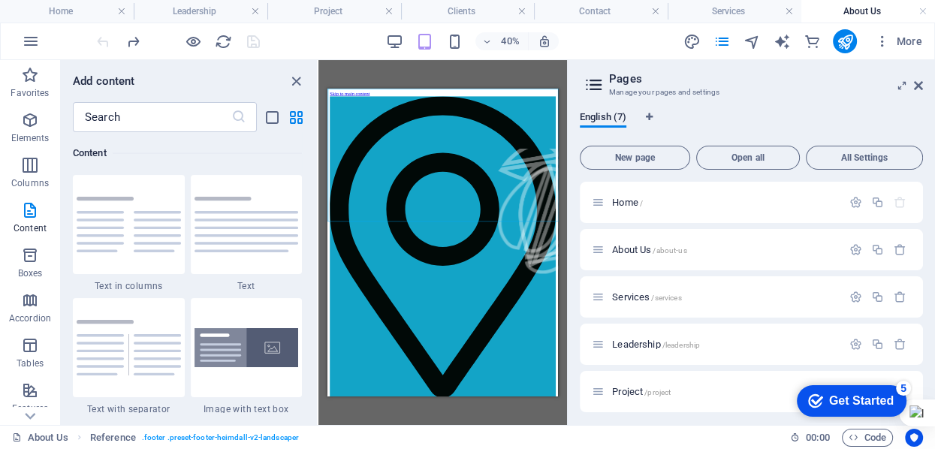
drag, startPoint x: 698, startPoint y: 609, endPoint x: 501, endPoint y: 776, distance: 257.9
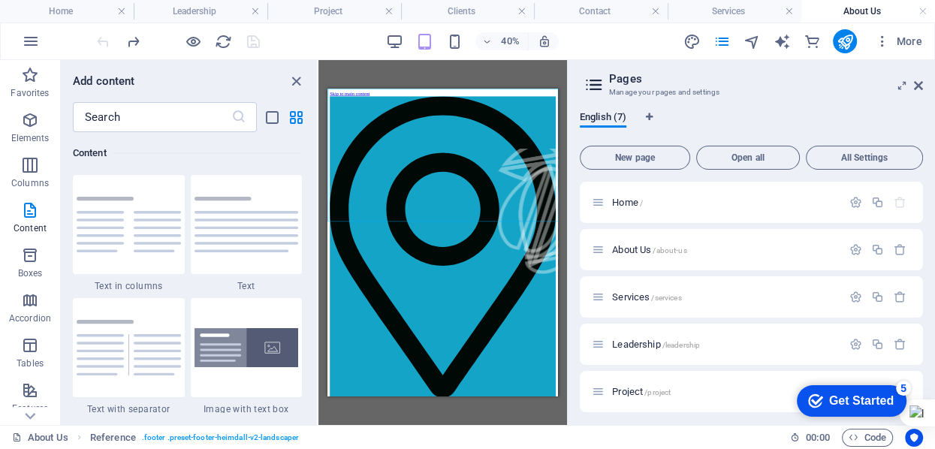
drag, startPoint x: 174, startPoint y: 687, endPoint x: 361, endPoint y: 409, distance: 335.2
click at [361, 409] on div "Drag here to replace the existing content. Press “Ctrl” if you want to create a…" at bounding box center [442, 242] width 249 height 365
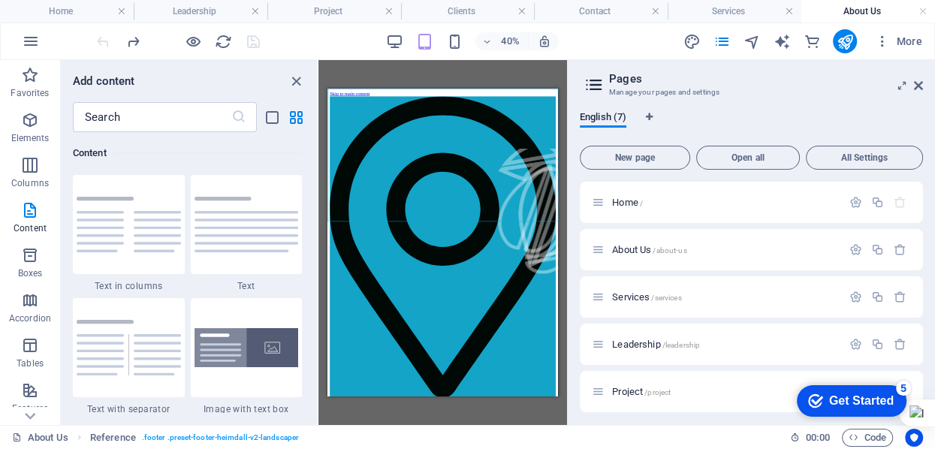
drag, startPoint x: 560, startPoint y: 605, endPoint x: 453, endPoint y: 600, distance: 106.7
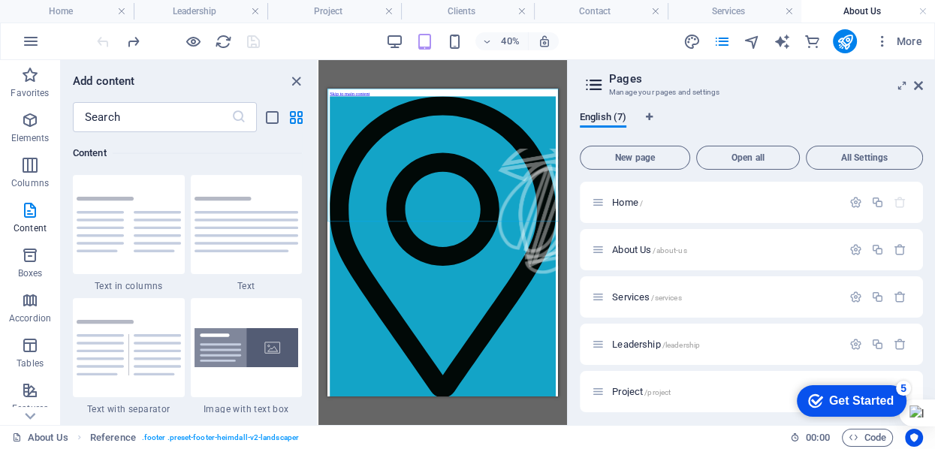
drag, startPoint x: 453, startPoint y: 600, endPoint x: 846, endPoint y: 705, distance: 407.4
drag, startPoint x: 520, startPoint y: 617, endPoint x: 667, endPoint y: 252, distance: 392.9
click at [667, 252] on span "/about-us" at bounding box center [670, 250] width 34 height 8
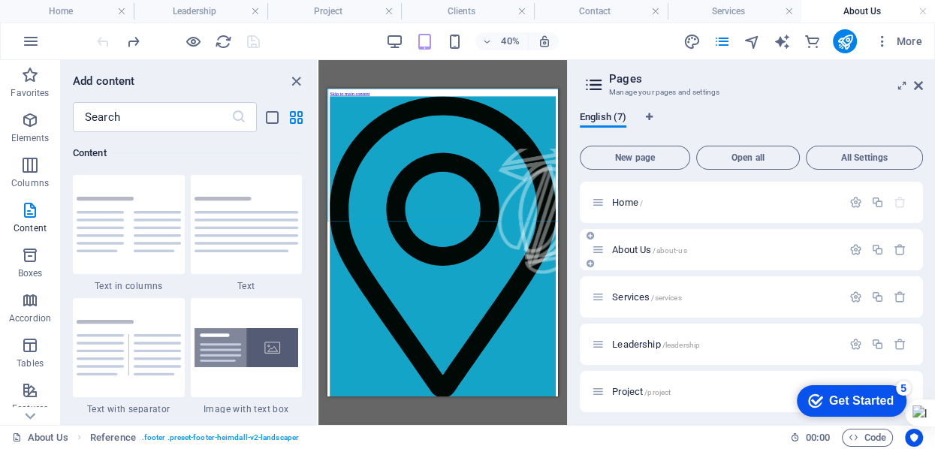
click at [667, 252] on span "/about-us" at bounding box center [670, 250] width 34 height 8
click at [626, 255] on div "About Us /about-us" at bounding box center [717, 249] width 250 height 17
click at [632, 252] on span "About Us /about-us" at bounding box center [649, 249] width 74 height 11
click at [297, 83] on icon "close panel" at bounding box center [296, 81] width 17 height 17
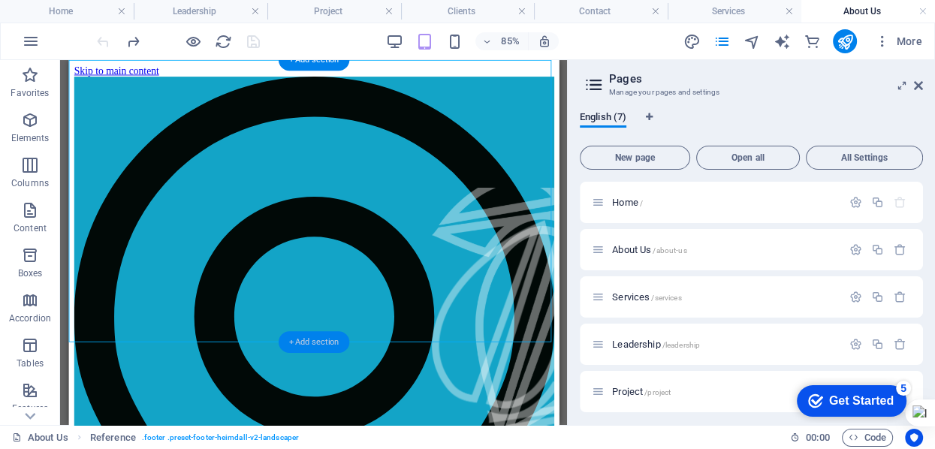
click at [296, 341] on div "+ Add section" at bounding box center [313, 342] width 71 height 22
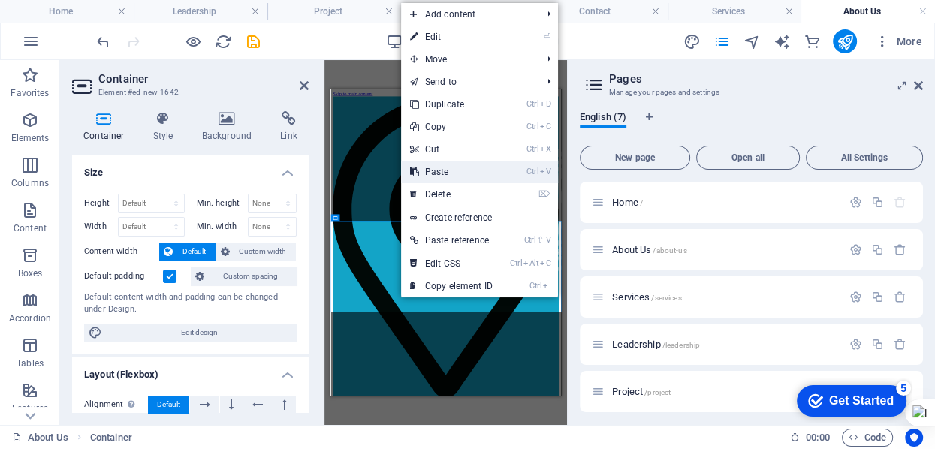
click at [455, 171] on link "Ctrl V Paste" at bounding box center [451, 172] width 101 height 23
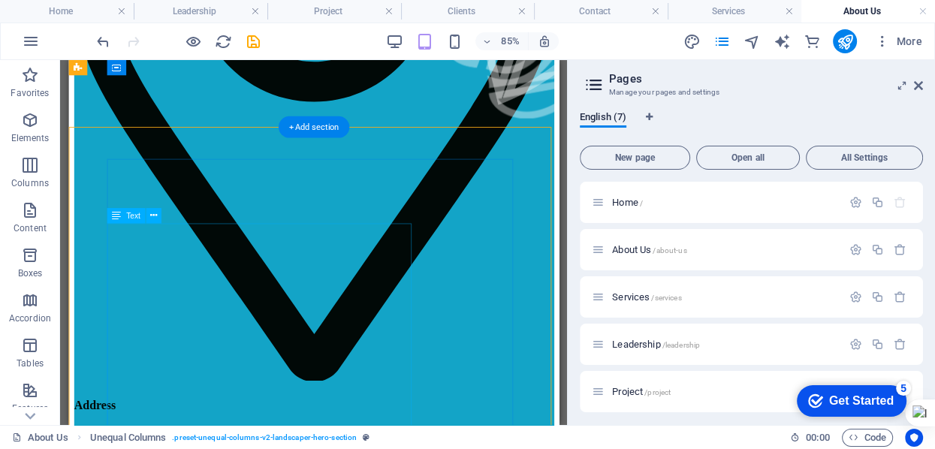
scroll to position [324, 0]
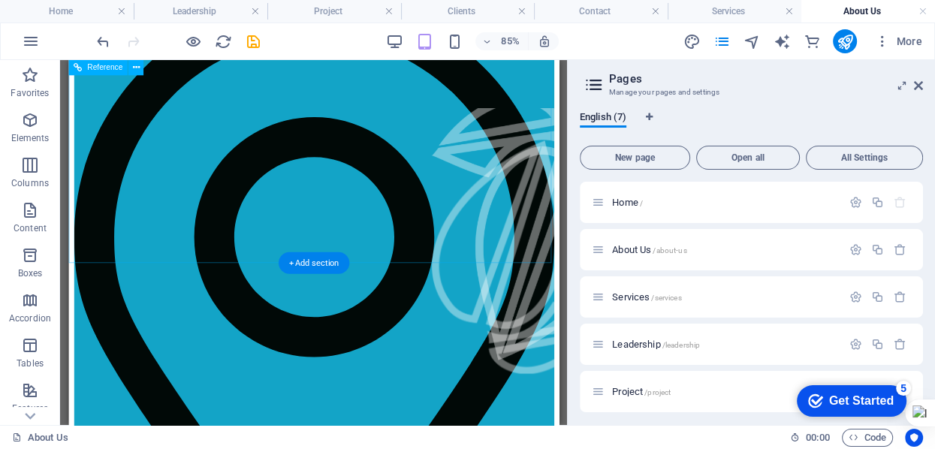
scroll to position [83, 0]
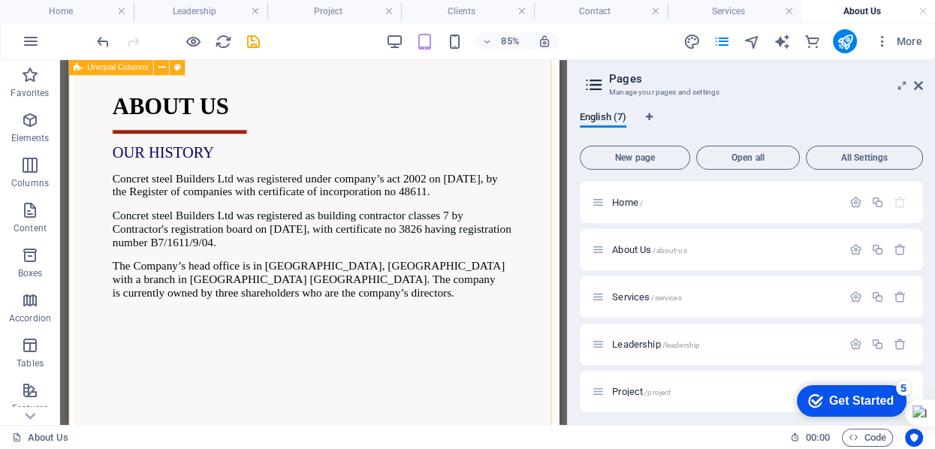
scroll to position [0, 0]
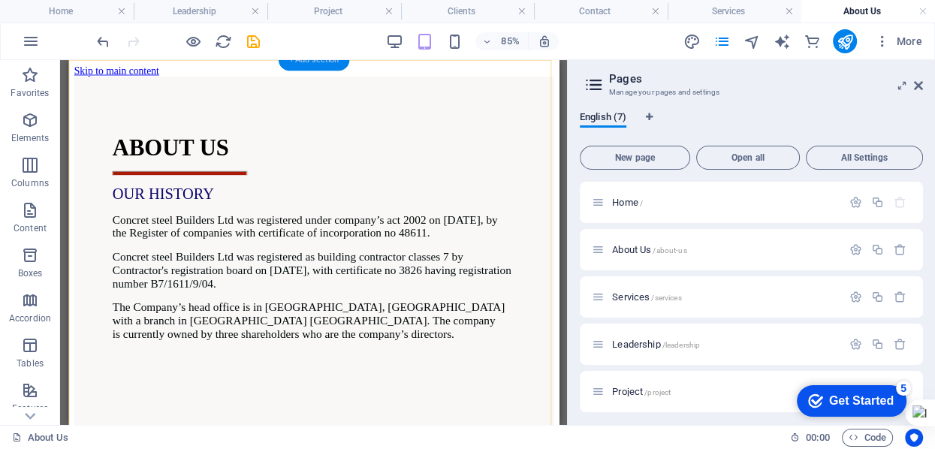
click at [324, 62] on div "+ Add section" at bounding box center [313, 61] width 71 height 22
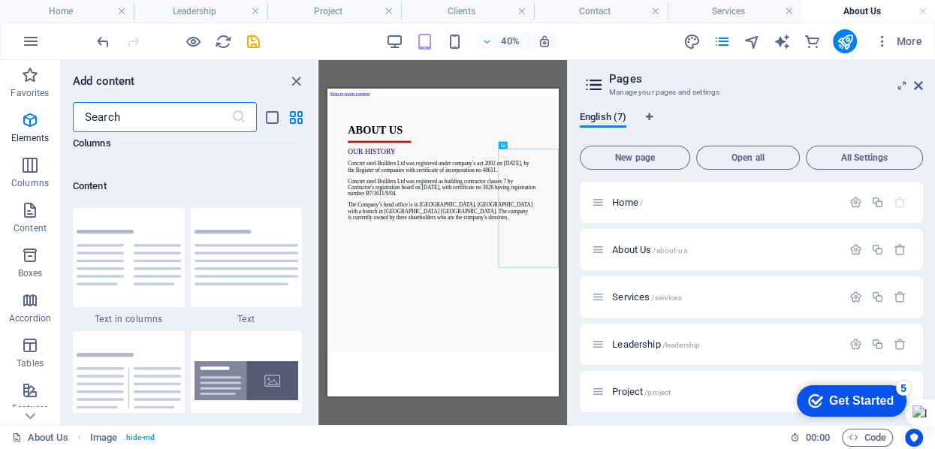
scroll to position [2628, 0]
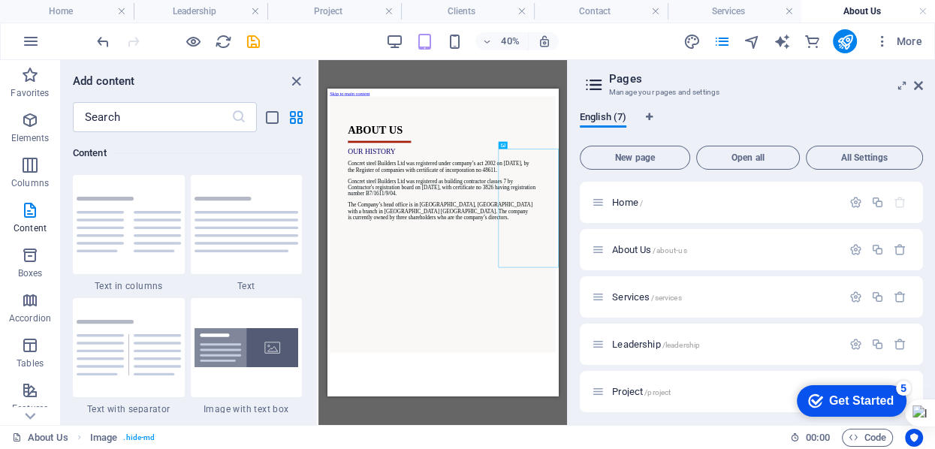
drag, startPoint x: 651, startPoint y: 150, endPoint x: 891, endPoint y: 316, distance: 292.1
click at [891, 313] on figure at bounding box center [860, 355] width 150 height 208
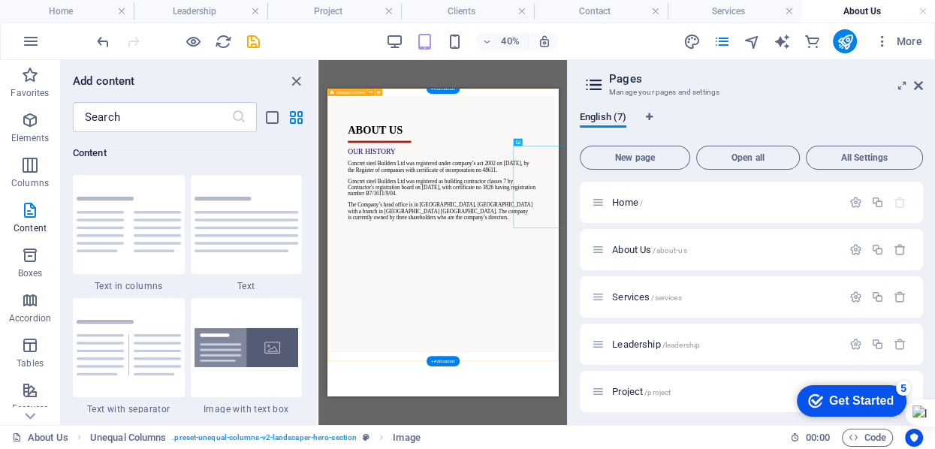
click at [666, 560] on div "ABOUT US OUR HISTORY Concret steel Builders Ltd was registered under company’s …" at bounding box center [615, 428] width 565 height 641
click at [446, 361] on div "+ Add section" at bounding box center [442, 361] width 33 height 11
drag, startPoint x: 773, startPoint y: 449, endPoint x: 599, endPoint y: 783, distance: 376.9
click at [599, 560] on html "Skip to main content ABOUT US OUR HISTORY Concret steel Builders Ltd was regist…" at bounding box center [615, 422] width 577 height 666
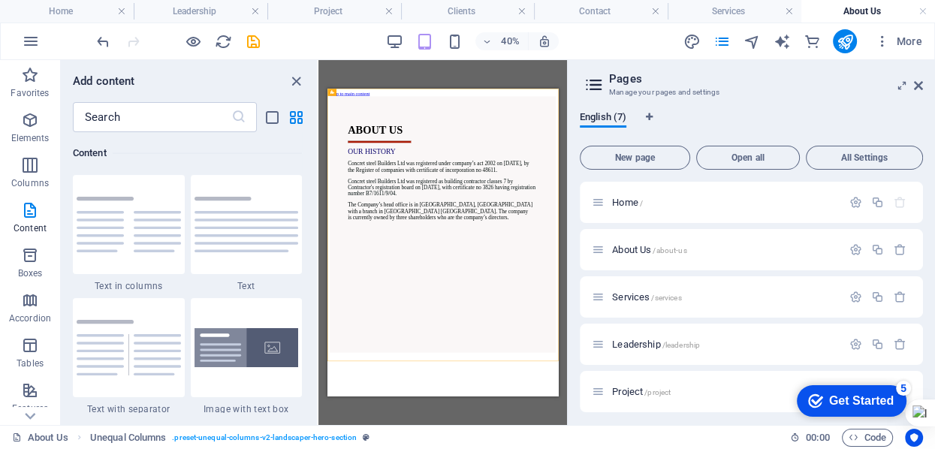
click at [600, 560] on html "Skip to main content ABOUT US OUR HISTORY Concret steel Builders Ltd was regist…" at bounding box center [615, 422] width 577 height 666
click at [442, 361] on div "+ Add section" at bounding box center [442, 361] width 33 height 11
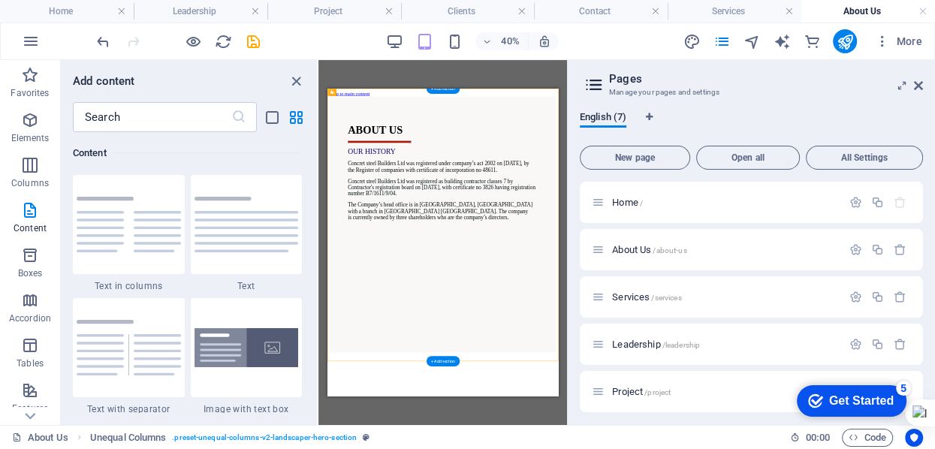
drag, startPoint x: 769, startPoint y: 449, endPoint x: 516, endPoint y: 749, distance: 392.3
click at [516, 560] on div "ABOUT US OUR HISTORY Concret steel Builders Ltd was registered under company’s …" at bounding box center [615, 428] width 565 height 641
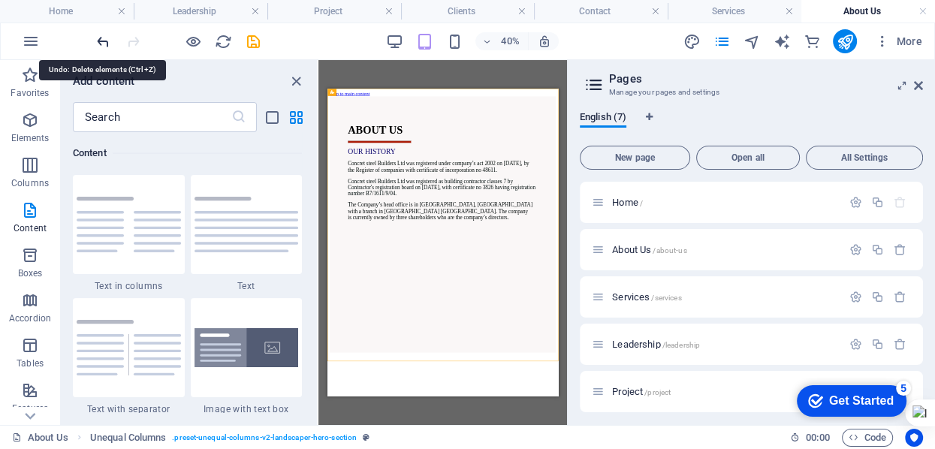
click at [103, 39] on icon "undo" at bounding box center [103, 41] width 17 height 17
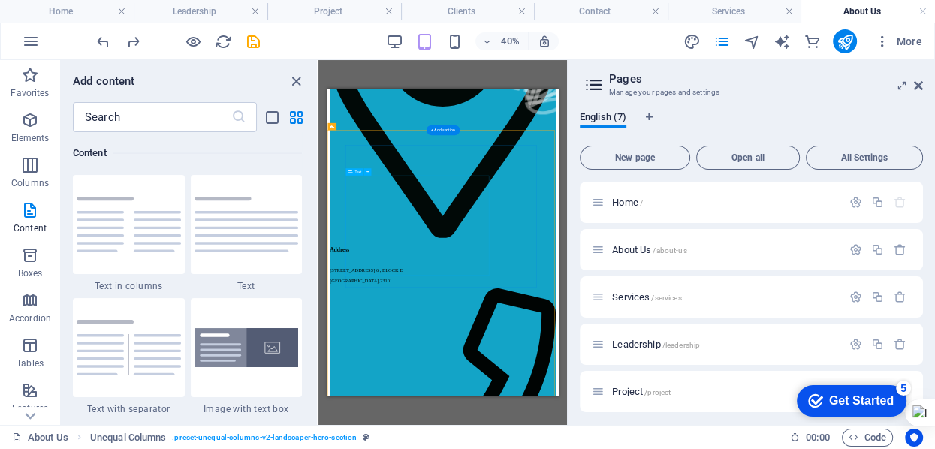
scroll to position [470, 0]
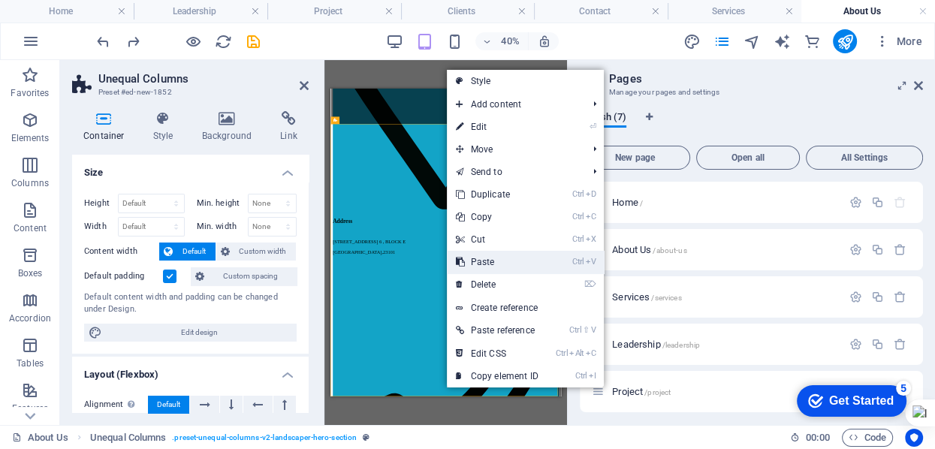
click at [503, 267] on link "Ctrl V Paste" at bounding box center [497, 262] width 101 height 23
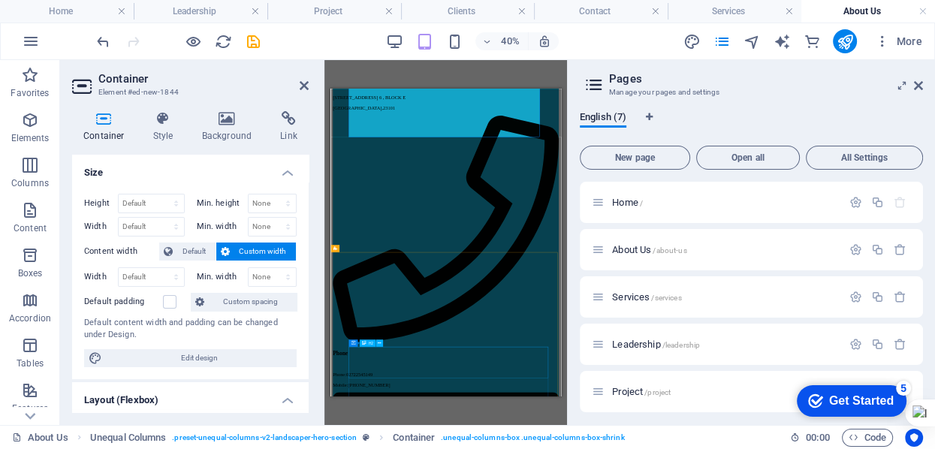
scroll to position [15, 0]
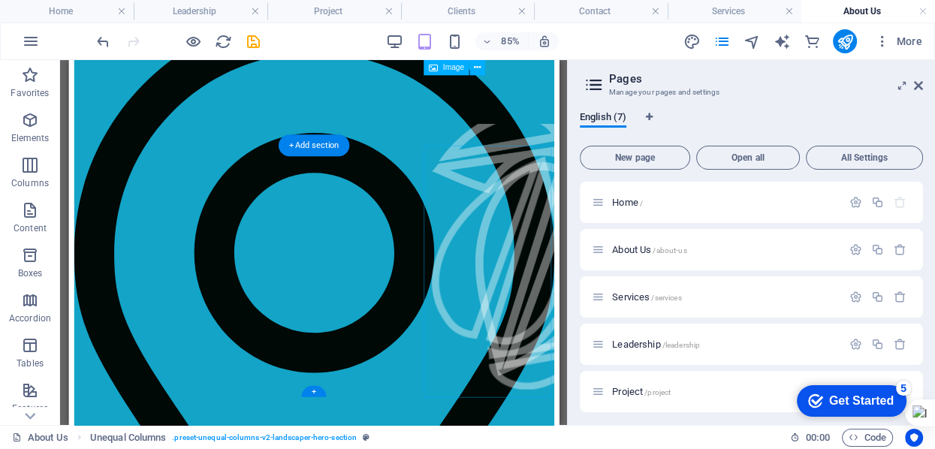
scroll to position [50, 0]
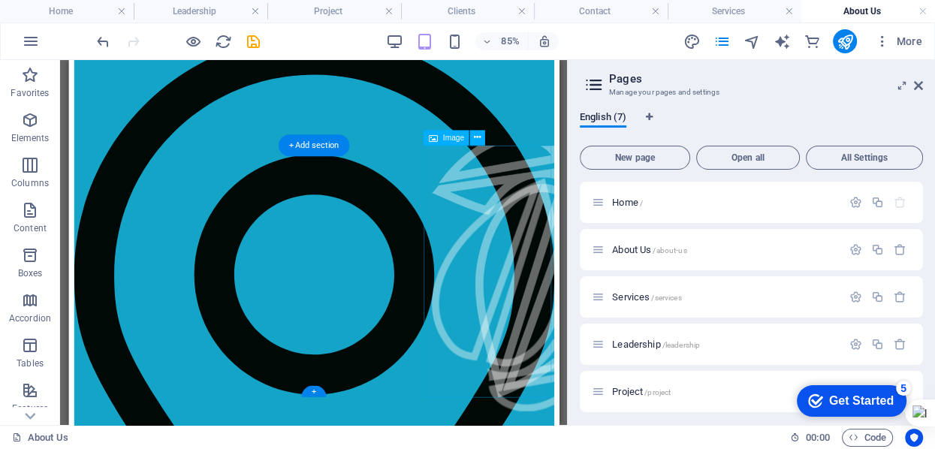
click at [524, 216] on figure at bounding box center [570, 311] width 150 height 300
select select "px"
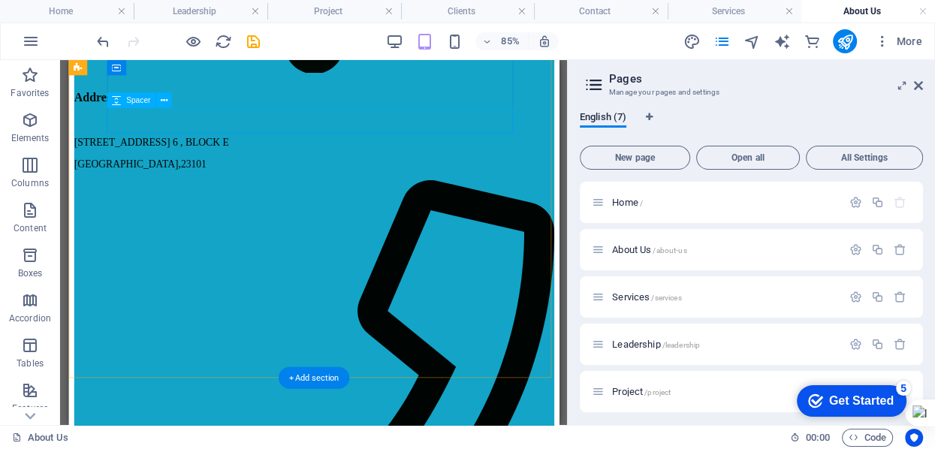
scroll to position [726, 0]
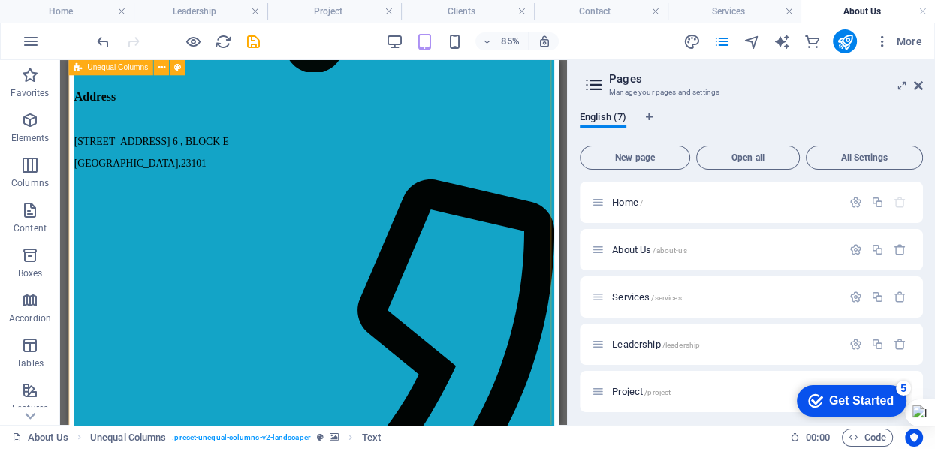
scroll to position [704, 0]
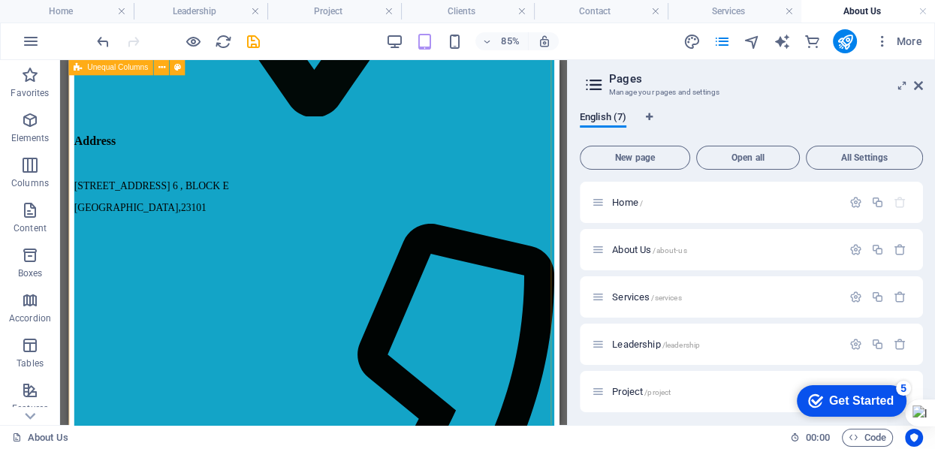
drag, startPoint x: 537, startPoint y: 329, endPoint x: 409, endPoint y: 561, distance: 264.9
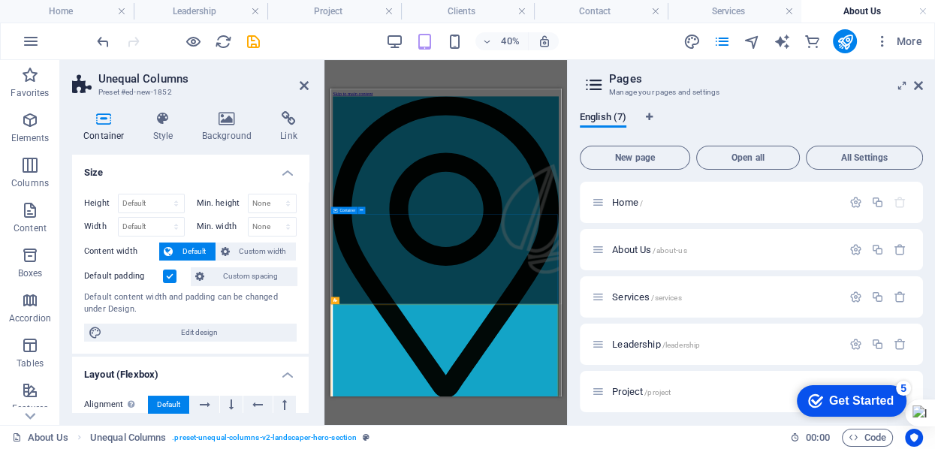
scroll to position [0, 0]
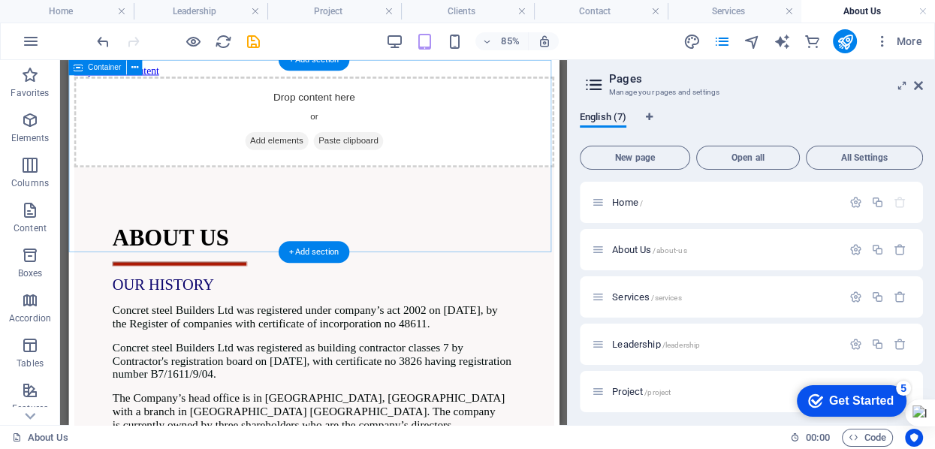
click at [516, 182] on div "Drop content here or Add elements Paste clipboard" at bounding box center [356, 133] width 565 height 107
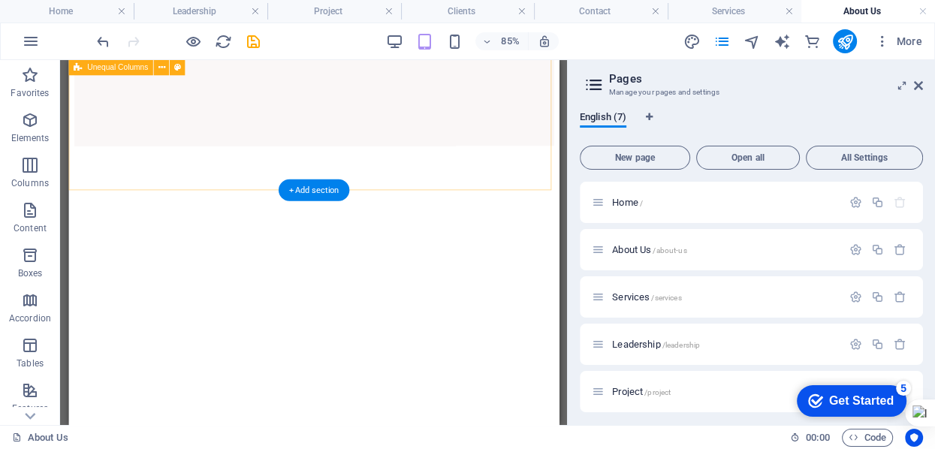
scroll to position [528, 0]
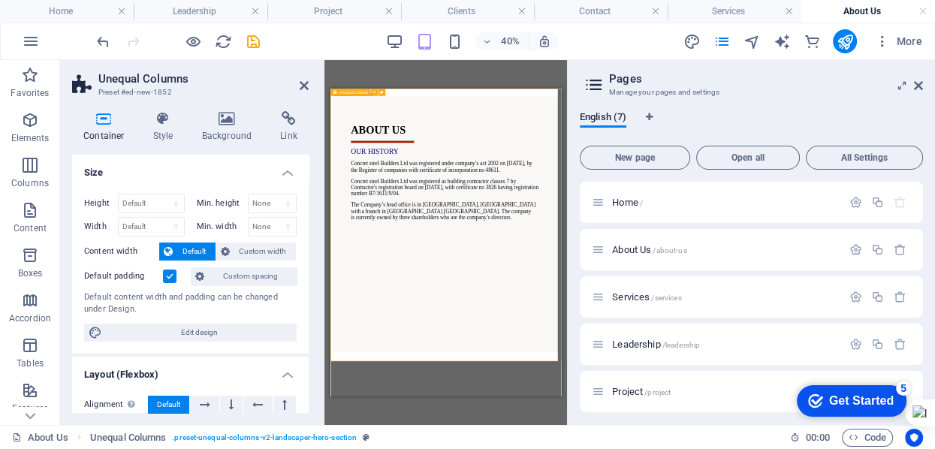
click at [519, 560] on div "ABOUT US OUR HISTORY Concret steel Builders Ltd was registered under company’s …" at bounding box center [618, 428] width 565 height 641
click at [648, 560] on div "ABOUT US OUR HISTORY Concret steel Builders Ltd was registered under company’s …" at bounding box center [618, 428] width 565 height 641
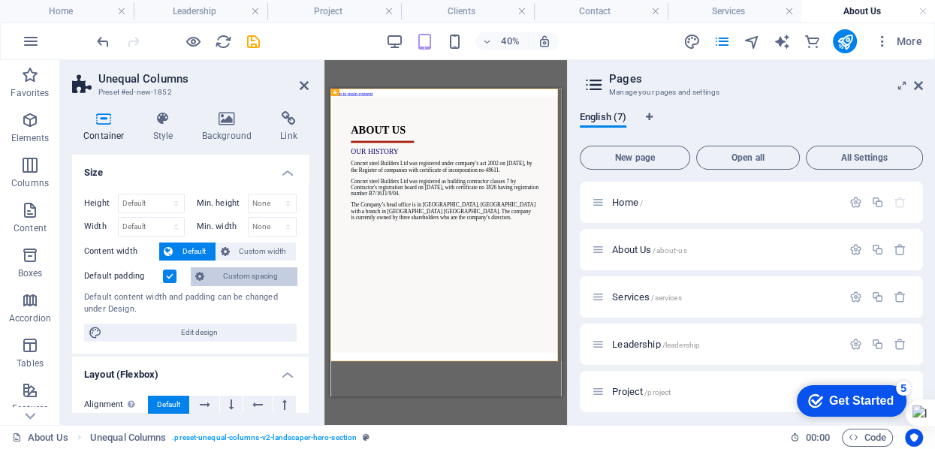
click at [226, 275] on span "Custom spacing" at bounding box center [250, 276] width 83 height 18
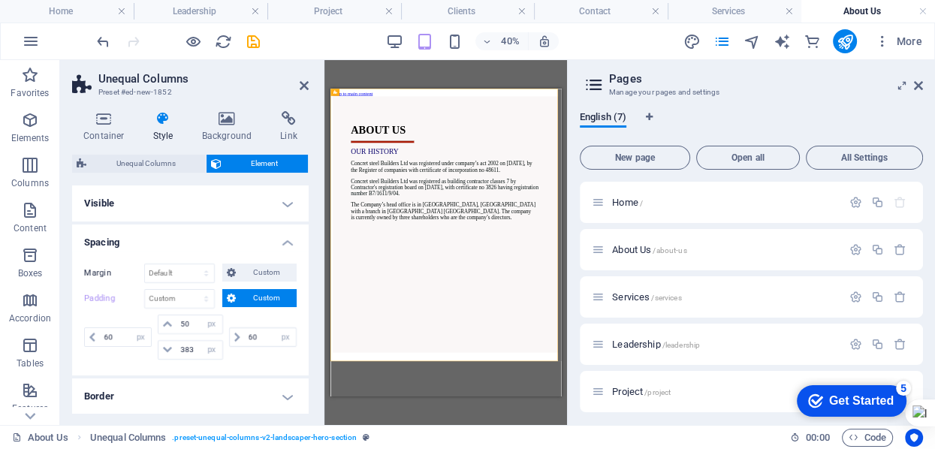
click at [227, 275] on icon at bounding box center [231, 273] width 9 height 18
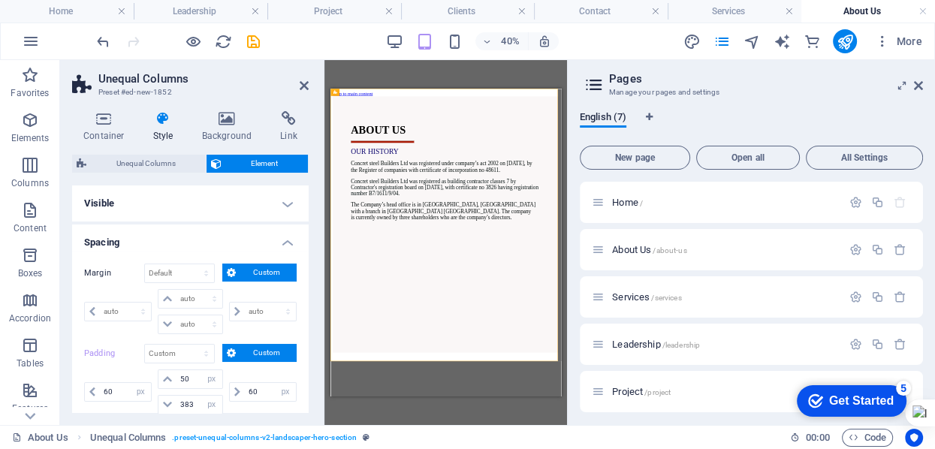
click at [455, 80] on div "Drag here to replace the existing content. Press “Ctrl” if you want to create a…" at bounding box center [445, 242] width 243 height 365
click at [439, 60] on div "Drag here to replace the existing content. Press “Ctrl” if you want to create a…" at bounding box center [445, 242] width 243 height 365
click at [553, 399] on div "Drag here to replace the existing content. Press “Ctrl” if you want to create a…" at bounding box center [445, 242] width 243 height 365
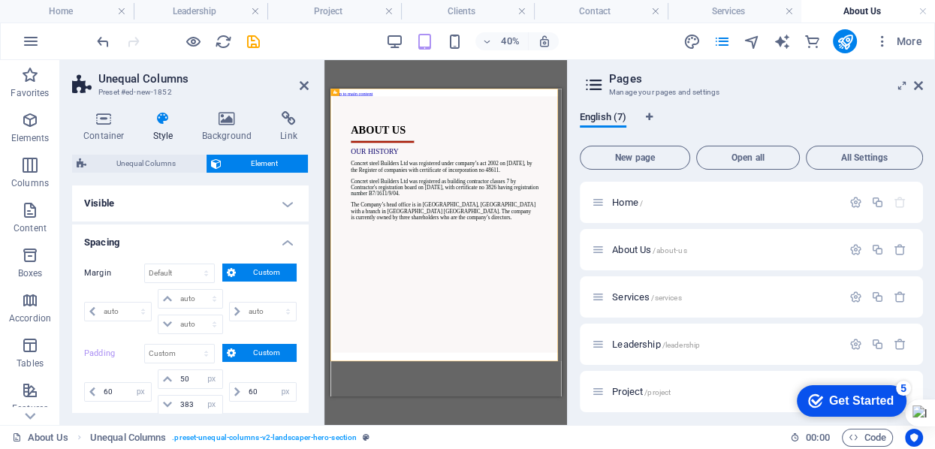
click at [553, 399] on div "Drag here to replace the existing content. Press “Ctrl” if you want to create a…" at bounding box center [445, 242] width 243 height 365
click at [518, 398] on div "Drag here to replace the existing content. Press “Ctrl” if you want to create a…" at bounding box center [445, 242] width 243 height 365
click at [297, 86] on header "Unequal Columns Preset #ed-new-1852" at bounding box center [190, 79] width 237 height 39
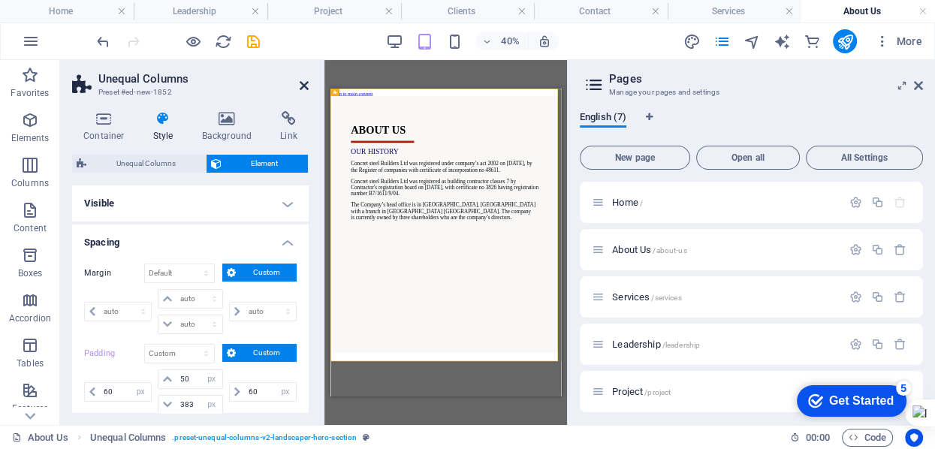
click at [303, 84] on icon at bounding box center [304, 86] width 9 height 12
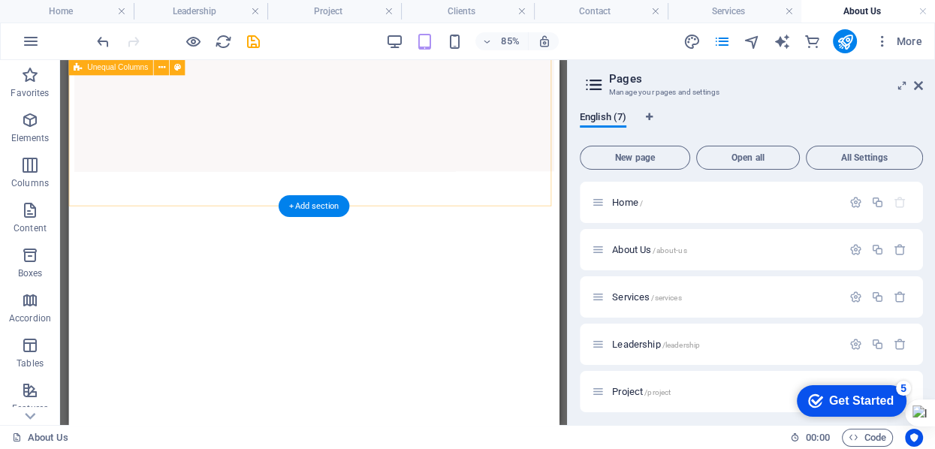
scroll to position [541, 0]
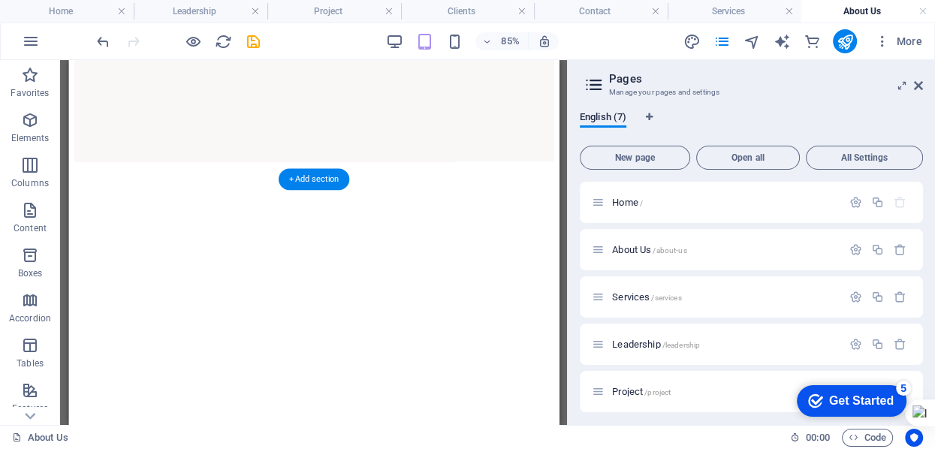
click at [472, 179] on figure at bounding box center [356, 179] width 565 height 0
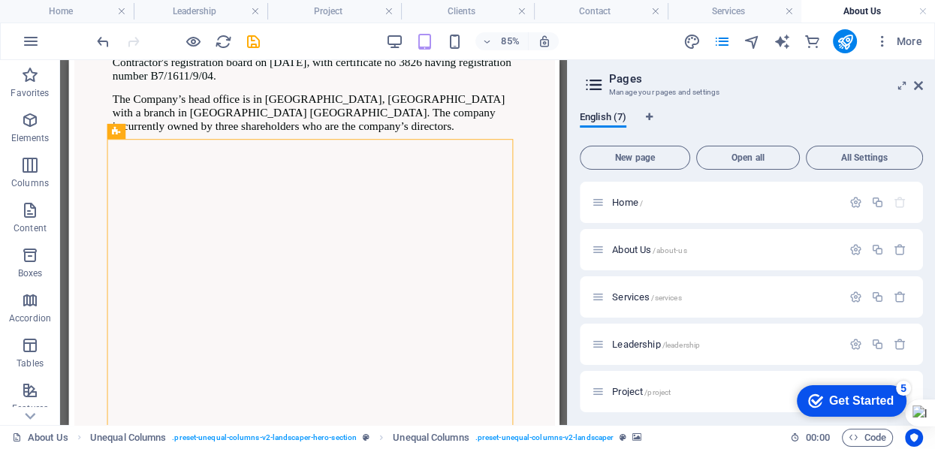
scroll to position [180, 0]
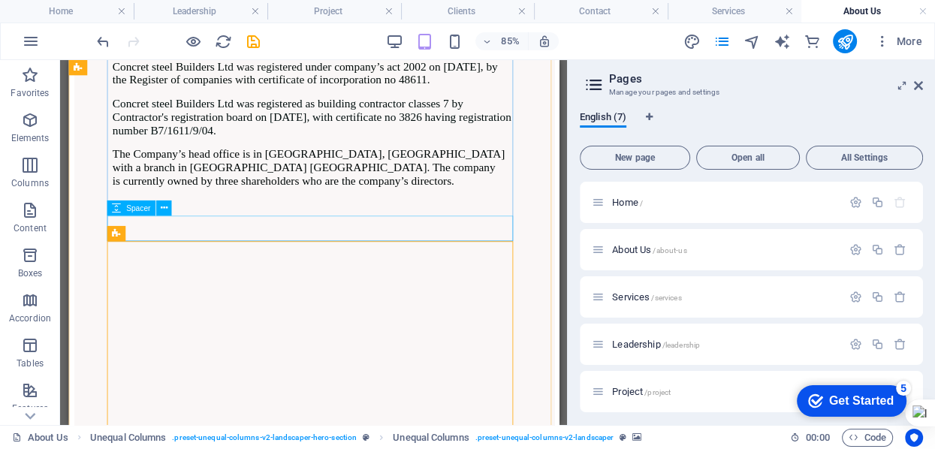
click at [311, 252] on div at bounding box center [356, 237] width 475 height 30
select select "px"
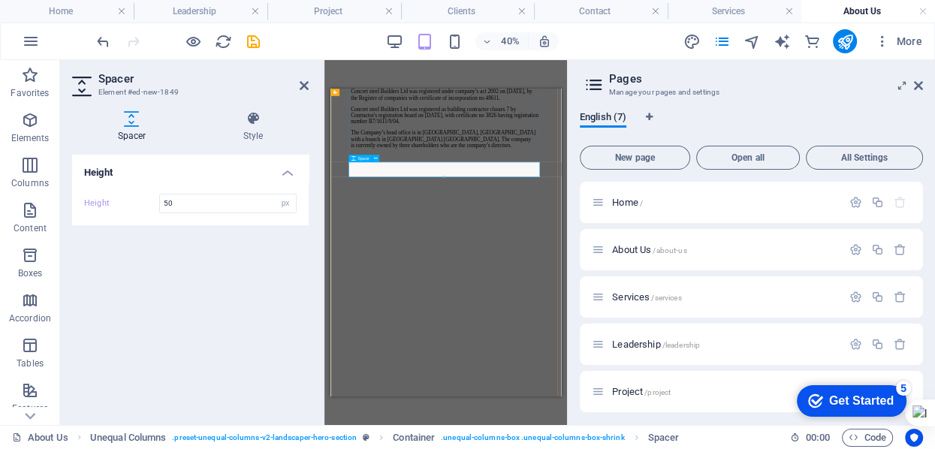
type input "50"
click at [630, 288] on div at bounding box center [618, 270] width 475 height 38
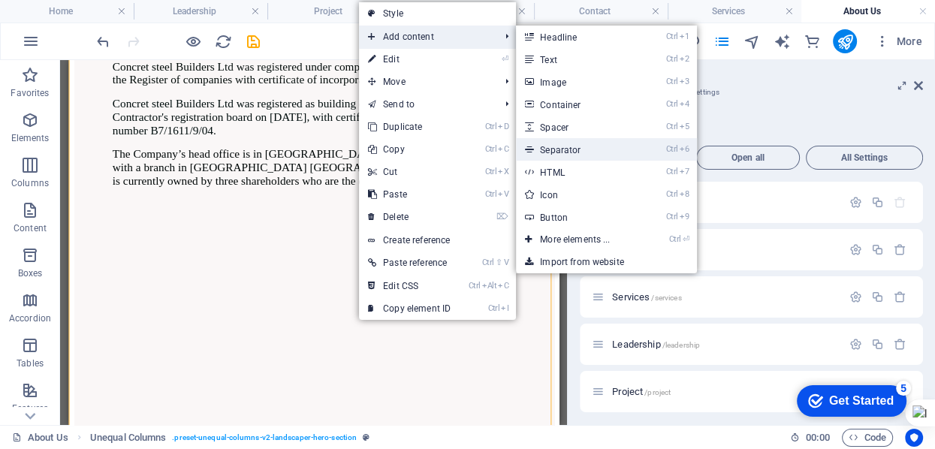
click at [580, 148] on link "Ctrl 6 Separator" at bounding box center [578, 149] width 124 height 23
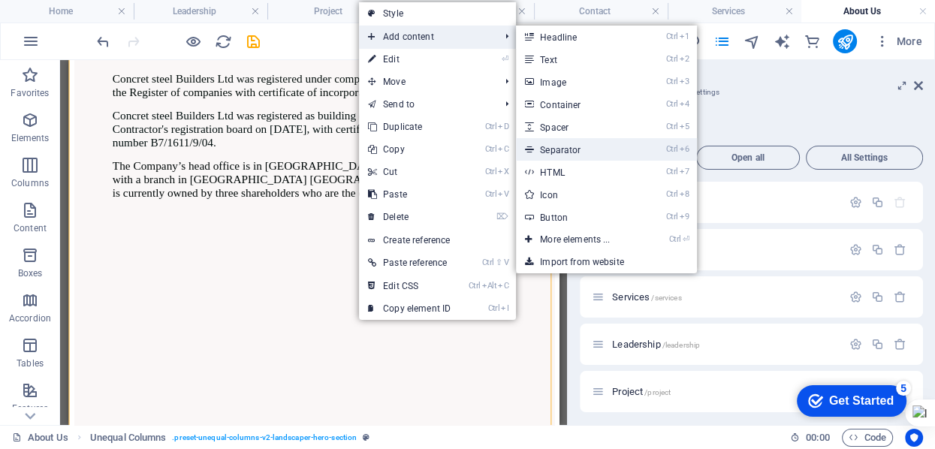
select select "%"
select select "px"
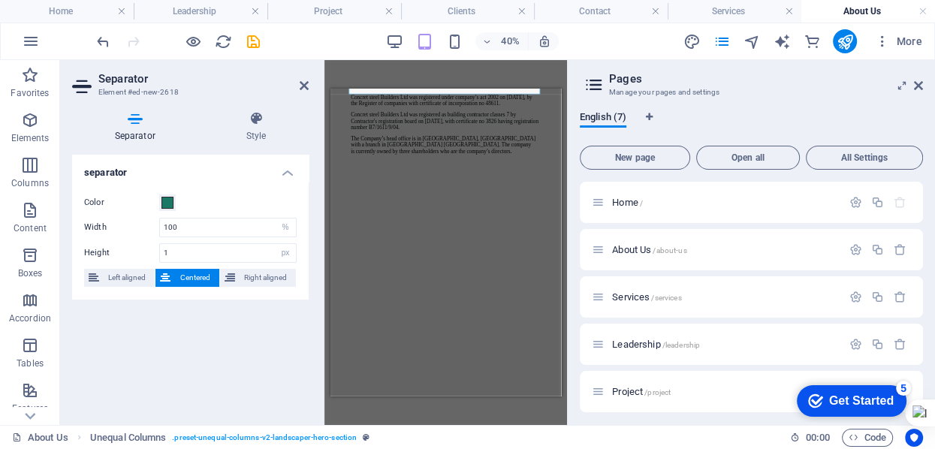
scroll to position [0, 0]
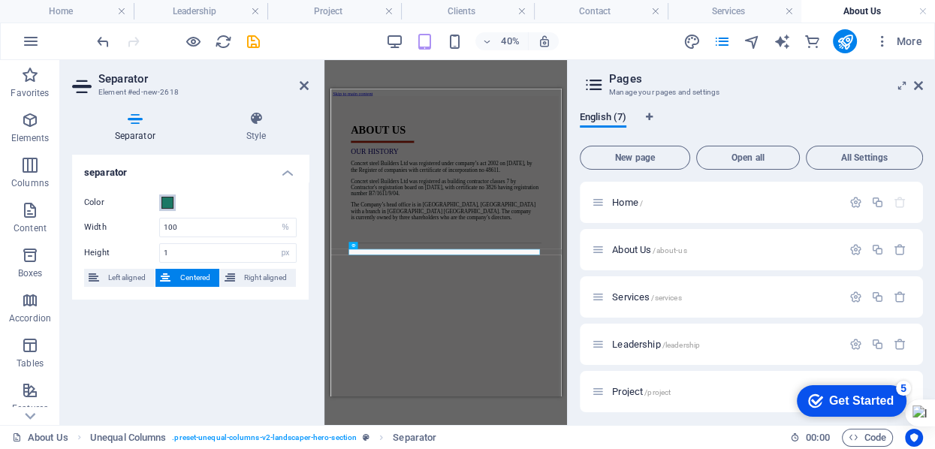
click at [162, 203] on span at bounding box center [167, 203] width 12 height 12
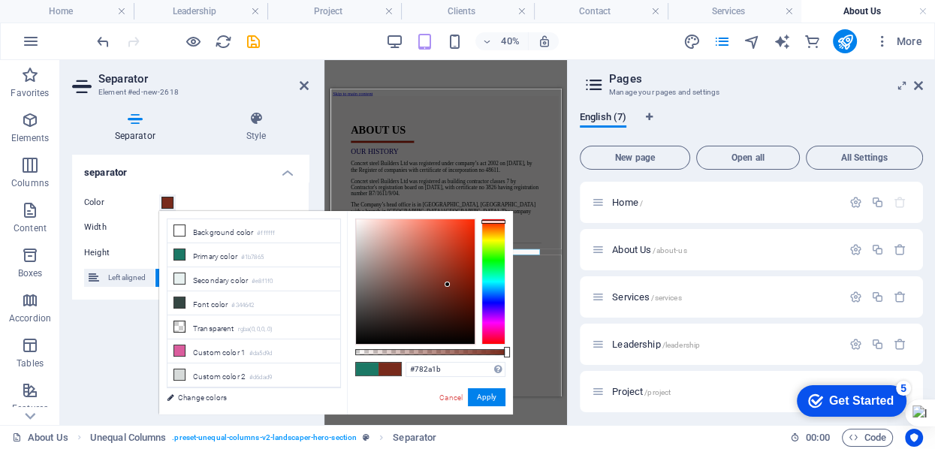
click at [503, 222] on div at bounding box center [493, 282] width 24 height 126
click at [468, 260] on div at bounding box center [415, 281] width 119 height 125
click at [450, 282] on div at bounding box center [447, 284] width 5 height 5
click at [466, 244] on div at bounding box center [415, 281] width 119 height 125
click at [463, 266] on div at bounding box center [415, 281] width 119 height 125
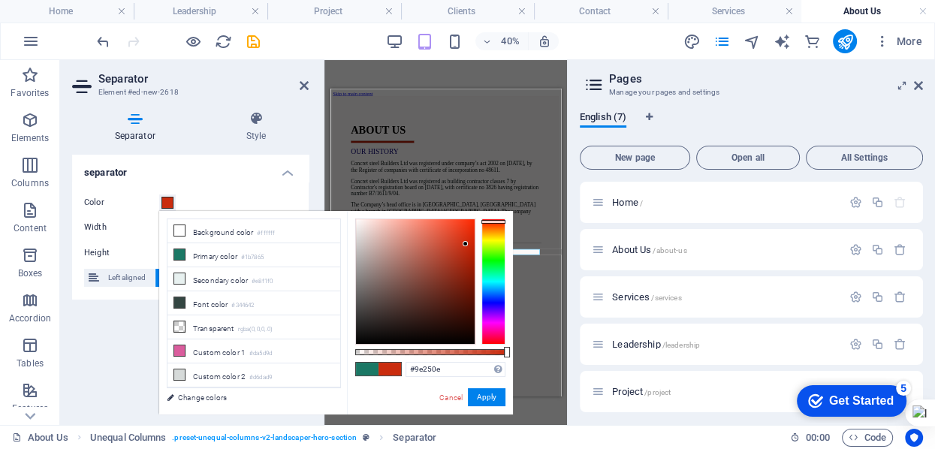
click at [463, 246] on div at bounding box center [465, 243] width 5 height 5
click at [466, 274] on div at bounding box center [415, 281] width 119 height 125
click at [469, 266] on div at bounding box center [415, 281] width 119 height 125
click at [461, 277] on div at bounding box center [415, 281] width 119 height 125
click at [469, 279] on div at bounding box center [415, 281] width 119 height 125
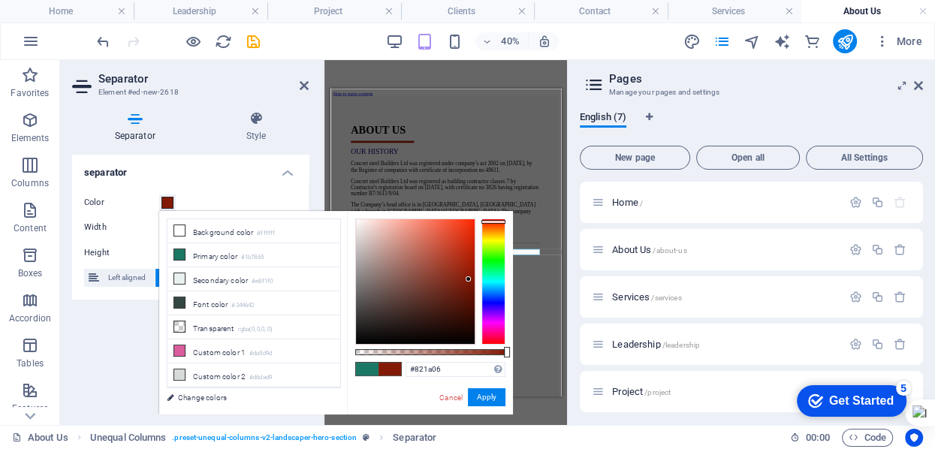
type input "#a51e04"
click at [471, 262] on div at bounding box center [415, 281] width 119 height 125
click at [493, 397] on button "Apply" at bounding box center [487, 397] width 38 height 18
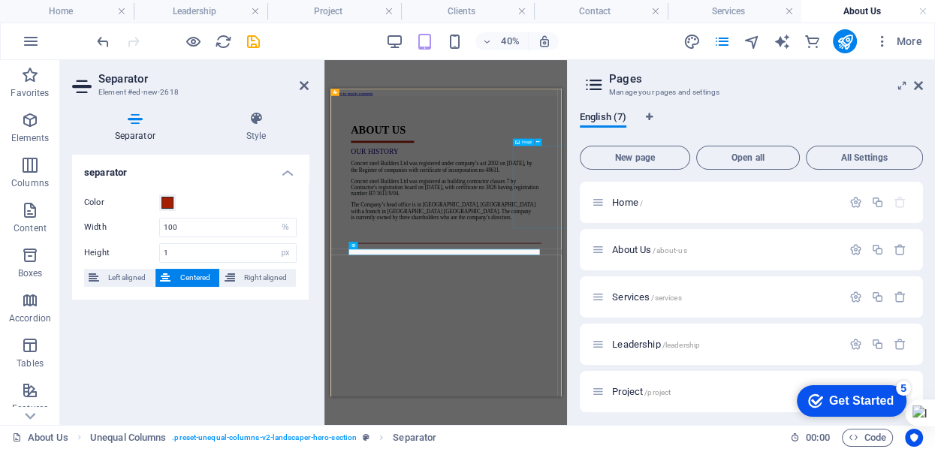
click at [893, 424] on figure at bounding box center [863, 355] width 150 height 208
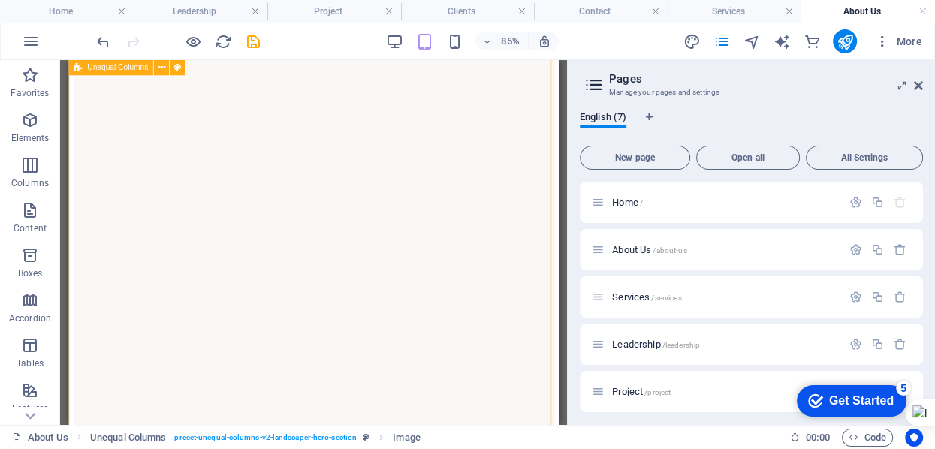
scroll to position [481, 0]
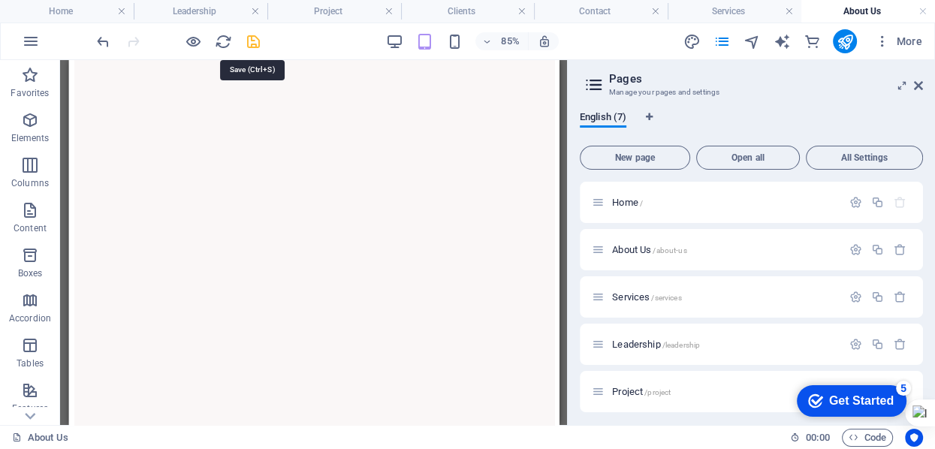
click at [246, 42] on icon "save" at bounding box center [253, 41] width 17 height 17
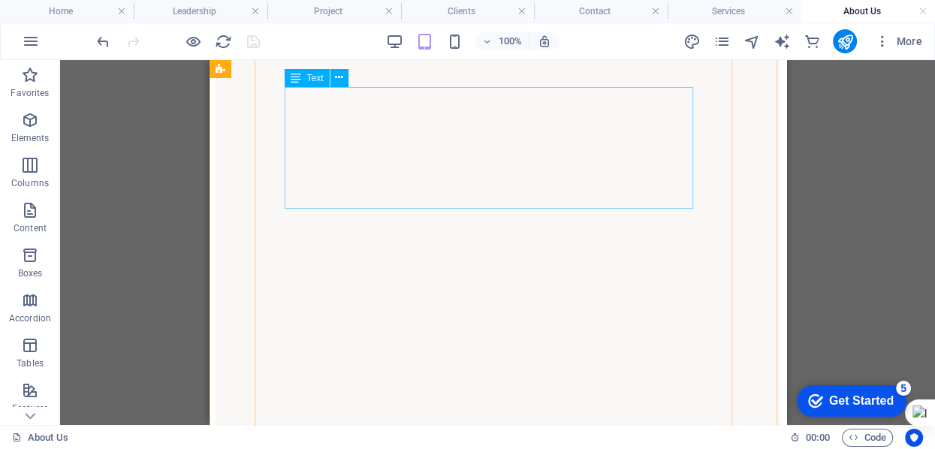
scroll to position [0, 0]
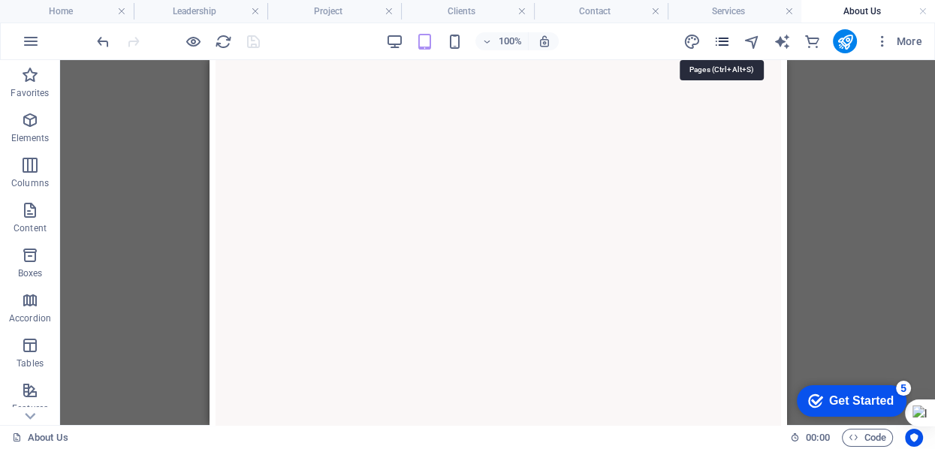
click at [728, 39] on icon "pages" at bounding box center [721, 41] width 17 height 17
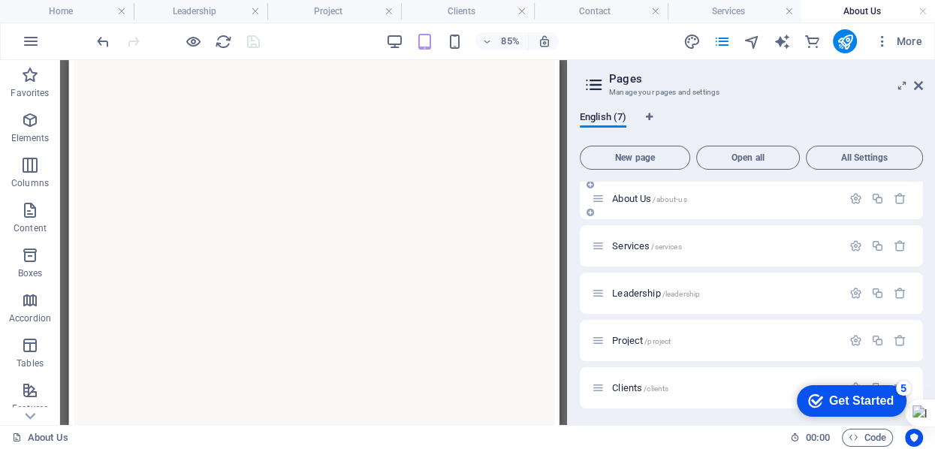
scroll to position [99, 0]
click at [692, 39] on icon "design" at bounding box center [691, 41] width 17 height 17
select select "px"
select select "500"
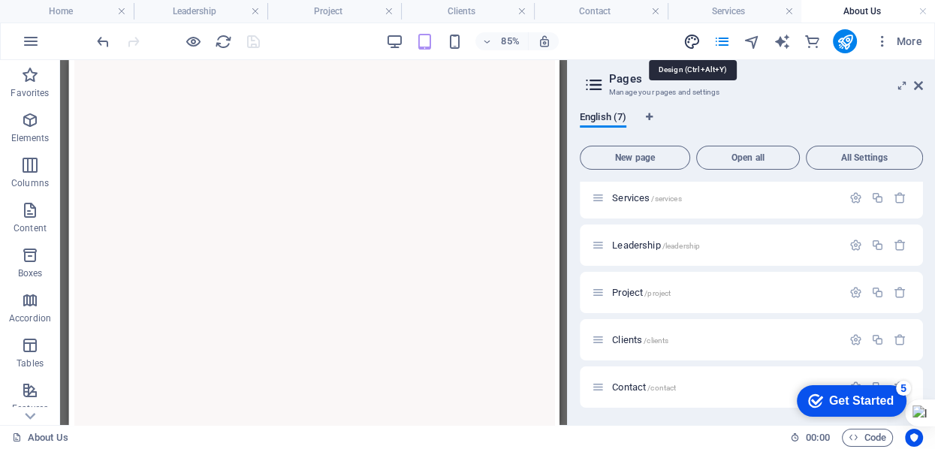
select select "px"
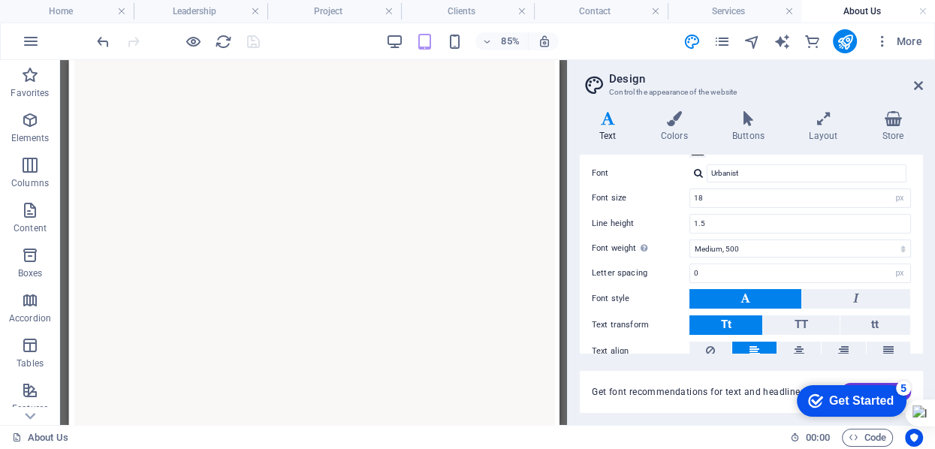
scroll to position [142, 0]
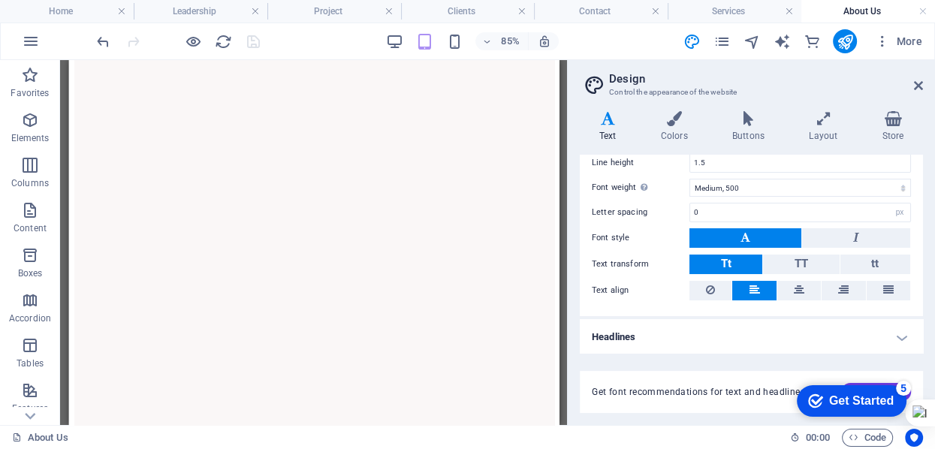
click at [891, 333] on h4 "Headlines" at bounding box center [751, 337] width 343 height 36
click at [891, 333] on h4 "Headlines" at bounding box center [751, 332] width 343 height 27
click at [847, 42] on icon "publish" at bounding box center [844, 41] width 17 height 17
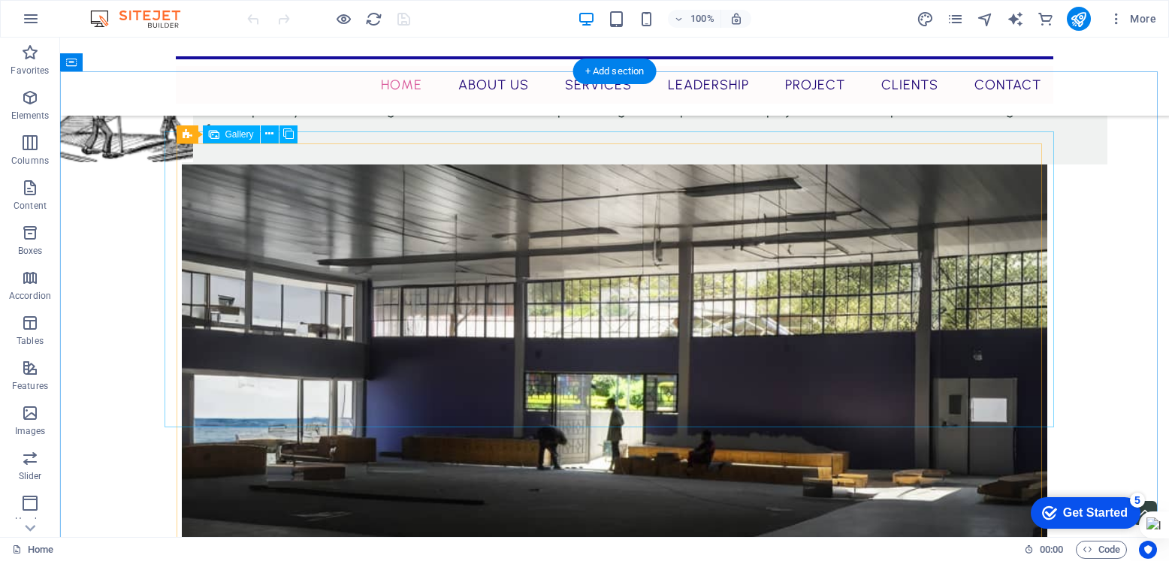
scroll to position [4987, 0]
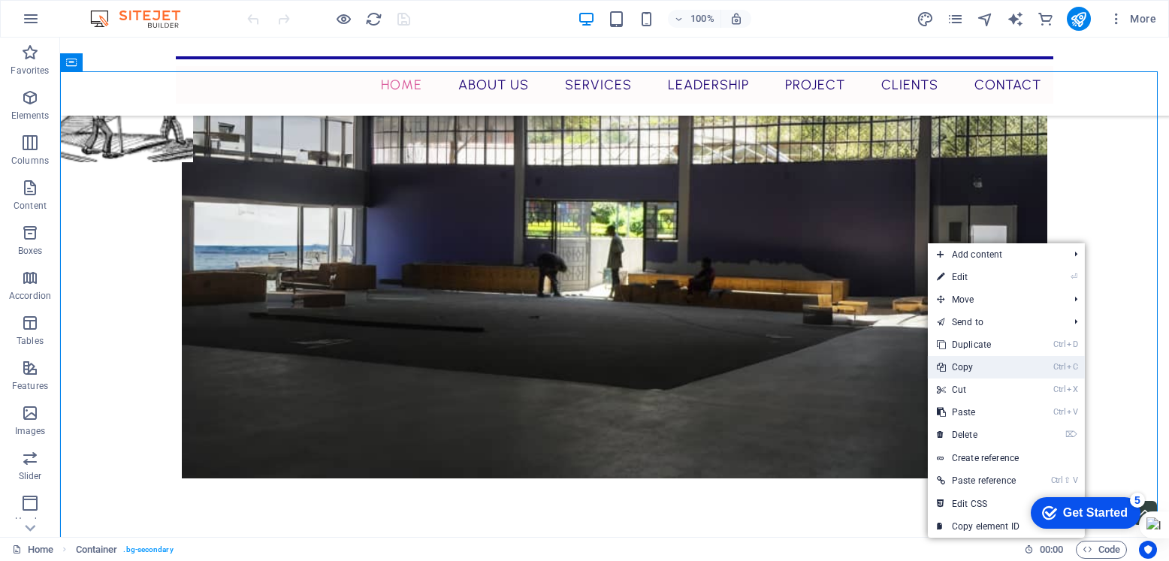
click at [980, 365] on link "Ctrl C Copy" at bounding box center [978, 367] width 101 height 23
select select "4"
select select "px"
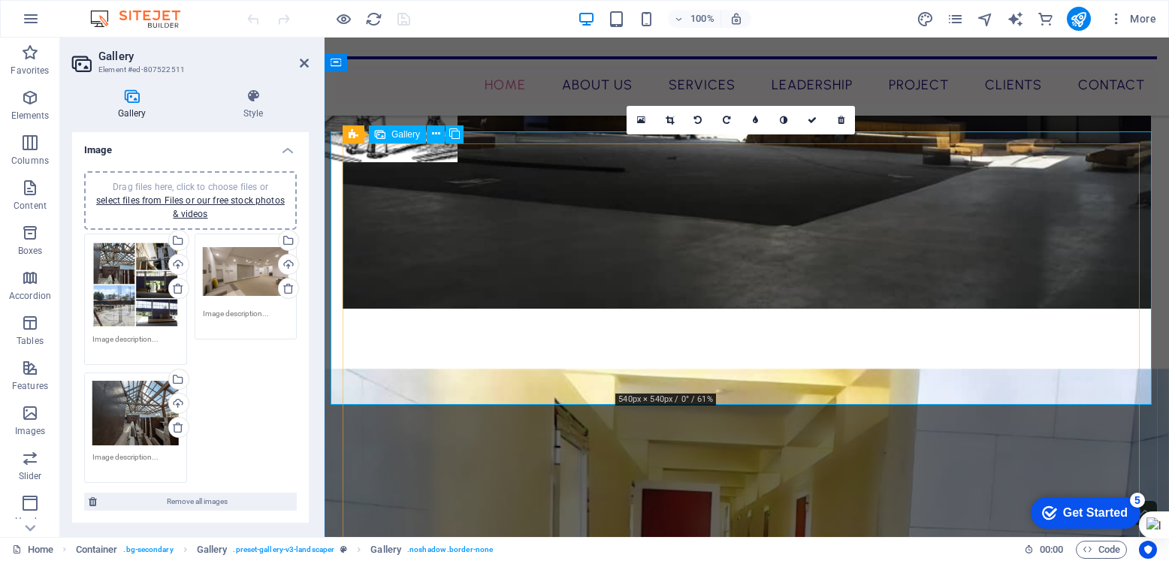
scroll to position [4758, 0]
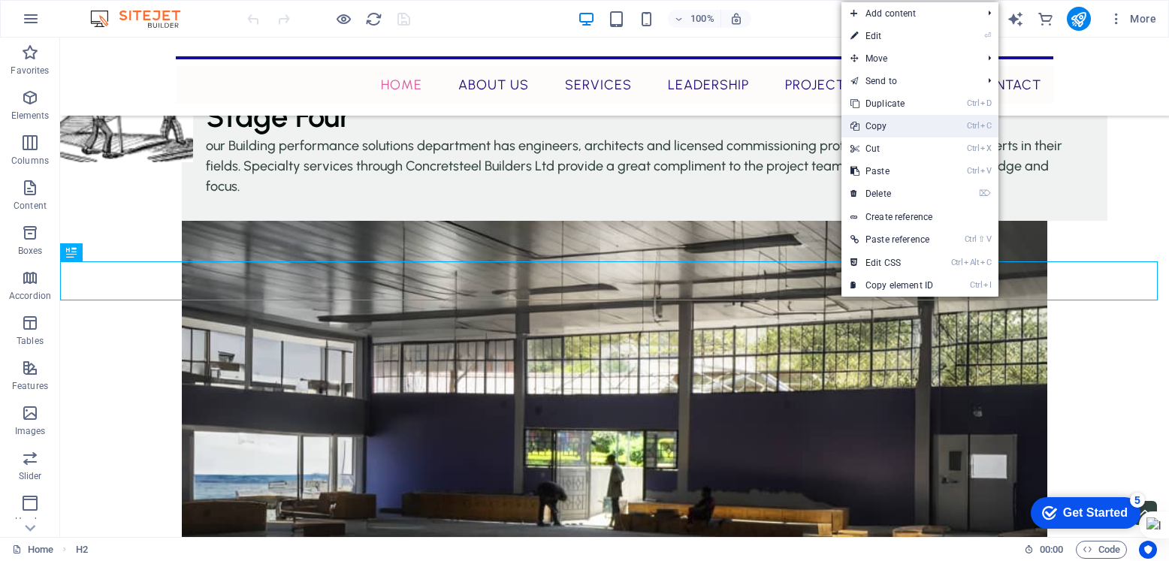
click at [891, 124] on link "Ctrl C Copy" at bounding box center [891, 126] width 101 height 23
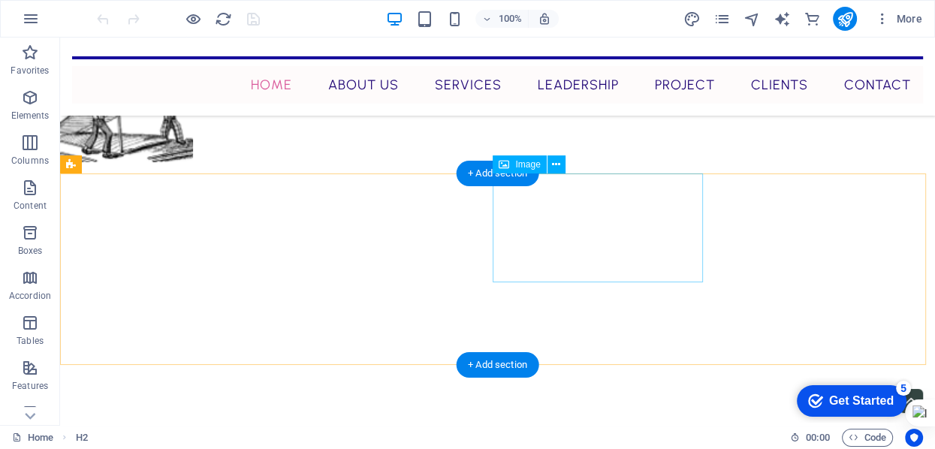
scroll to position [5960, 0]
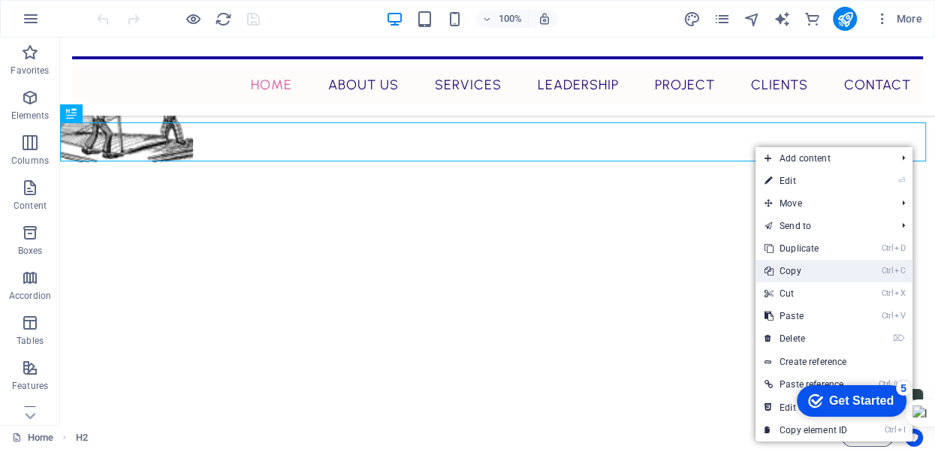
click at [802, 272] on link "Ctrl C Copy" at bounding box center [806, 271] width 101 height 23
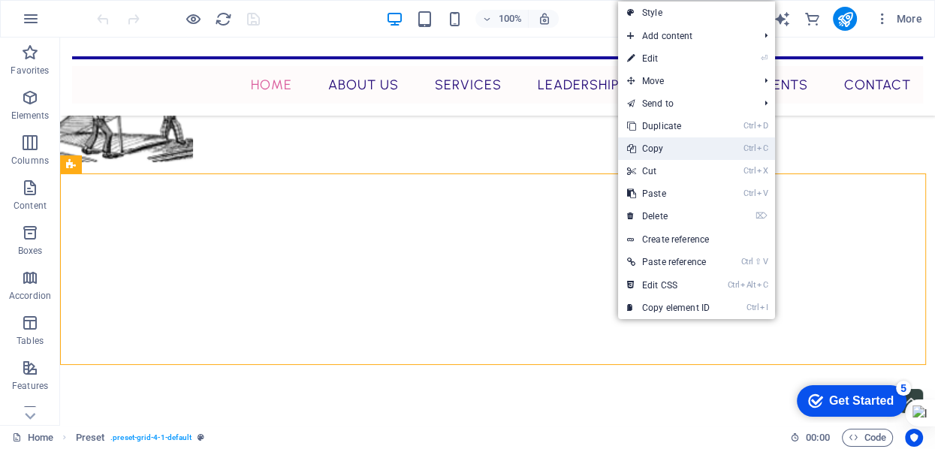
click at [673, 149] on link "Ctrl C Copy" at bounding box center [668, 148] width 101 height 23
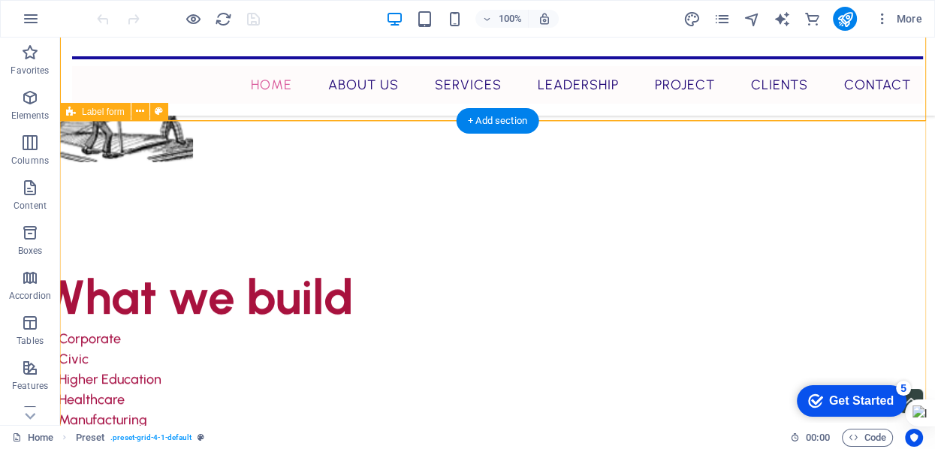
scroll to position [6260, 0]
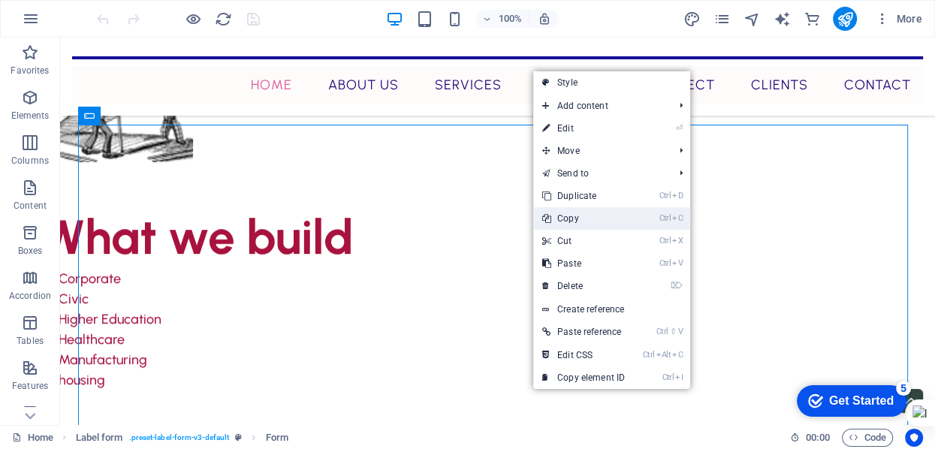
click at [602, 219] on link "Ctrl C Copy" at bounding box center [583, 218] width 101 height 23
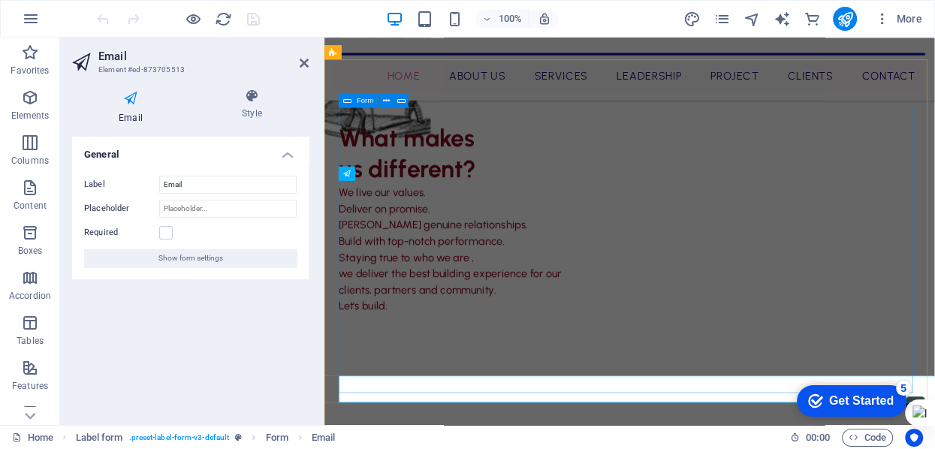
scroll to position [6178, 0]
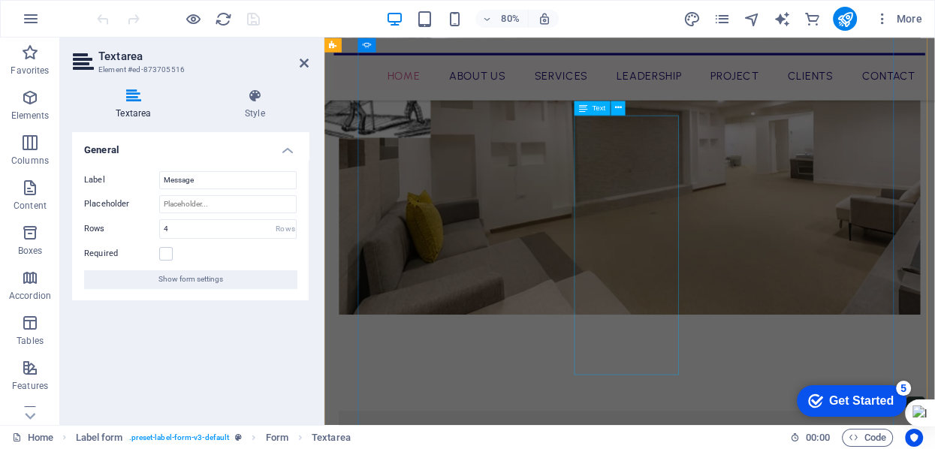
scroll to position [4075, 0]
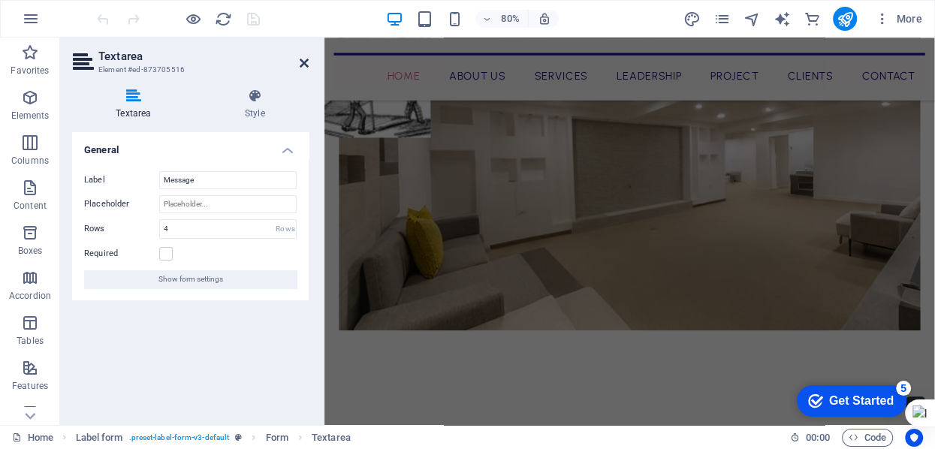
click at [307, 63] on icon at bounding box center [304, 63] width 9 height 12
click at [572, 59] on div at bounding box center [705, 57] width 739 height 3
select select "%"
select select "px"
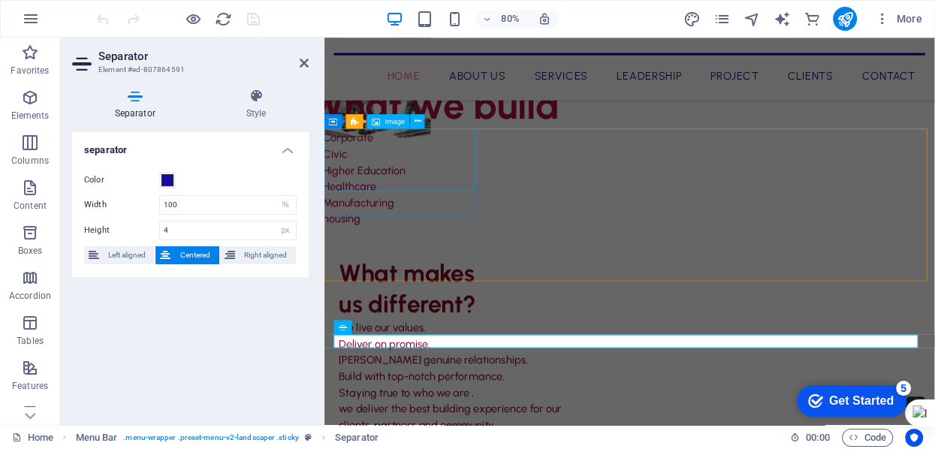
scroll to position [5900, 0]
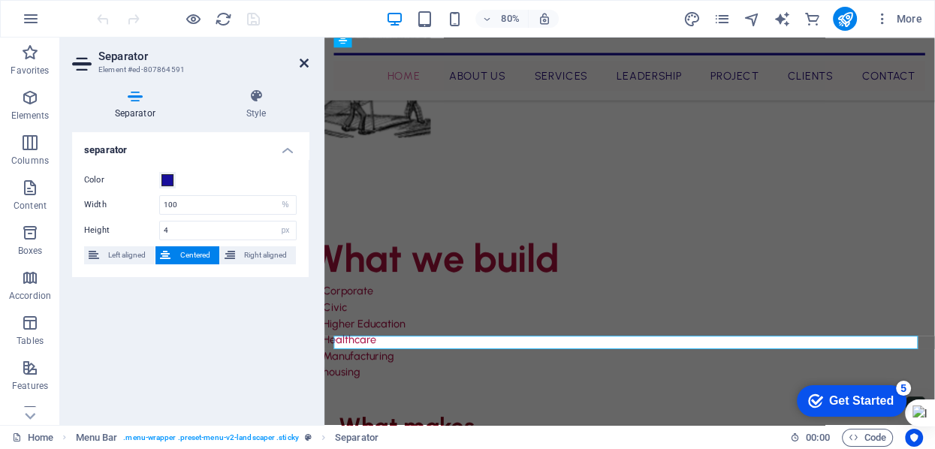
click at [305, 60] on icon at bounding box center [304, 63] width 9 height 12
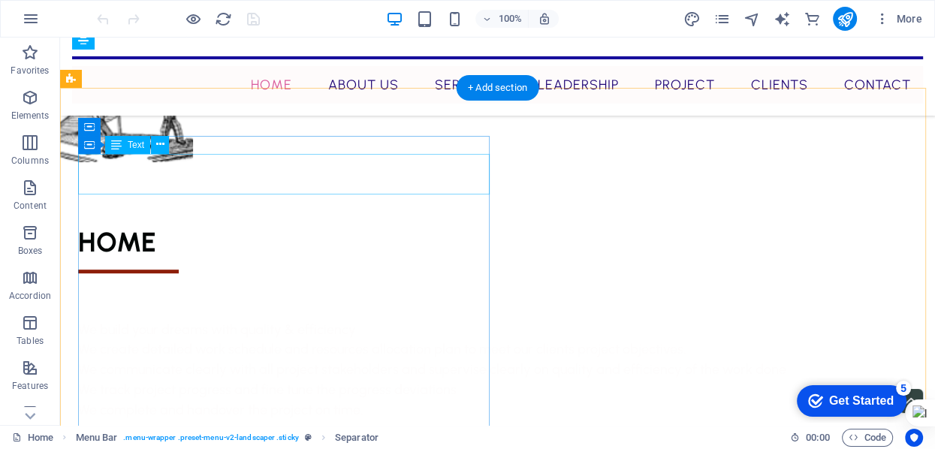
scroll to position [594, 0]
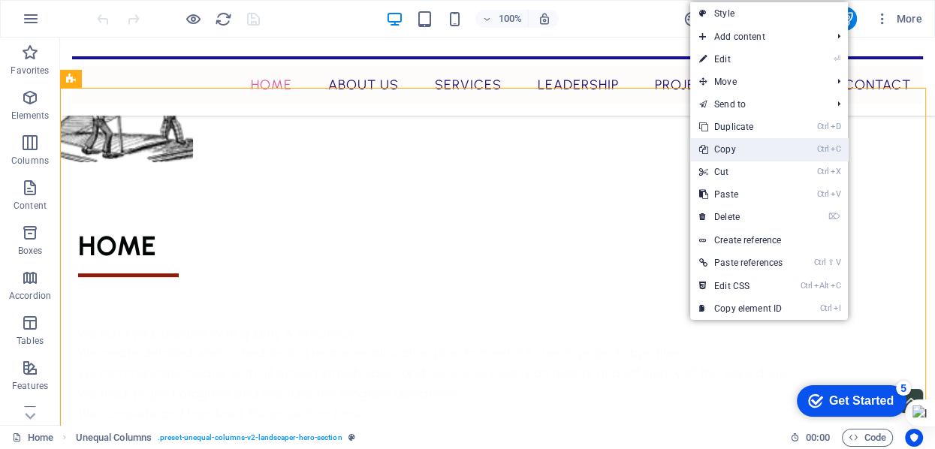
click at [759, 151] on link "Ctrl C Copy" at bounding box center [740, 149] width 101 height 23
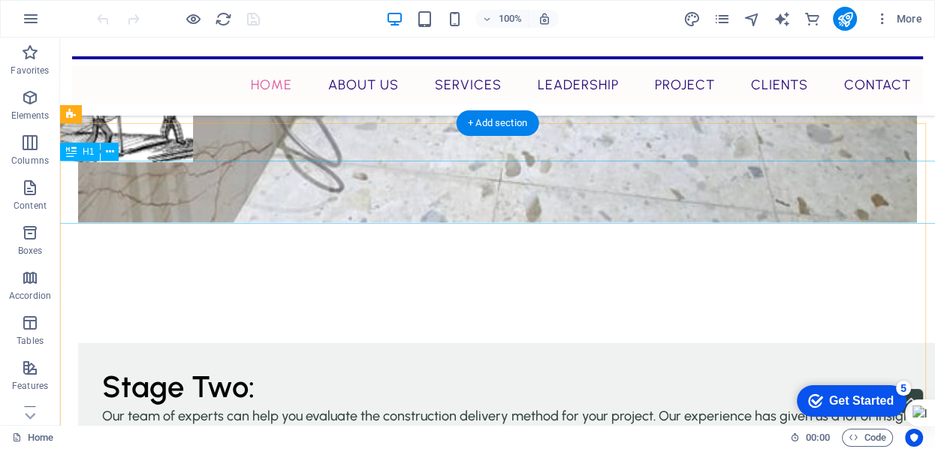
scroll to position [37, 0]
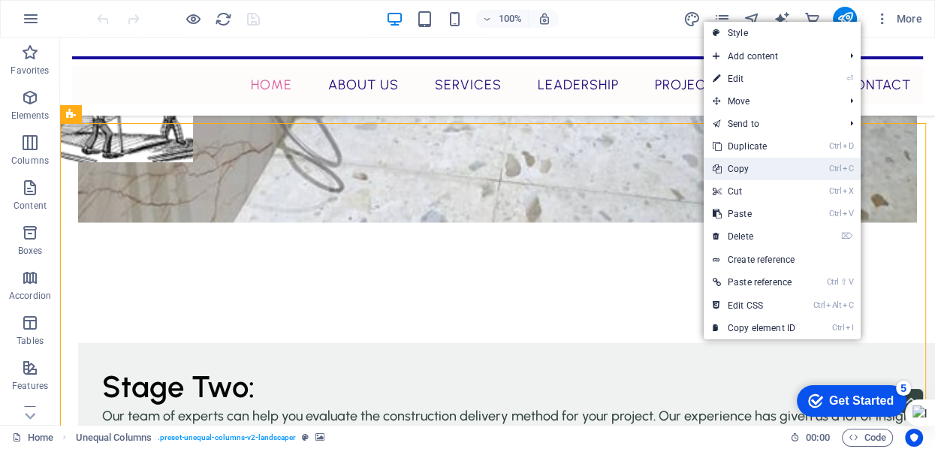
click at [754, 165] on link "Ctrl C Copy" at bounding box center [754, 169] width 101 height 23
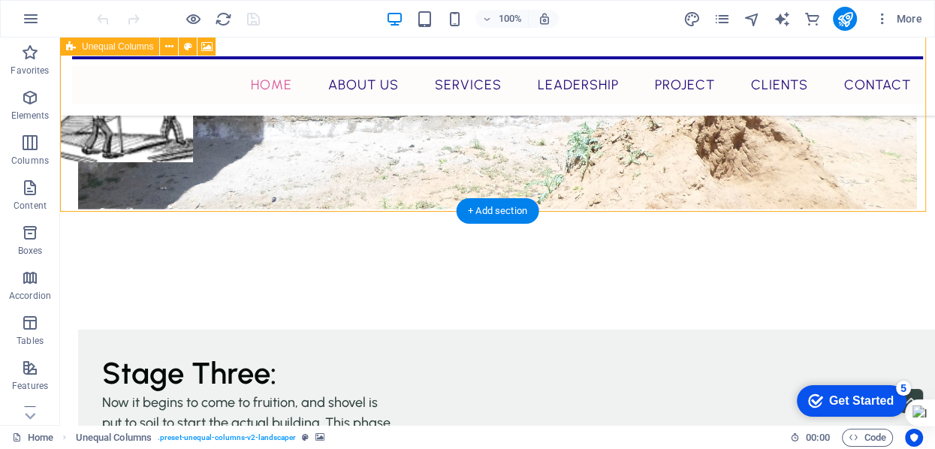
scroll to position [3718, 0]
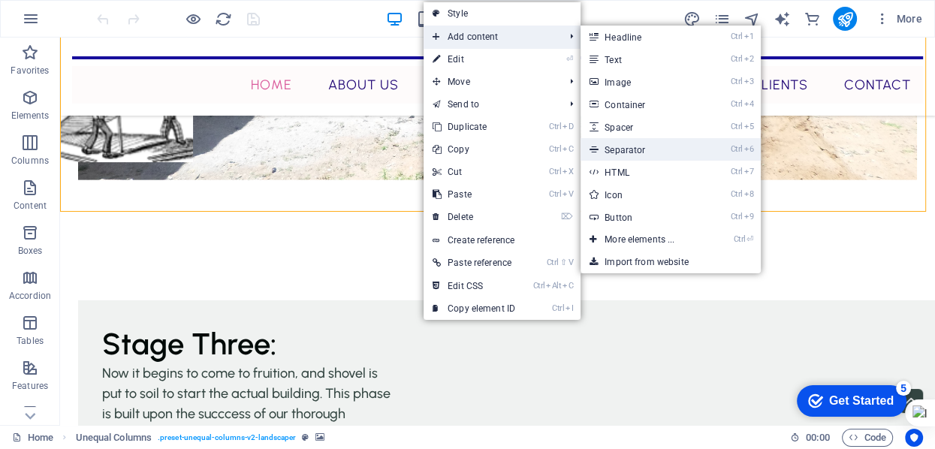
click at [635, 150] on link "Ctrl 6 Separator" at bounding box center [643, 149] width 124 height 23
select select "%"
select select "px"
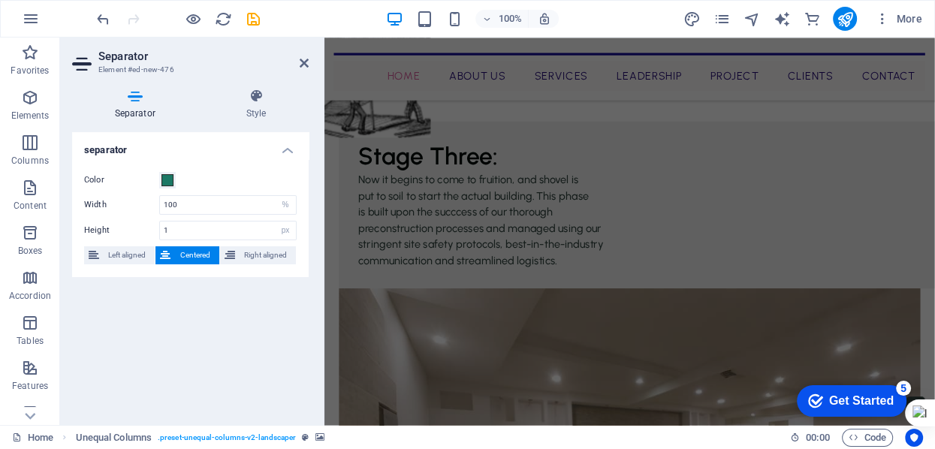
scroll to position [2590, 0]
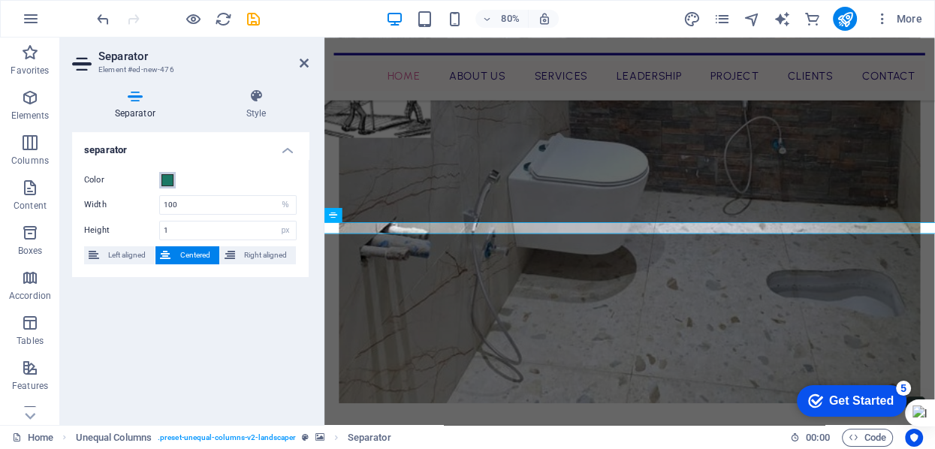
click at [164, 177] on span at bounding box center [167, 180] width 12 height 12
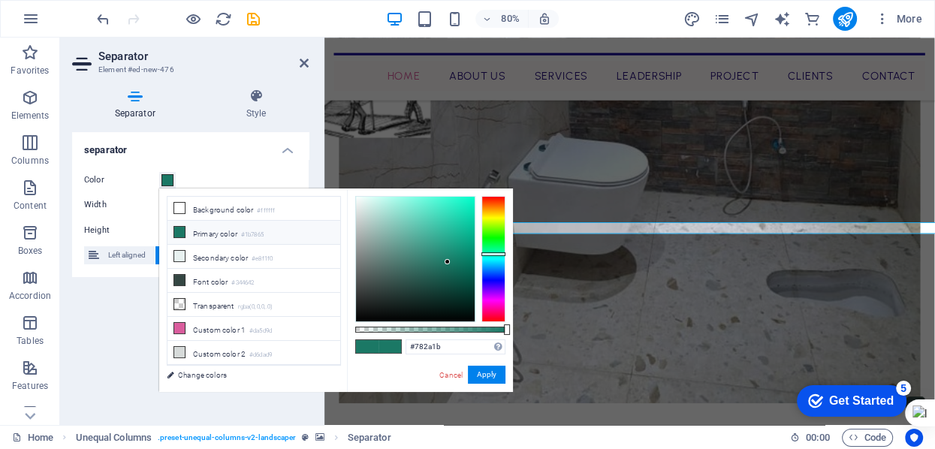
click at [499, 199] on div at bounding box center [493, 259] width 24 height 126
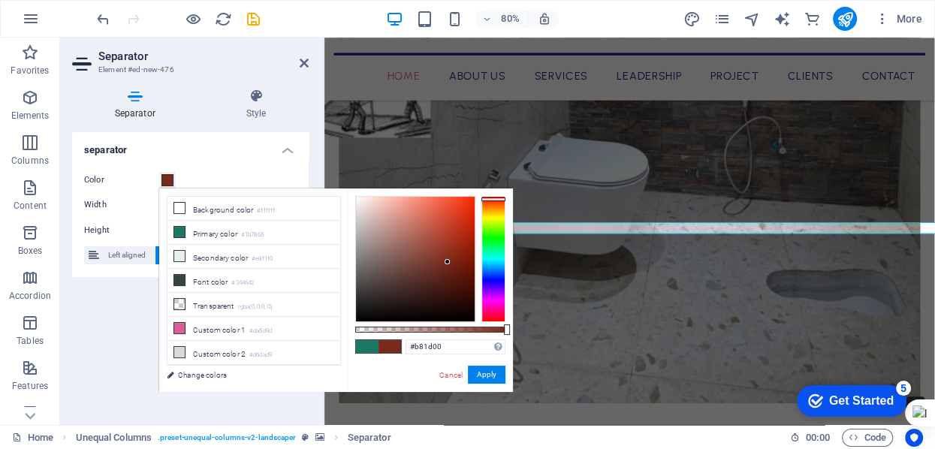
click at [472, 231] on div at bounding box center [415, 259] width 119 height 125
type input "#b62004"
click at [486, 379] on button "Apply" at bounding box center [487, 375] width 38 height 18
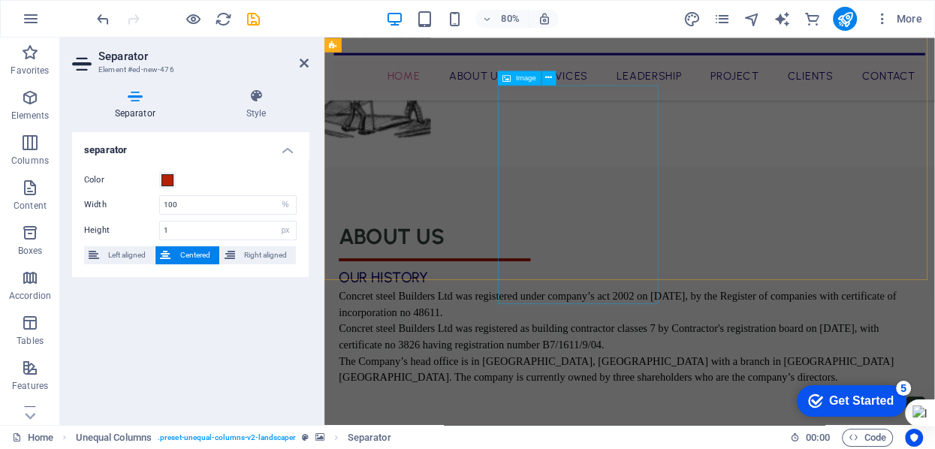
scroll to position [967, 0]
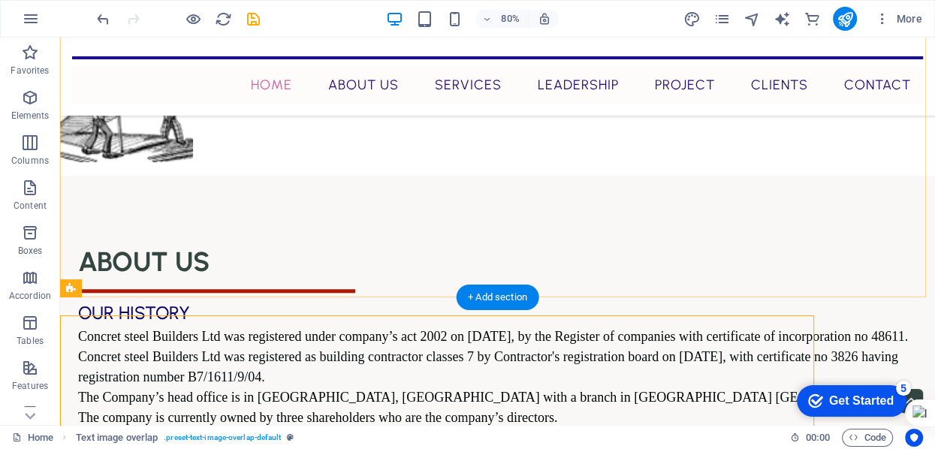
scroll to position [970, 0]
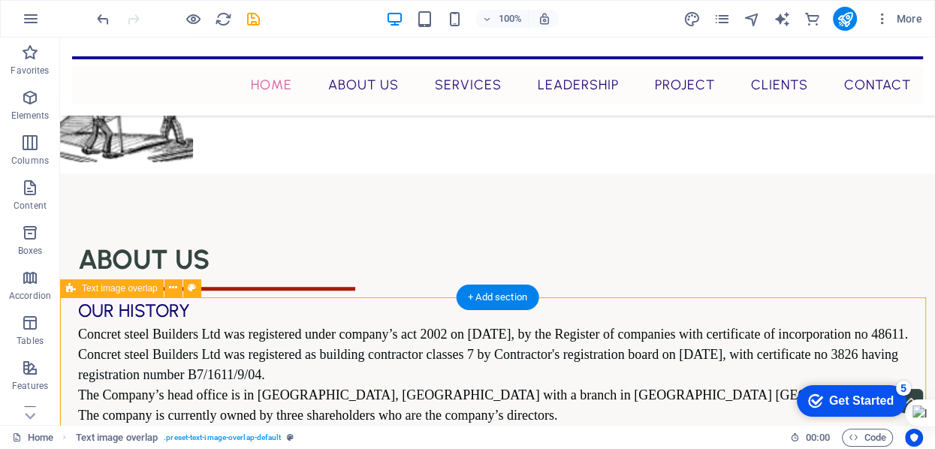
drag, startPoint x: 500, startPoint y: 291, endPoint x: 180, endPoint y: 252, distance: 322.2
click at [500, 291] on div "+ Add section" at bounding box center [497, 298] width 83 height 26
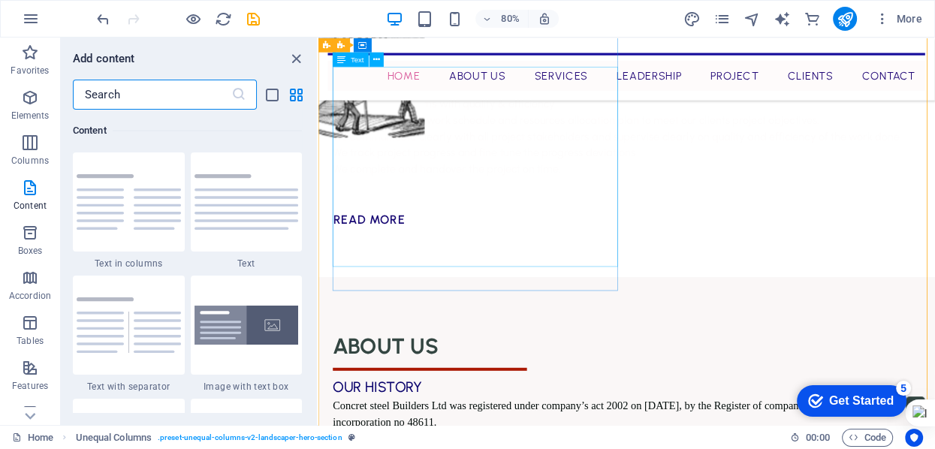
scroll to position [970, 0]
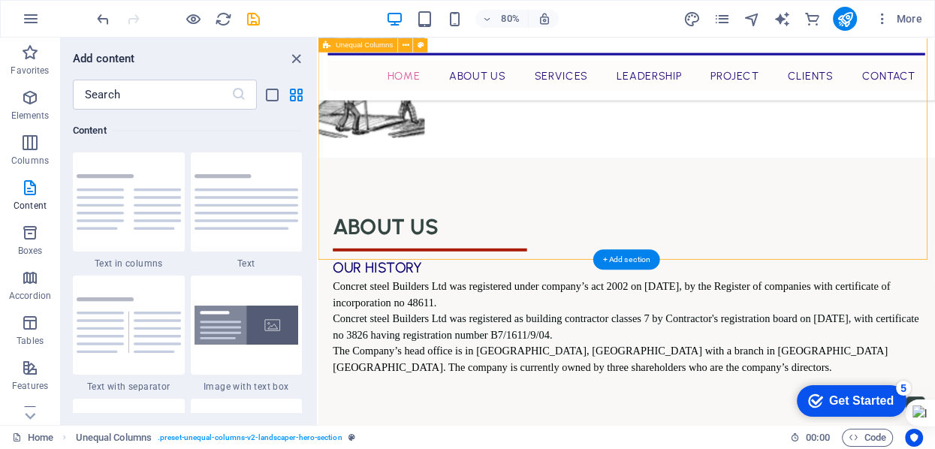
click at [530, 291] on div "ABOUT US OUR HISTORY Concret steel Builders Ltd was registered under company’s …" at bounding box center [703, 439] width 771 height 504
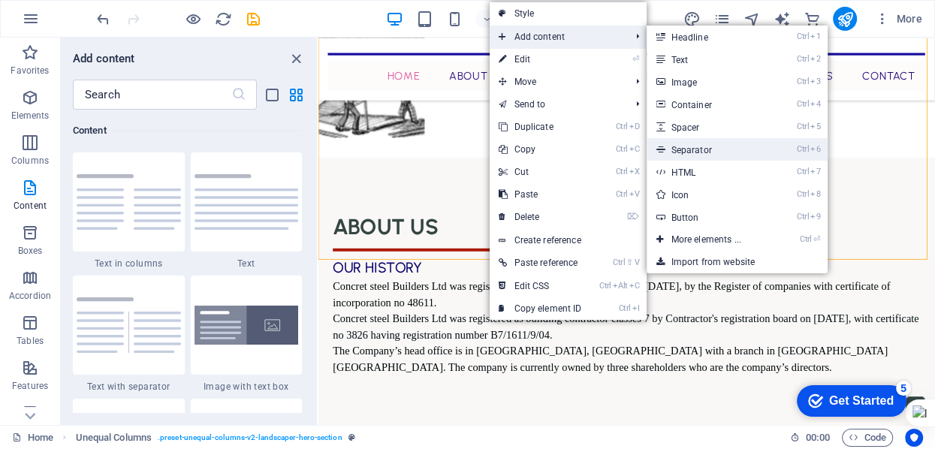
click at [691, 146] on link "Ctrl 6 Separator" at bounding box center [709, 149] width 124 height 23
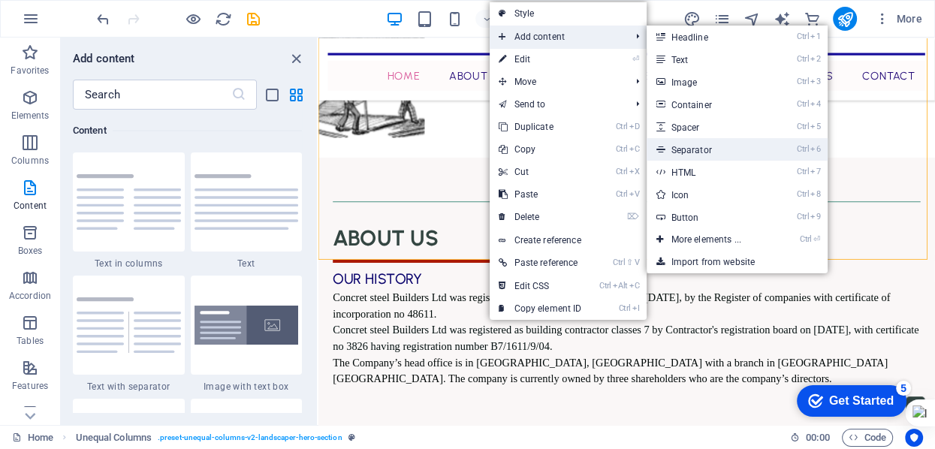
select select "%"
select select "px"
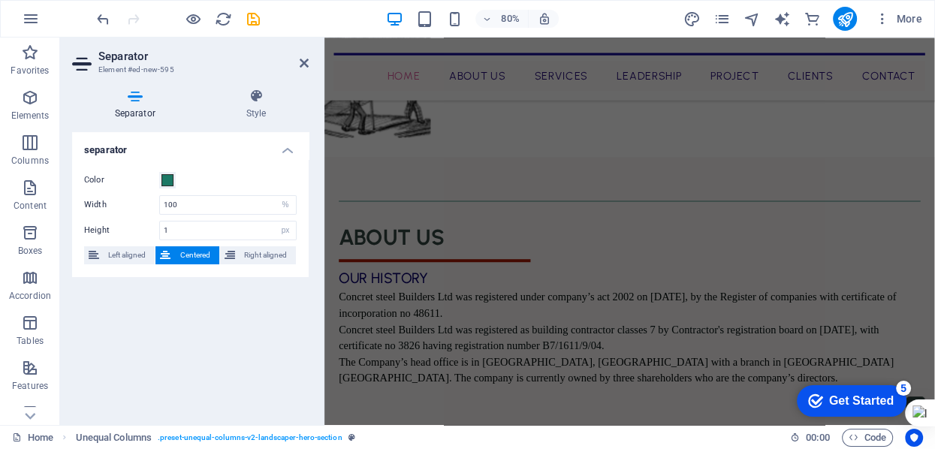
scroll to position [460, 0]
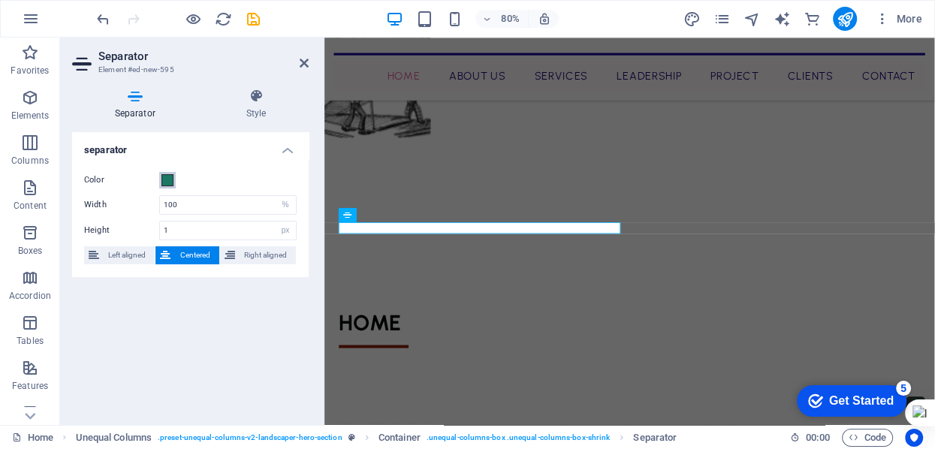
click at [168, 185] on span at bounding box center [167, 180] width 12 height 12
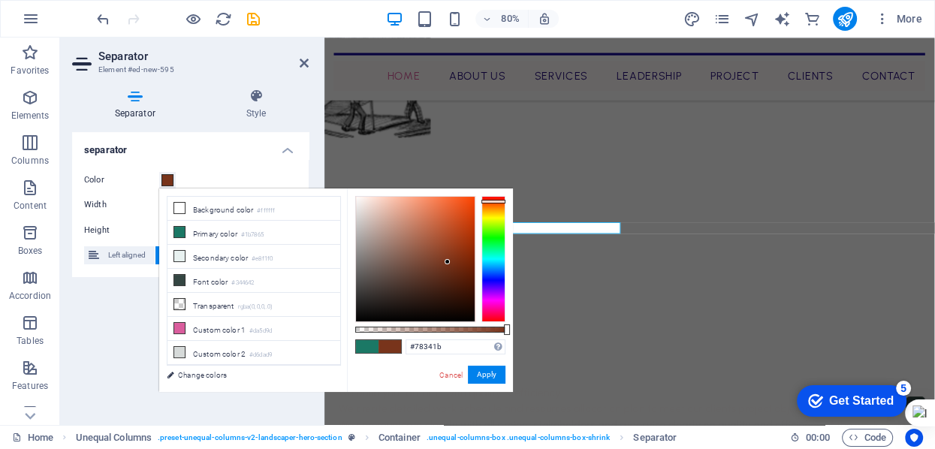
click at [501, 201] on div at bounding box center [493, 259] width 24 height 126
type input "#9b2f08"
click at [468, 245] on div at bounding box center [415, 259] width 119 height 125
click at [472, 370] on button "Apply" at bounding box center [487, 375] width 38 height 18
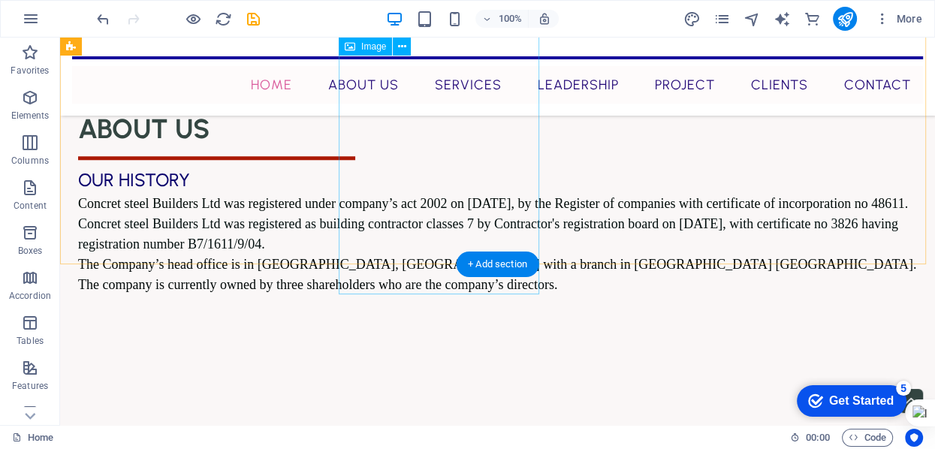
scroll to position [1121, 0]
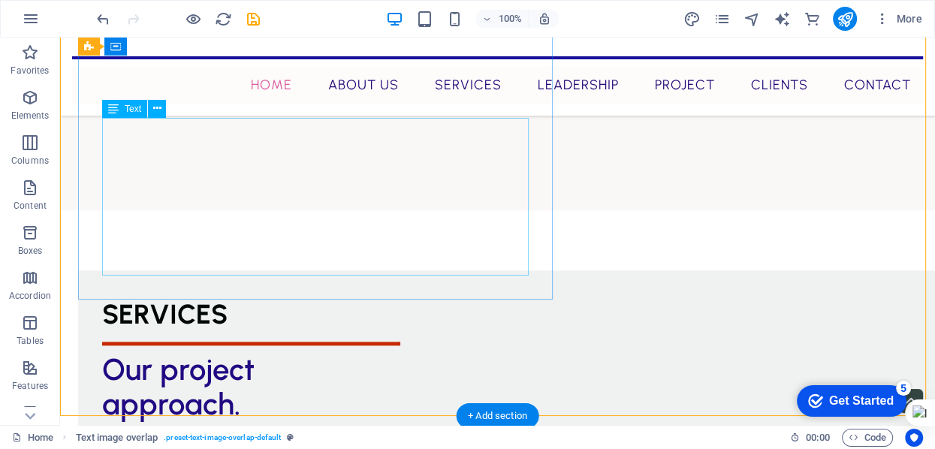
scroll to position [1181, 0]
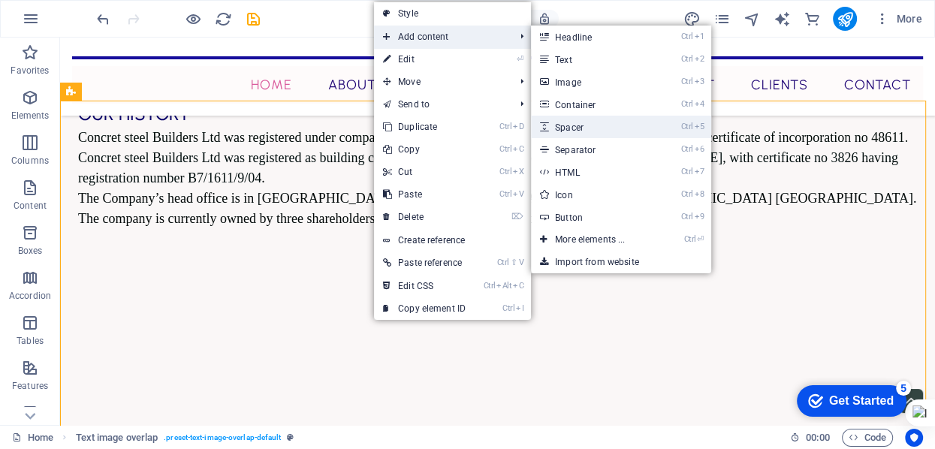
click at [577, 125] on link "Ctrl 5 Spacer" at bounding box center [593, 127] width 124 height 23
select select "px"
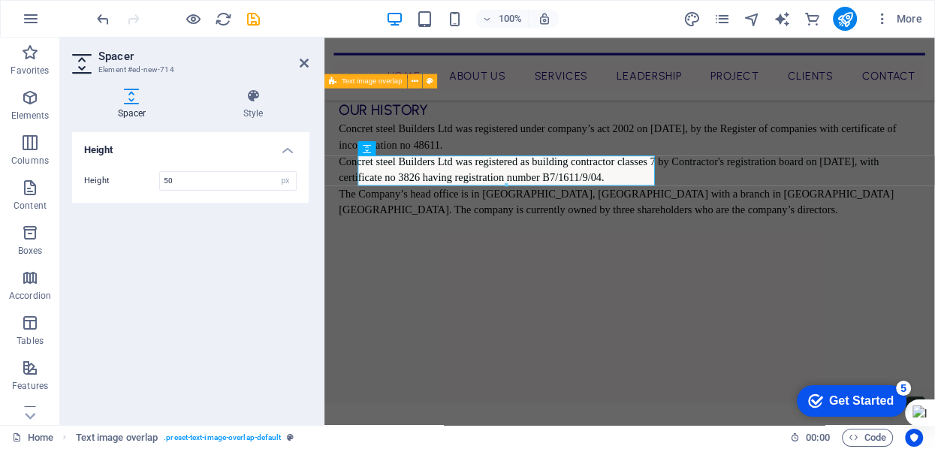
scroll to position [1199, 0]
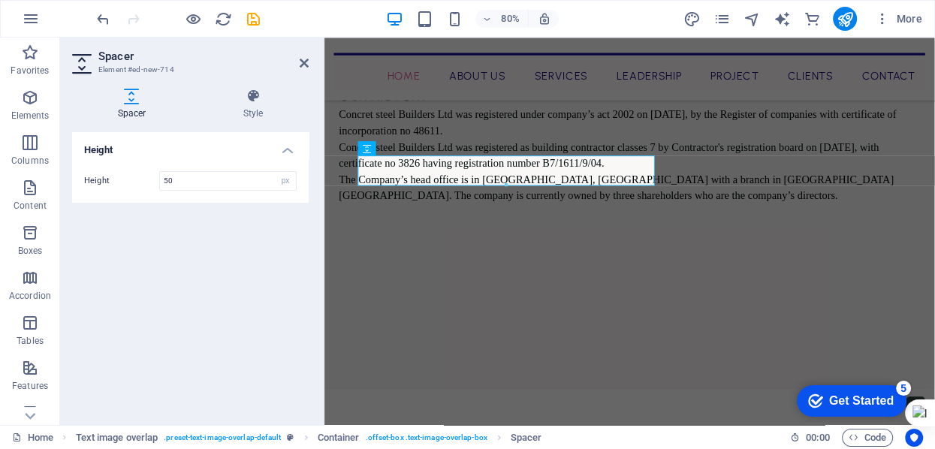
click at [243, 249] on div "Height Height 50 px rem vh vw" at bounding box center [190, 272] width 237 height 281
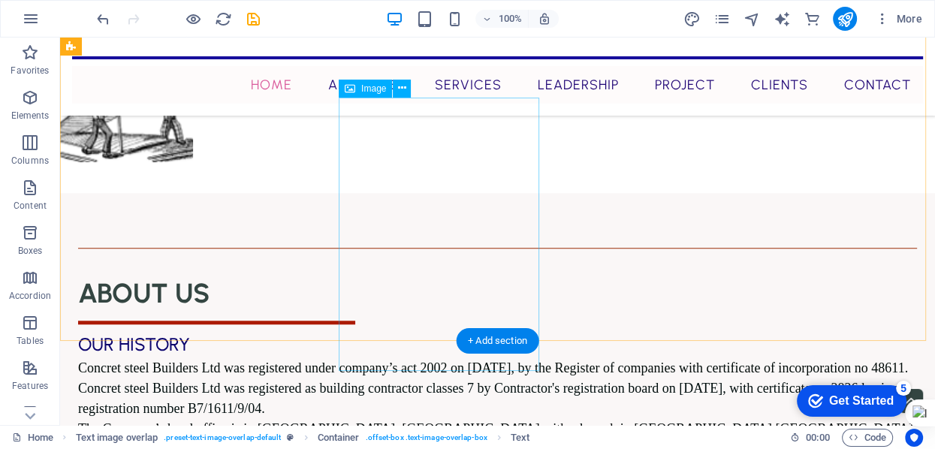
scroll to position [940, 0]
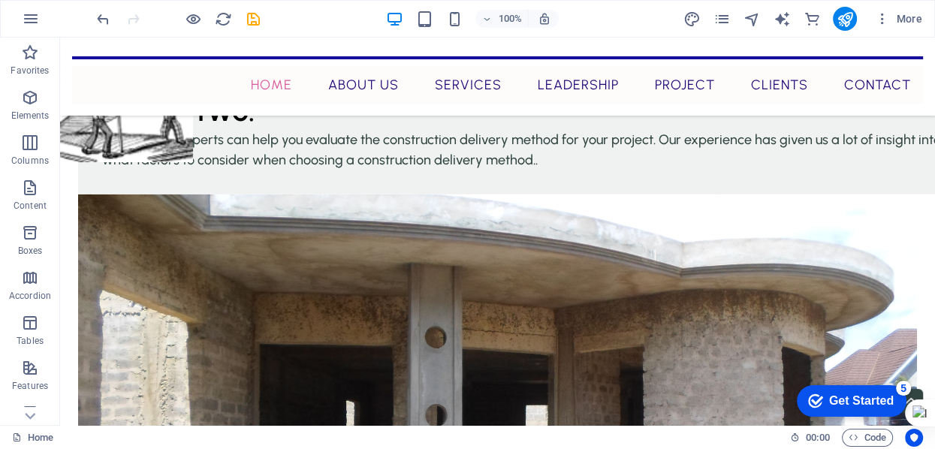
scroll to position [3344, 0]
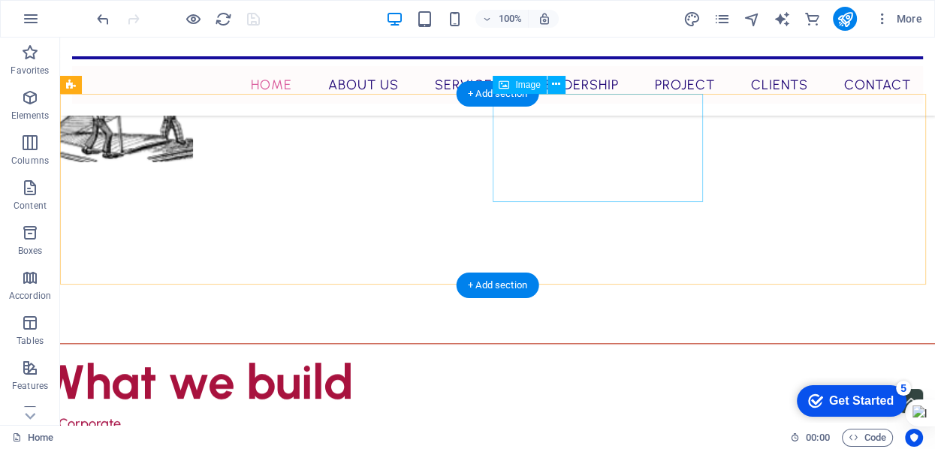
scroll to position [6168, 0]
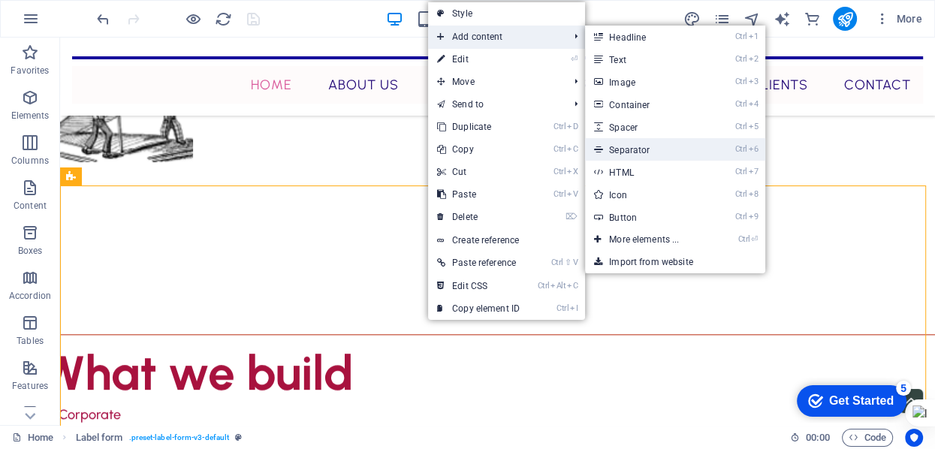
click at [628, 148] on link "Ctrl 6 Separator" at bounding box center [647, 149] width 124 height 23
select select "%"
select select "px"
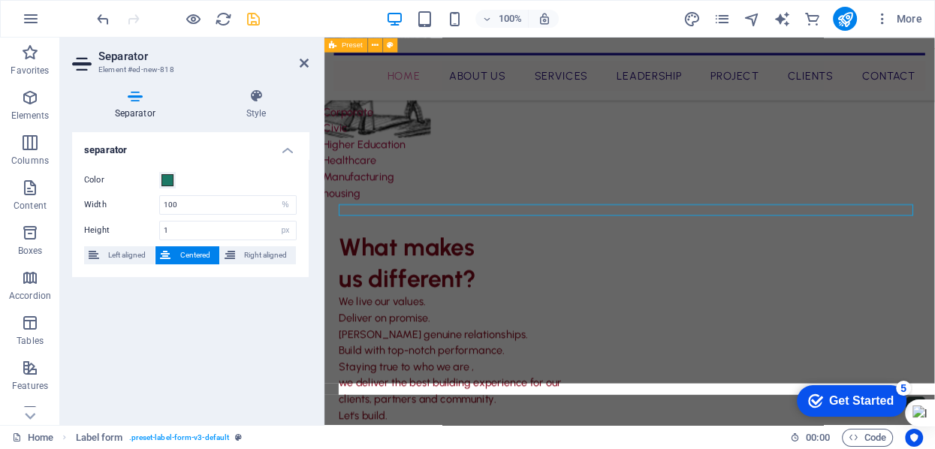
scroll to position [6106, 0]
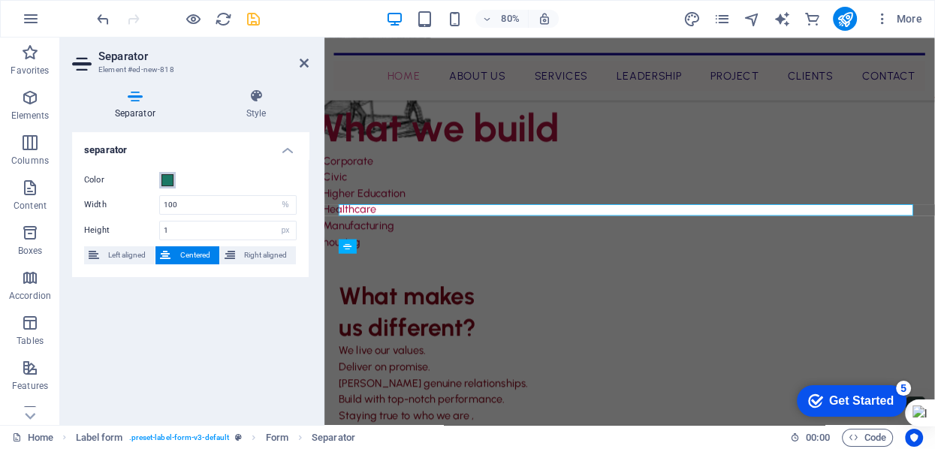
click at [165, 174] on span at bounding box center [167, 180] width 12 height 12
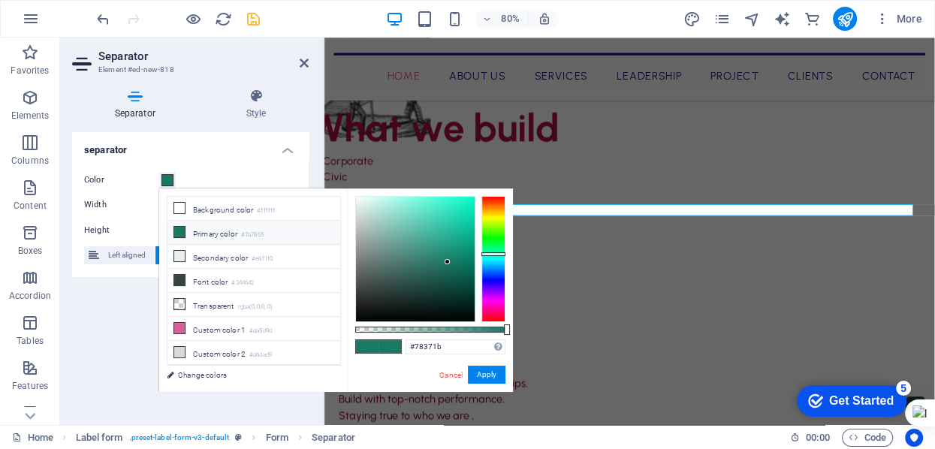
click at [502, 202] on div at bounding box center [493, 259] width 24 height 126
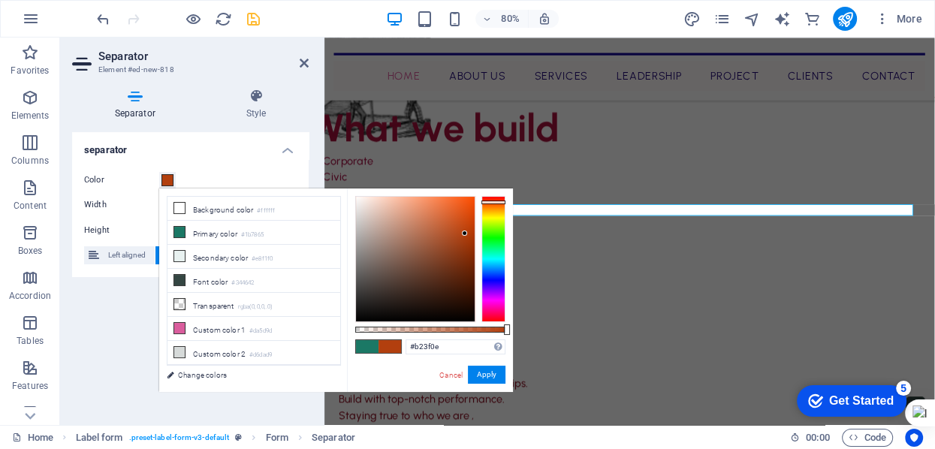
click at [465, 234] on div at bounding box center [415, 259] width 119 height 125
click at [502, 196] on div at bounding box center [493, 259] width 24 height 126
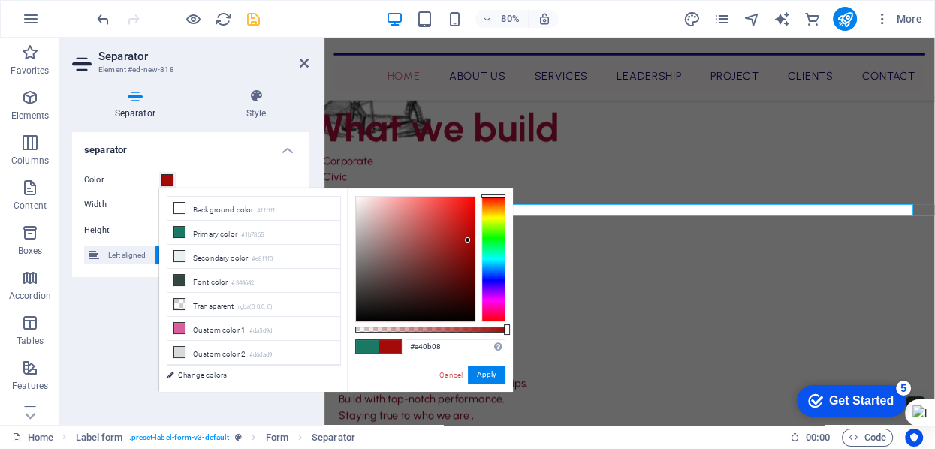
click at [468, 240] on div at bounding box center [415, 259] width 119 height 125
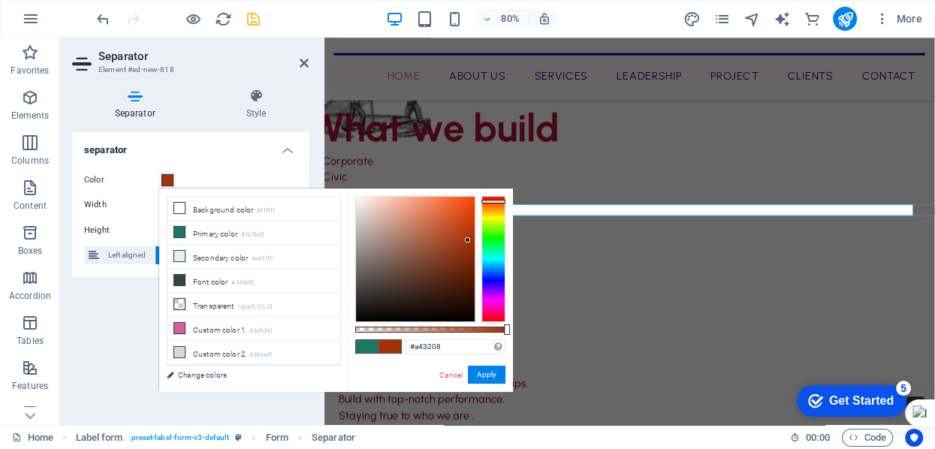
click at [502, 201] on div at bounding box center [493, 259] width 24 height 126
click at [469, 249] on div at bounding box center [415, 259] width 119 height 125
click at [469, 249] on div at bounding box center [468, 248] width 5 height 5
click at [469, 257] on div at bounding box center [415, 259] width 119 height 125
click at [469, 246] on div at bounding box center [415, 259] width 119 height 125
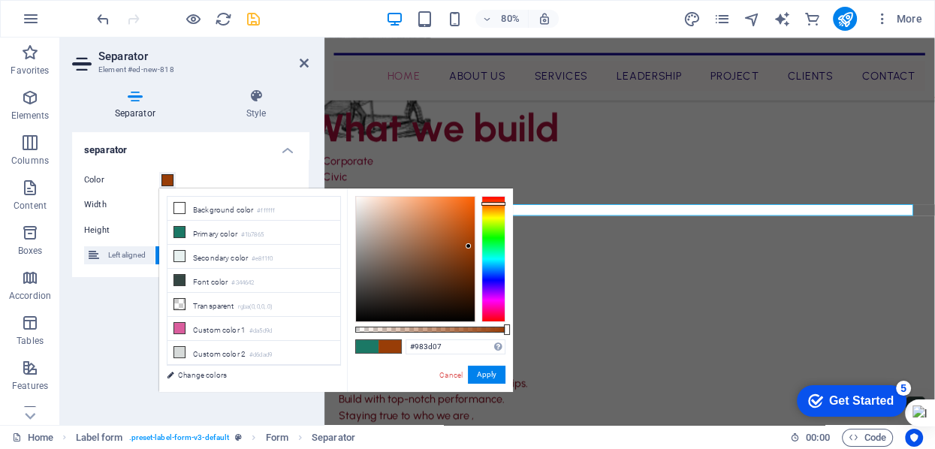
click at [502, 204] on div at bounding box center [493, 259] width 24 height 126
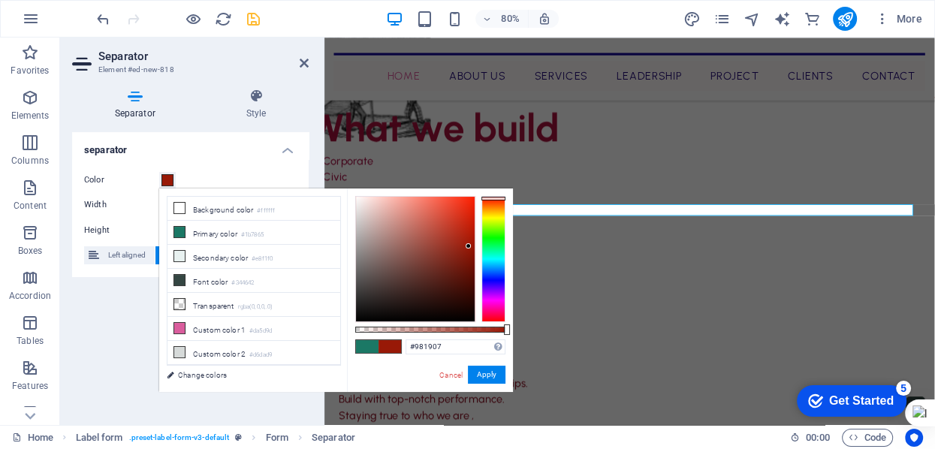
click at [502, 198] on div at bounding box center [493, 259] width 24 height 126
type input "#921706"
click at [469, 249] on div at bounding box center [415, 259] width 119 height 125
click at [495, 375] on button "Apply" at bounding box center [487, 375] width 38 height 18
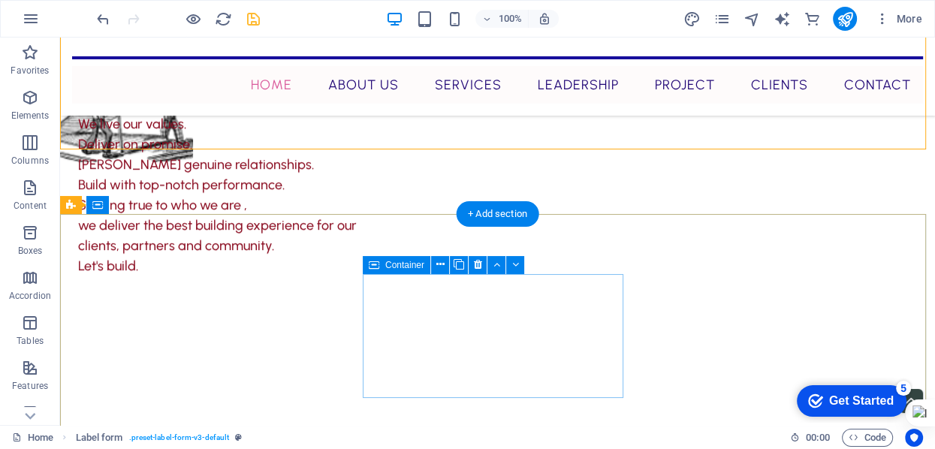
scroll to position [6708, 0]
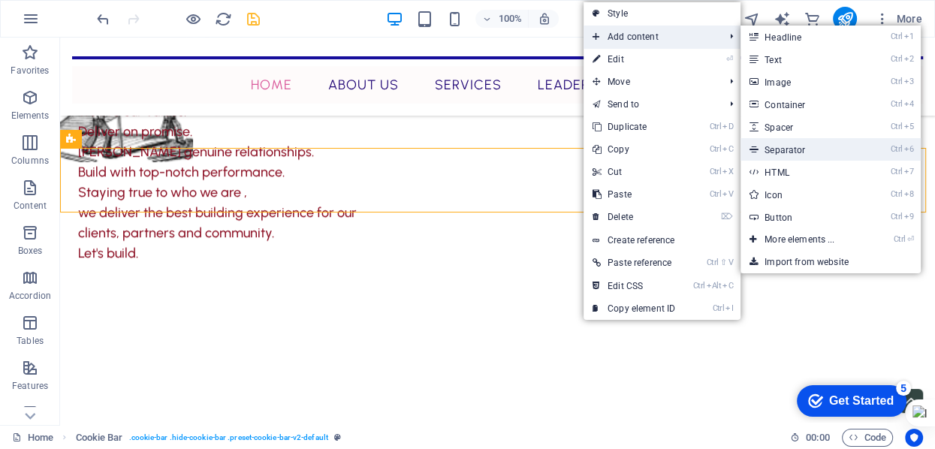
click at [796, 149] on link "Ctrl 6 Separator" at bounding box center [803, 149] width 124 height 23
select select "%"
select select "px"
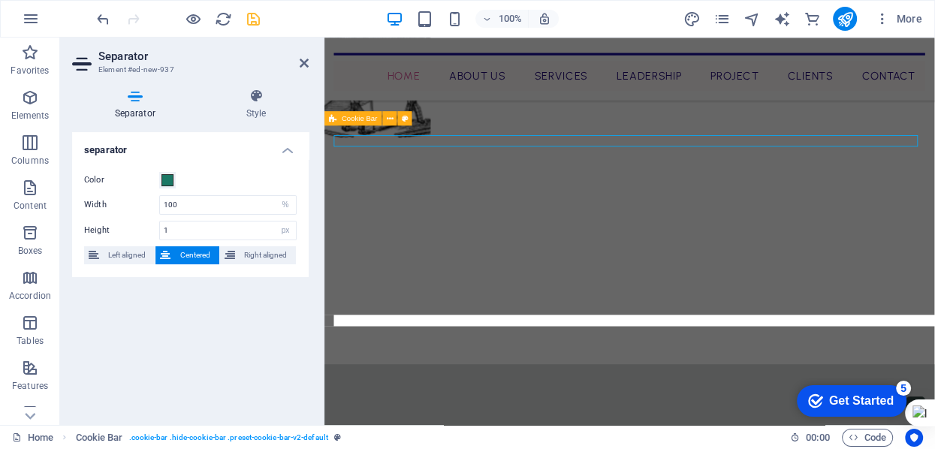
scroll to position [6647, 0]
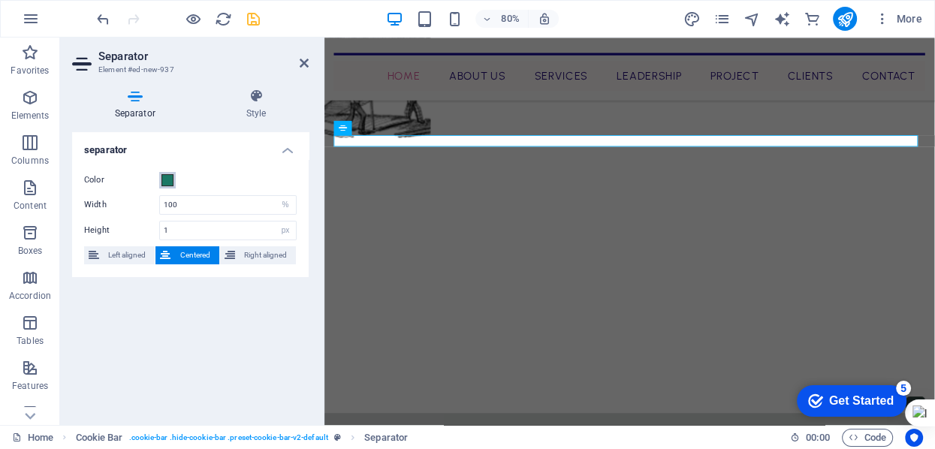
click at [161, 180] on span at bounding box center [167, 180] width 12 height 12
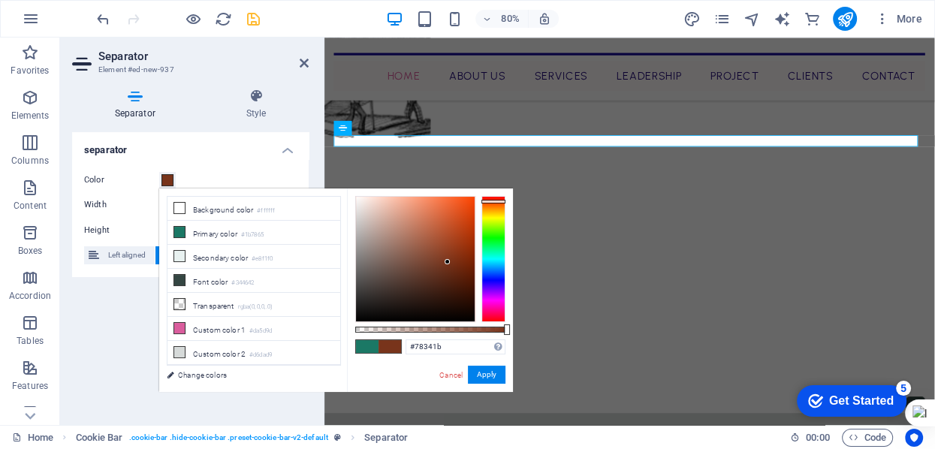
click at [487, 201] on div at bounding box center [493, 259] width 24 height 126
click at [503, 201] on div at bounding box center [493, 202] width 24 height 4
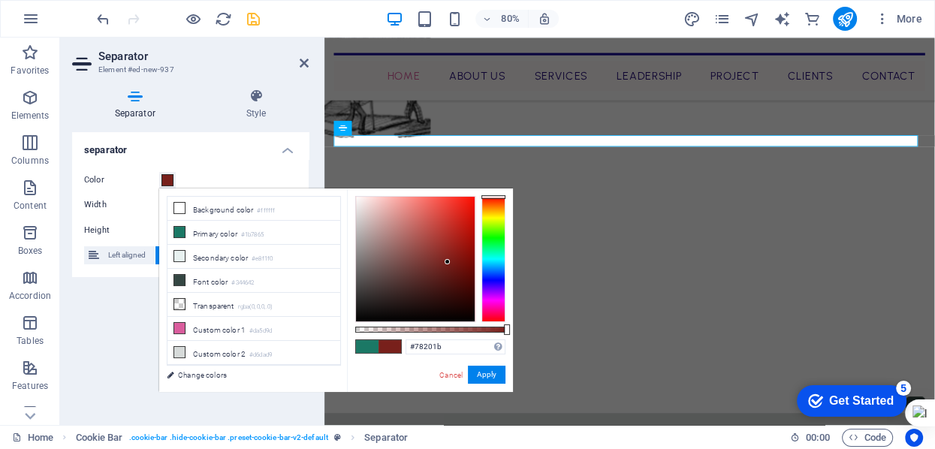
click at [502, 197] on div at bounding box center [493, 259] width 24 height 126
type input "#aa1008"
click at [469, 237] on div at bounding box center [415, 259] width 119 height 125
click at [491, 367] on button "Apply" at bounding box center [487, 375] width 38 height 18
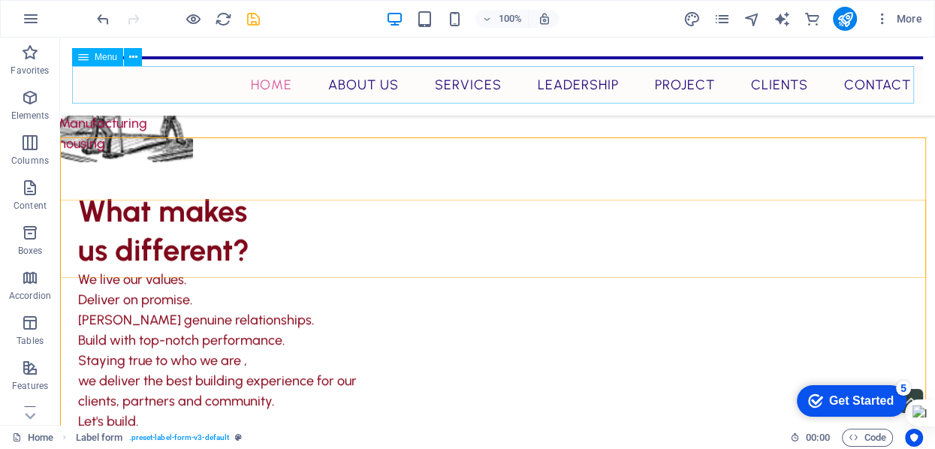
scroll to position [6378, 0]
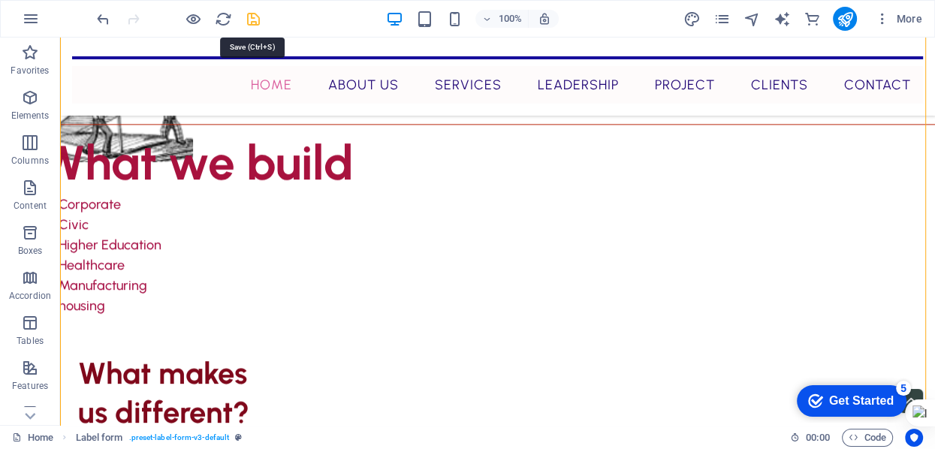
click at [250, 17] on icon "save" at bounding box center [253, 19] width 17 height 17
